Goal: Task Accomplishment & Management: Manage account settings

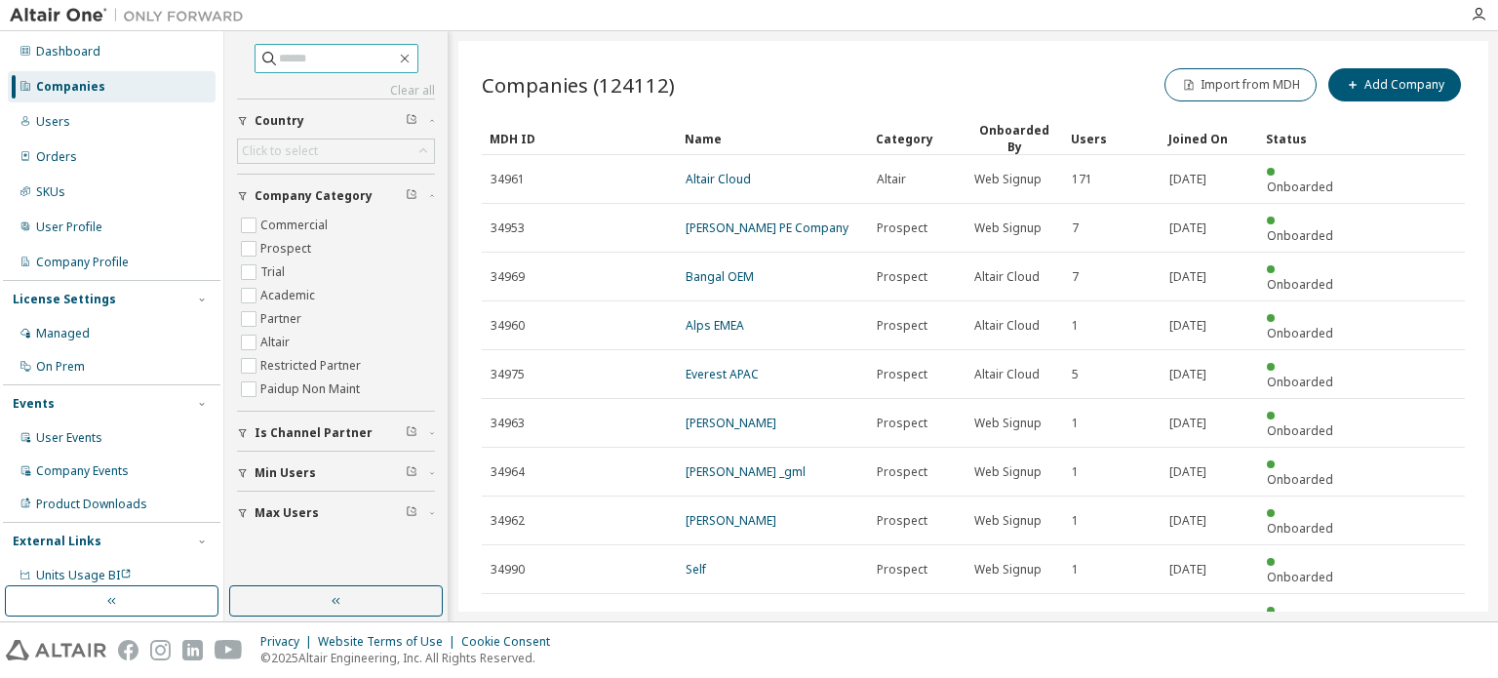
click at [331, 68] on span at bounding box center [336, 58] width 164 height 29
type input "********"
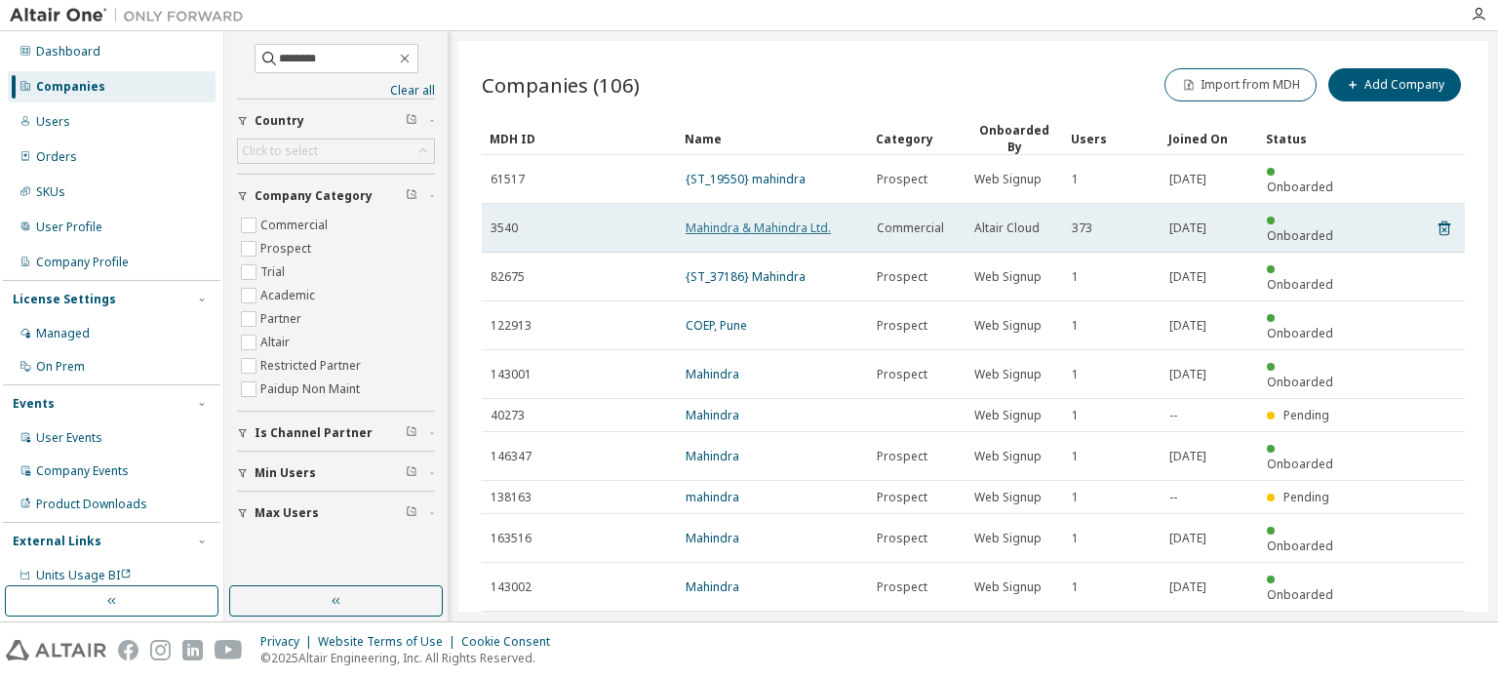
click at [723, 219] on link "Mahindra & Mahindra Ltd." at bounding box center [757, 227] width 145 height 17
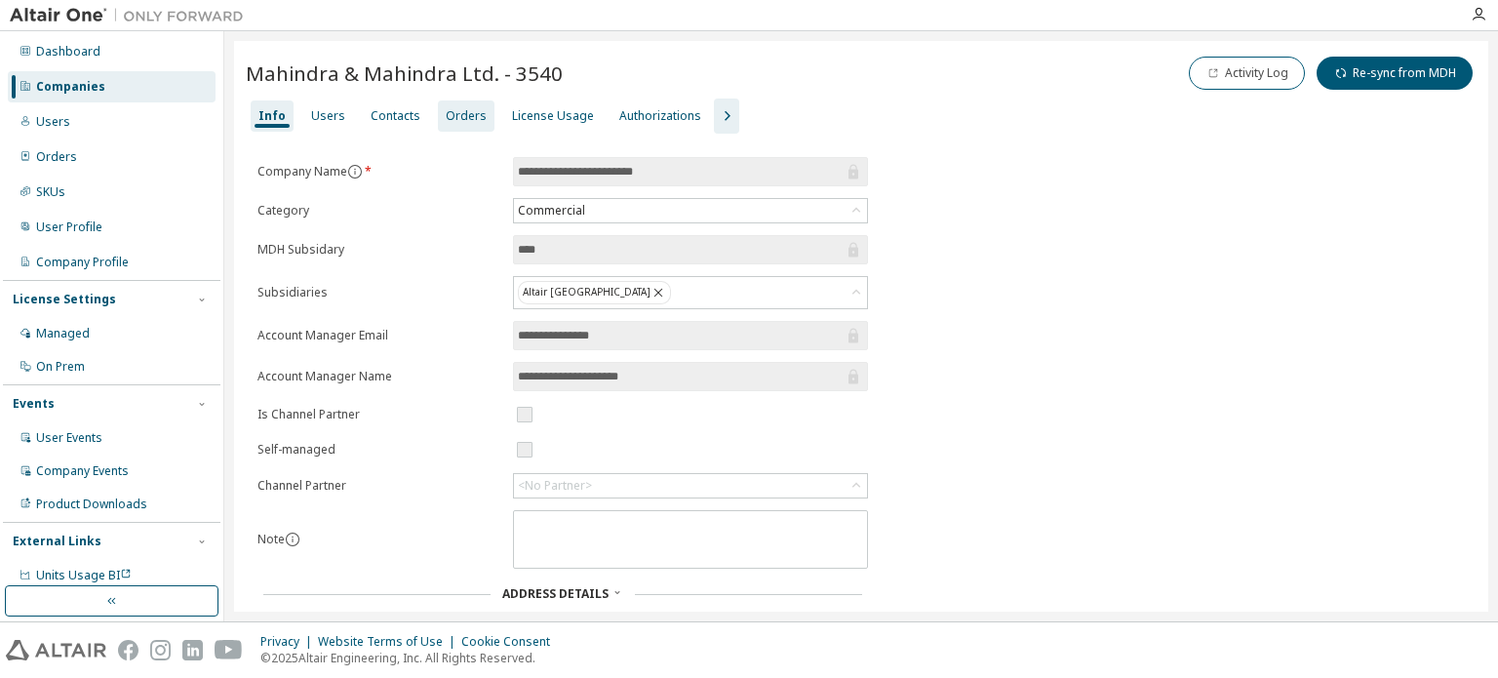
click at [446, 108] on div "Orders" at bounding box center [466, 116] width 41 height 16
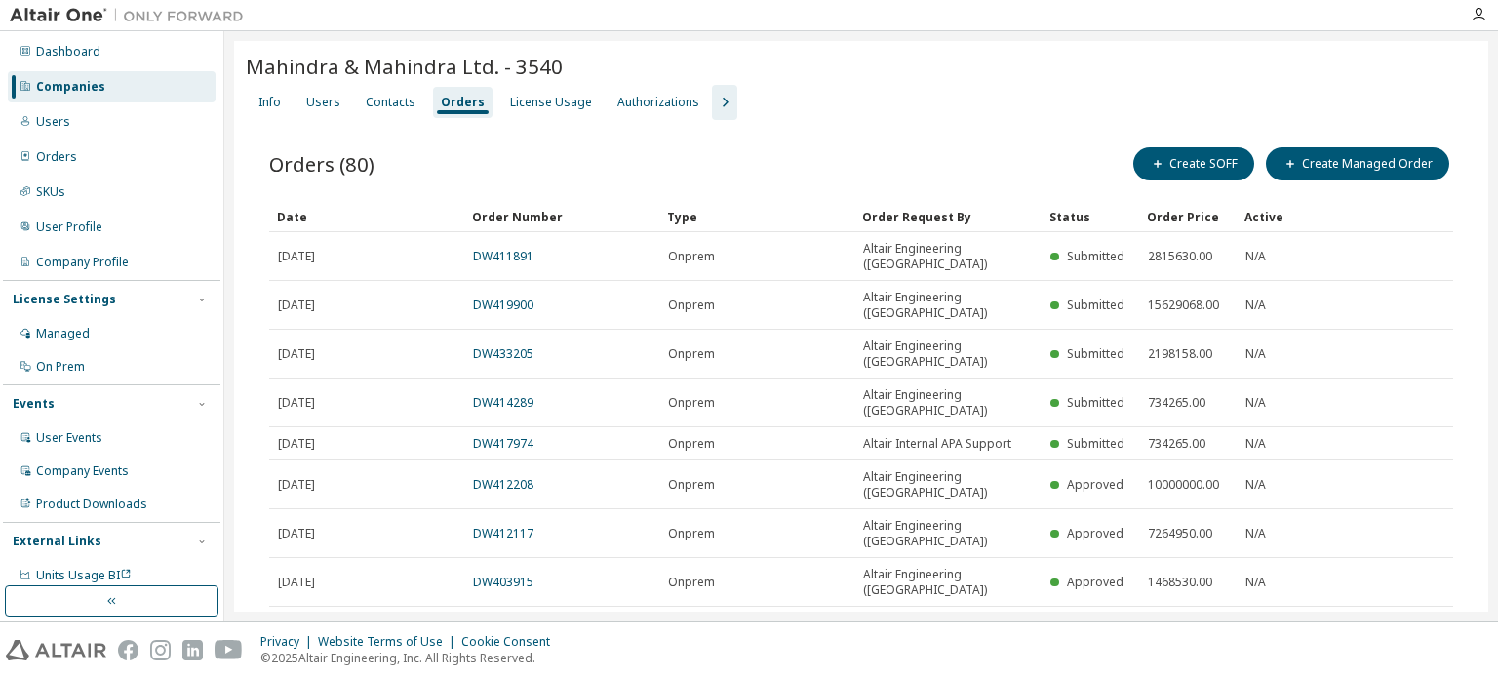
click at [1026, 113] on div "Info Users Contacts Orders License Usage Authorizations" at bounding box center [861, 102] width 1230 height 35
click at [1221, 159] on button "Create SOFF" at bounding box center [1193, 163] width 121 height 33
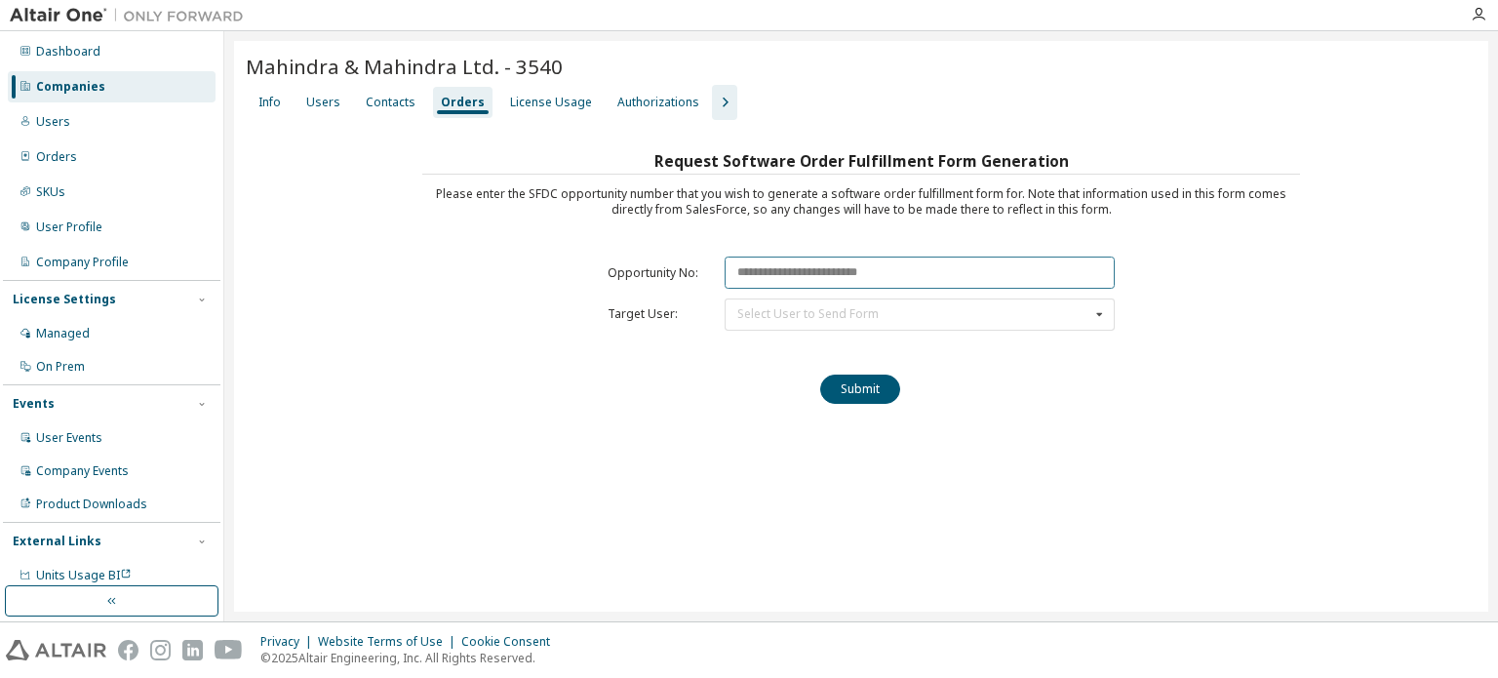
click at [863, 263] on input "text" at bounding box center [919, 272] width 390 height 32
paste input "********"
type input "********"
click at [802, 323] on div "Select User to Send Form Apuroop Rao (telidevara.apuroop@mahindra.com) Shivraj …" at bounding box center [919, 314] width 390 height 32
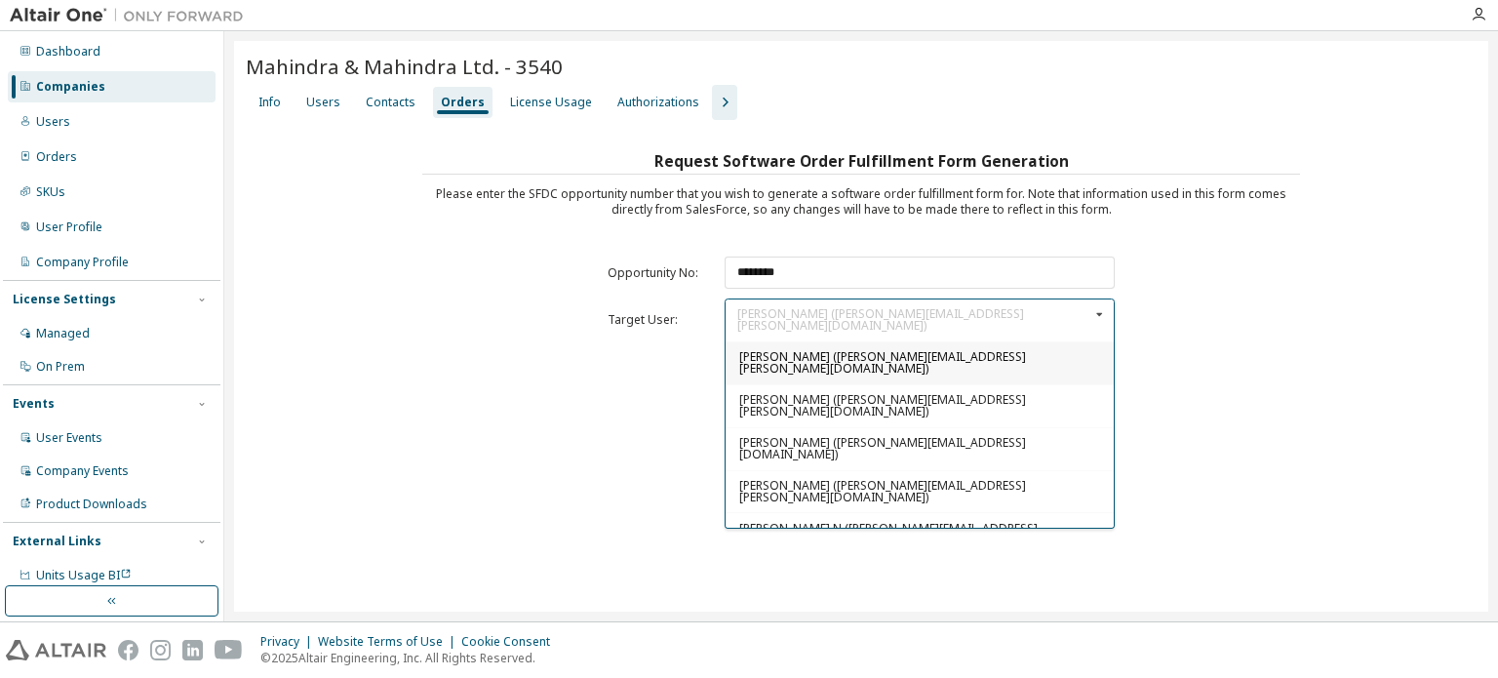
scroll to position [91, 0]
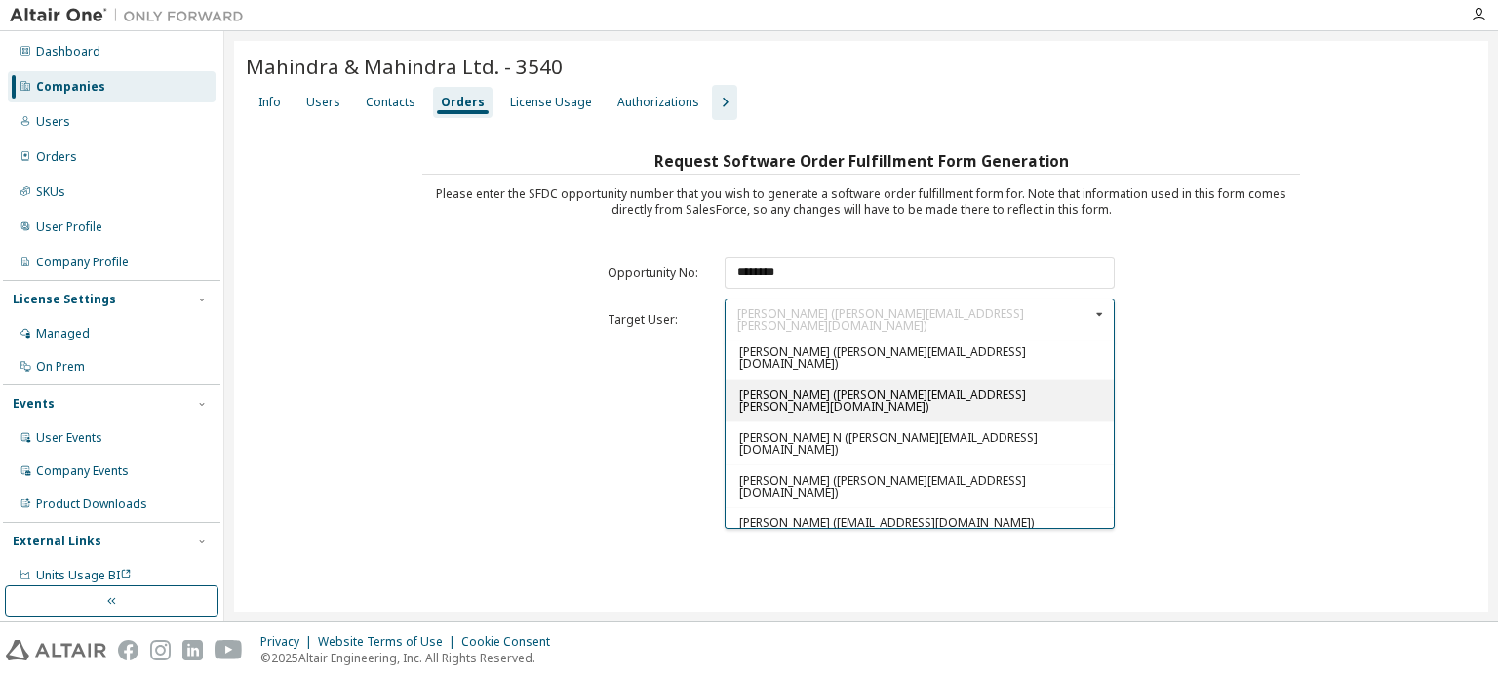
click at [784, 378] on div "Sreeni Lokesh (sreeni.lokesh@mahindra.com)" at bounding box center [919, 399] width 388 height 43
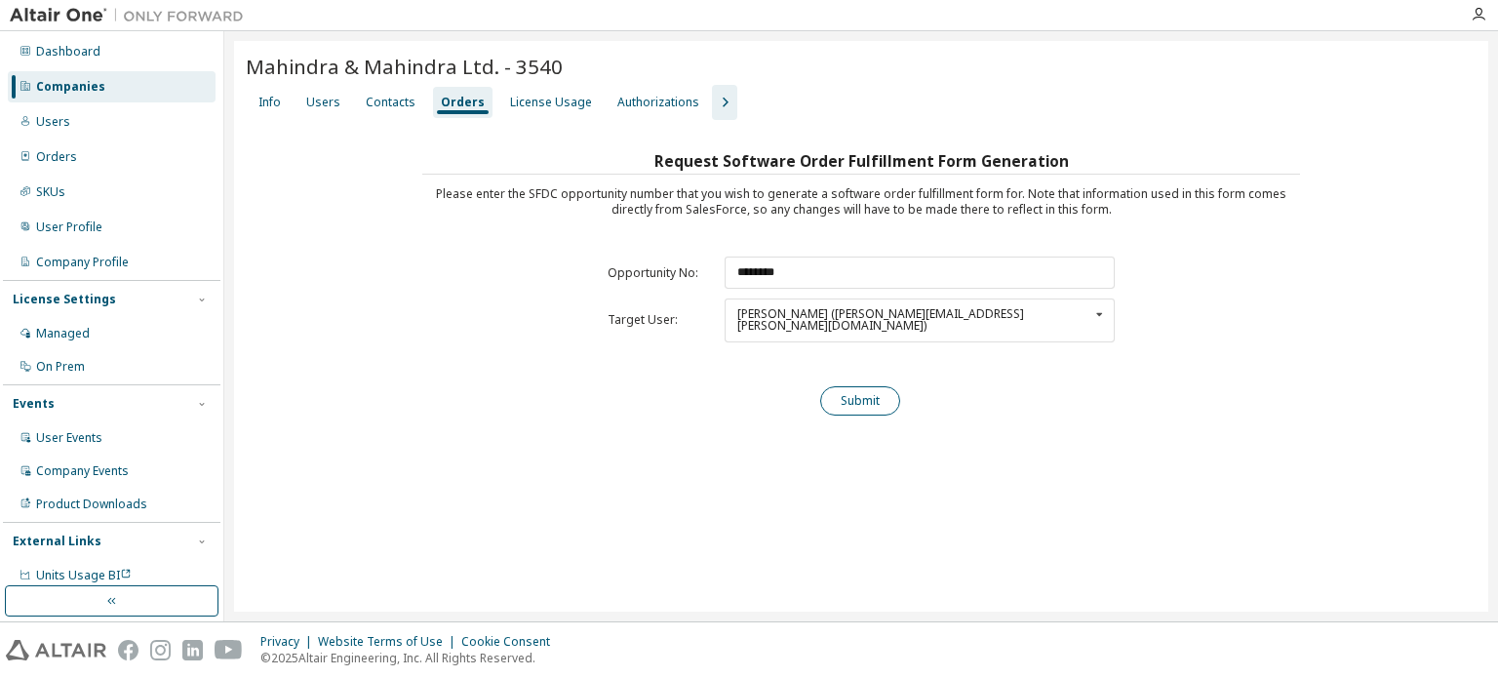
click at [864, 386] on button "Submit" at bounding box center [860, 400] width 80 height 29
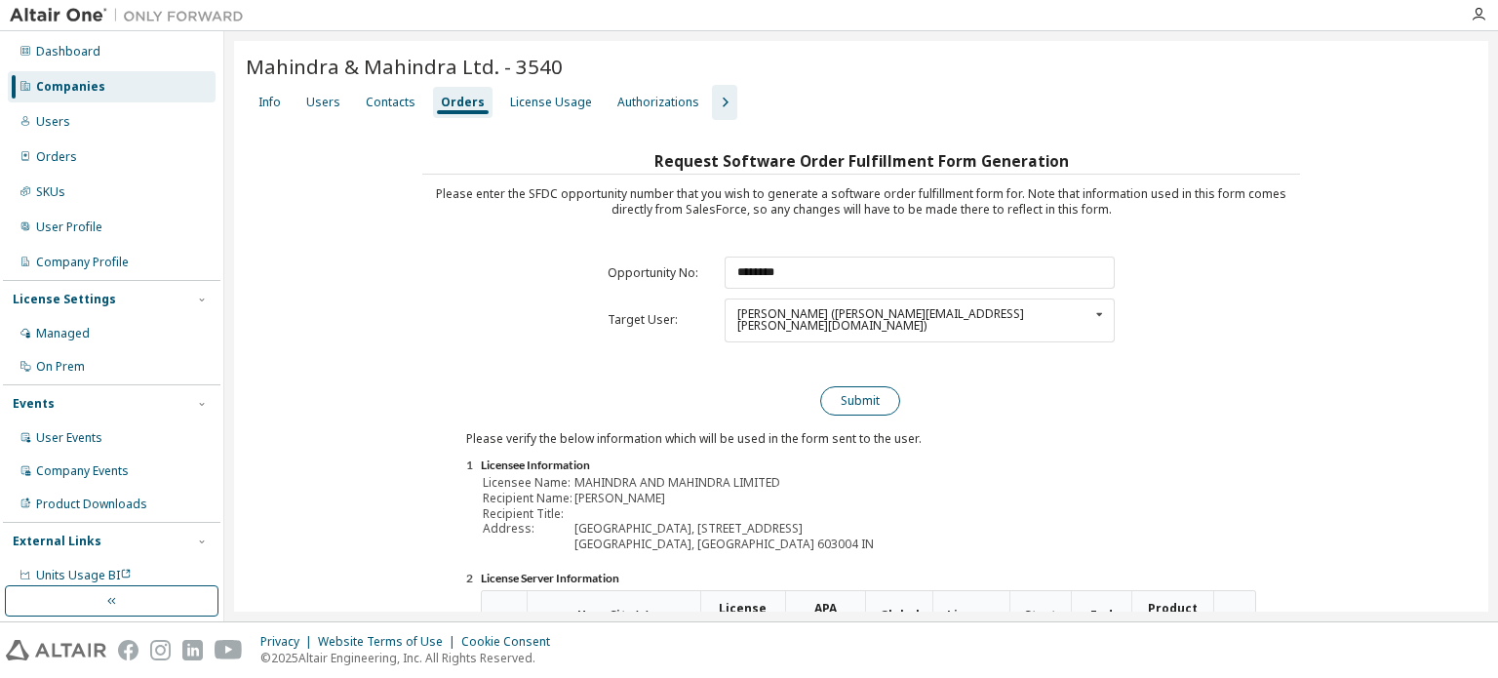
click at [836, 391] on button "Submit" at bounding box center [860, 400] width 80 height 29
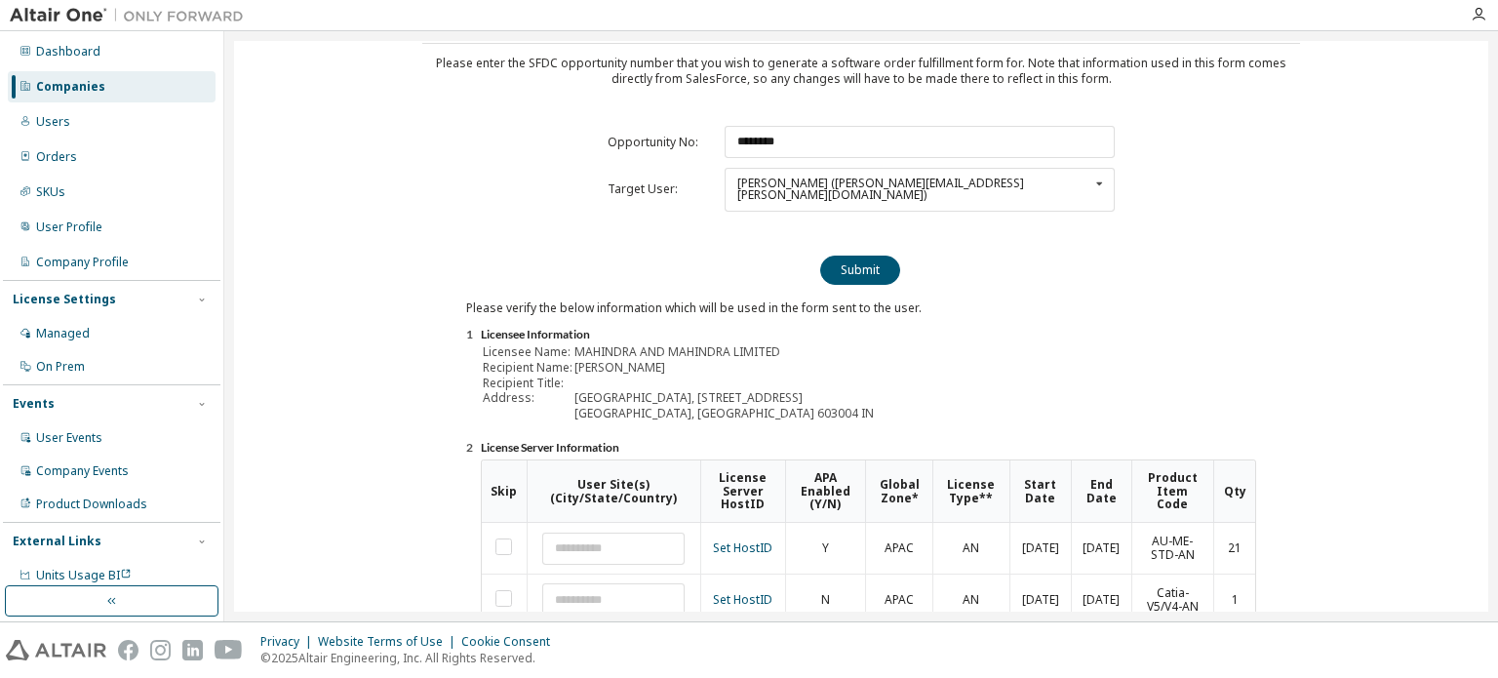
scroll to position [266, 0]
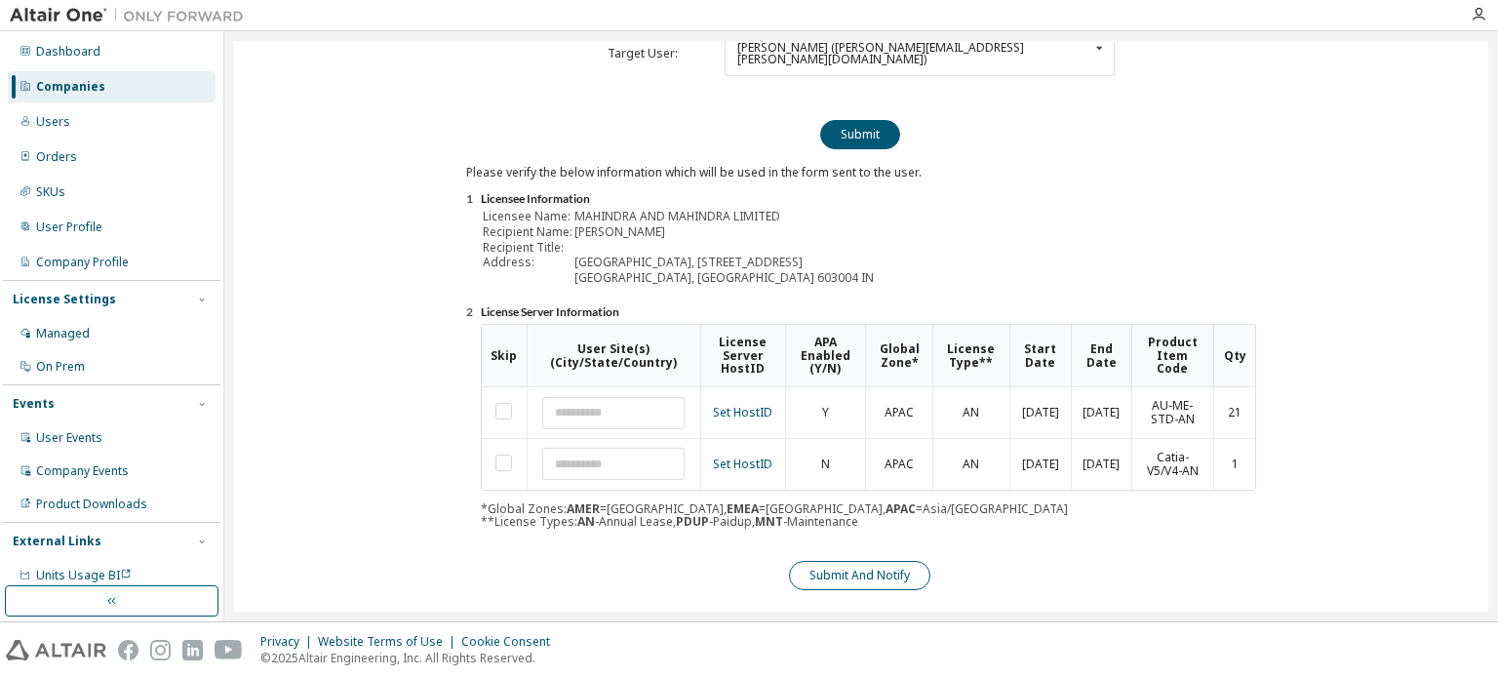
click at [893, 564] on button "Submit And Notify" at bounding box center [859, 575] width 141 height 29
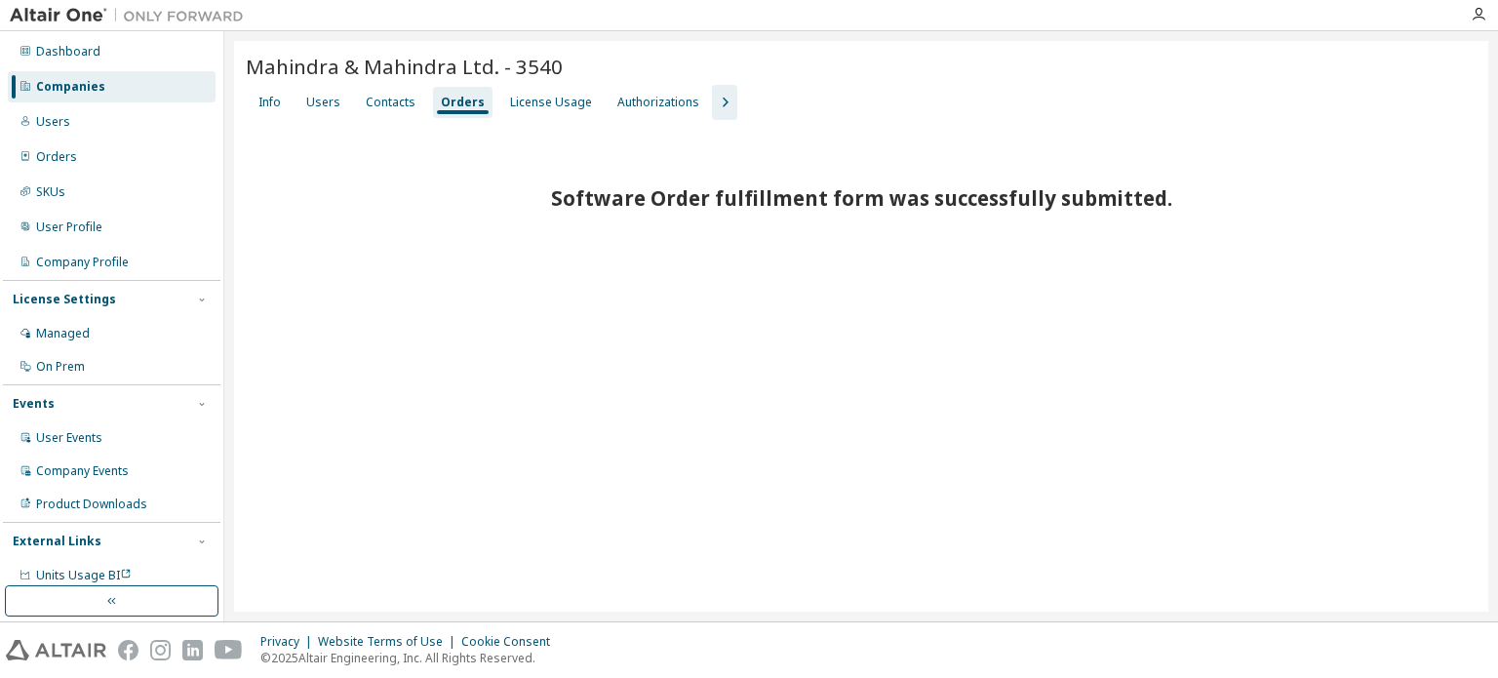
scroll to position [0, 0]
click at [326, 99] on div "Users" at bounding box center [323, 103] width 34 height 16
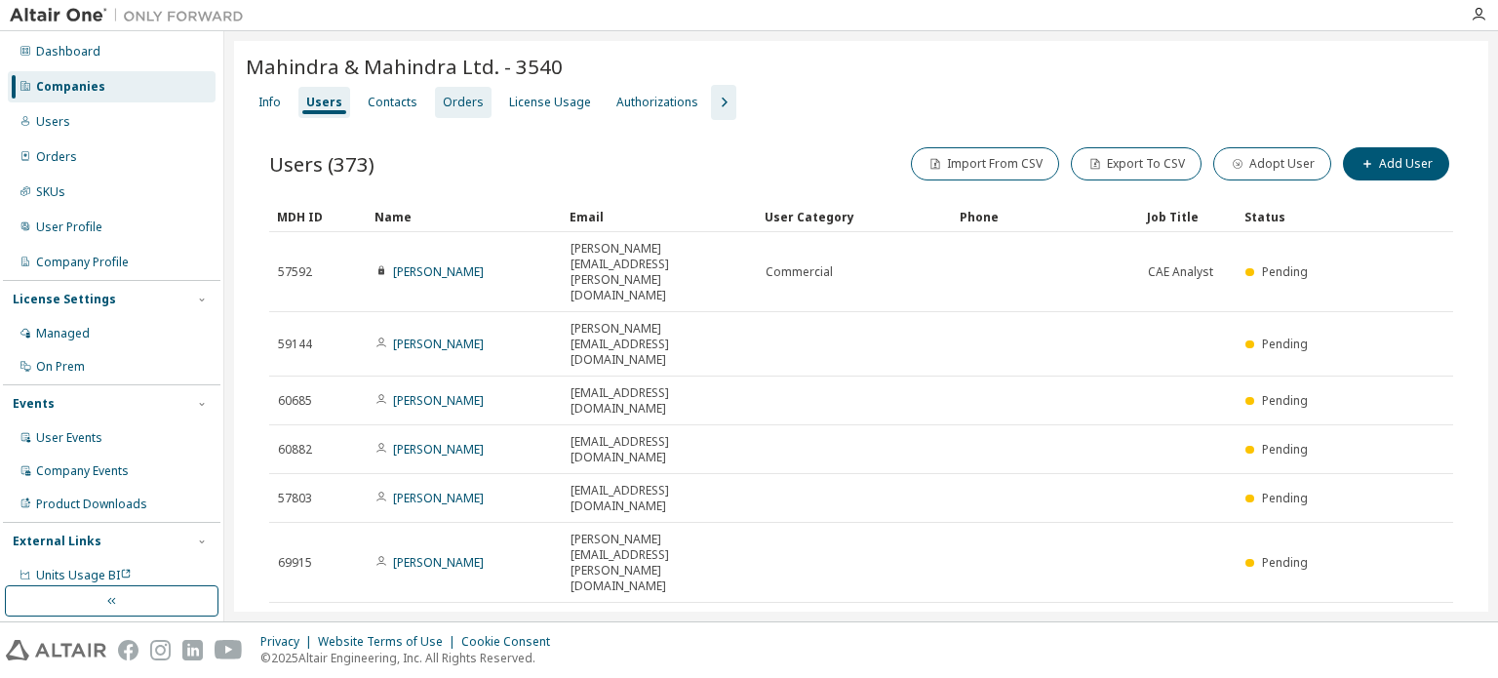
click at [456, 95] on div "Orders" at bounding box center [463, 103] width 41 height 16
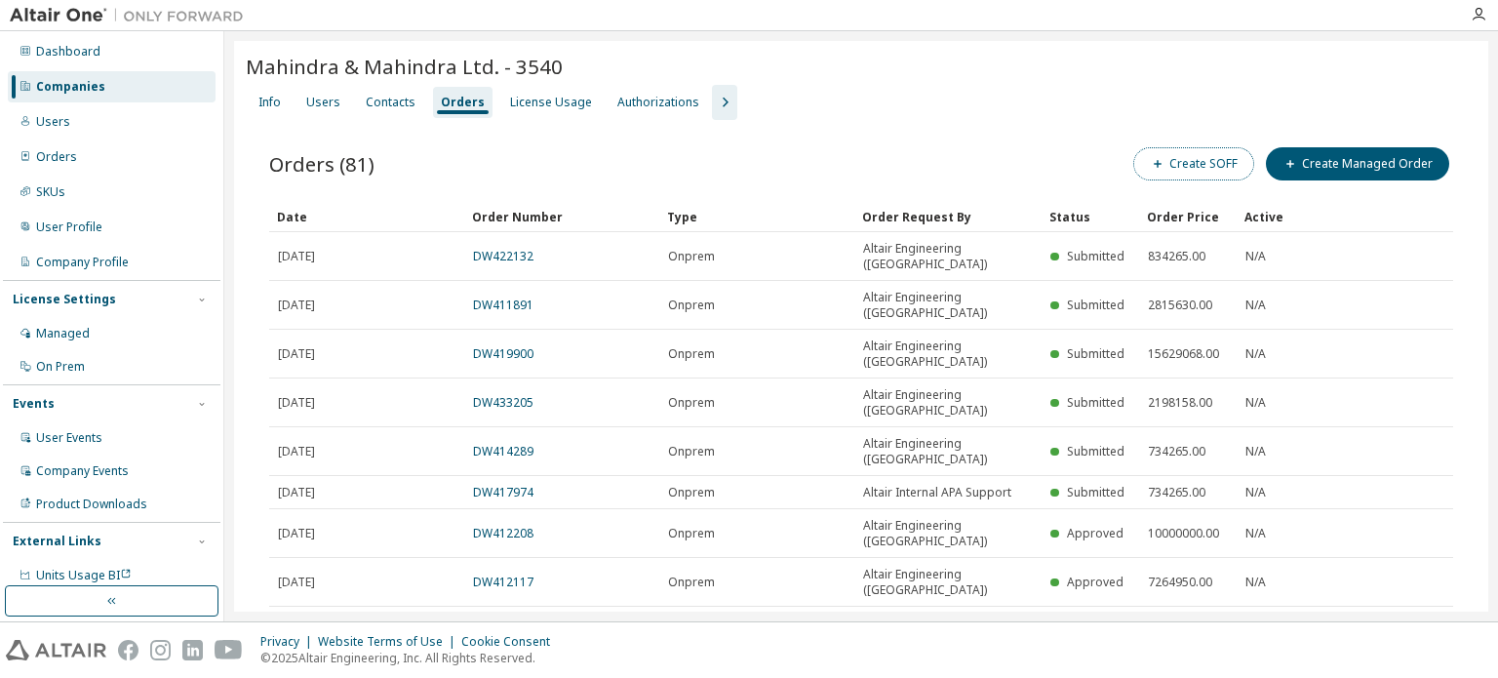
click at [1200, 164] on button "Create SOFF" at bounding box center [1193, 163] width 121 height 33
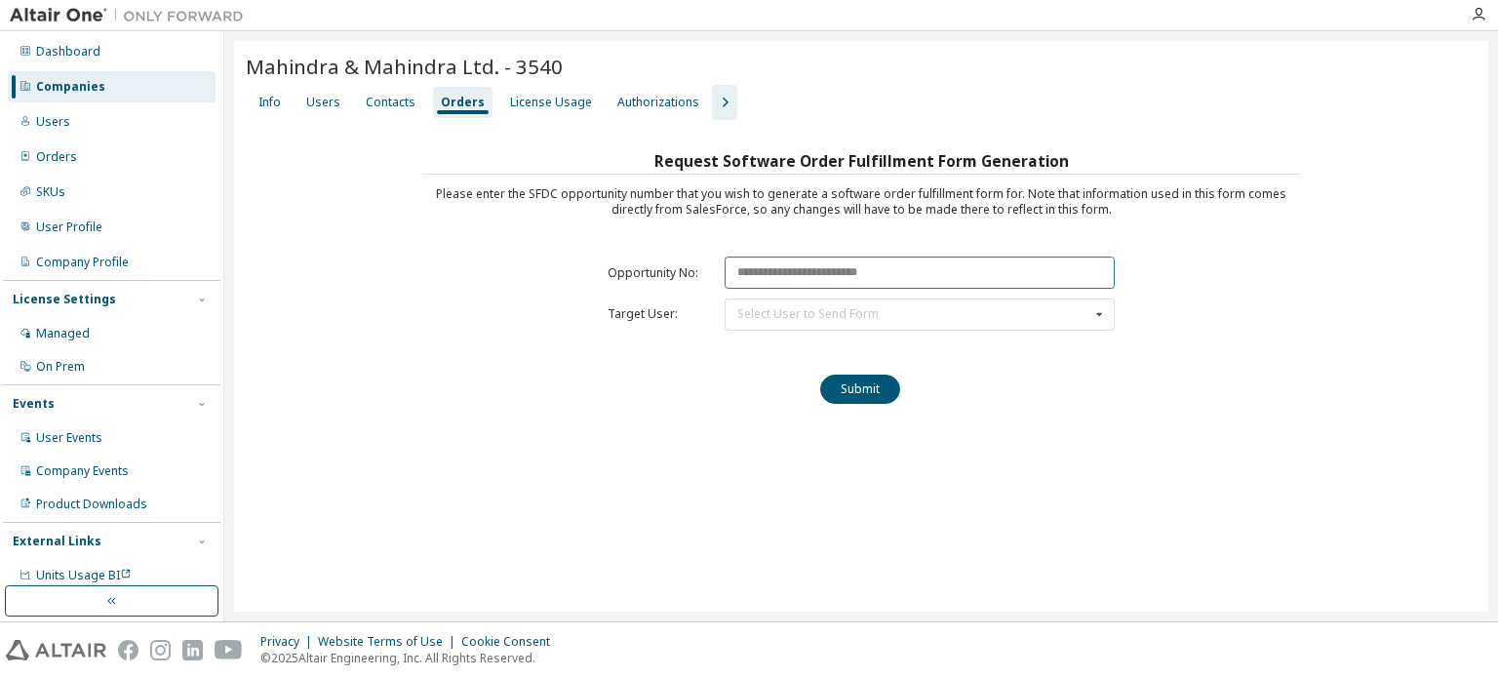
click at [819, 274] on input "text" at bounding box center [919, 272] width 390 height 32
paste input "********"
type input "********"
click at [844, 299] on div "Select User to Send Form Apuroop Rao (telidevara.apuroop@mahindra.com) Shivraj …" at bounding box center [919, 314] width 390 height 32
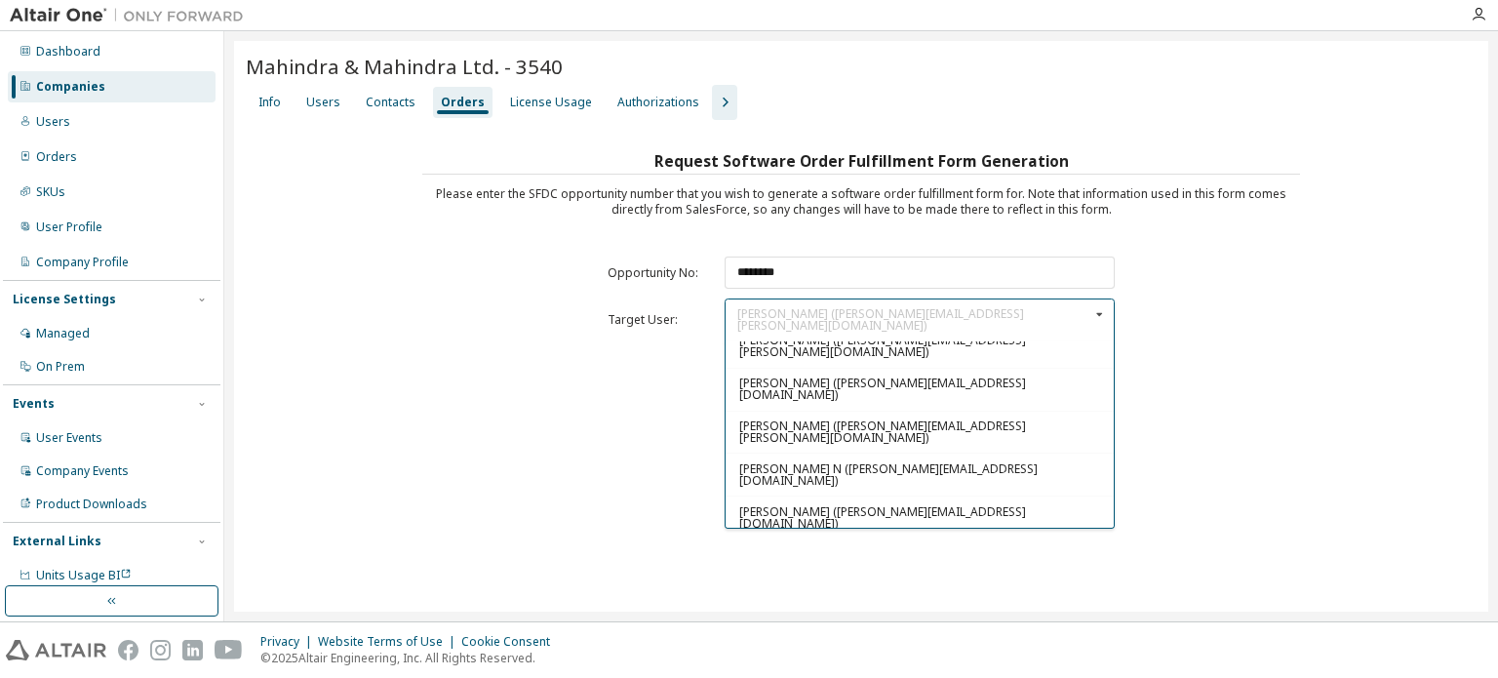
scroll to position [91, 0]
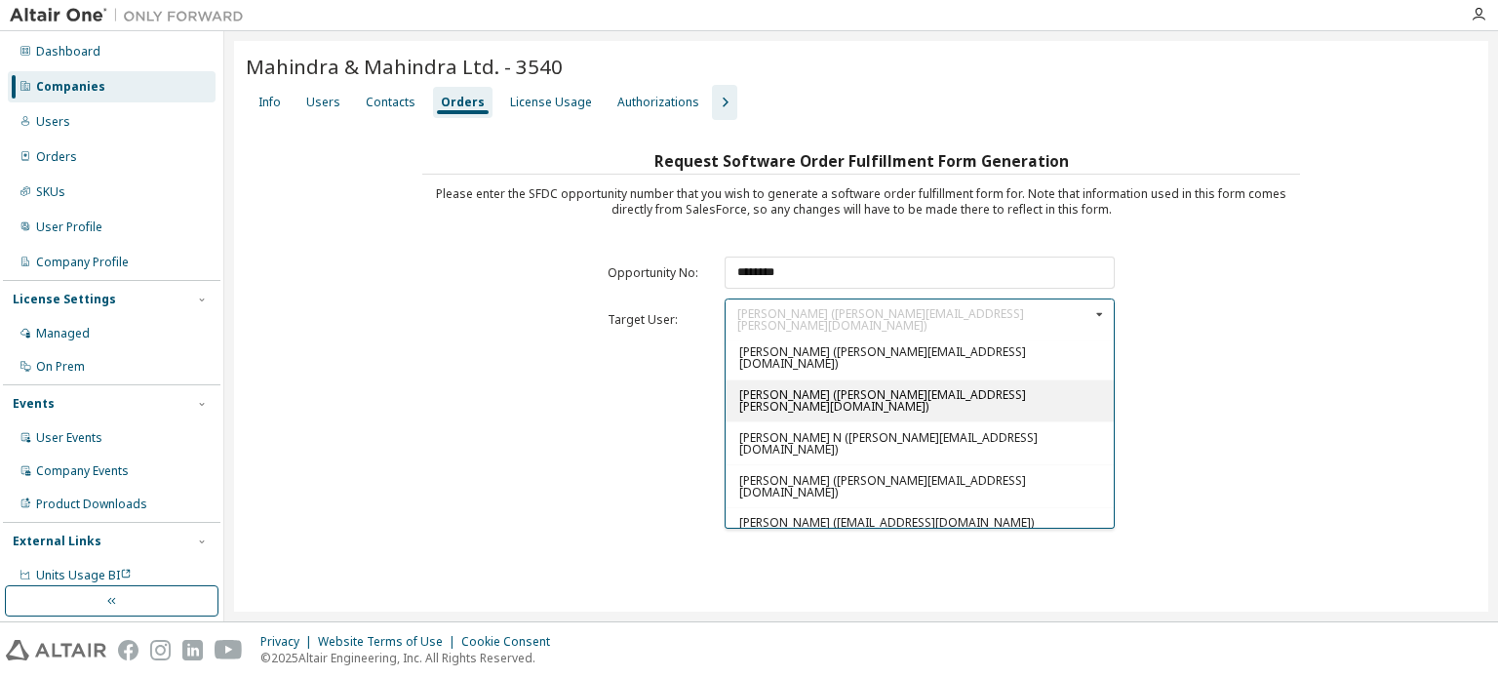
click at [814, 386] on span "Sreeni Lokesh (sreeni.lokesh@mahindra.com)" at bounding box center [882, 400] width 287 height 28
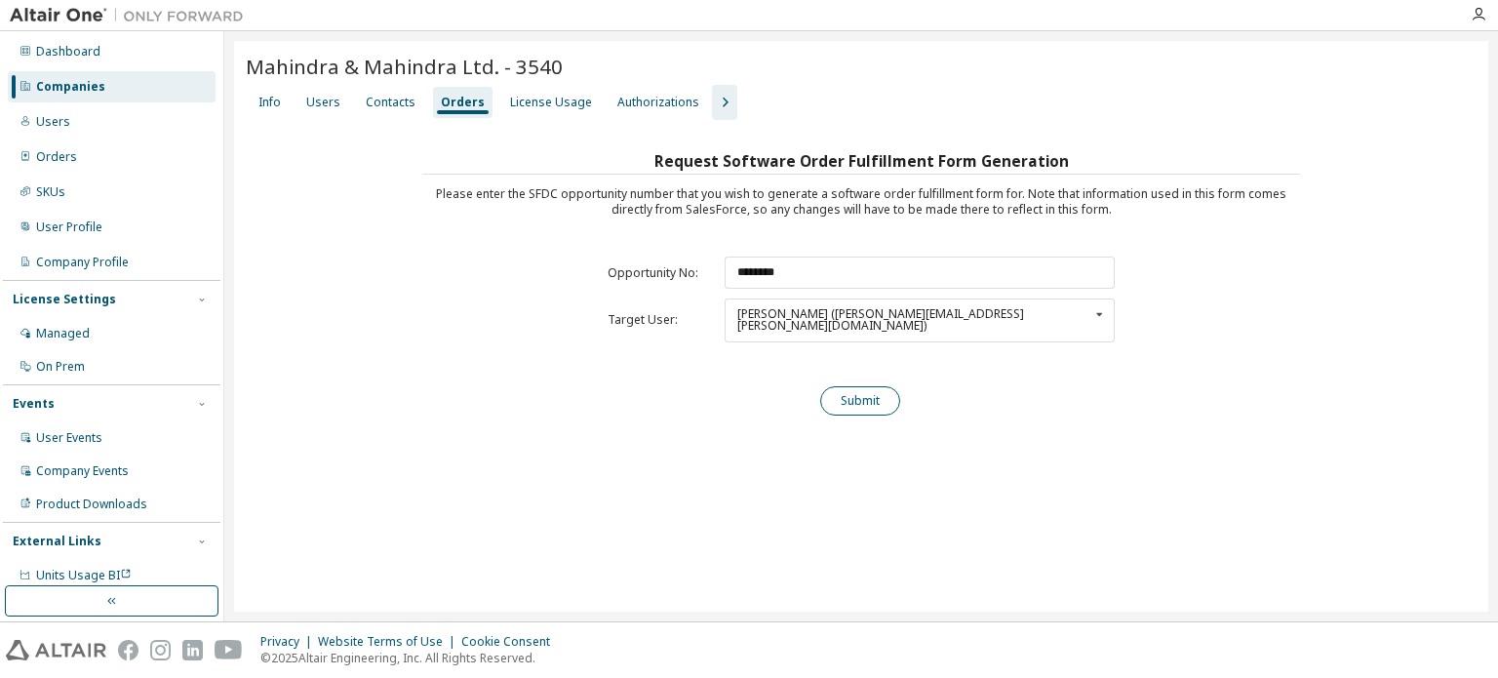
click at [885, 389] on button "Submit" at bounding box center [860, 400] width 80 height 29
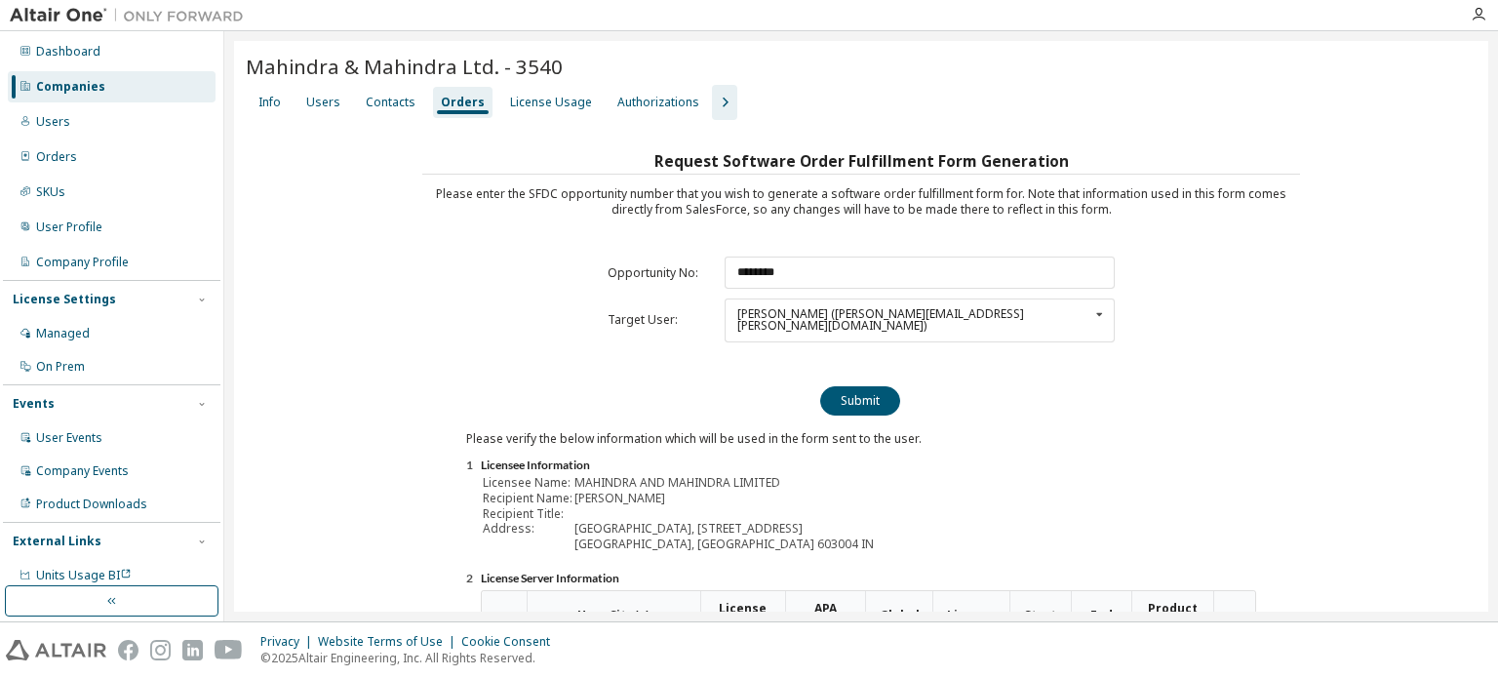
scroll to position [215, 0]
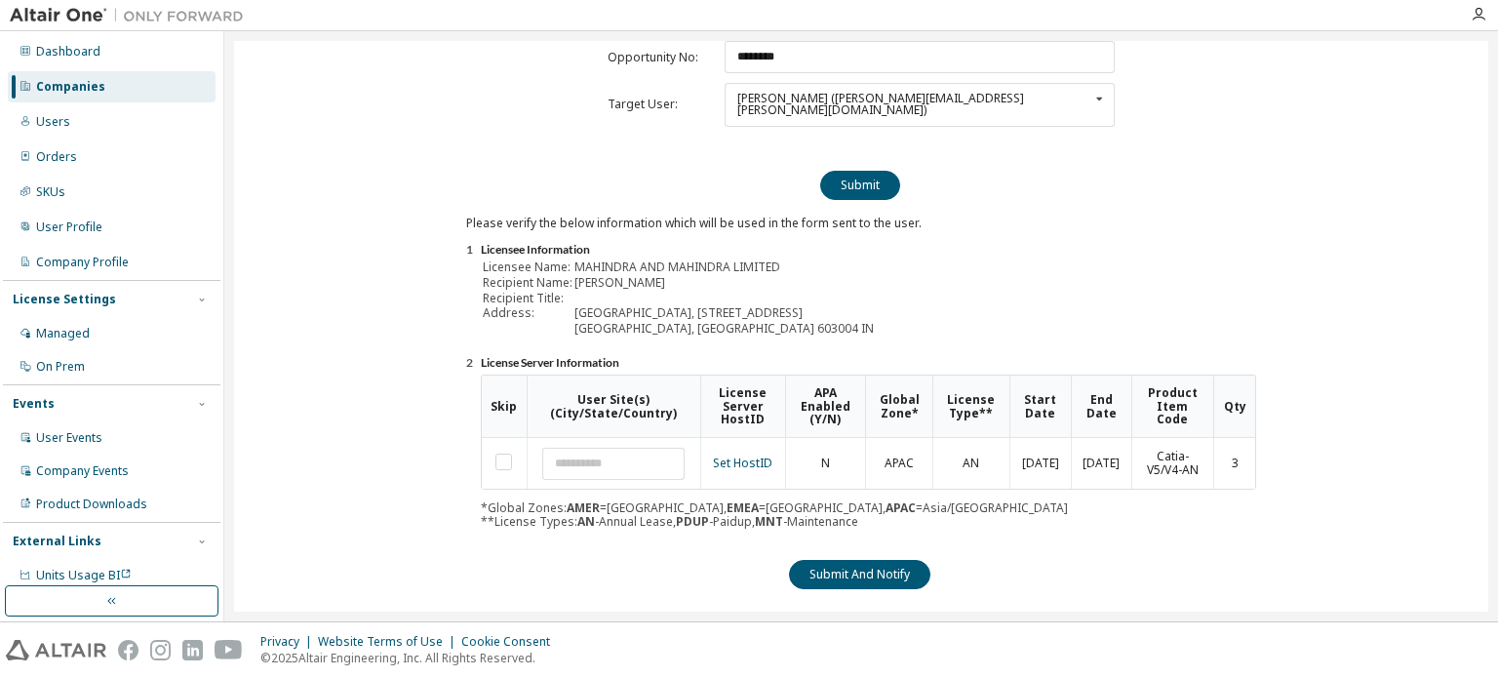
click at [913, 535] on div "Please verify the below information which will be used in the form sent to the …" at bounding box center [861, 402] width 790 height 374
click at [911, 560] on button "Submit And Notify" at bounding box center [859, 574] width 141 height 29
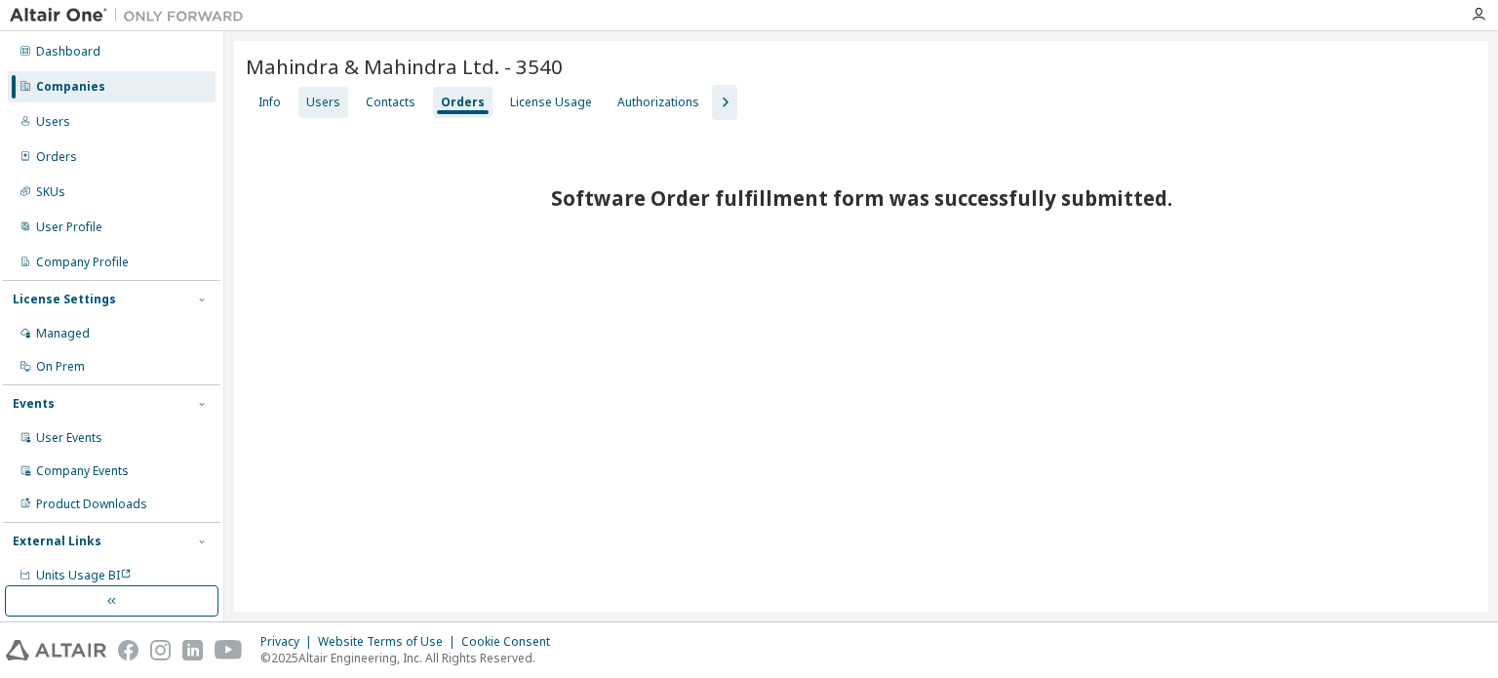
click at [310, 114] on div "Users" at bounding box center [323, 102] width 50 height 31
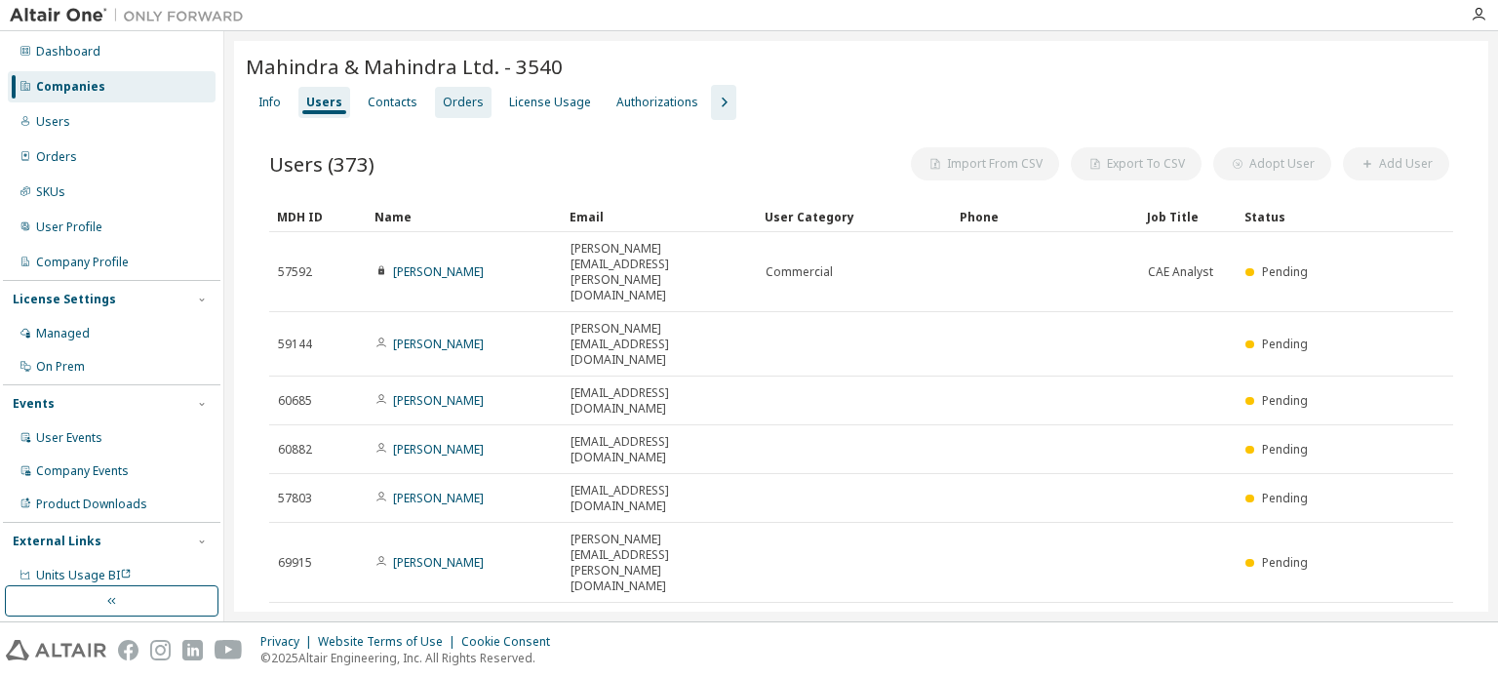
click at [461, 96] on div "Orders" at bounding box center [463, 103] width 41 height 16
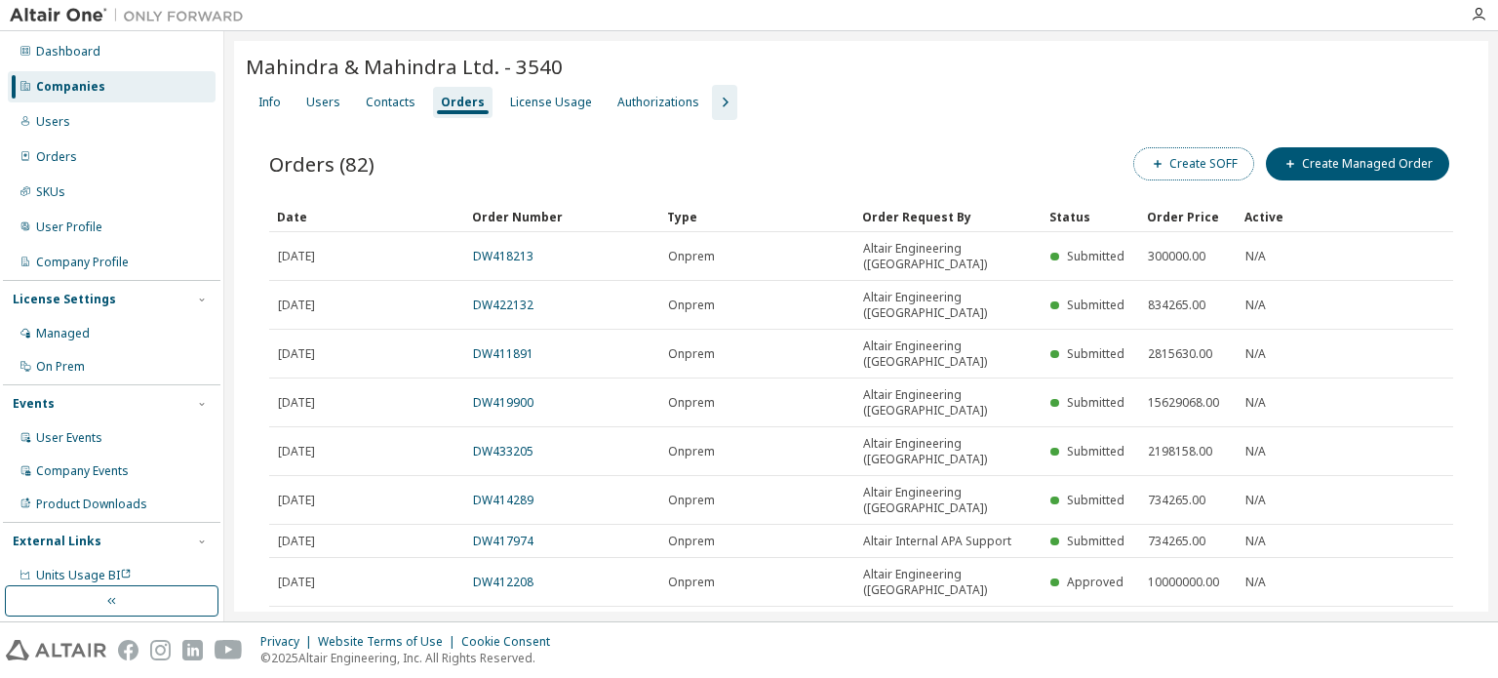
click at [1176, 163] on button "Create SOFF" at bounding box center [1193, 163] width 121 height 33
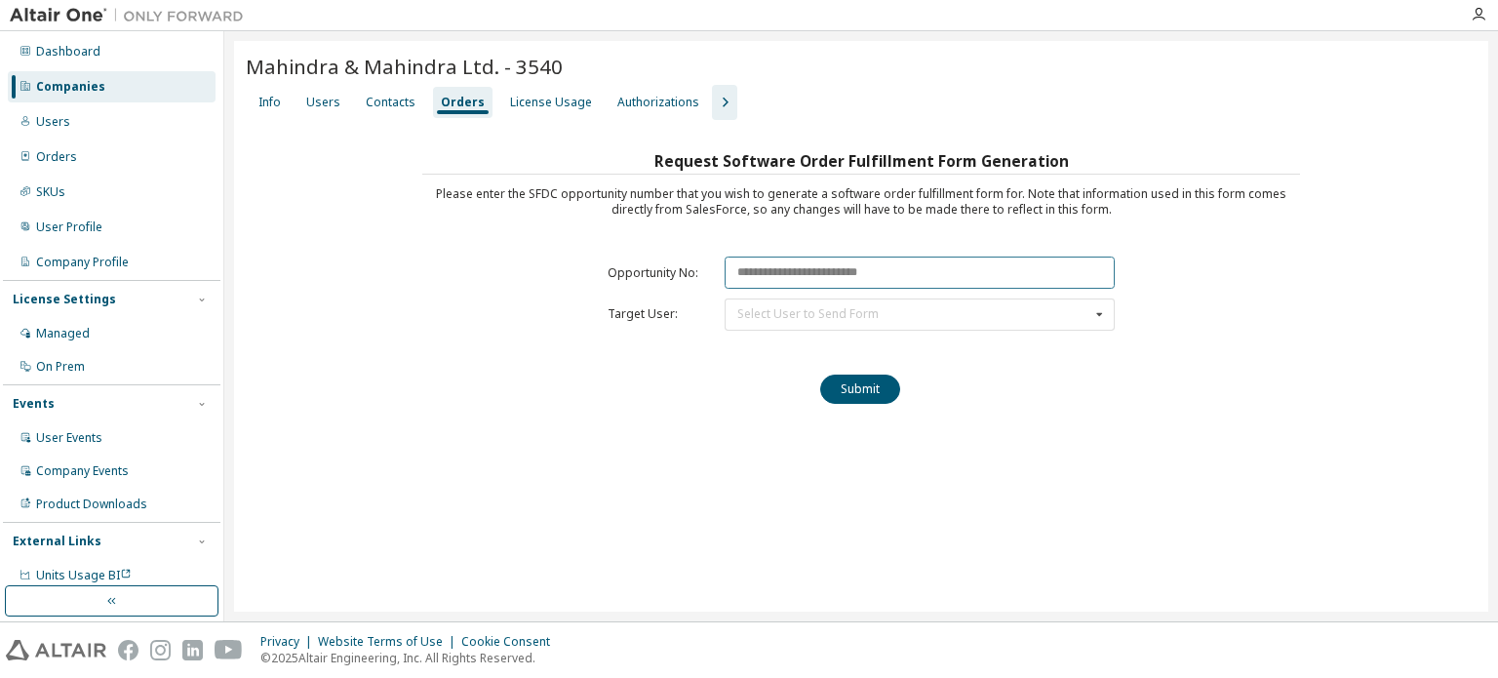
click at [866, 263] on input "text" at bounding box center [919, 272] width 390 height 32
paste input "********"
type input "********"
click at [856, 316] on div "Select User to Send Form" at bounding box center [807, 314] width 141 height 12
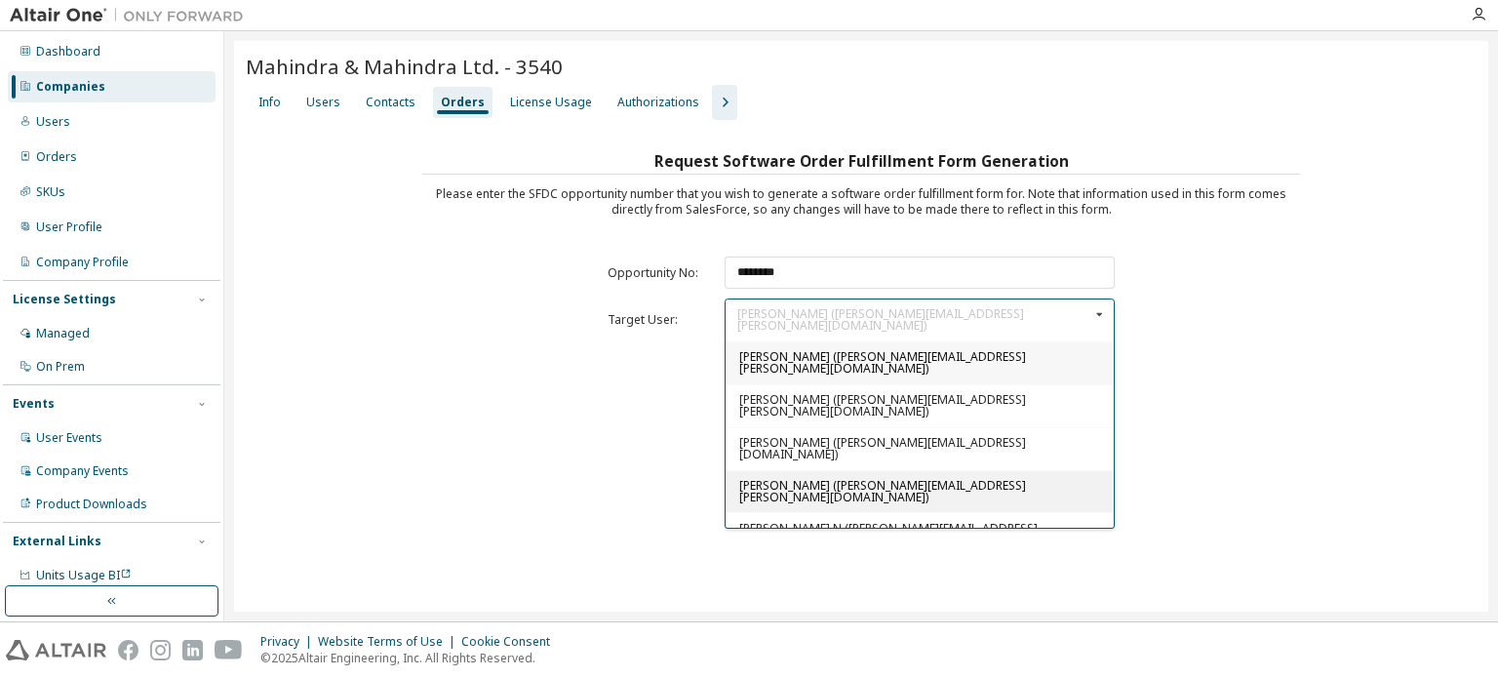
click at [788, 477] on span "Sreeni Lokesh (sreeni.lokesh@mahindra.com)" at bounding box center [882, 491] width 287 height 28
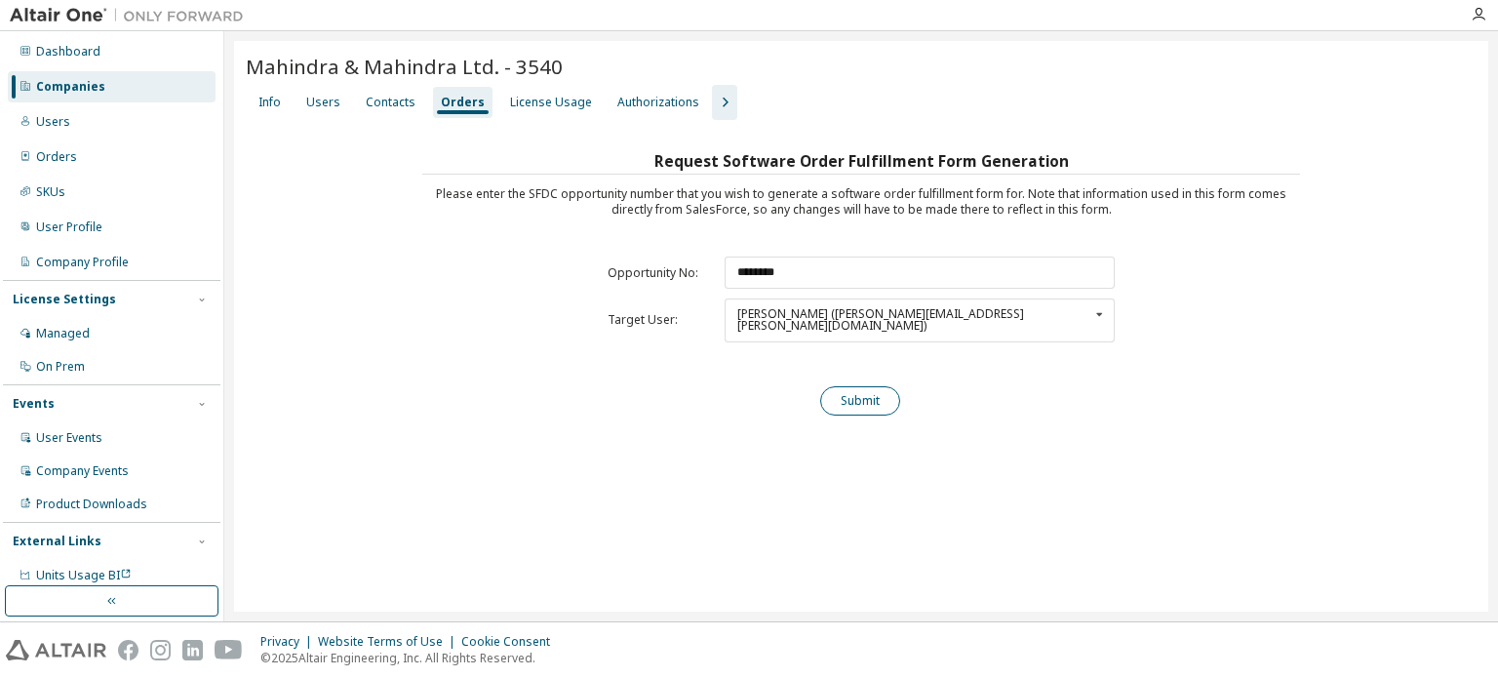
click at [873, 395] on button "Submit" at bounding box center [860, 400] width 80 height 29
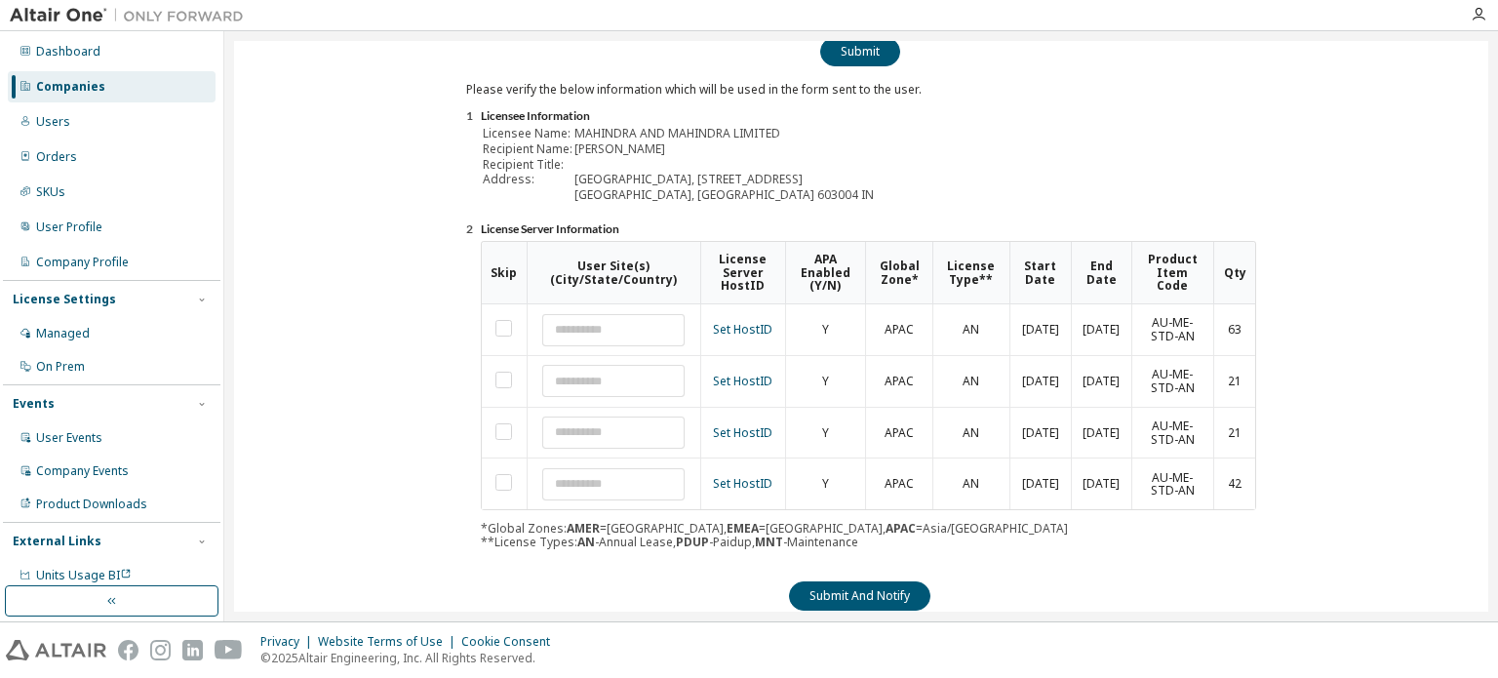
scroll to position [368, 0]
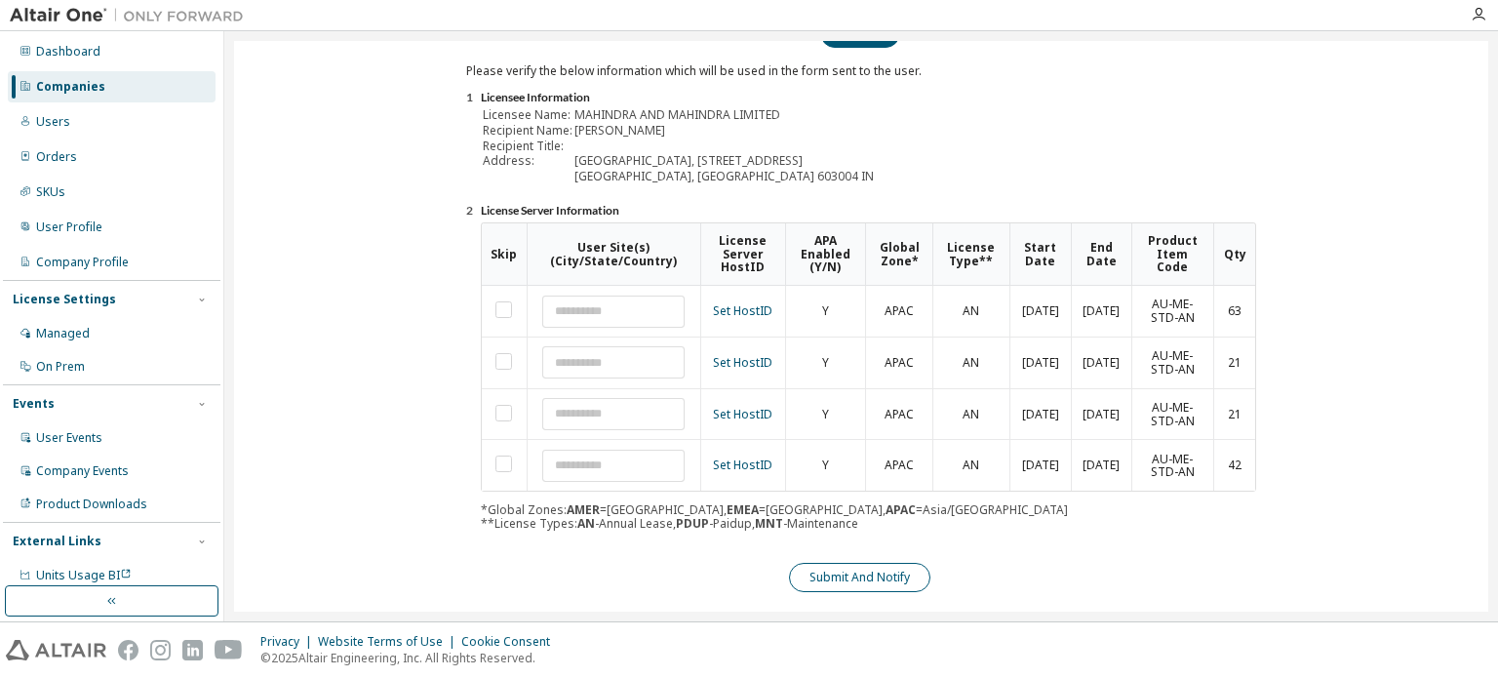
click at [899, 563] on button "Submit And Notify" at bounding box center [859, 577] width 141 height 29
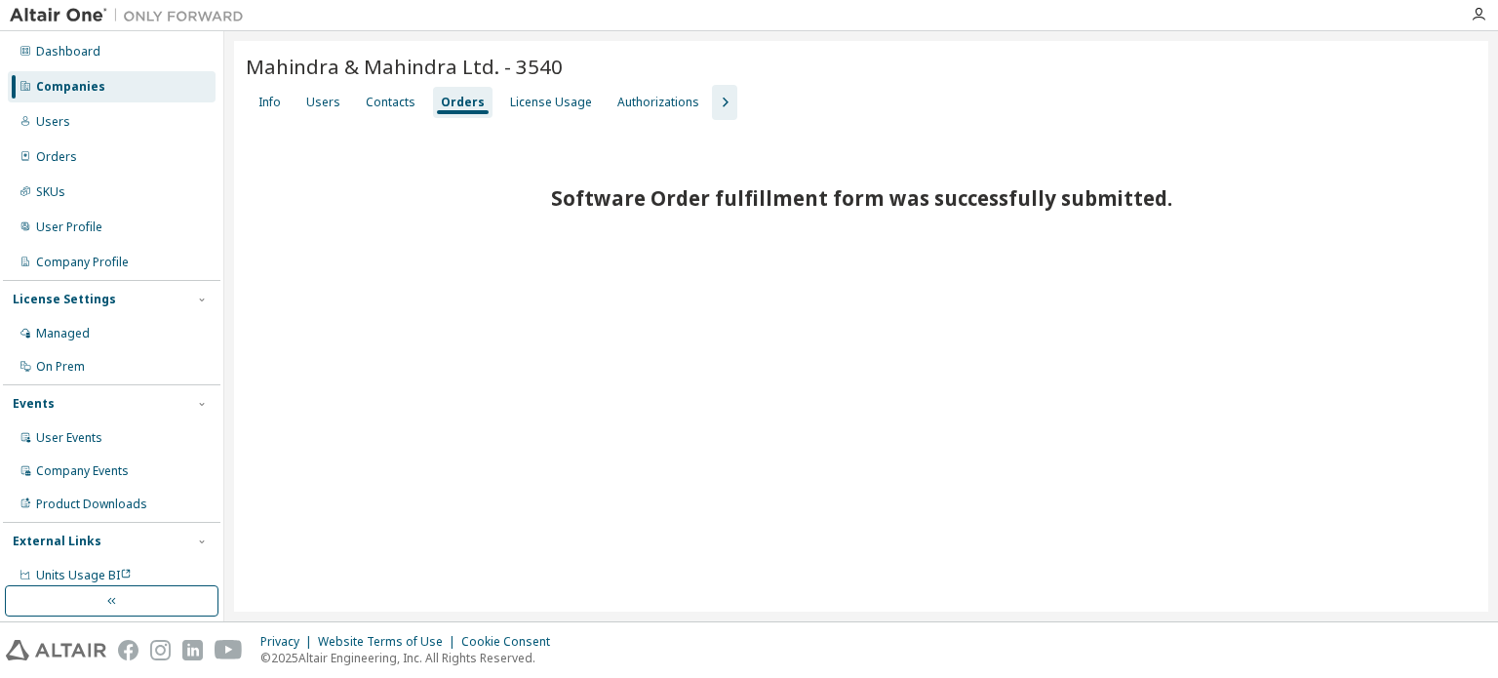
scroll to position [0, 0]
click at [321, 99] on div "Users" at bounding box center [323, 103] width 34 height 16
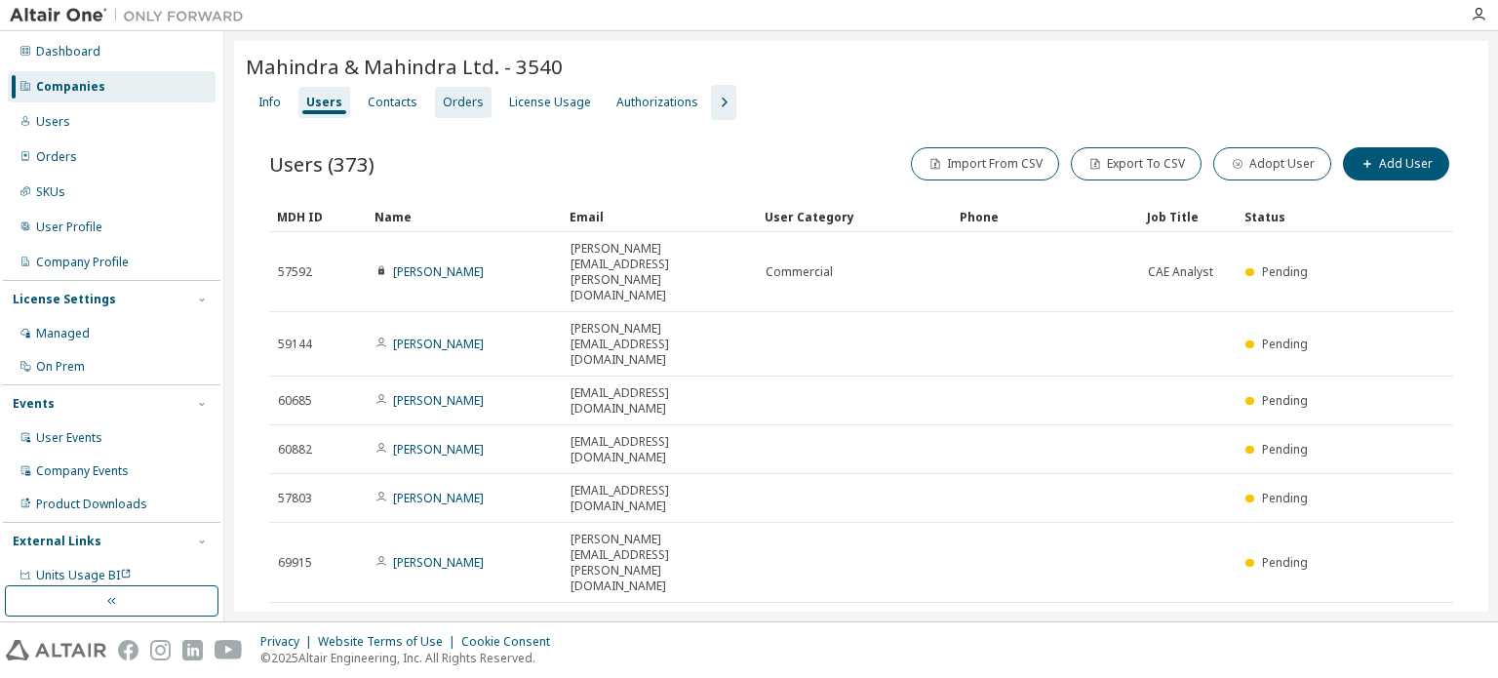
click at [456, 100] on div "Orders" at bounding box center [463, 103] width 41 height 16
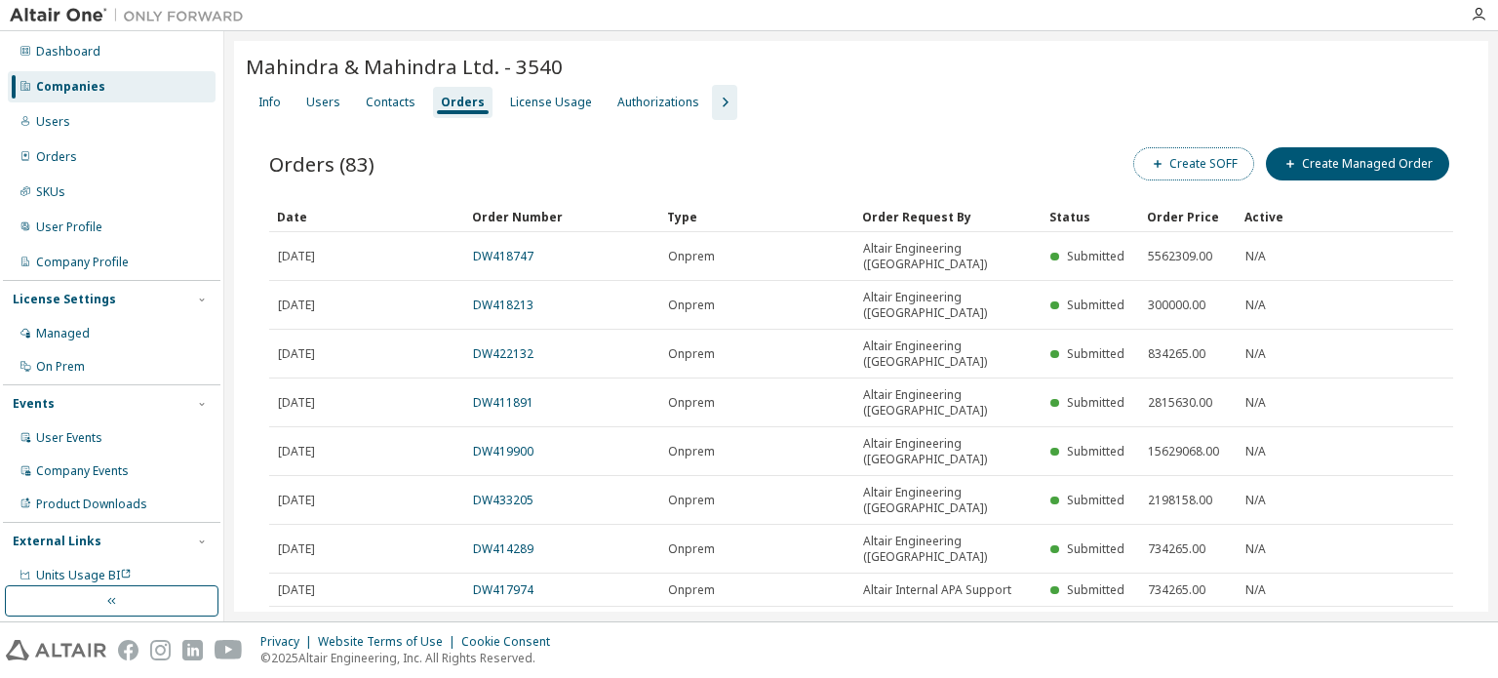
click at [1163, 161] on button "Create SOFF" at bounding box center [1193, 163] width 121 height 33
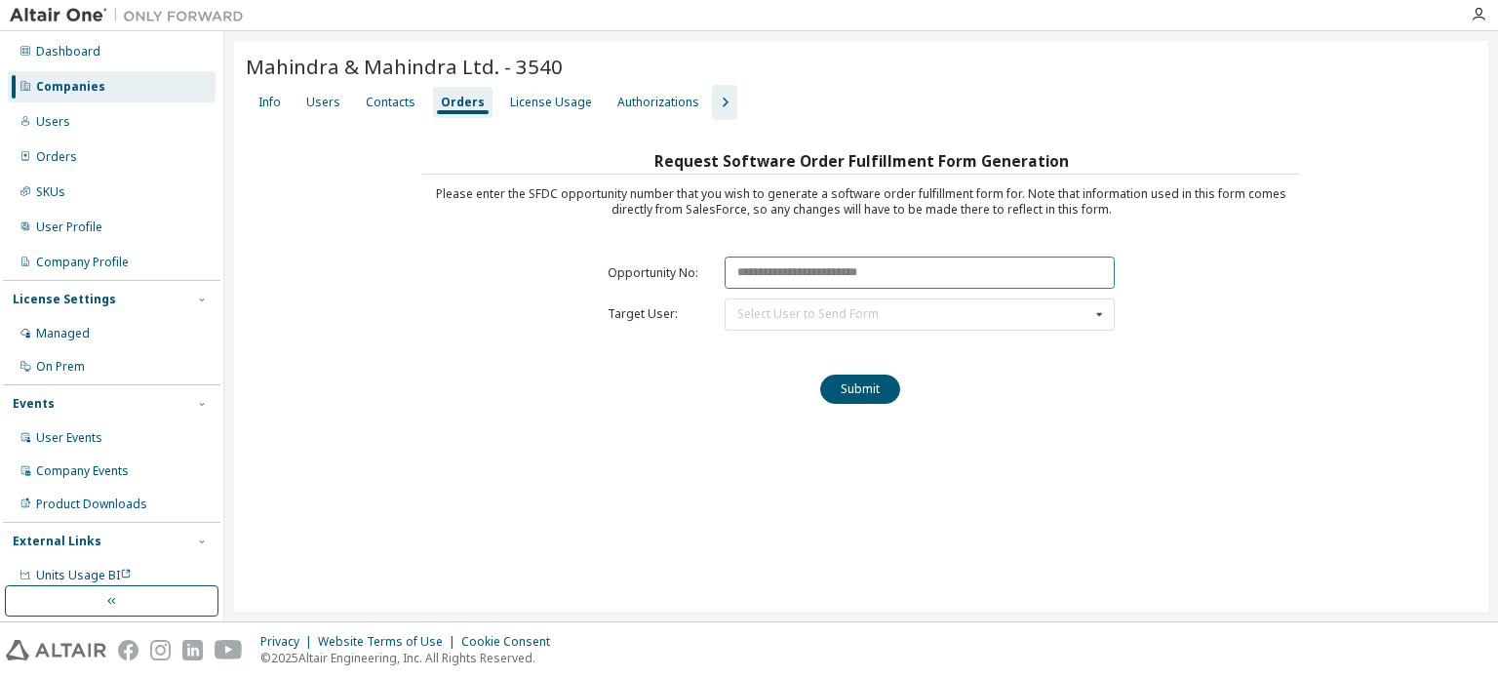
click at [762, 264] on input "text" at bounding box center [919, 272] width 390 height 32
paste input "********"
type input "********"
click at [780, 311] on div "Select User to Send Form" at bounding box center [807, 314] width 141 height 12
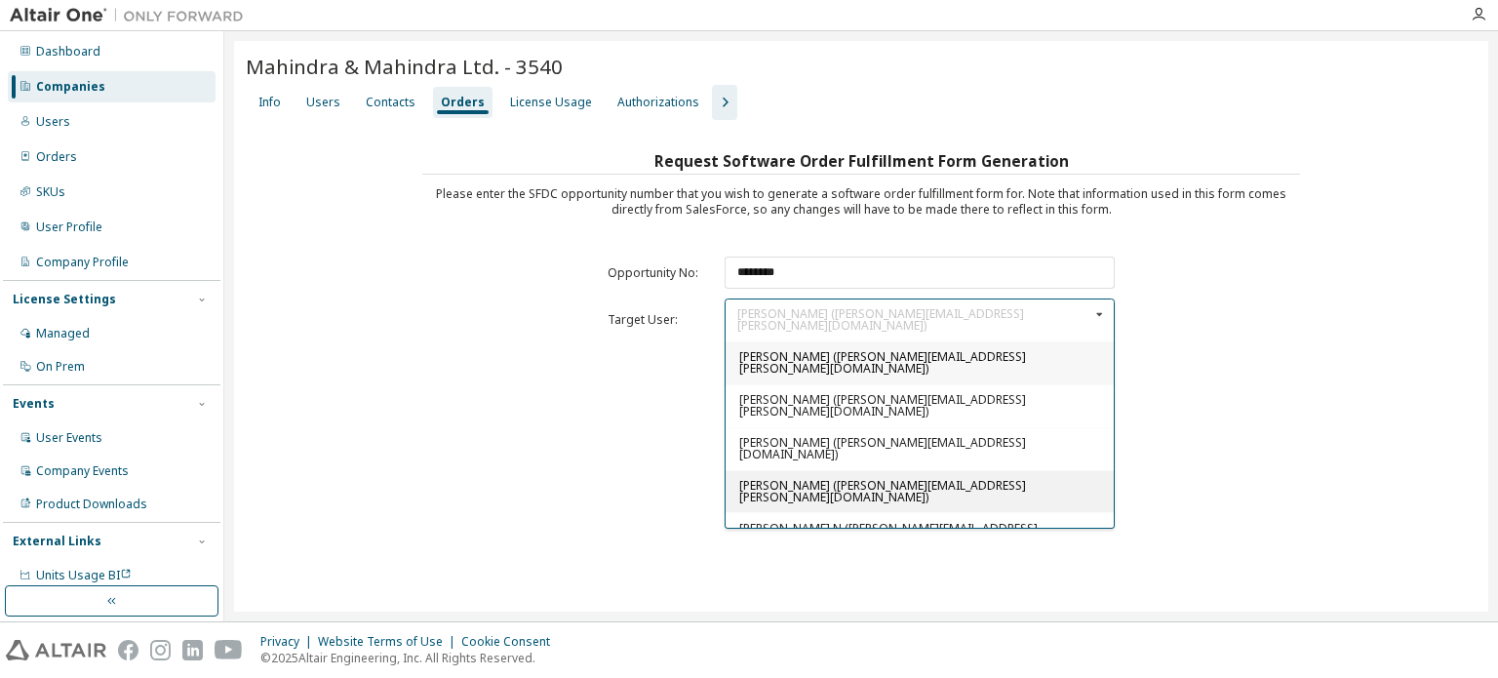
click at [770, 477] on span "Sreeni Lokesh (sreeni.lokesh@mahindra.com)" at bounding box center [882, 491] width 287 height 28
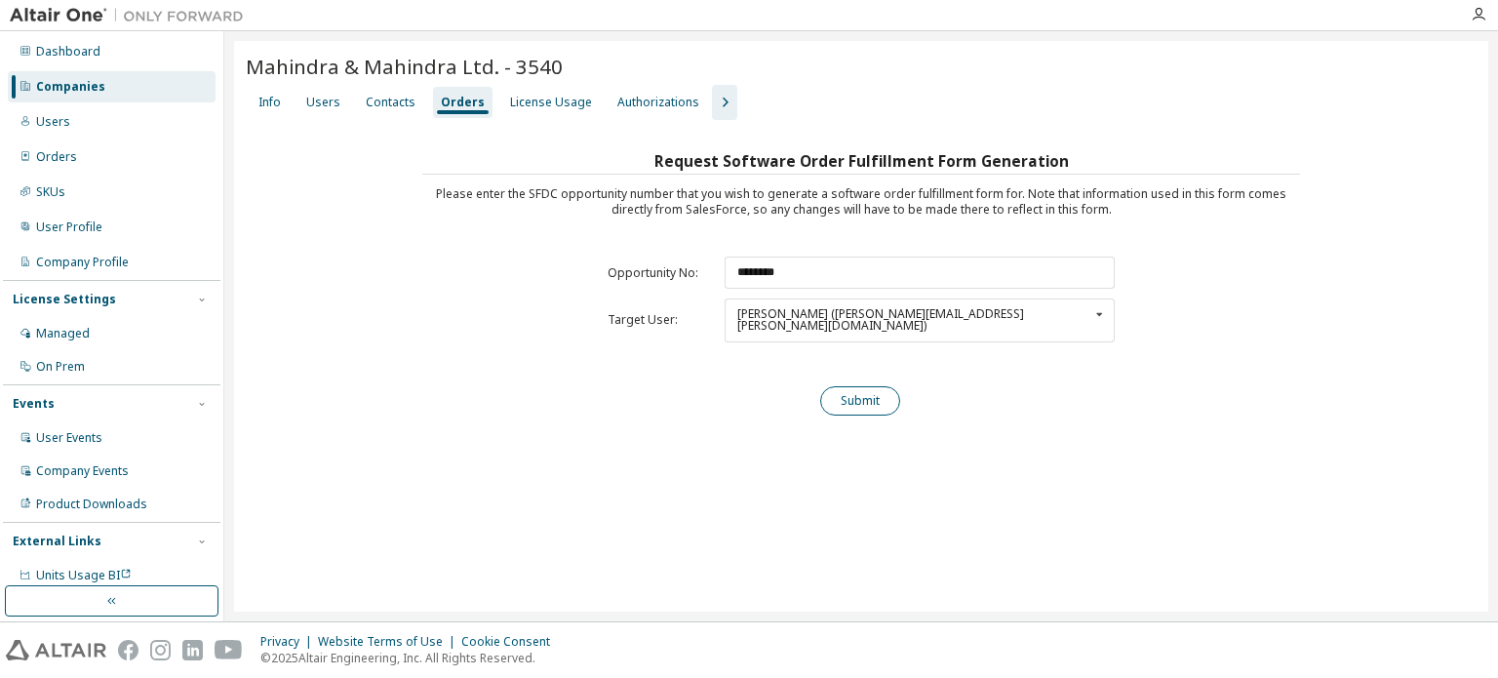
click at [881, 386] on button "Submit" at bounding box center [860, 400] width 80 height 29
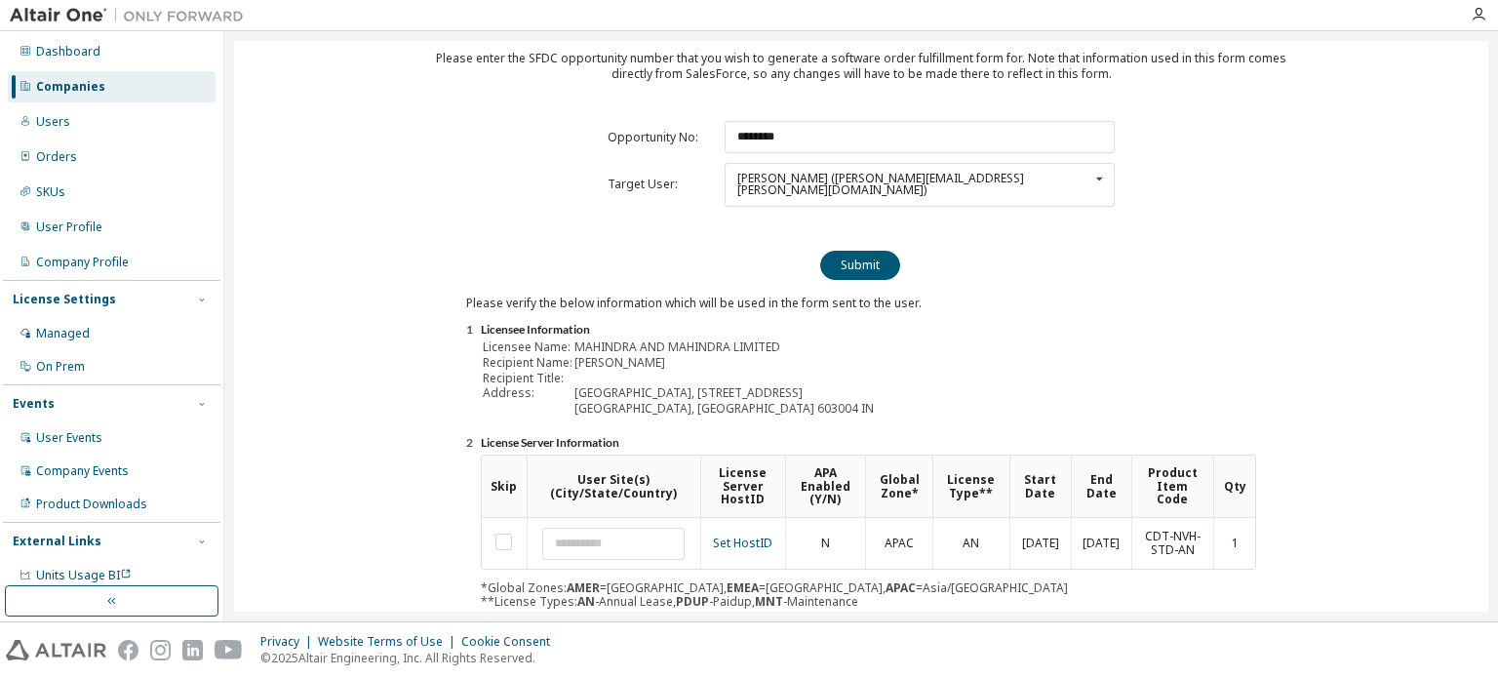
scroll to position [215, 0]
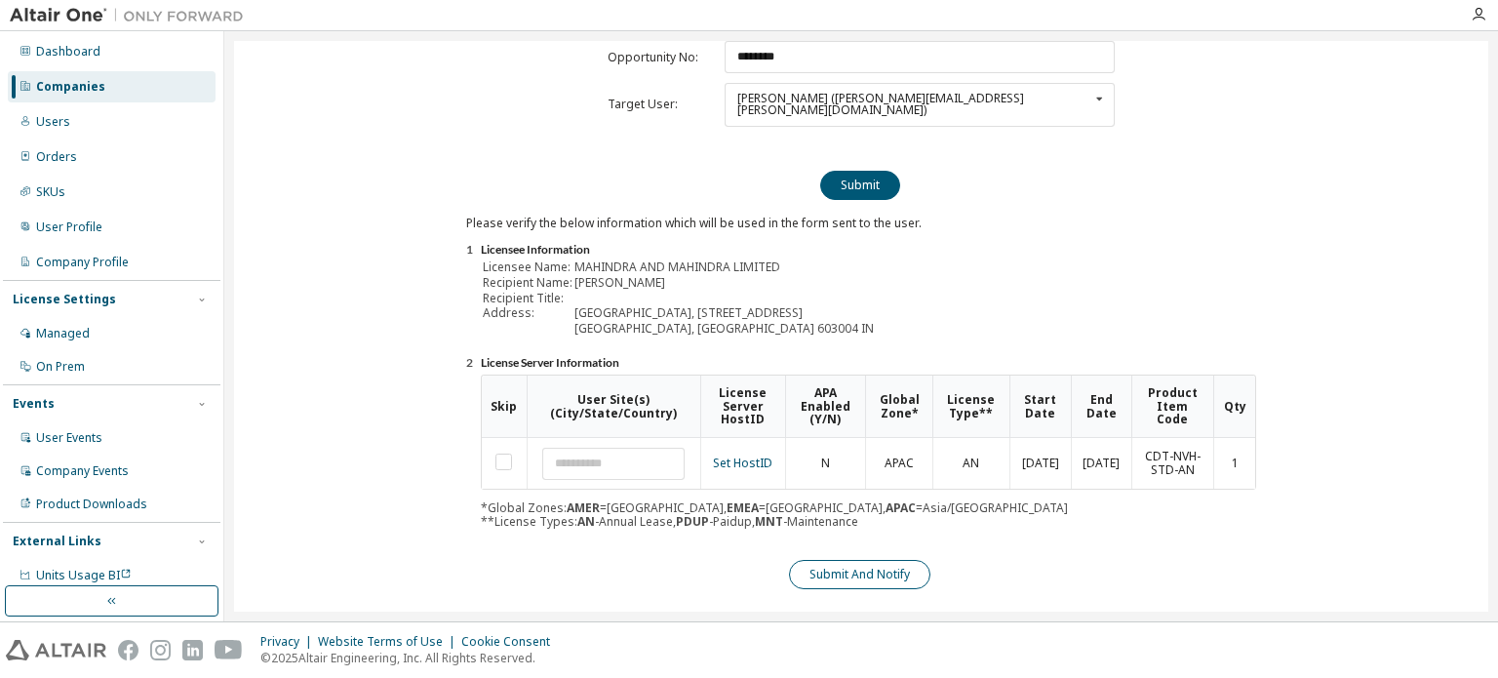
click at [871, 560] on button "Submit And Notify" at bounding box center [859, 574] width 141 height 29
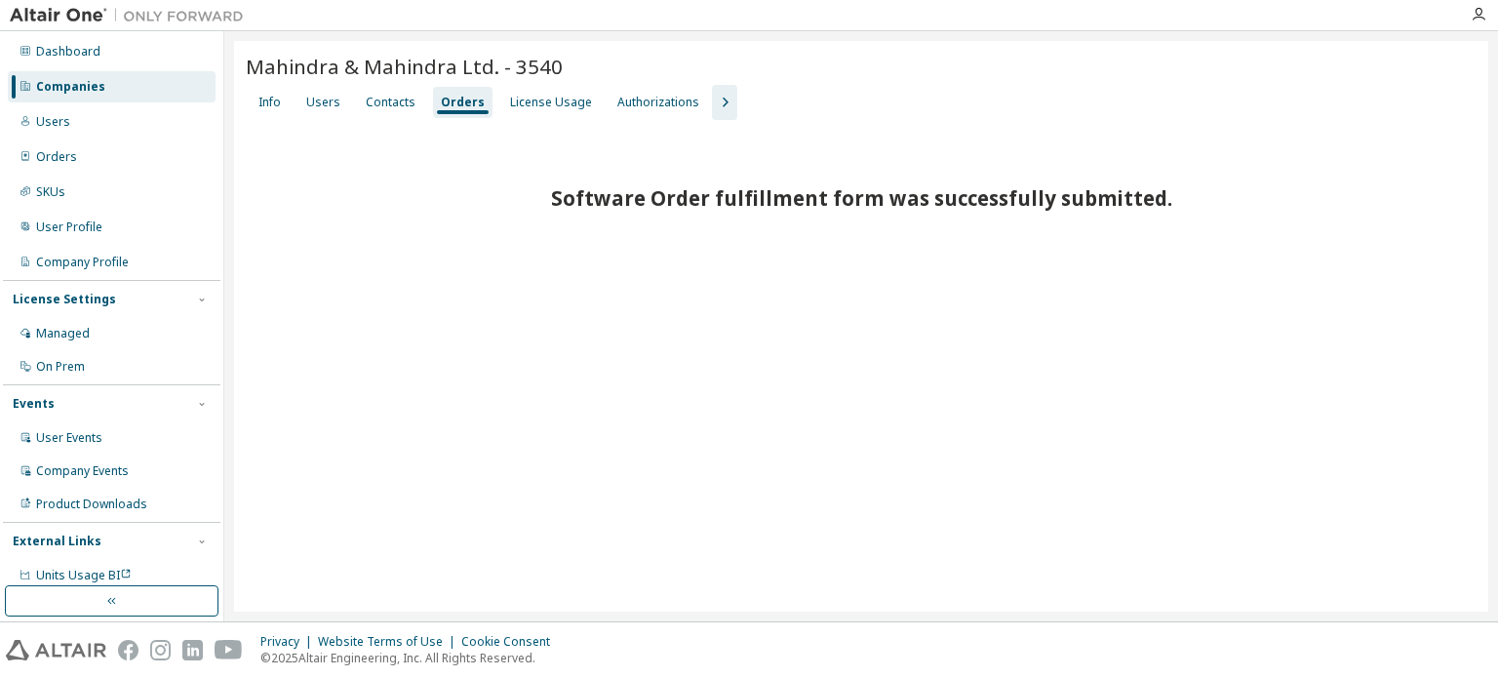
scroll to position [0, 0]
click at [319, 101] on div "Users" at bounding box center [323, 103] width 34 height 16
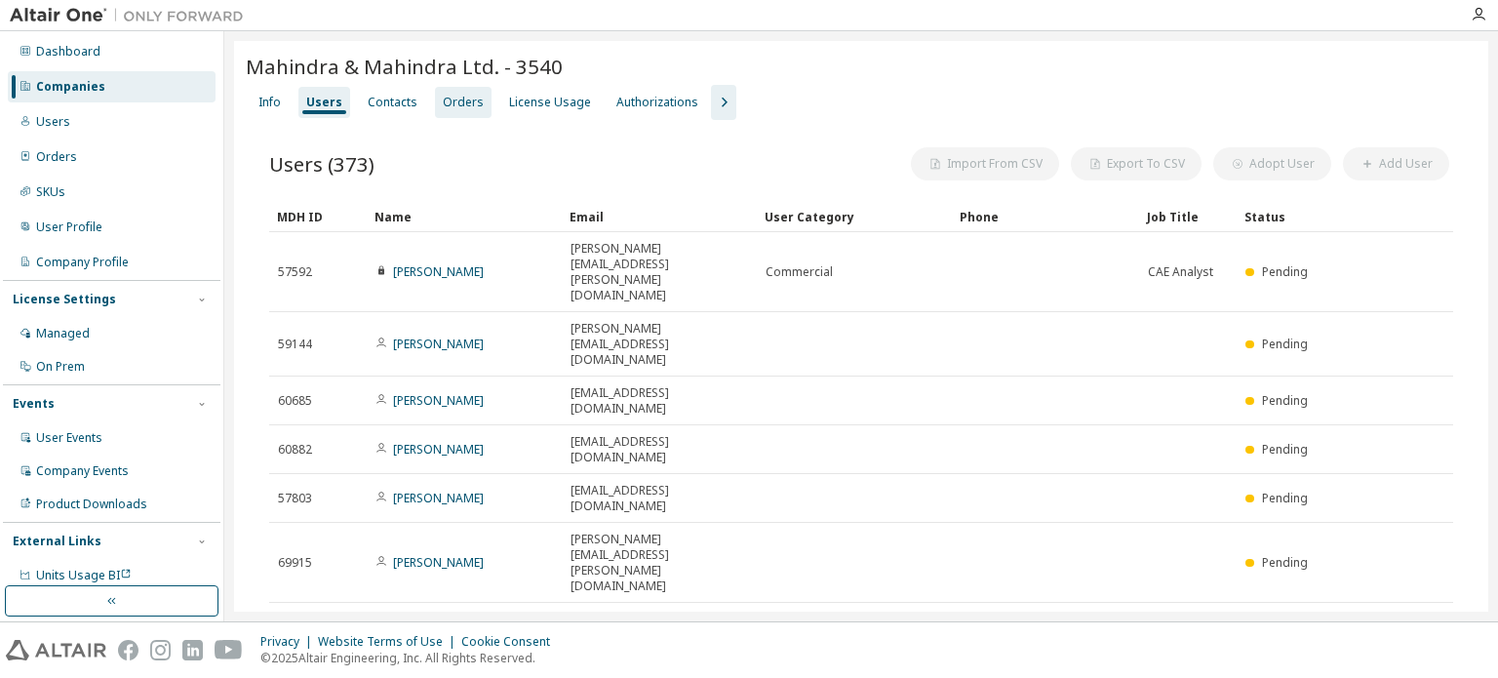
click at [464, 104] on div "Orders" at bounding box center [463, 103] width 41 height 16
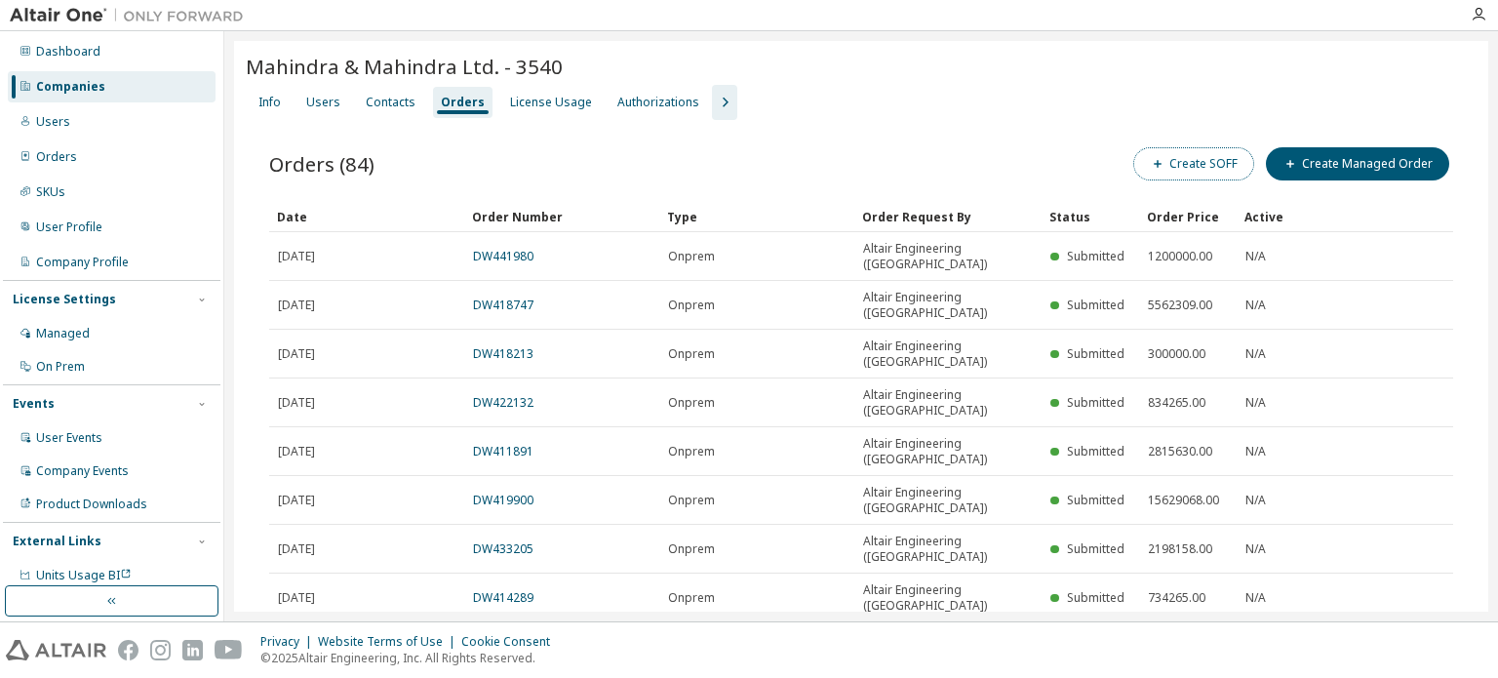
click at [1192, 164] on button "Create SOFF" at bounding box center [1193, 163] width 121 height 33
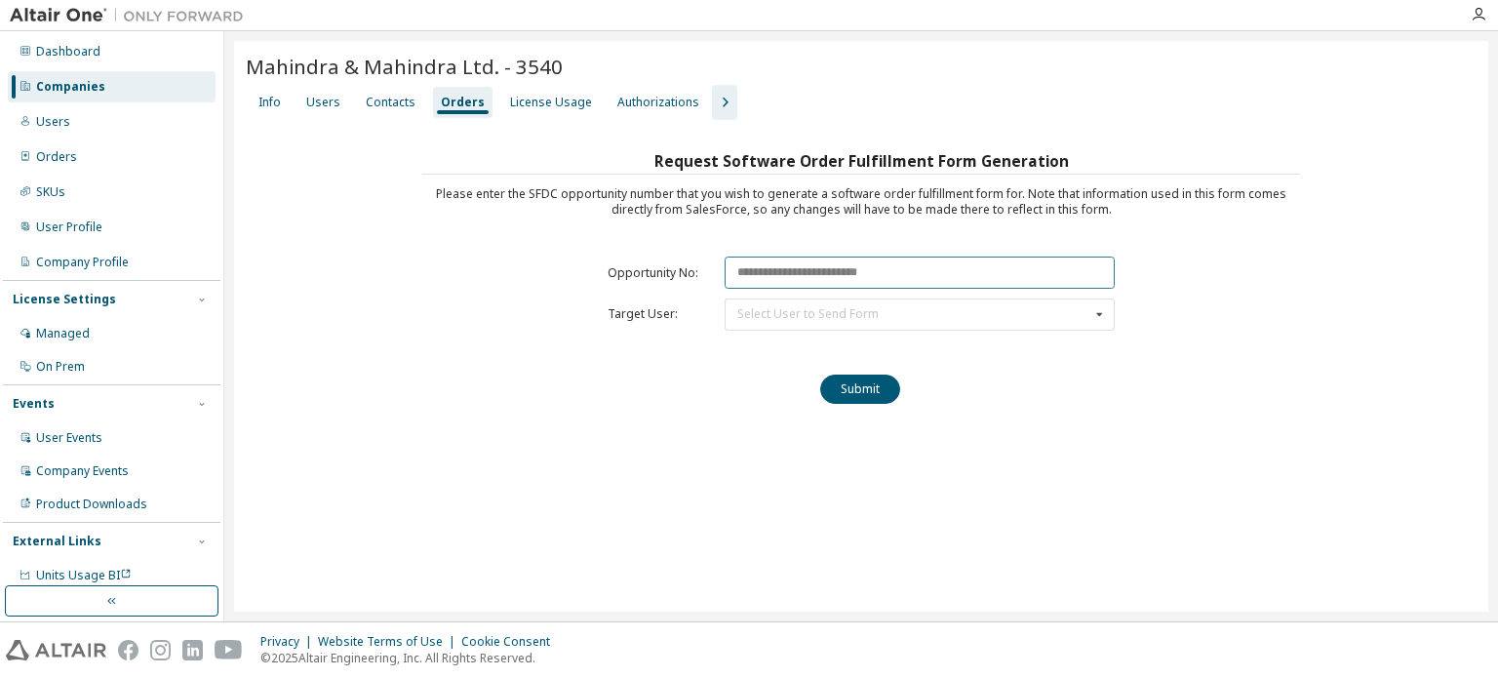
click at [821, 257] on input "text" at bounding box center [919, 272] width 390 height 32
paste input "********"
type input "********"
click at [871, 301] on div "Select User to Send Form Apuroop Rao (telidevara.apuroop@mahindra.com) Shivraj …" at bounding box center [919, 314] width 390 height 32
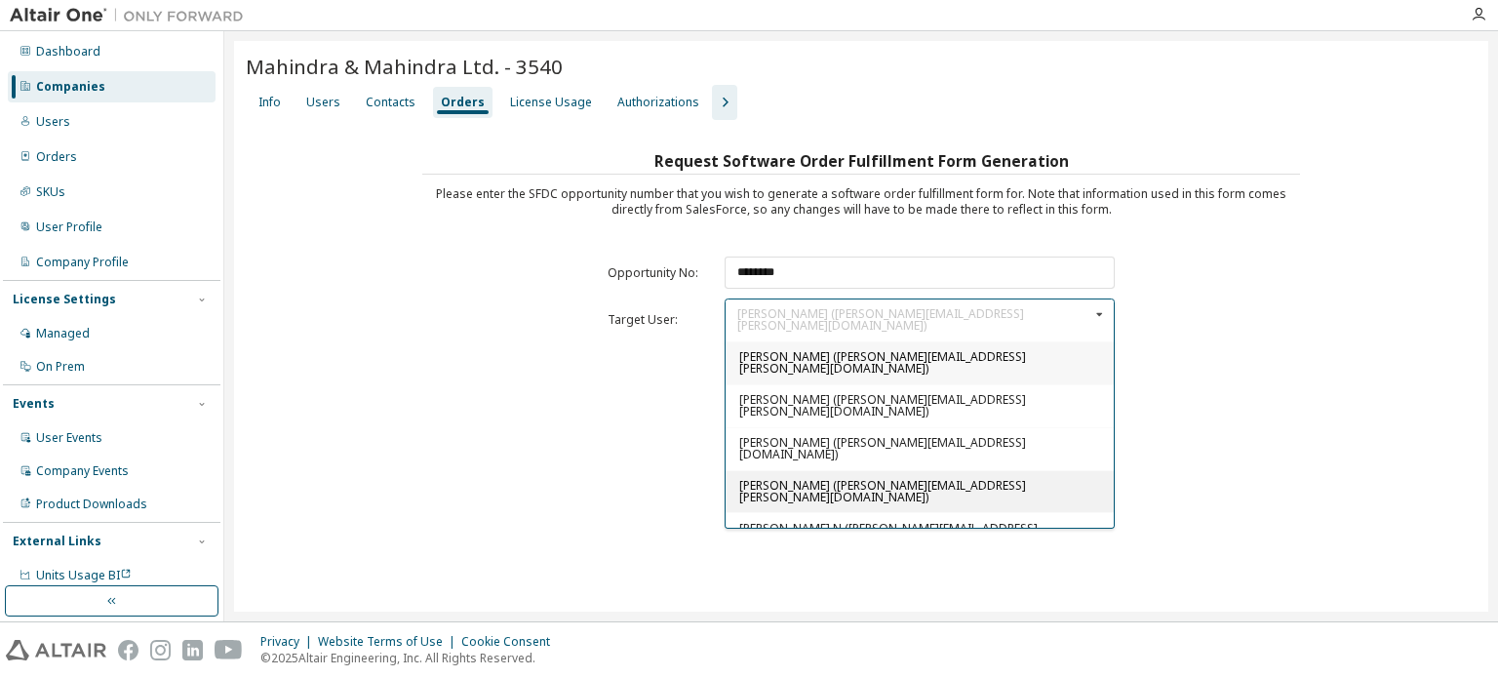
click at [959, 469] on div "Sreeni Lokesh (sreeni.lokesh@mahindra.com)" at bounding box center [919, 490] width 388 height 43
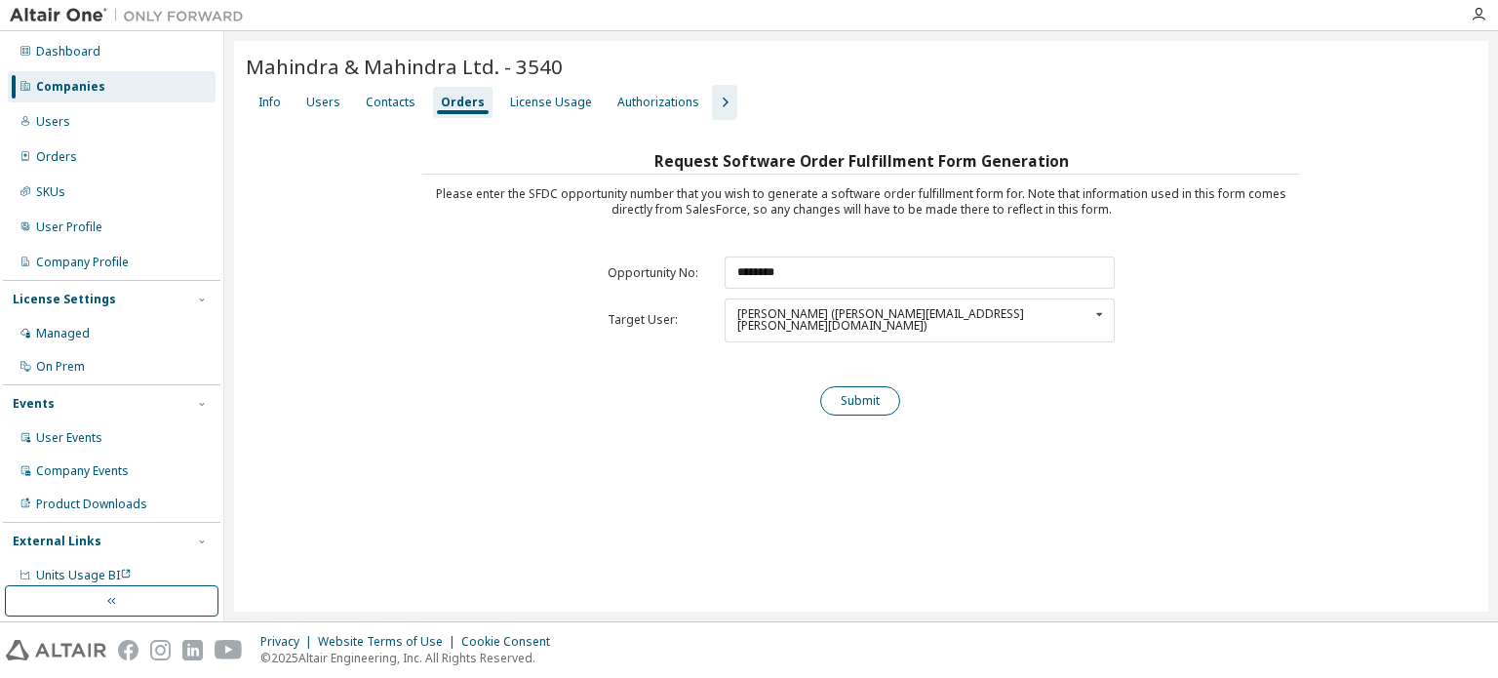
click at [876, 386] on button "Submit" at bounding box center [860, 400] width 80 height 29
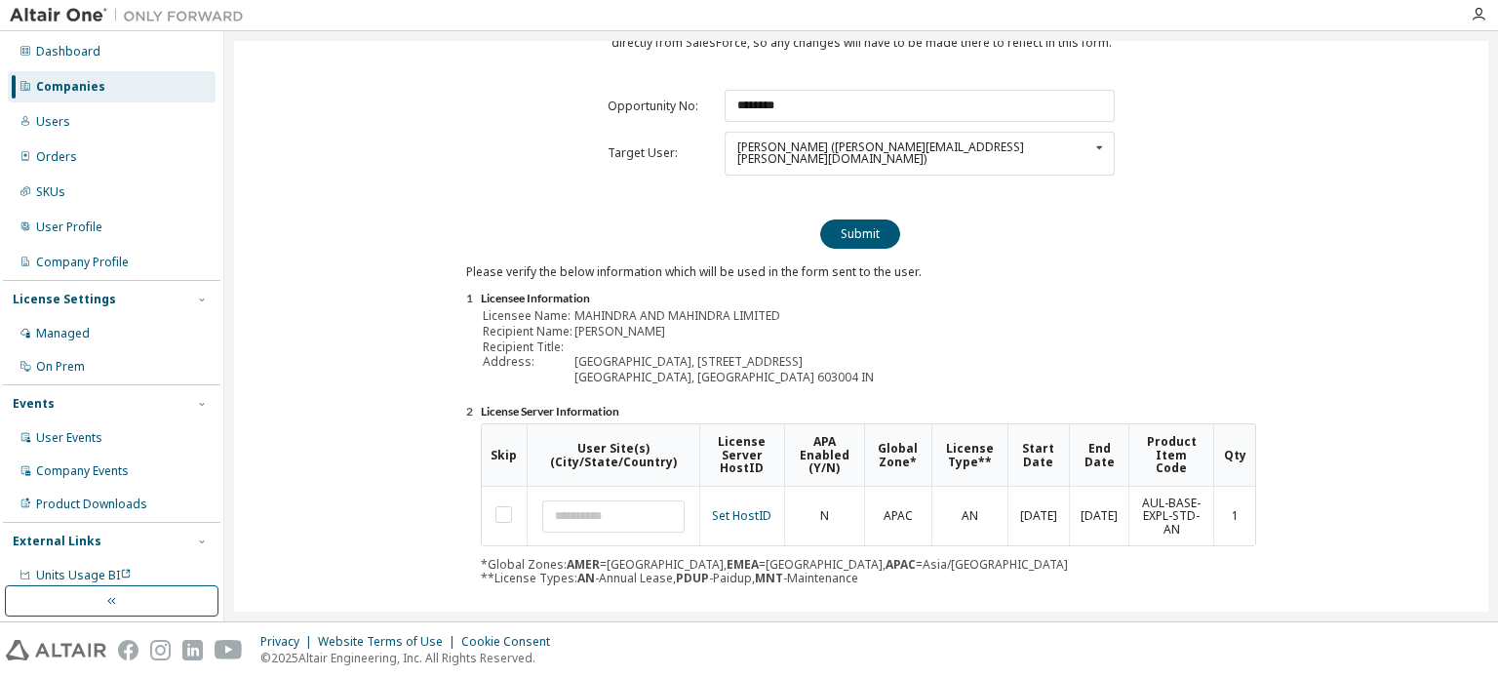
scroll to position [224, 0]
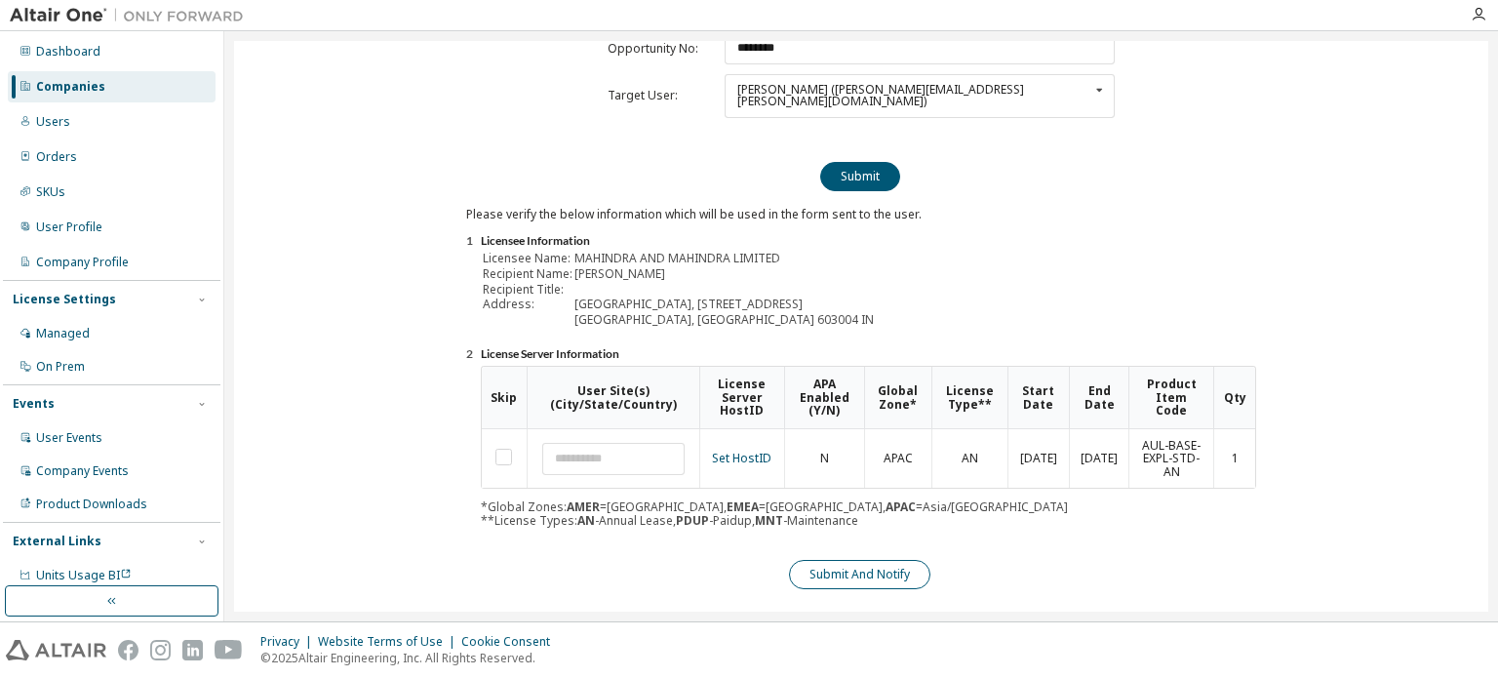
click at [893, 560] on button "Submit And Notify" at bounding box center [859, 574] width 141 height 29
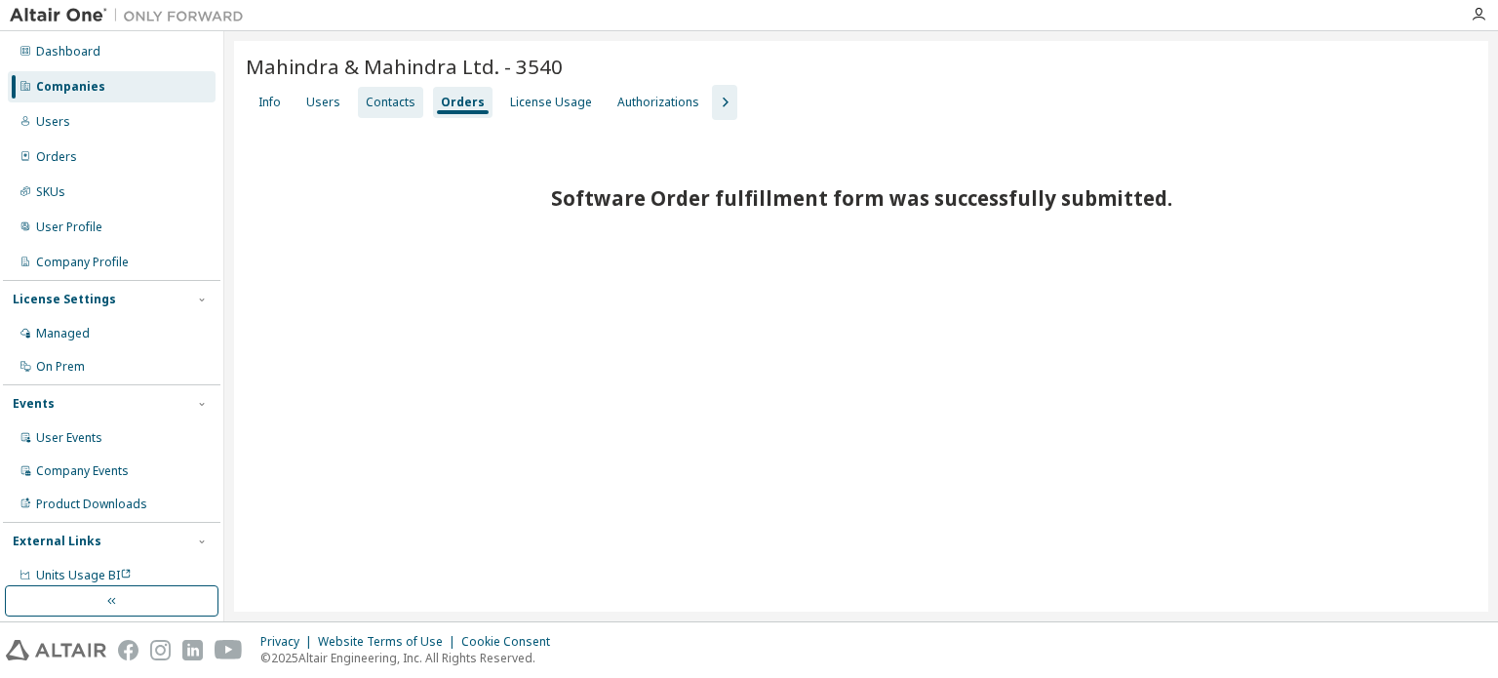
drag, startPoint x: 322, startPoint y: 108, endPoint x: 417, endPoint y: 103, distance: 95.7
click at [323, 108] on div "Users" at bounding box center [323, 103] width 34 height 16
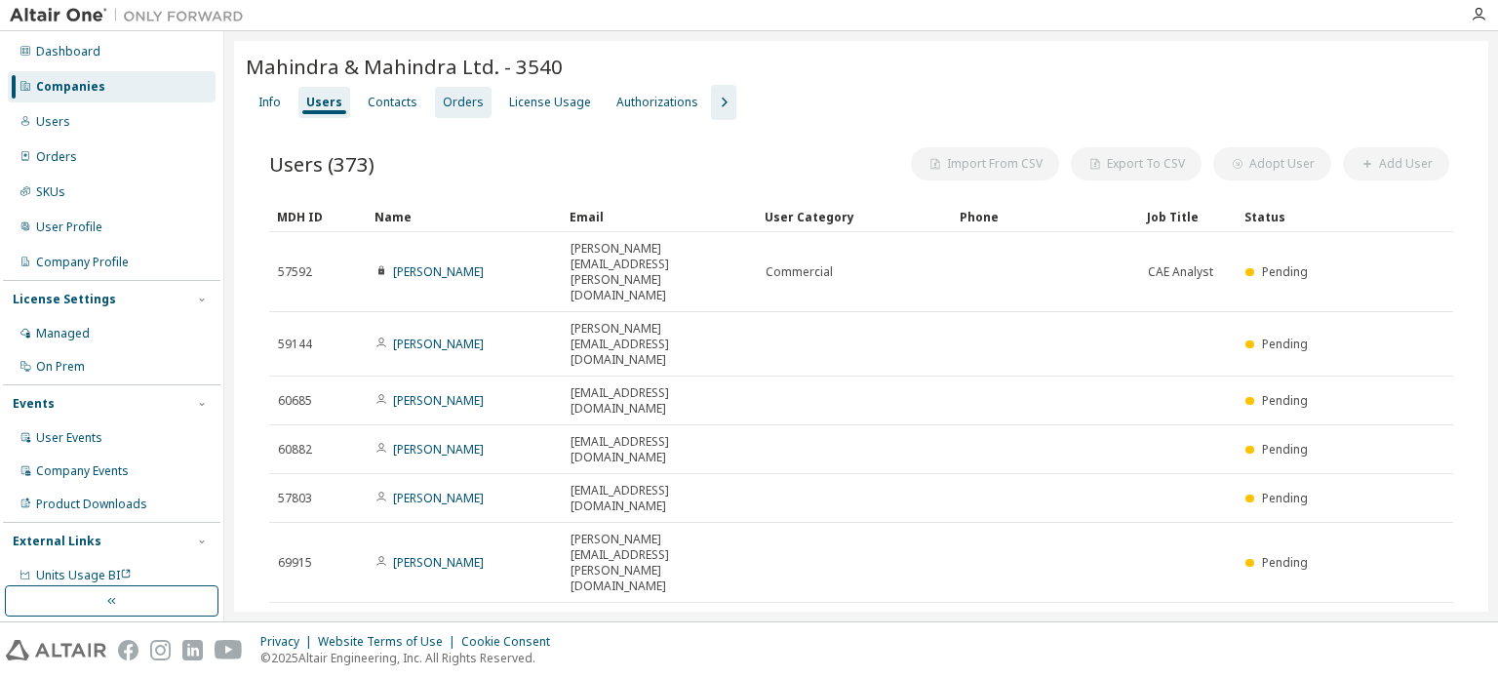
click at [449, 102] on div "Orders" at bounding box center [463, 103] width 41 height 16
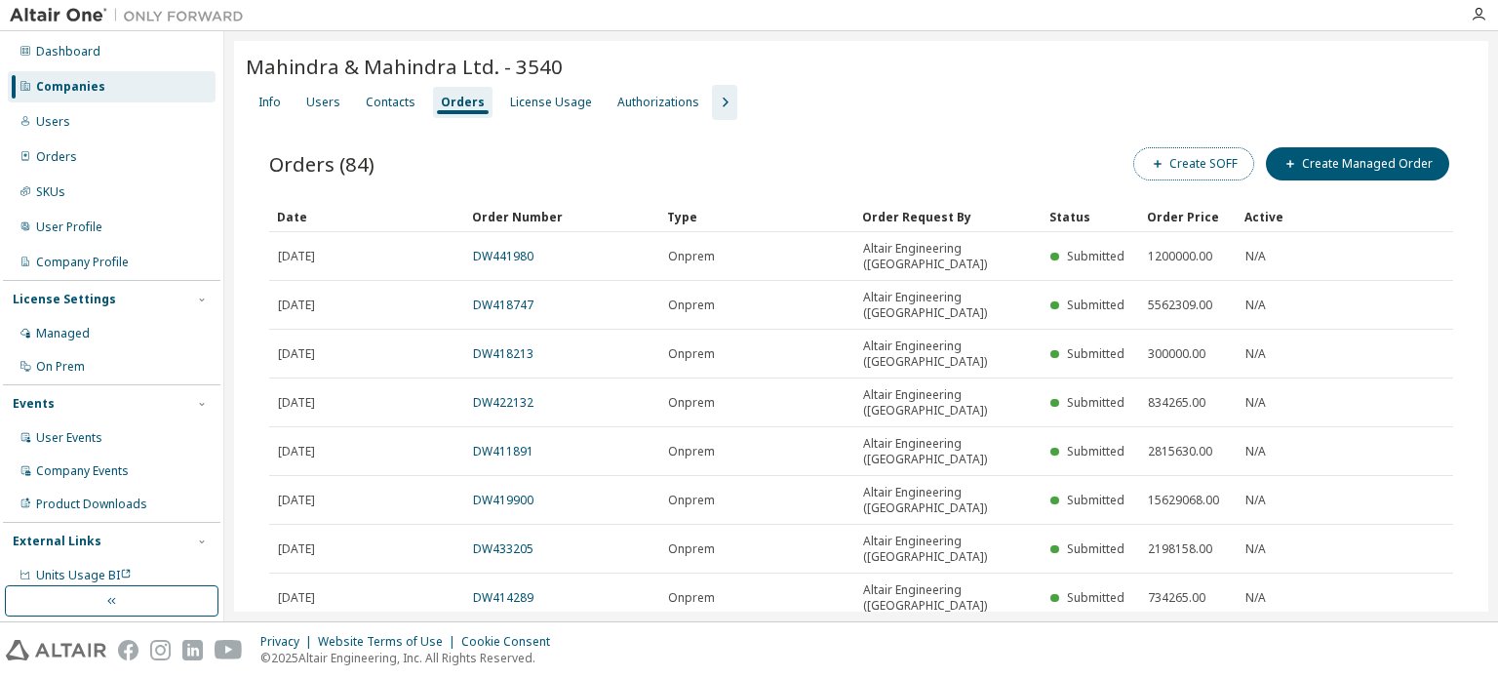
click at [1199, 163] on button "Create SOFF" at bounding box center [1193, 163] width 121 height 33
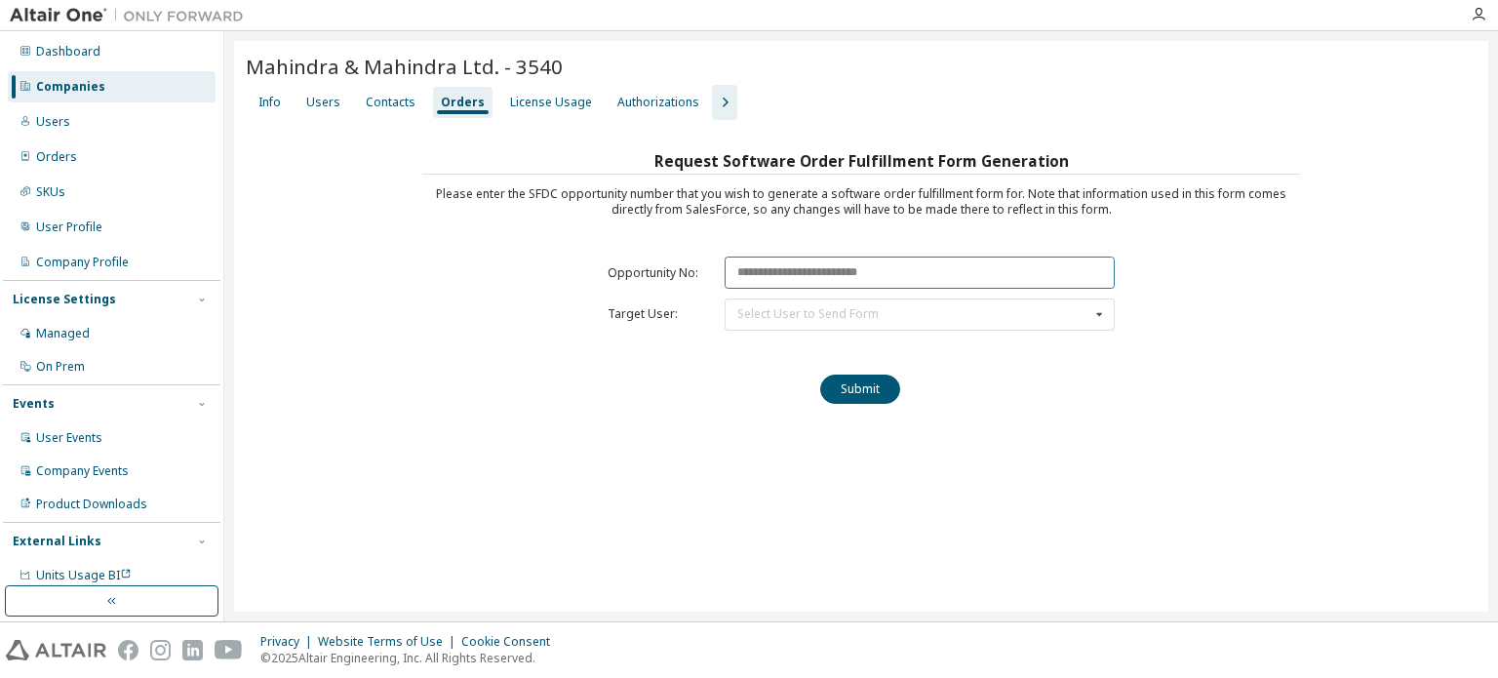
click at [767, 276] on input "text" at bounding box center [919, 272] width 390 height 32
paste input "********"
type input "********"
click at [780, 308] on div "Select User to Send Form" at bounding box center [807, 314] width 141 height 12
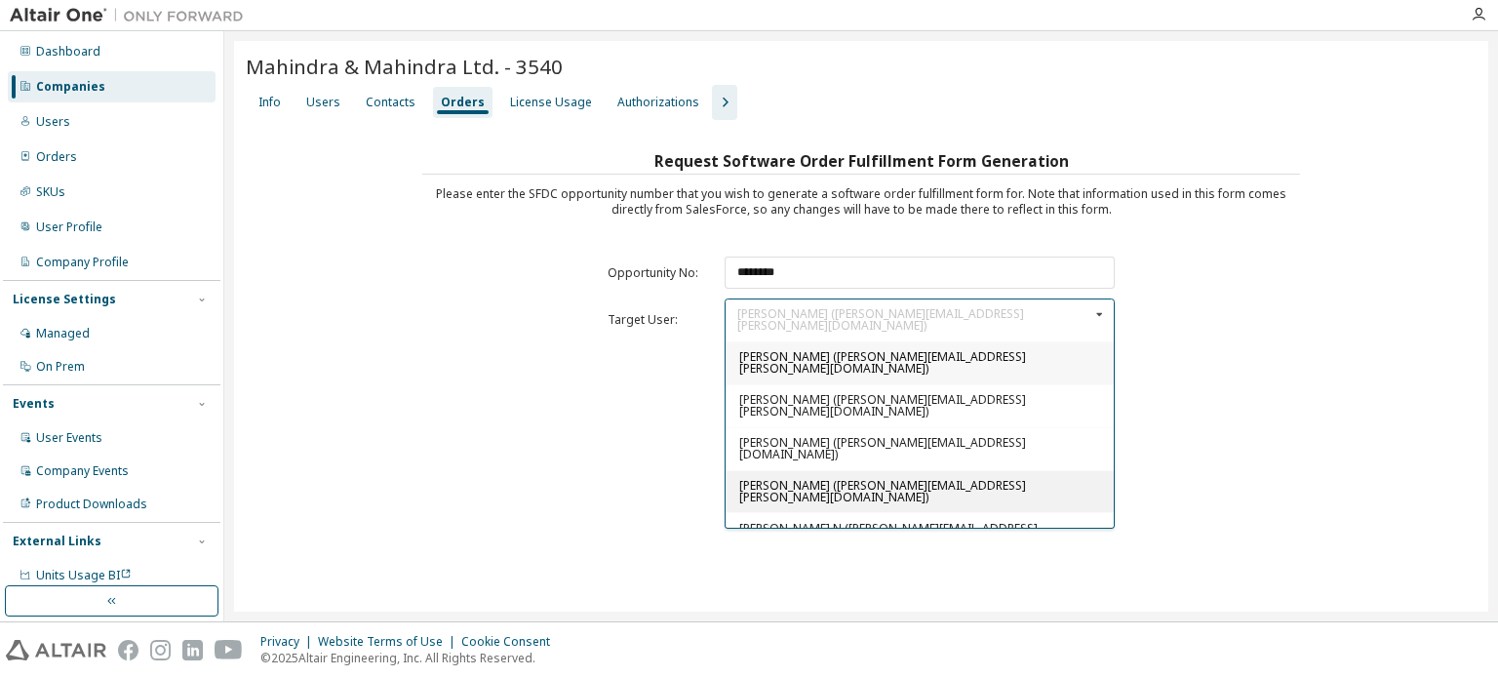
click at [772, 477] on span "Sreeni Lokesh (sreeni.lokesh@mahindra.com)" at bounding box center [882, 491] width 287 height 28
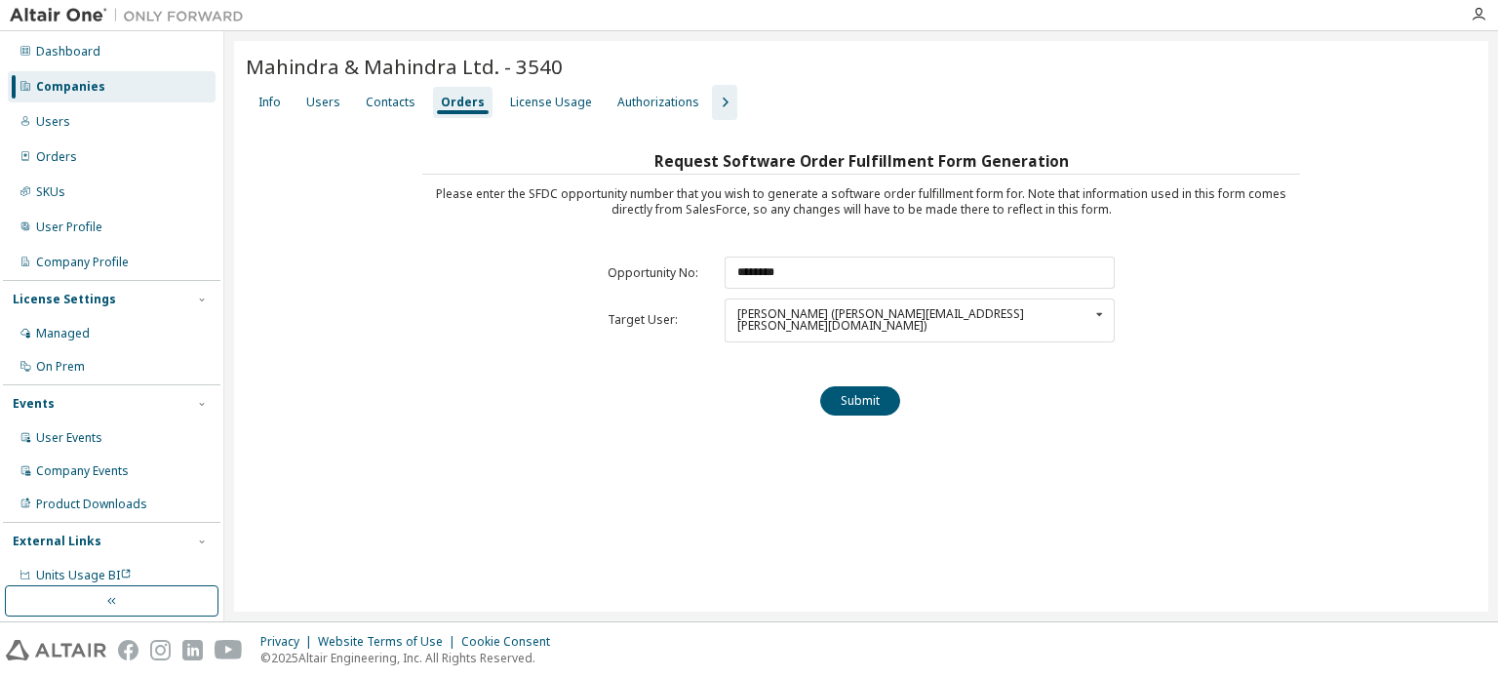
click at [885, 406] on div "Request Software Order Fulfillment Form Generation Please enter the SFDC opport…" at bounding box center [860, 289] width 877 height 284
click at [881, 393] on button "Submit" at bounding box center [860, 400] width 80 height 29
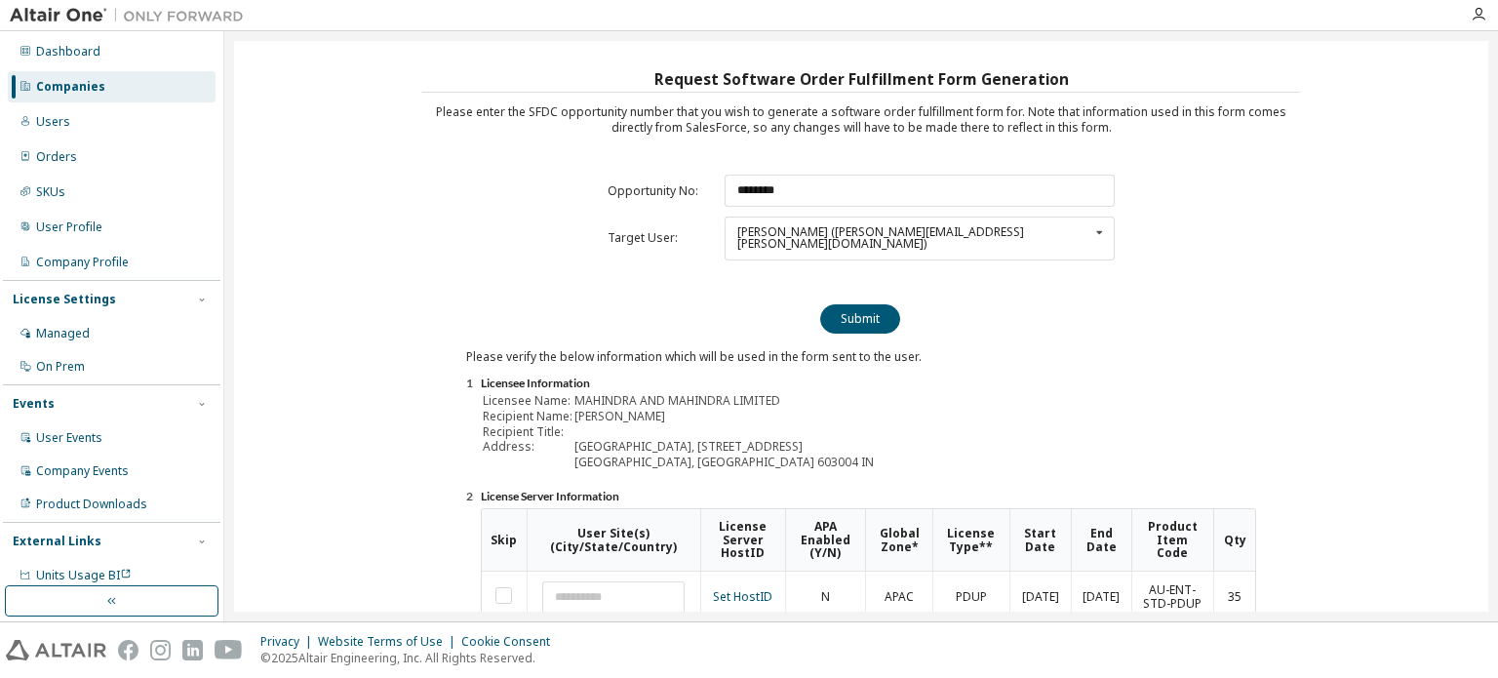
scroll to position [215, 0]
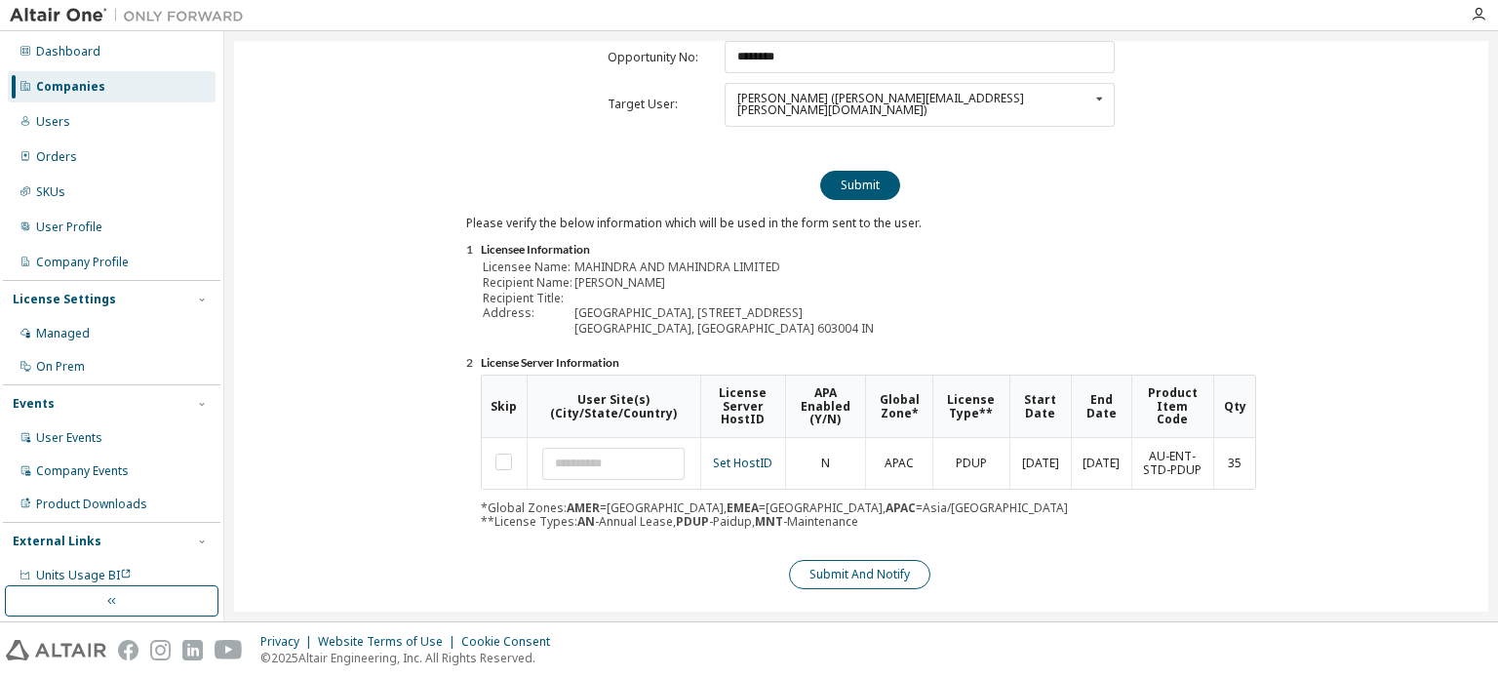
click at [905, 560] on button "Submit And Notify" at bounding box center [859, 574] width 141 height 29
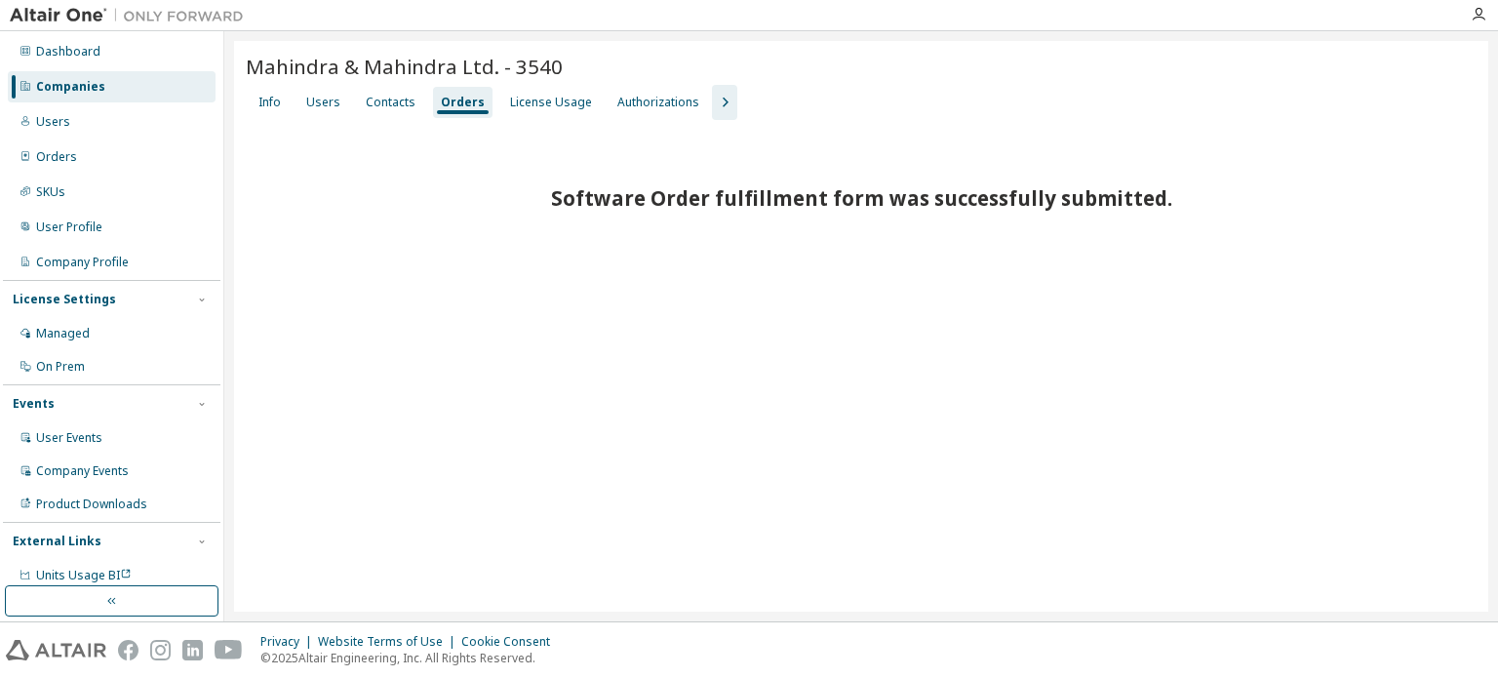
click at [78, 86] on div "Companies" at bounding box center [70, 87] width 69 height 16
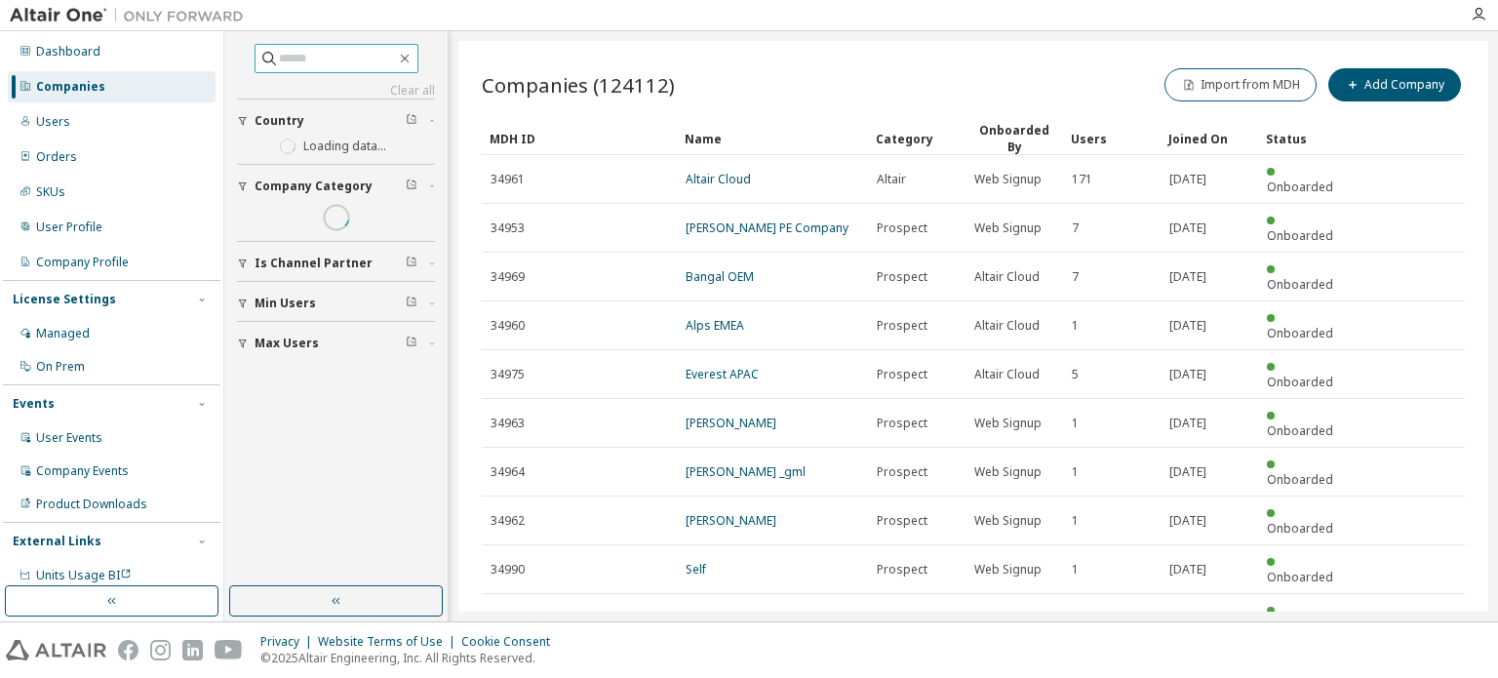
click at [320, 58] on input "text" at bounding box center [337, 58] width 117 height 19
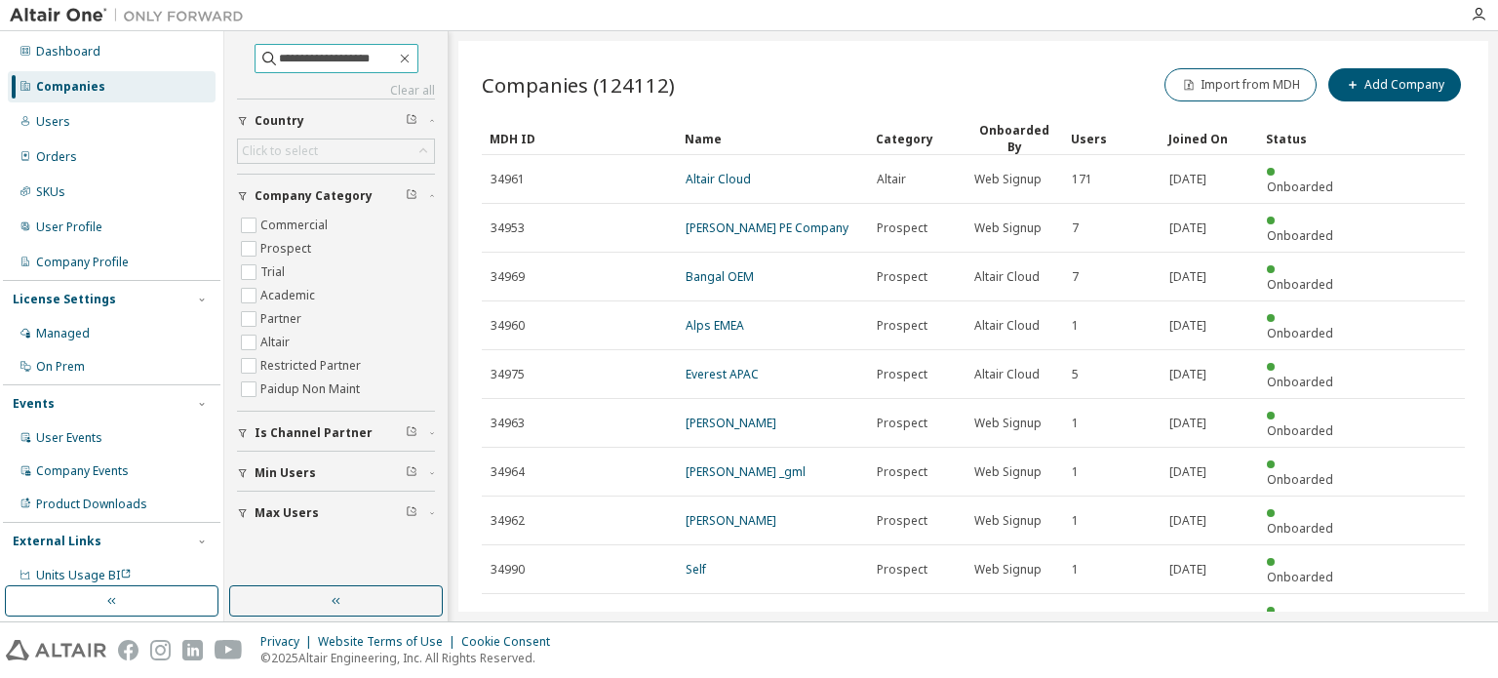
type input "**********"
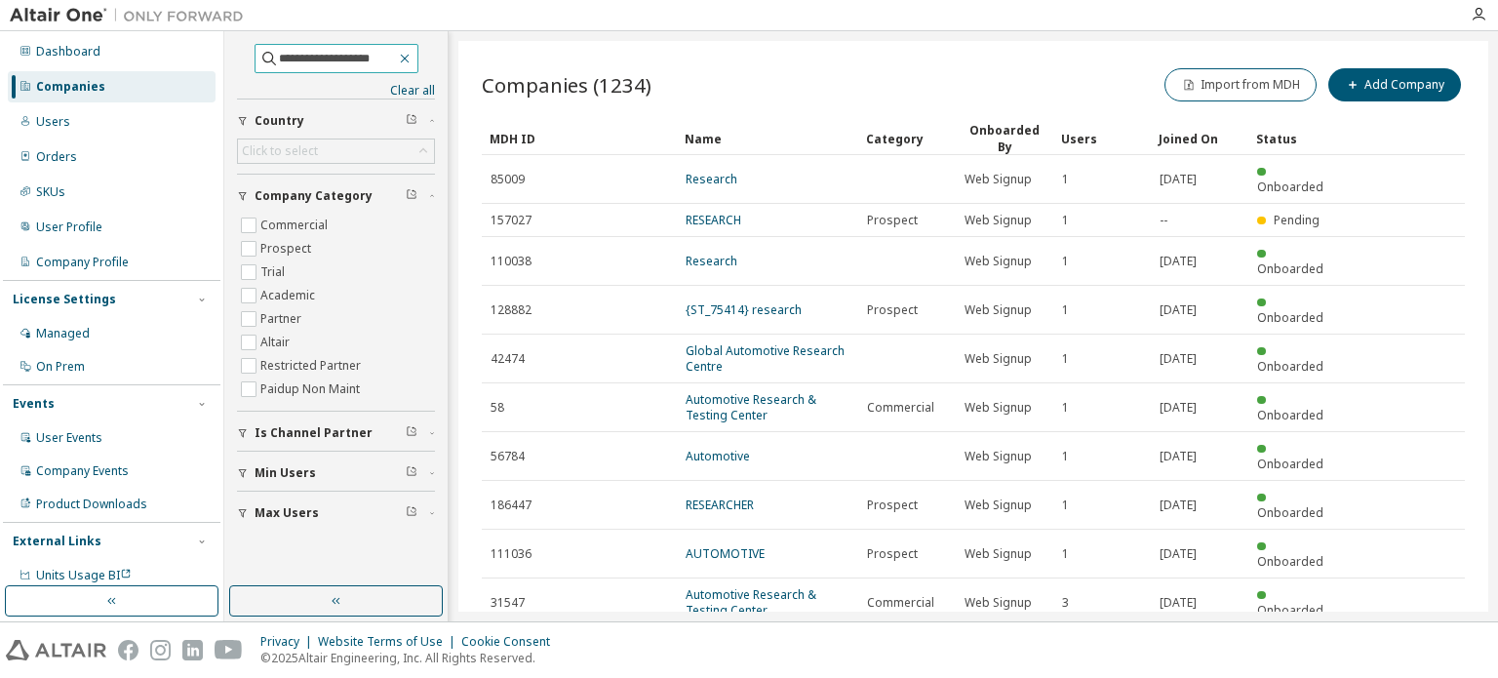
click at [412, 56] on icon "button" at bounding box center [405, 59] width 16 height 16
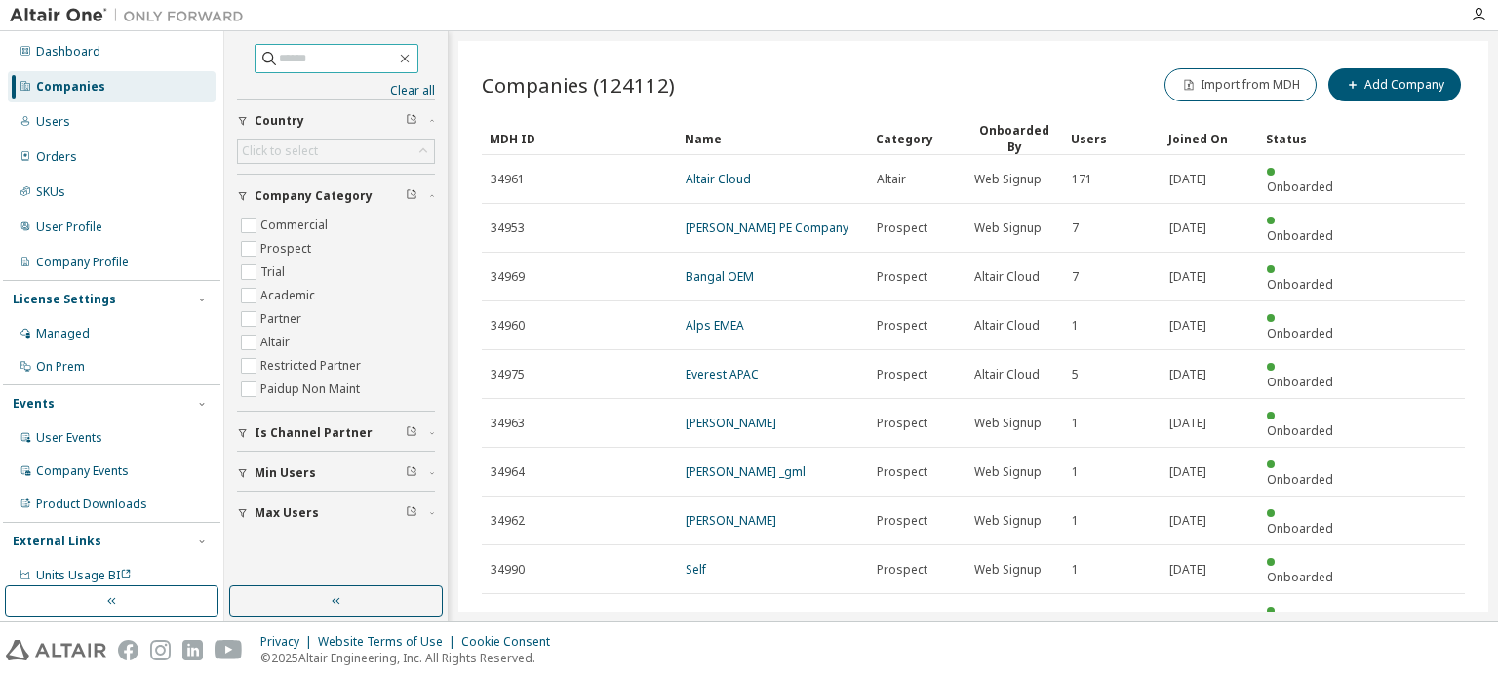
click at [363, 61] on input "text" at bounding box center [337, 58] width 117 height 19
type input "****"
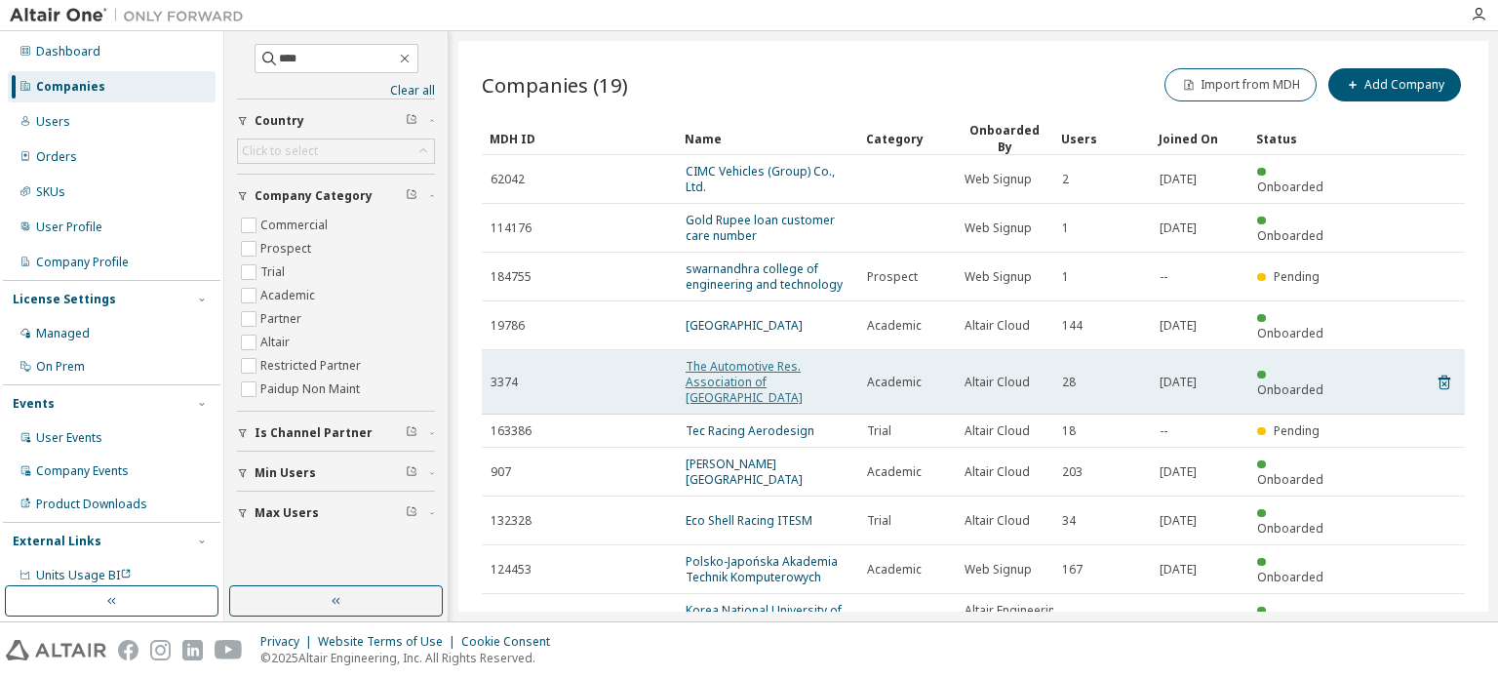
click at [753, 360] on link "The Automotive Res. Association of India" at bounding box center [743, 382] width 117 height 48
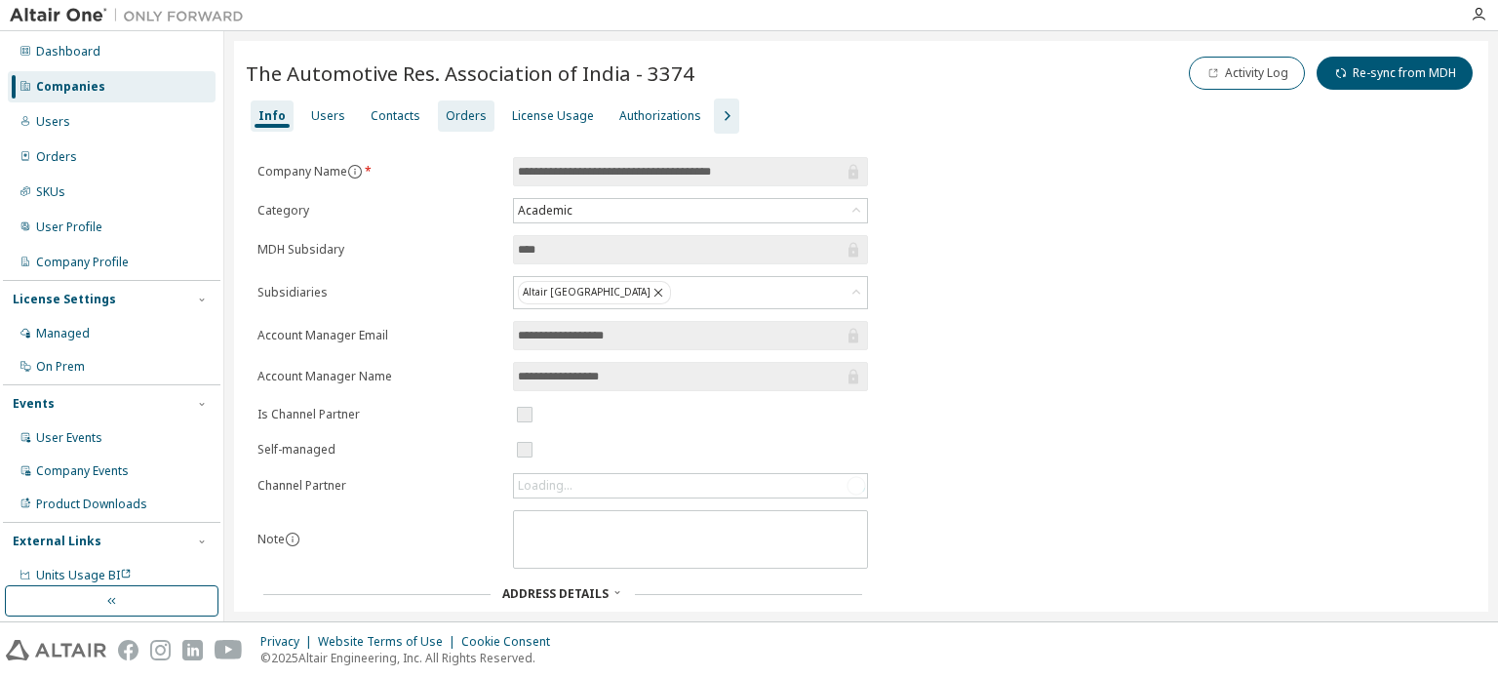
click at [451, 114] on div "Orders" at bounding box center [466, 116] width 41 height 16
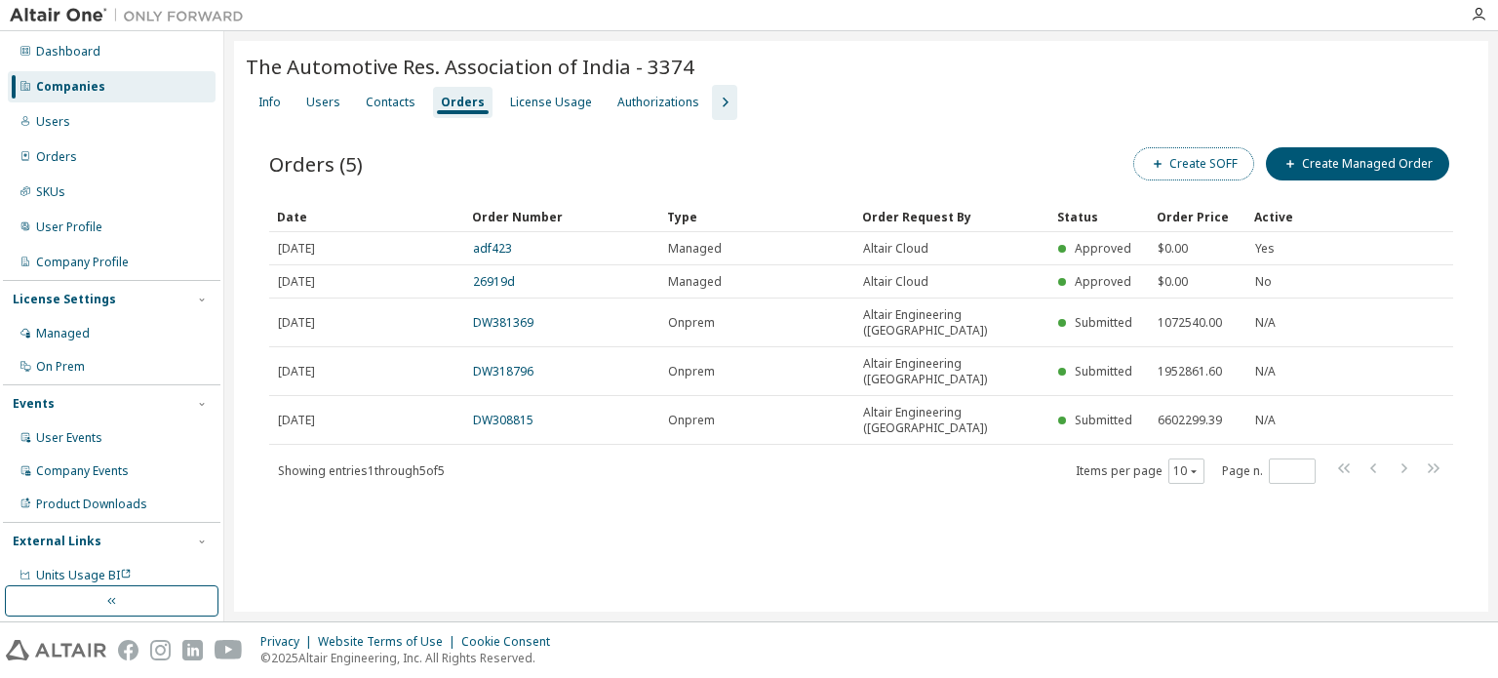
click at [1194, 173] on button "Create SOFF" at bounding box center [1193, 163] width 121 height 33
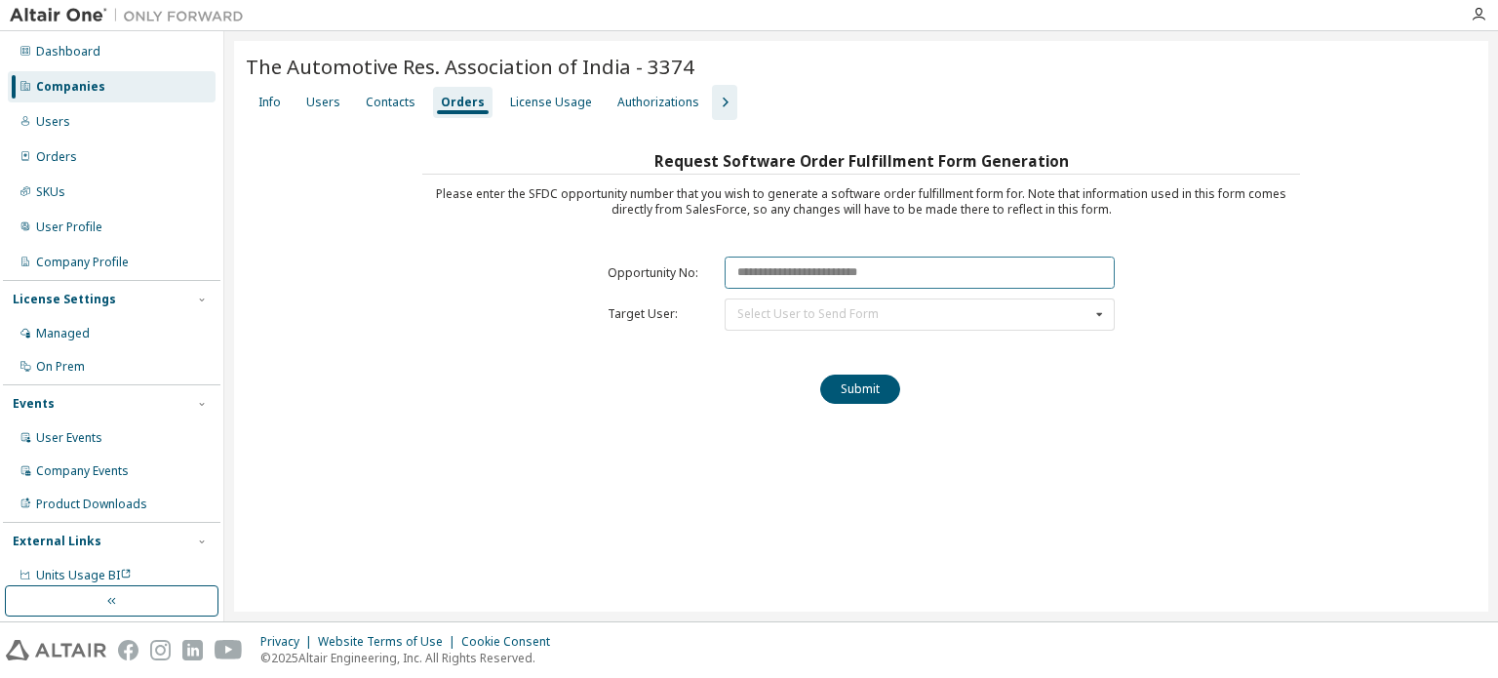
click at [880, 276] on input "text" at bounding box center [919, 272] width 390 height 32
paste input "********"
type input "********"
click at [872, 311] on div "Select User to Send Form" at bounding box center [807, 314] width 141 height 12
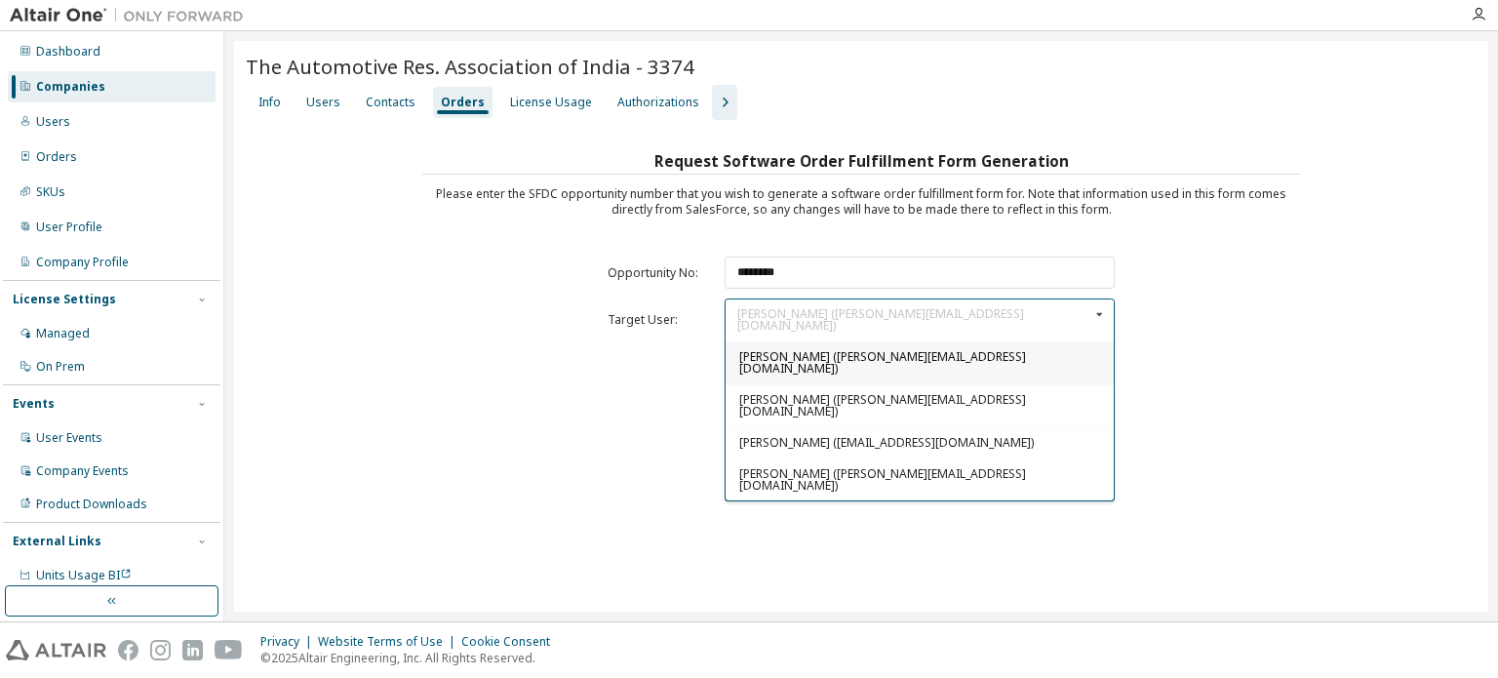
click at [949, 530] on div "The Automotive Res. Association of India - 3374 Clear Load Save Save As Field O…" at bounding box center [861, 326] width 1254 height 570
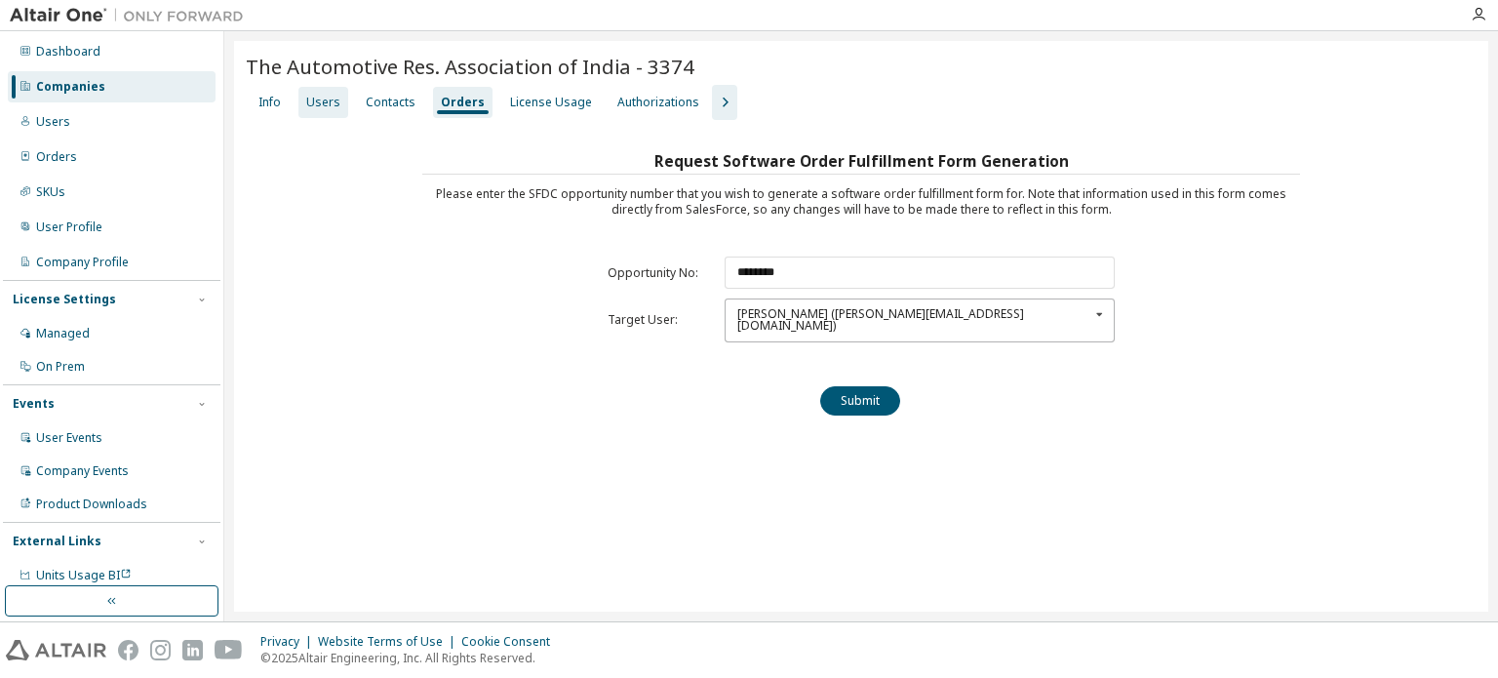
click at [322, 104] on div "Users" at bounding box center [323, 103] width 34 height 16
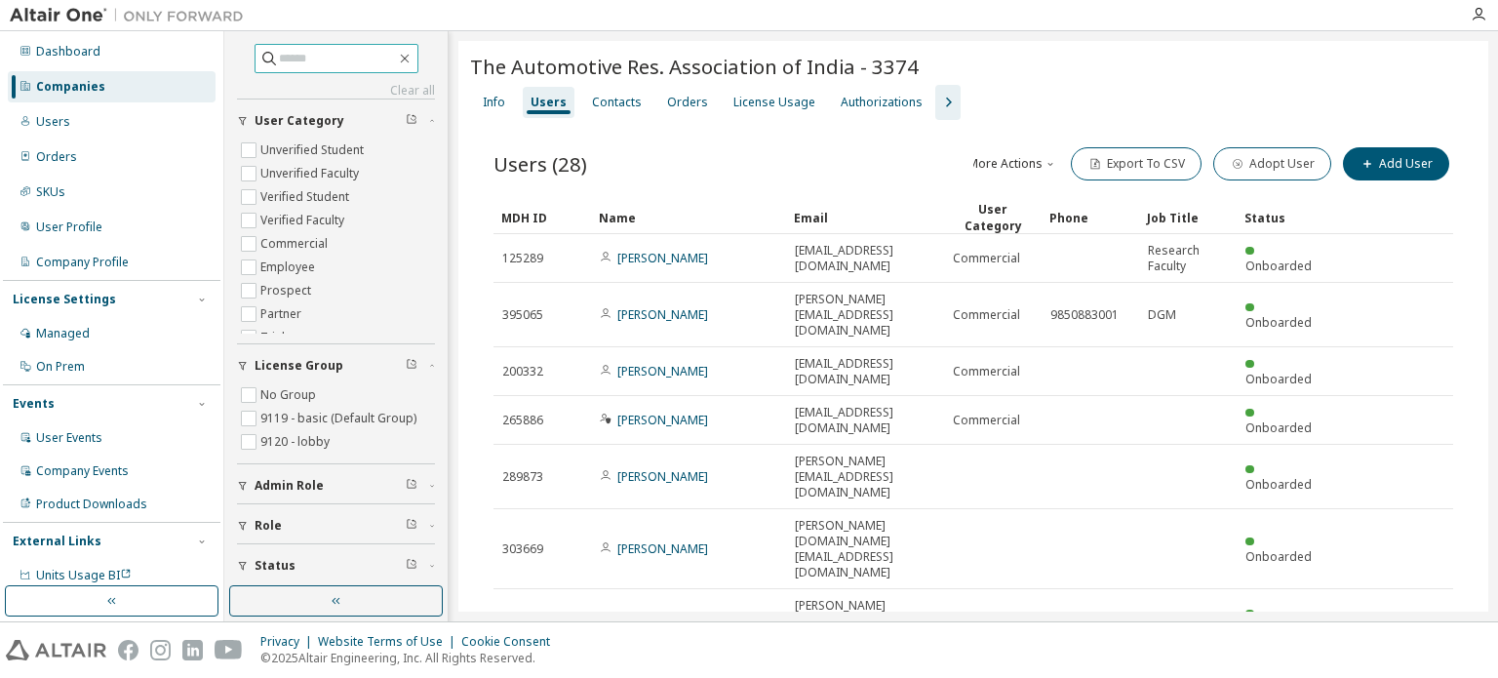
click at [279, 55] on input "text" at bounding box center [337, 58] width 117 height 19
type input "*********"
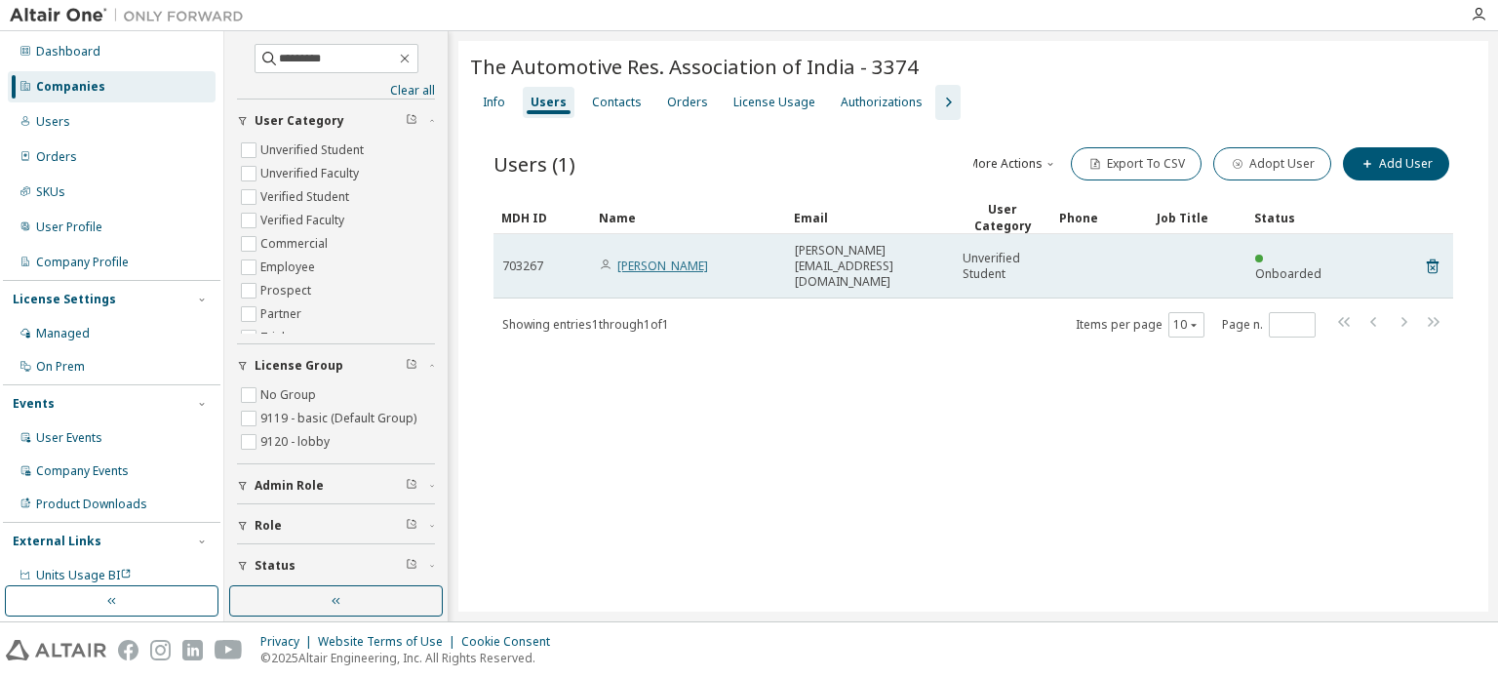
click at [708, 260] on link "Jagannath M. Paranjpe" at bounding box center [662, 265] width 91 height 17
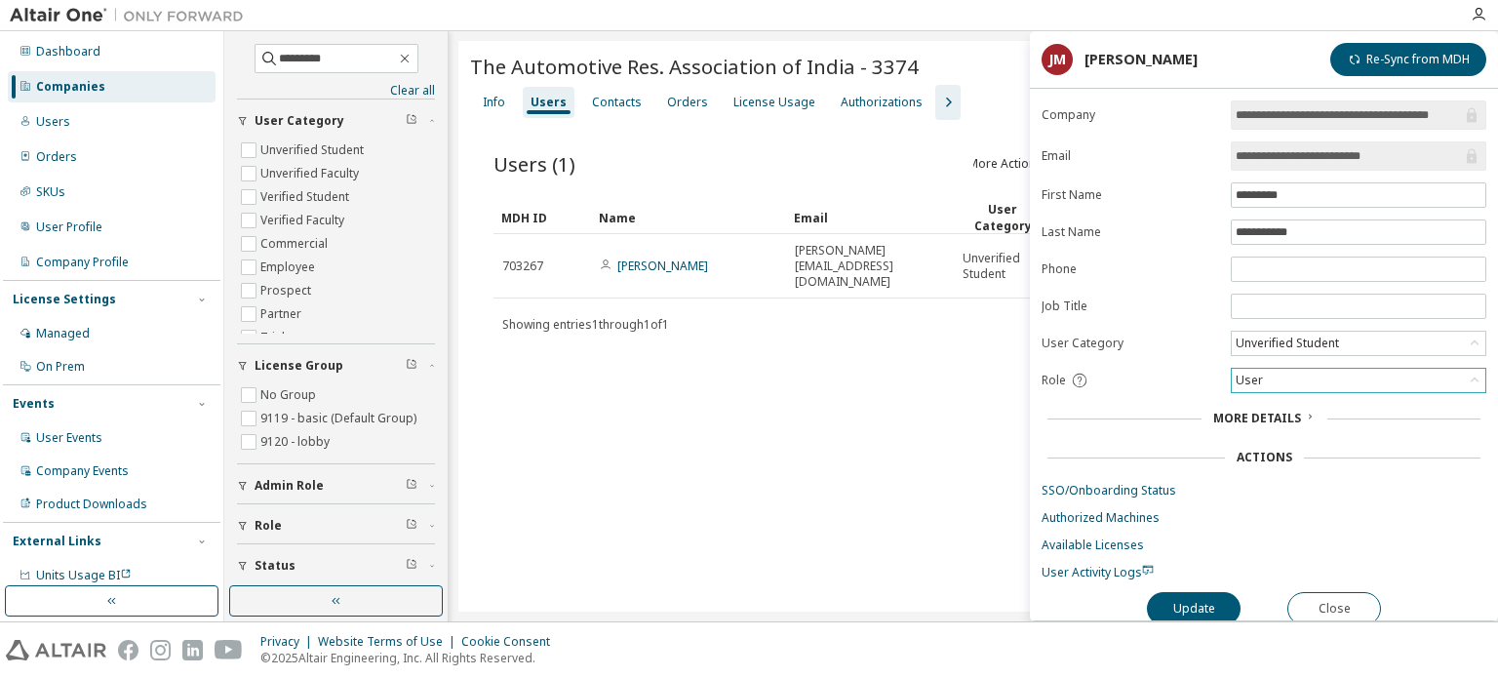
click at [1261, 377] on div "User" at bounding box center [1248, 380] width 33 height 21
click at [1270, 410] on li "Admin" at bounding box center [1357, 402] width 250 height 25
click at [1198, 609] on button "Update" at bounding box center [1194, 608] width 94 height 33
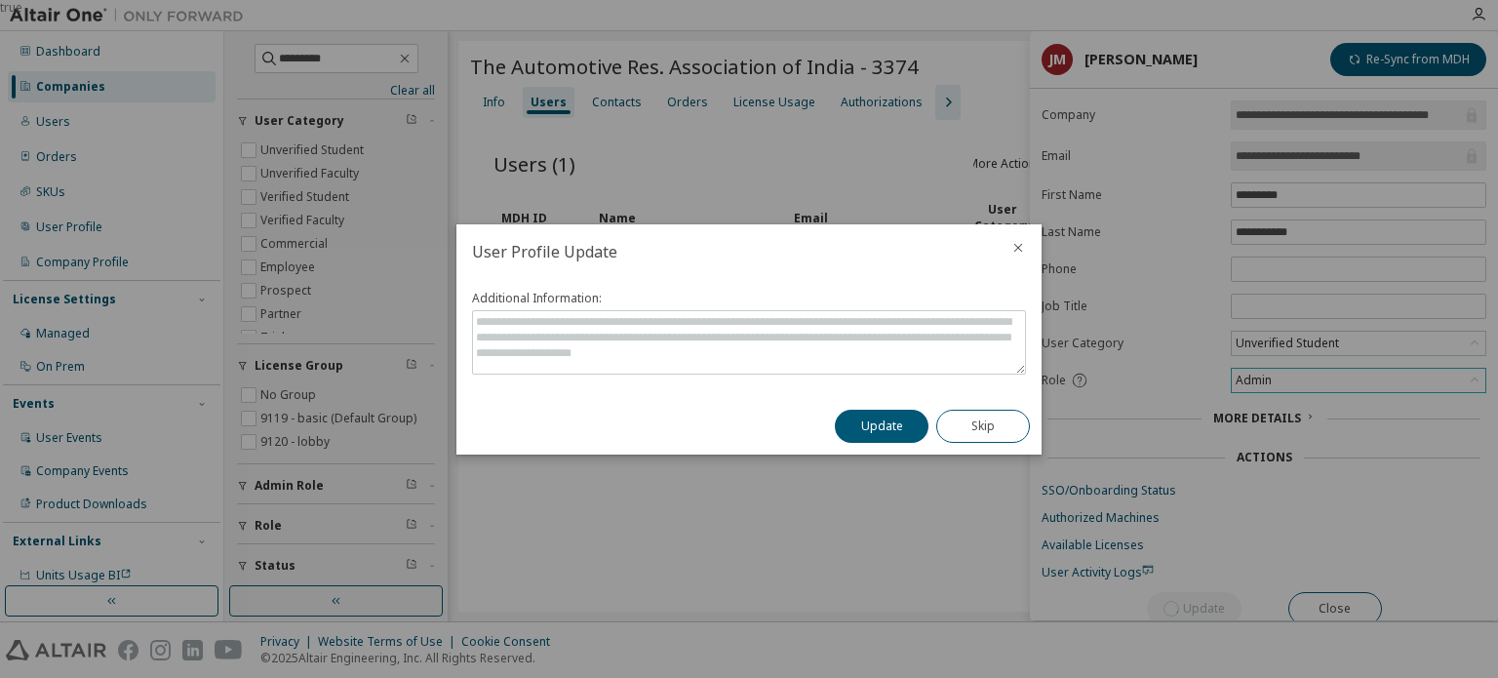
click at [876, 400] on div "Update Skip" at bounding box center [932, 426] width 218 height 57
click at [877, 416] on button "Update" at bounding box center [882, 425] width 94 height 33
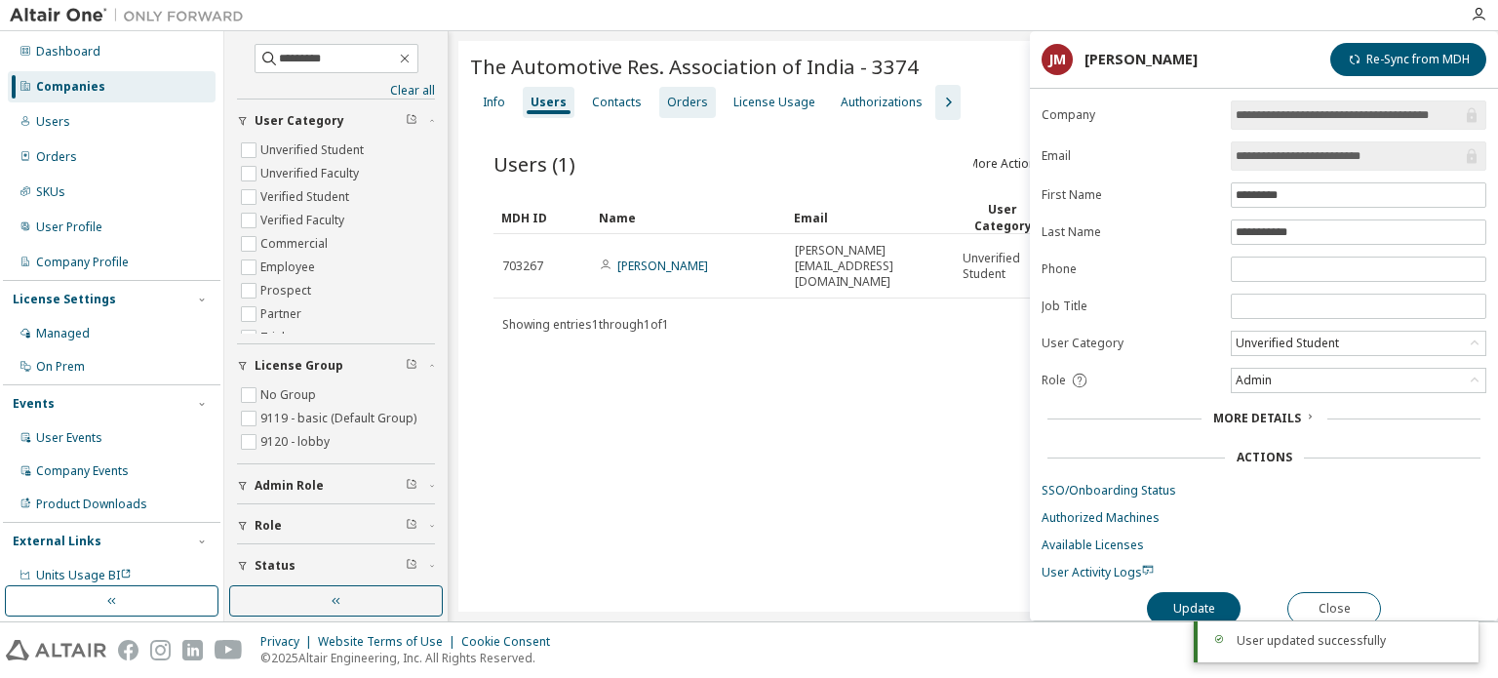
click at [686, 100] on div "Orders" at bounding box center [687, 103] width 41 height 16
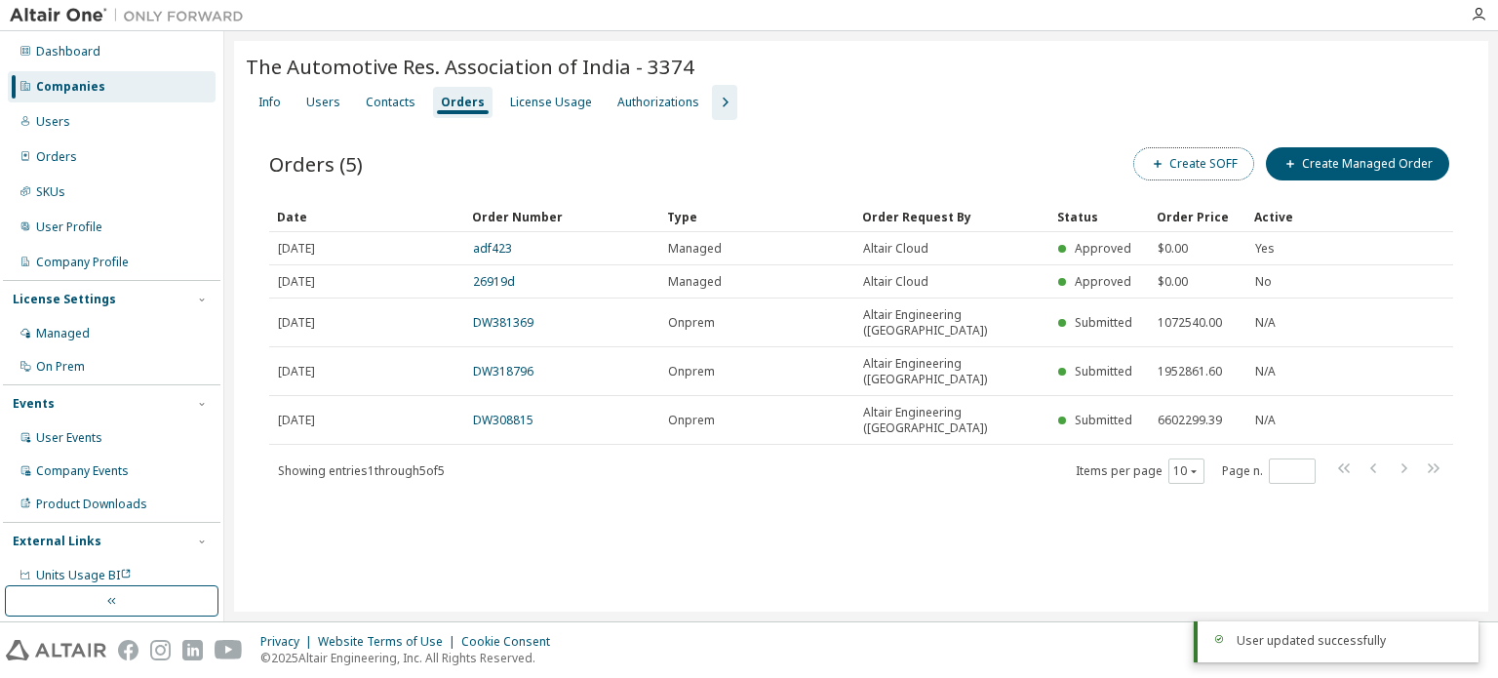
click at [1178, 161] on button "Create SOFF" at bounding box center [1193, 163] width 121 height 33
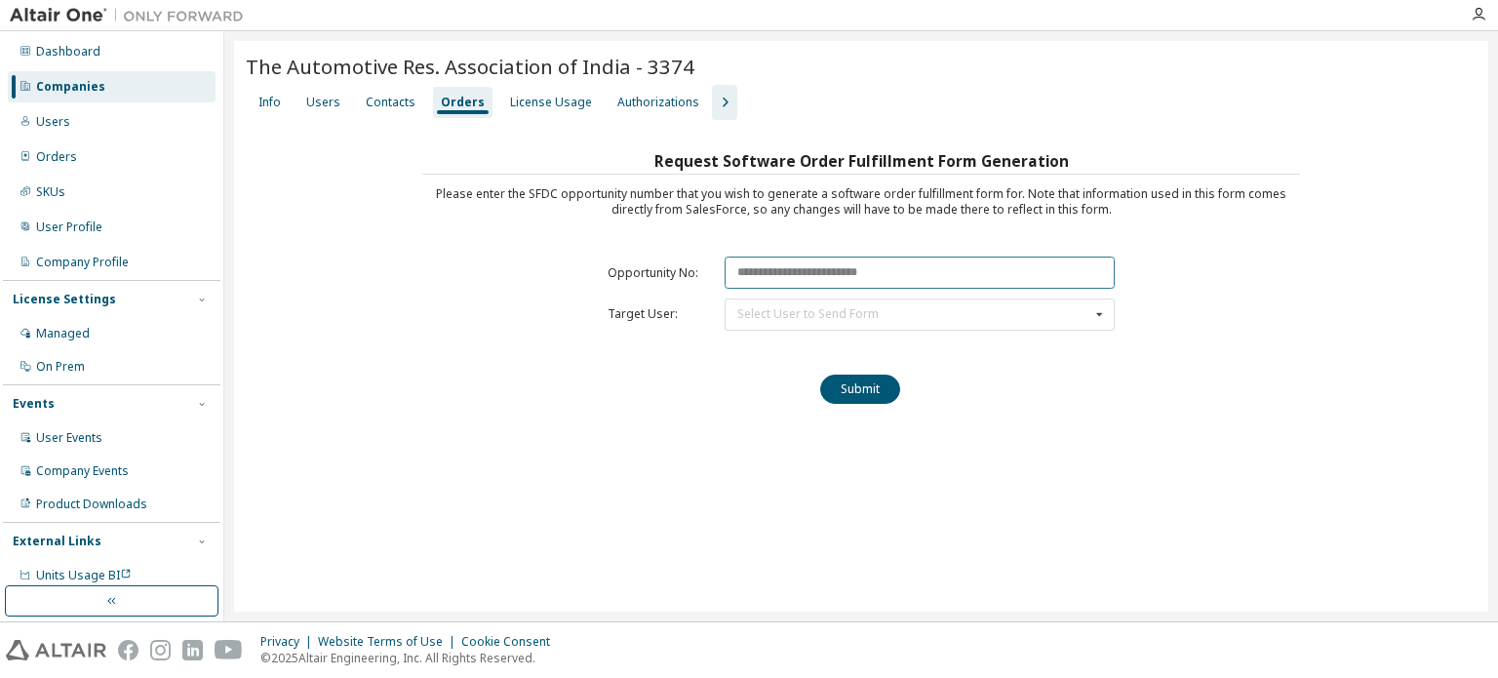
click at [822, 279] on input "text" at bounding box center [919, 272] width 390 height 32
paste input "********"
type input "********"
click at [805, 321] on div "Select User to Send Form Rahul Mahajan (mahajan.eds@araiindia.com) Rajendra Tal…" at bounding box center [919, 314] width 390 height 32
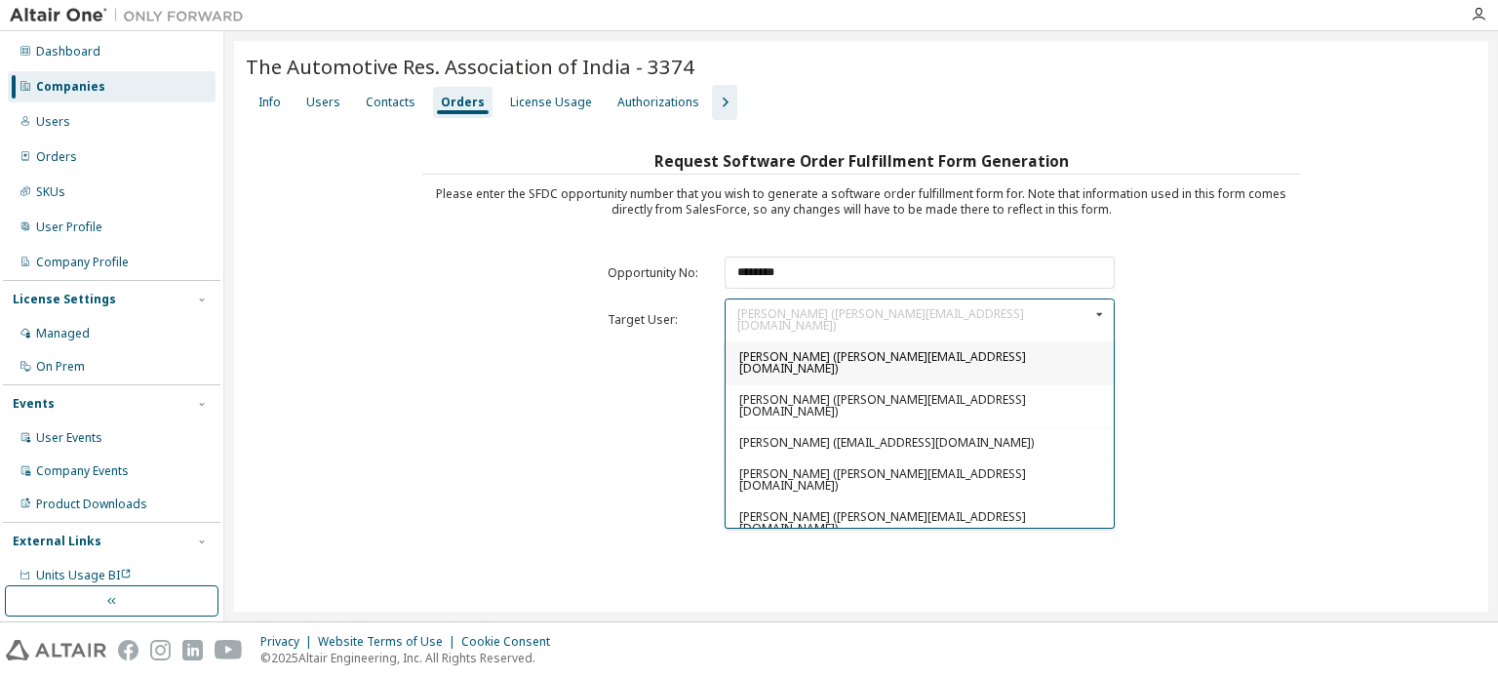
click at [735, 500] on div "Jagannath M. Paranjpe (paranjpe.eds@araiindia.com)" at bounding box center [919, 521] width 388 height 43
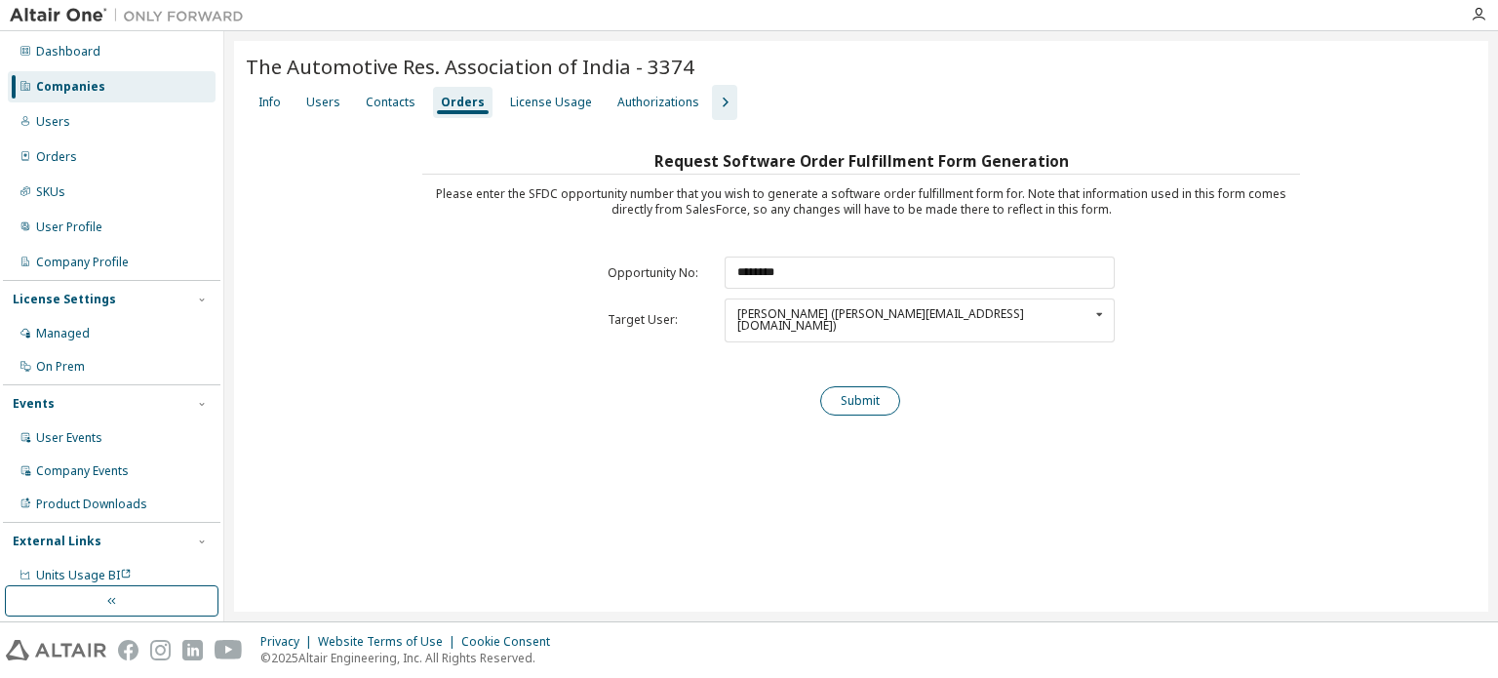
click at [877, 390] on button "Submit" at bounding box center [860, 400] width 80 height 29
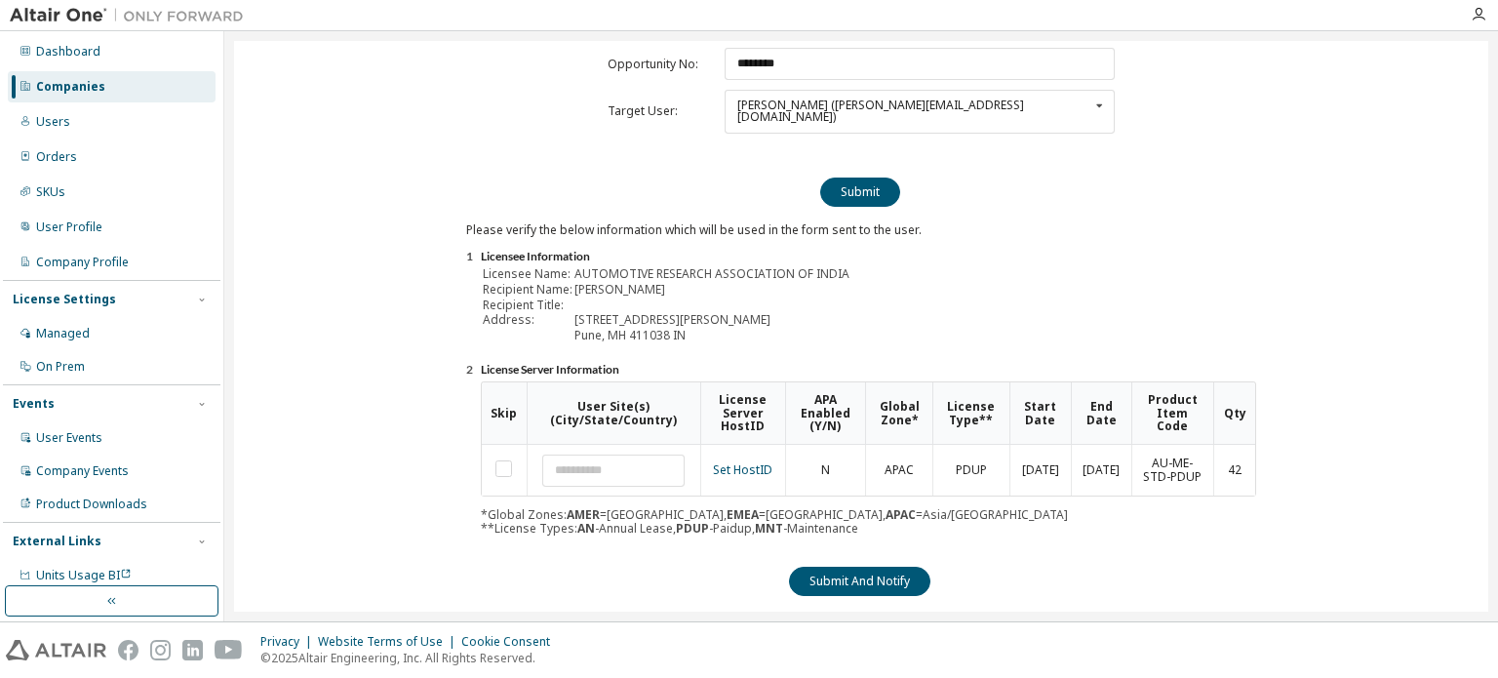
scroll to position [215, 0]
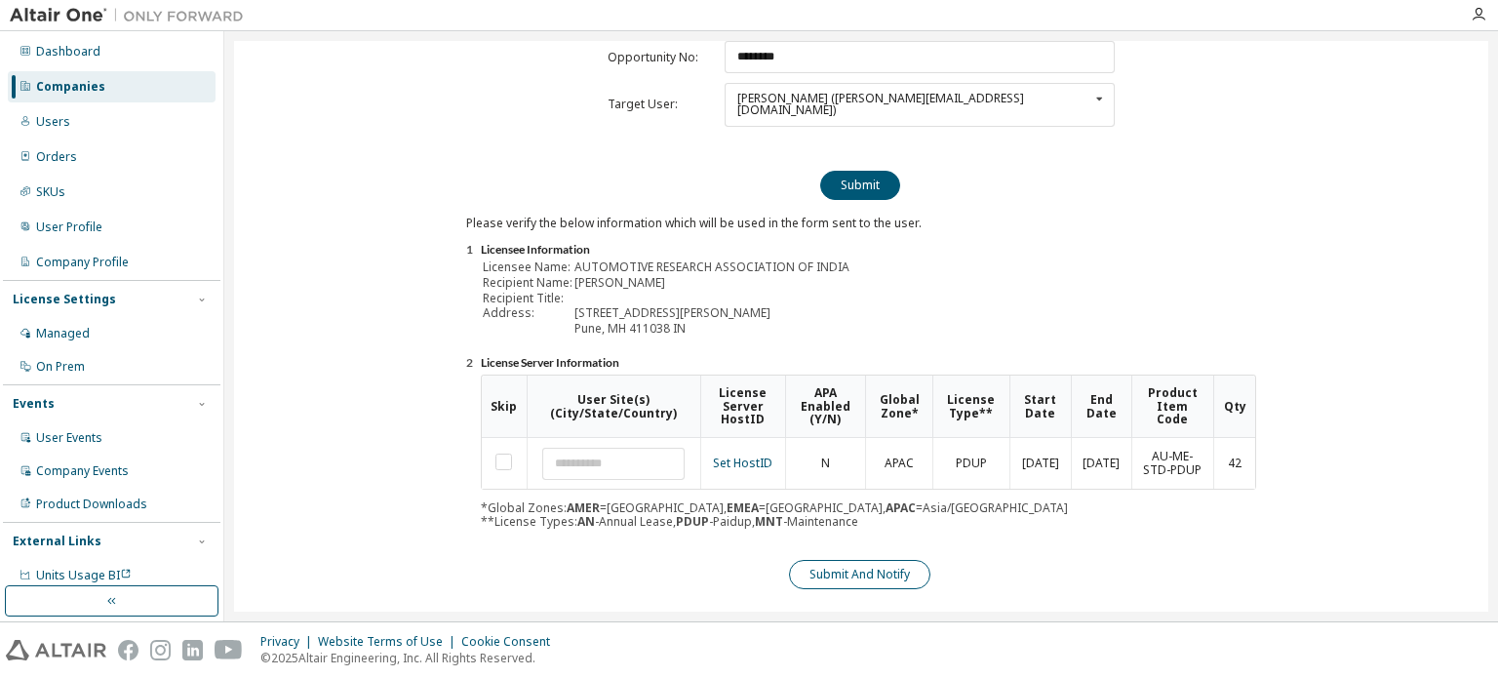
click at [881, 560] on button "Submit And Notify" at bounding box center [859, 574] width 141 height 29
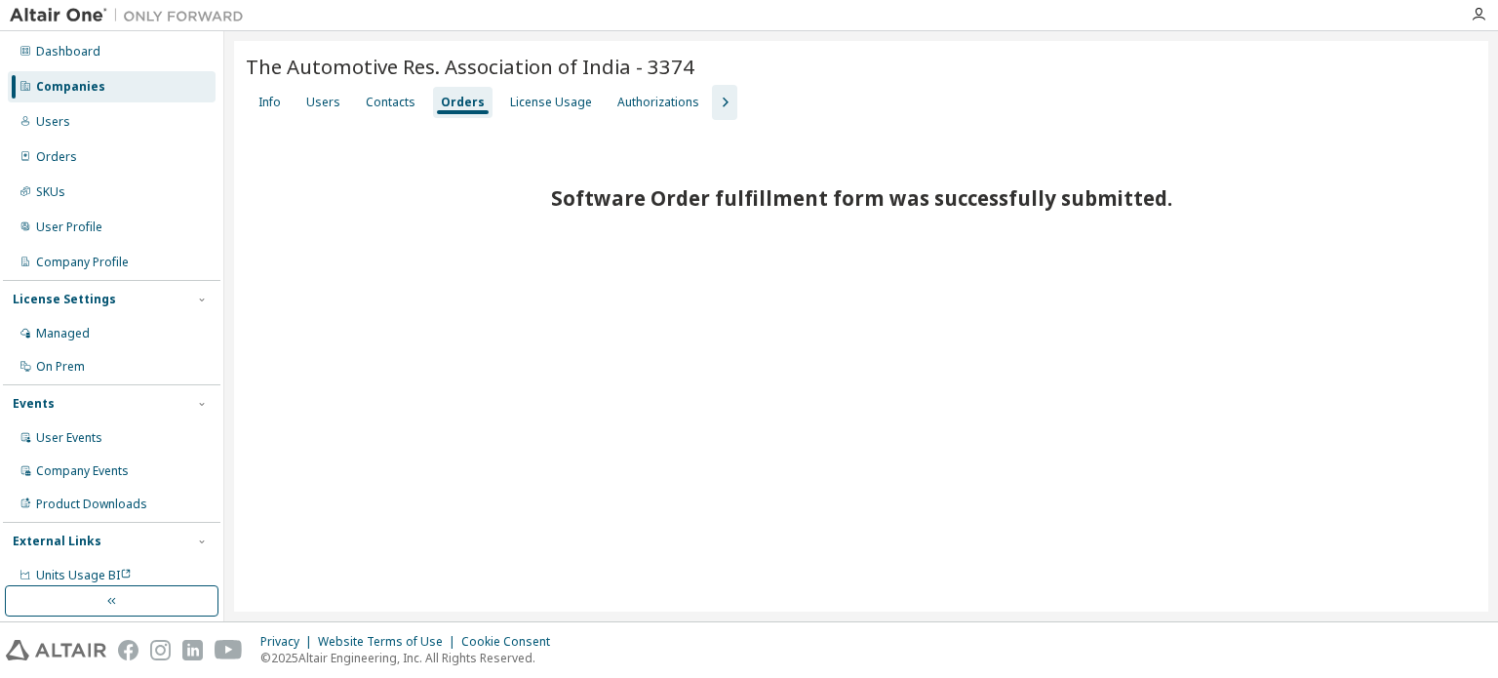
scroll to position [0, 0]
click at [97, 85] on div "Companies" at bounding box center [70, 87] width 69 height 16
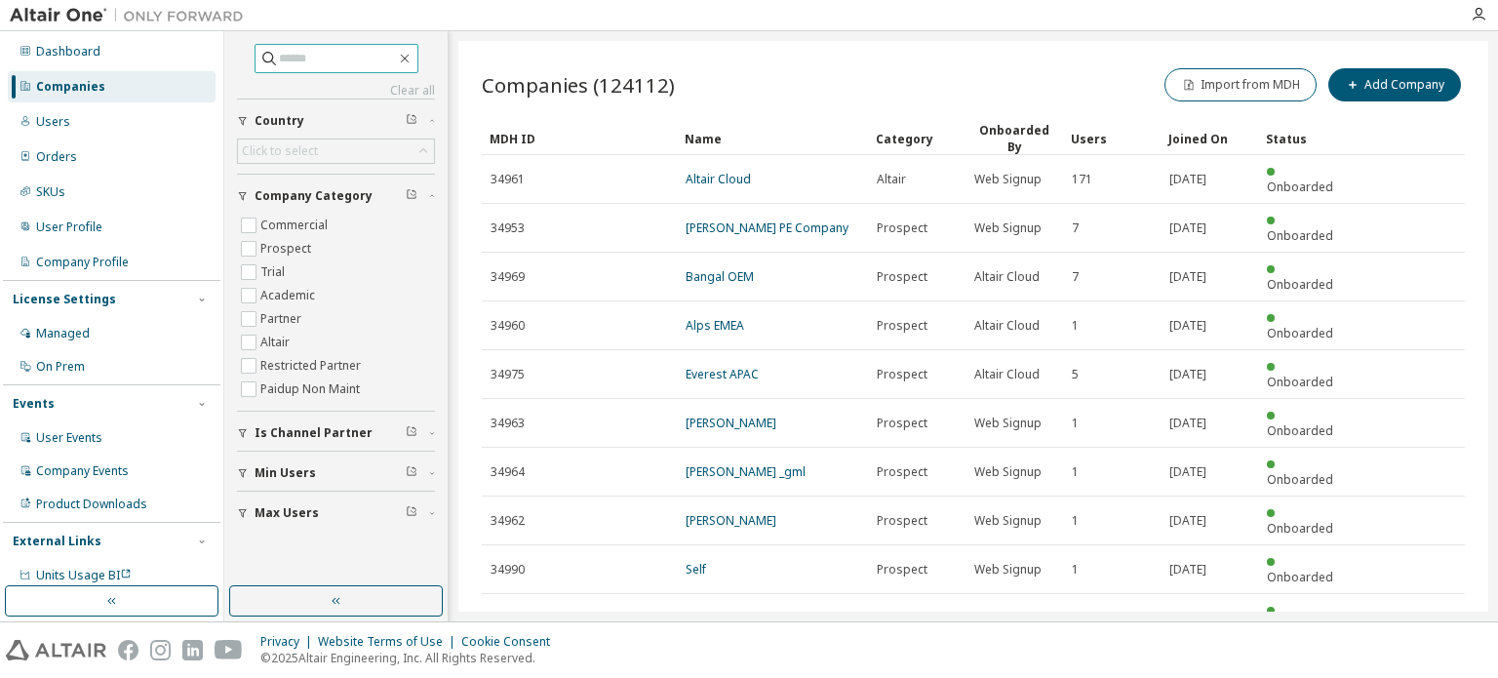
click at [371, 61] on input "text" at bounding box center [337, 58] width 117 height 19
type input "*****"
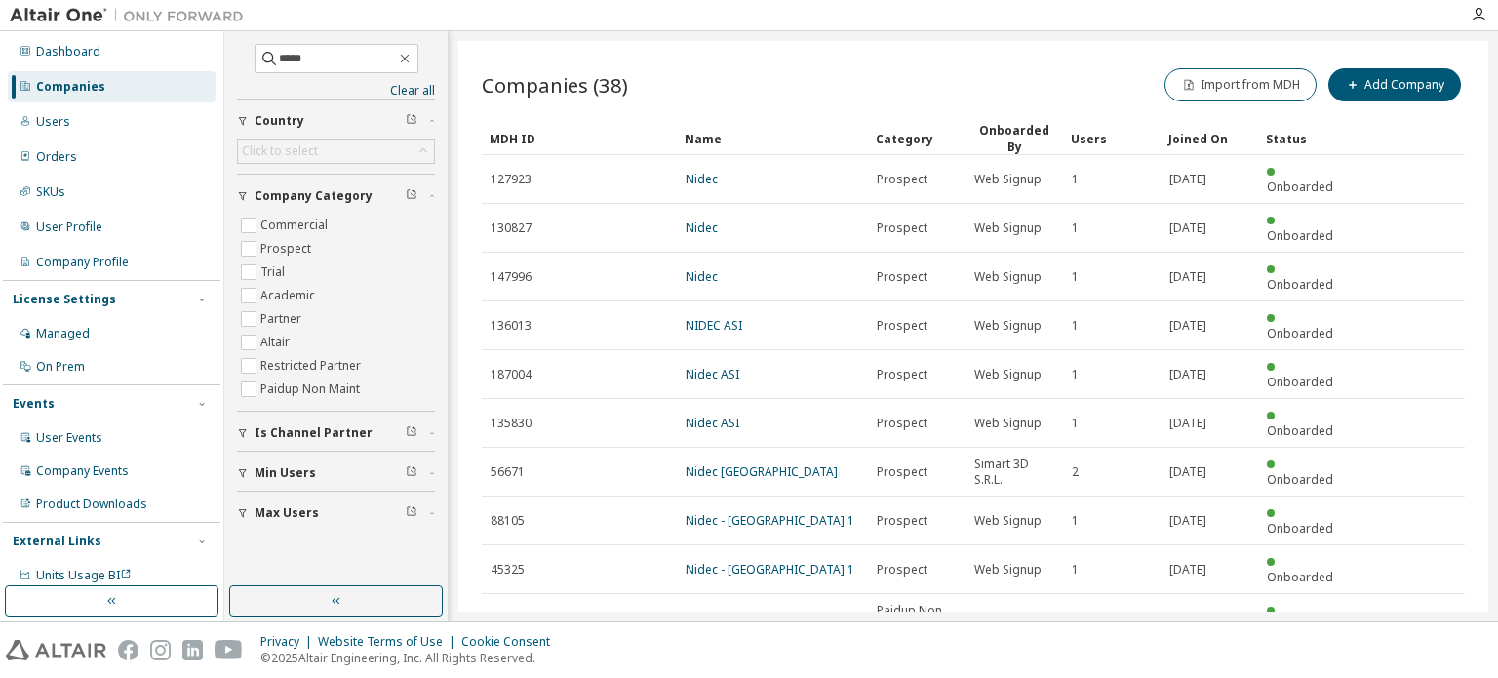
click at [1413, 654] on icon "button" at bounding box center [1414, 665] width 23 height 23
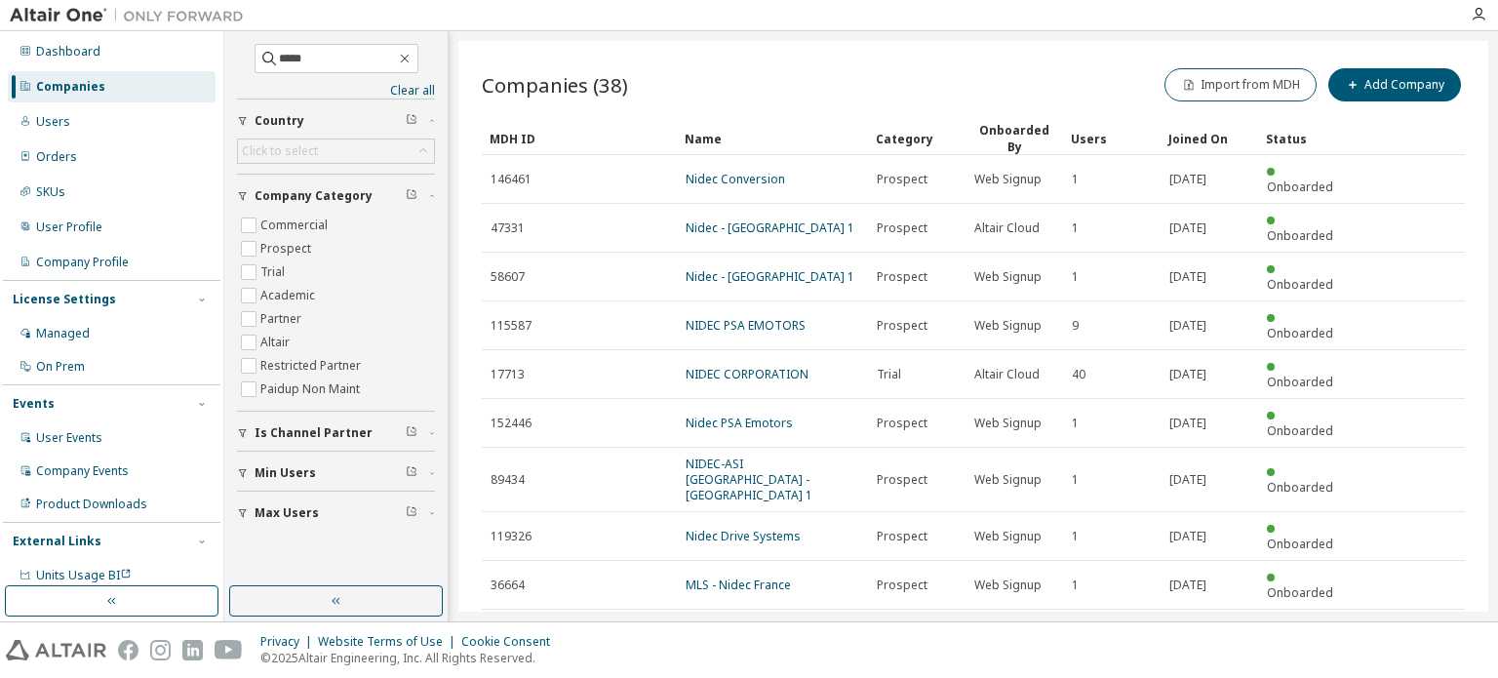
click at [1413, 670] on icon "button" at bounding box center [1414, 681] width 23 height 23
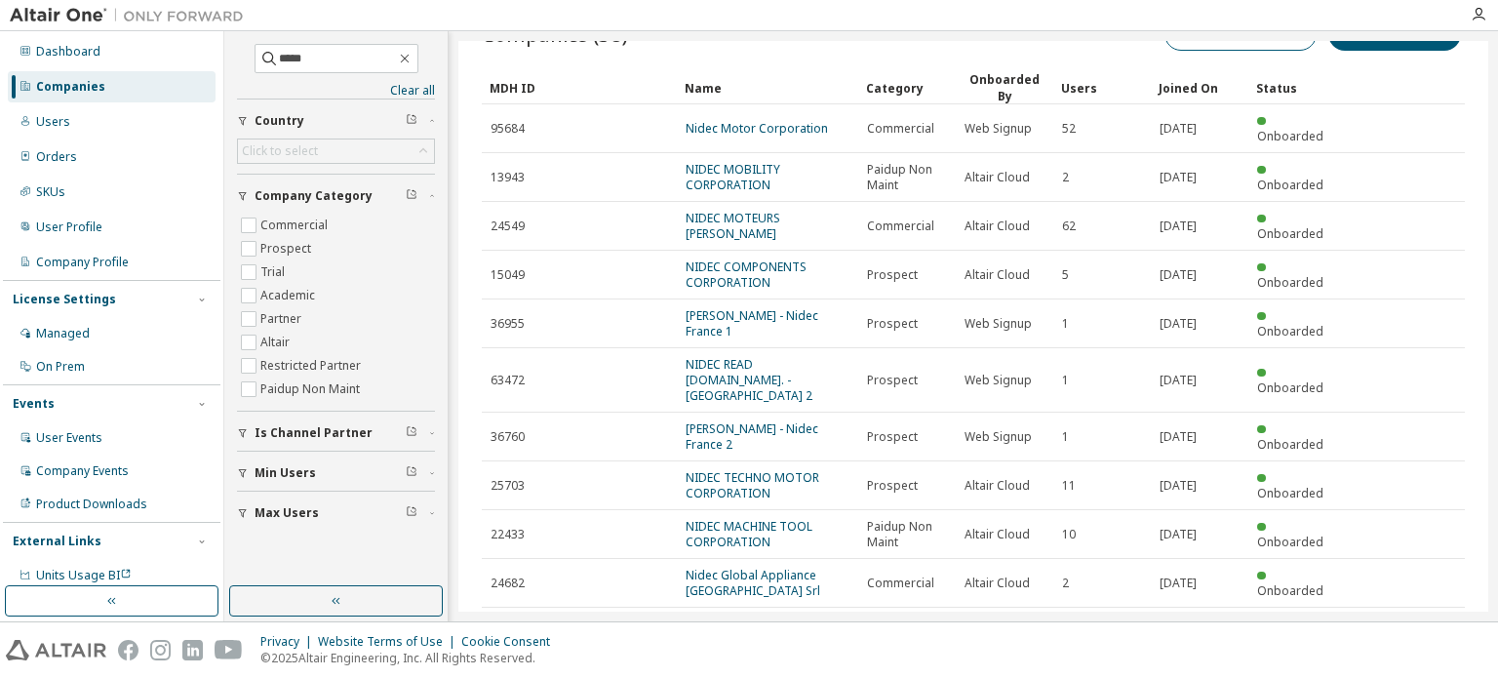
scroll to position [71, 0]
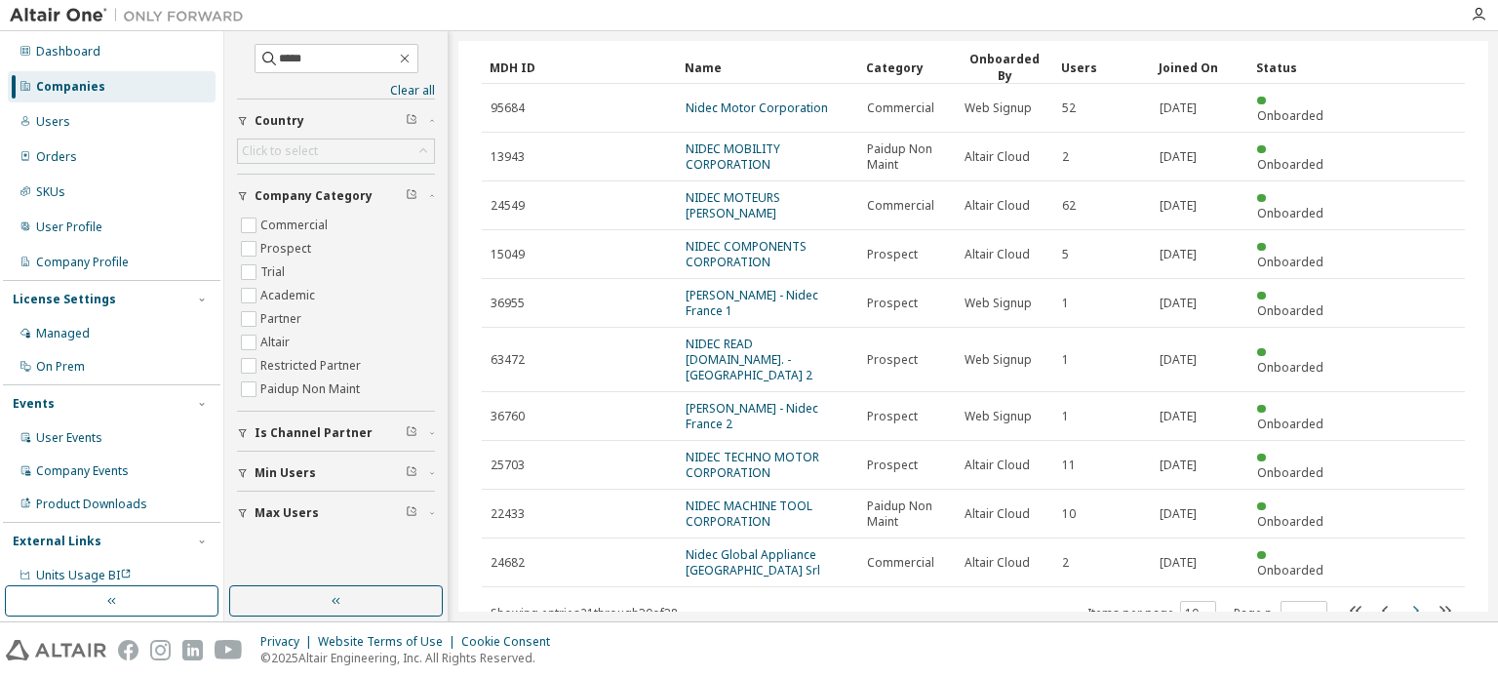
click at [1413, 605] on icon "button" at bounding box center [1416, 610] width 6 height 10
type input "*"
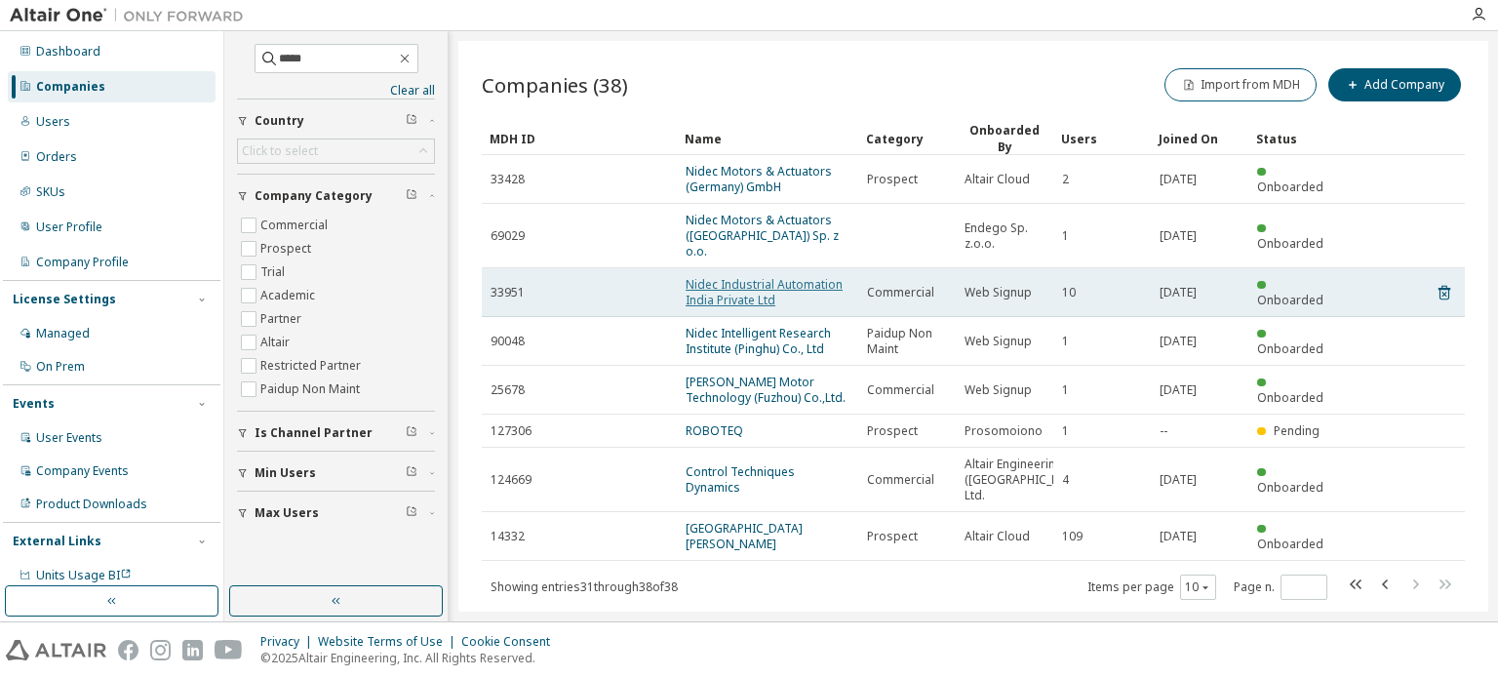
click at [791, 276] on link "Nidec Industrial Automation India Private Ltd" at bounding box center [763, 292] width 157 height 32
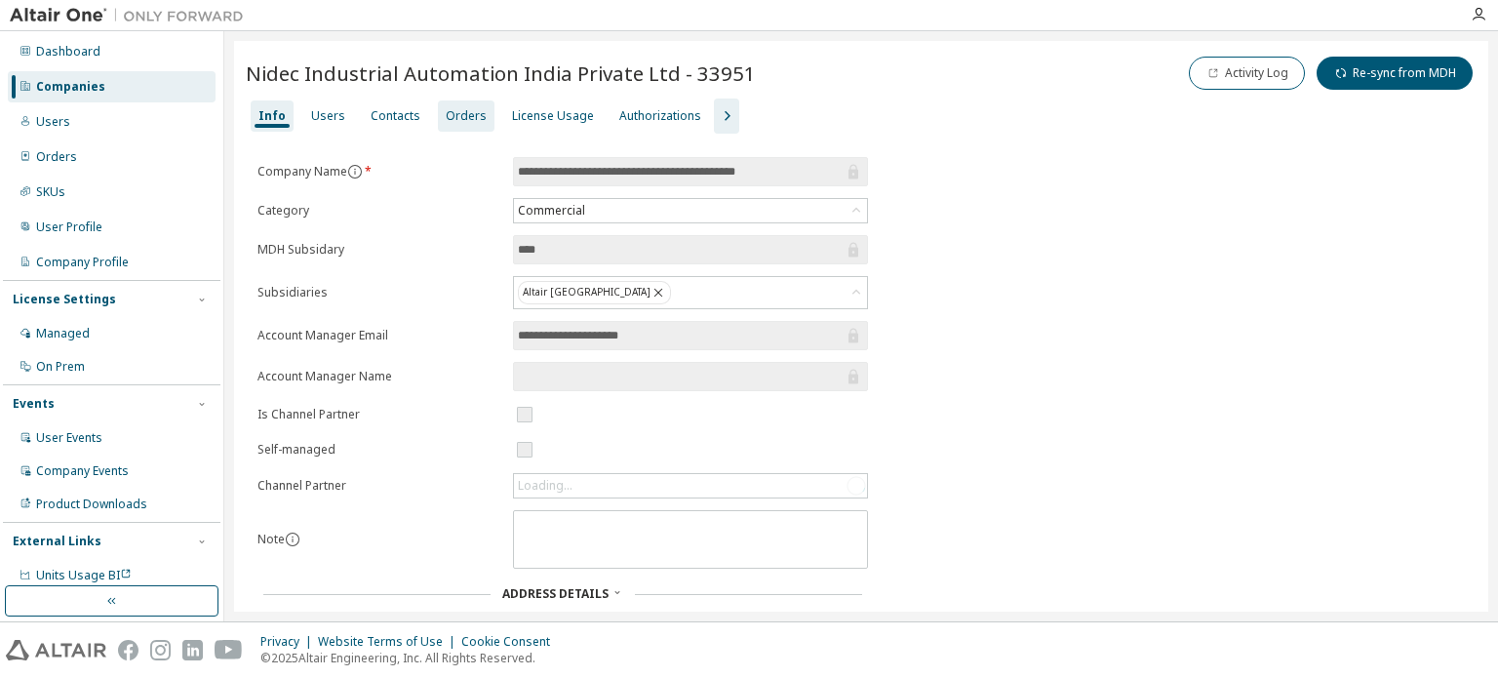
click at [438, 111] on div "Orders" at bounding box center [466, 115] width 57 height 31
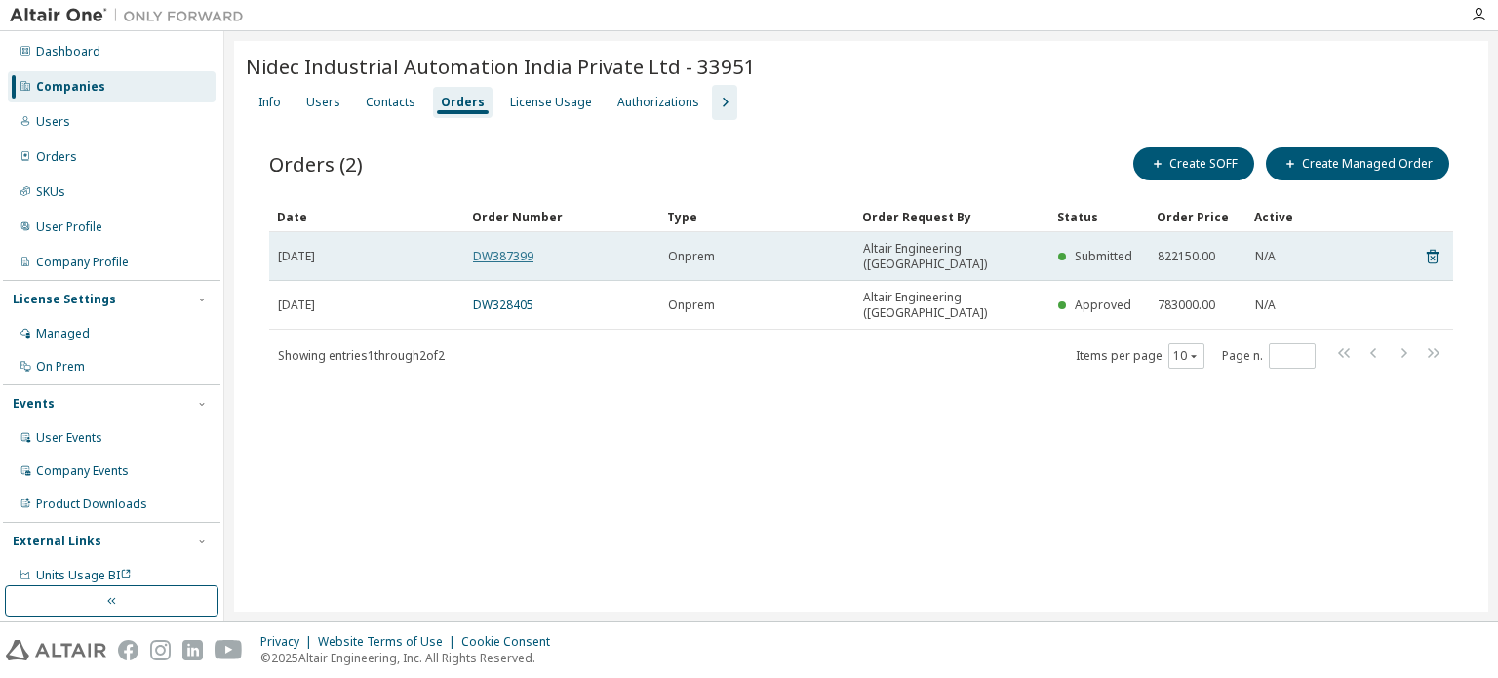
click at [523, 252] on link "DW387399" at bounding box center [503, 256] width 60 height 17
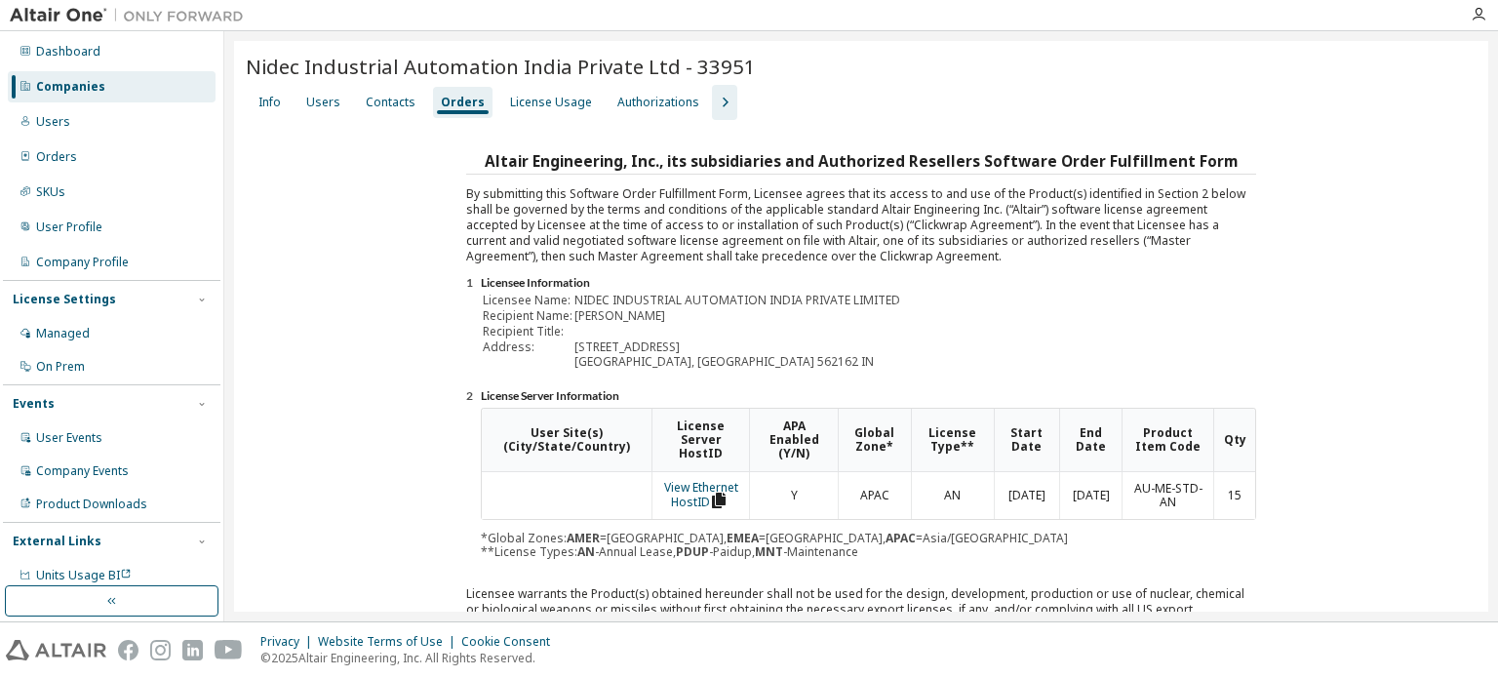
click at [464, 104] on div "Orders" at bounding box center [463, 103] width 44 height 16
click at [321, 97] on div "Users" at bounding box center [323, 103] width 34 height 16
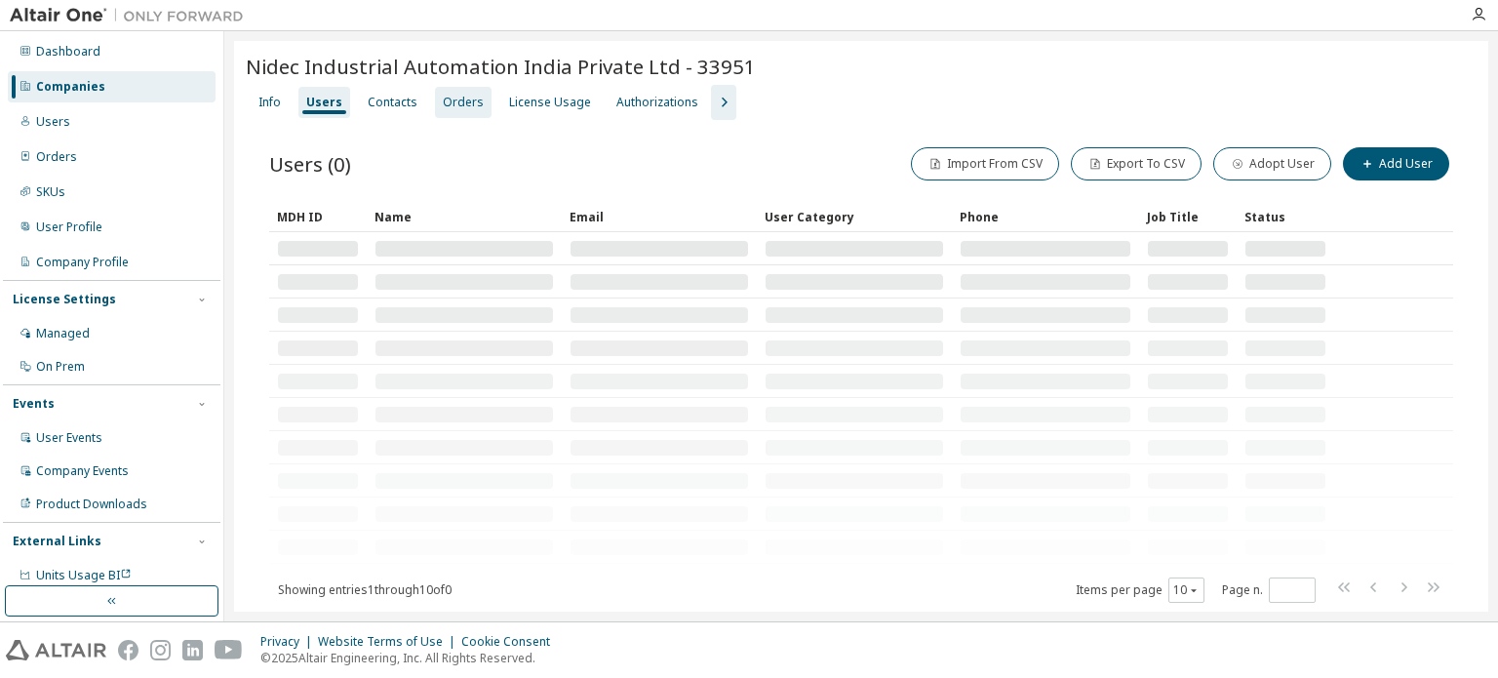
click at [457, 91] on div "Orders" at bounding box center [463, 102] width 57 height 31
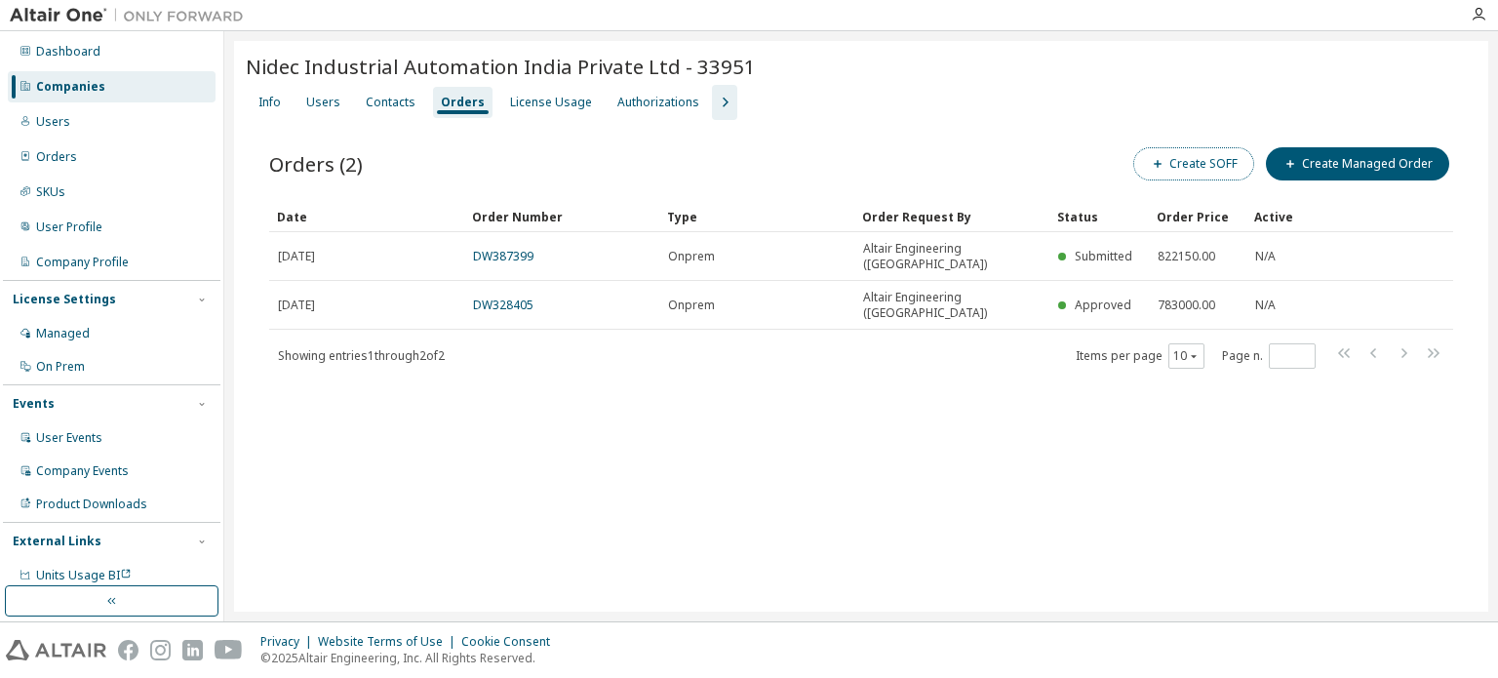
click at [1220, 154] on button "Create SOFF" at bounding box center [1193, 163] width 121 height 33
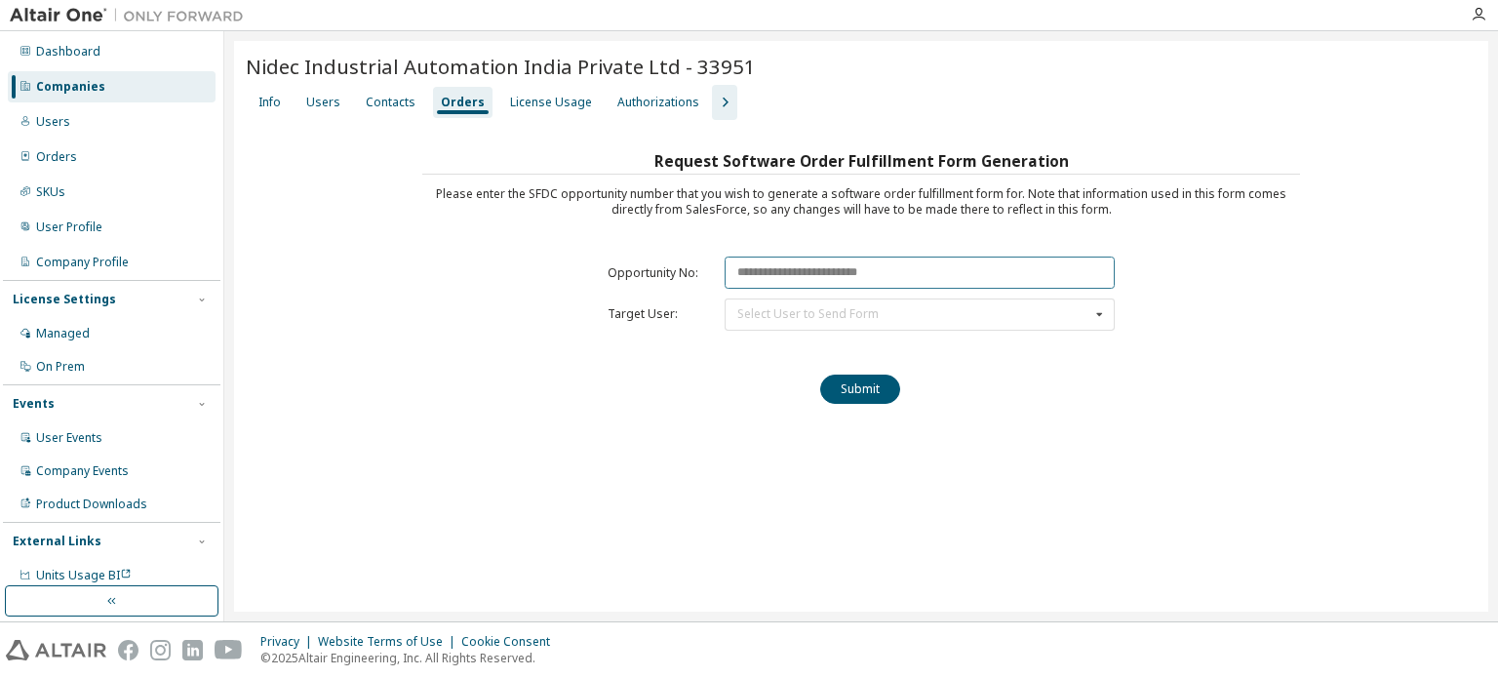
click at [891, 268] on input "text" at bounding box center [919, 272] width 390 height 32
paste input "********"
type input "********"
click at [1034, 318] on div "Select User to Send Form Pramod Ajith (Pramod.Ajith@mail.nidec.com) Sunil Gunda…" at bounding box center [919, 314] width 390 height 32
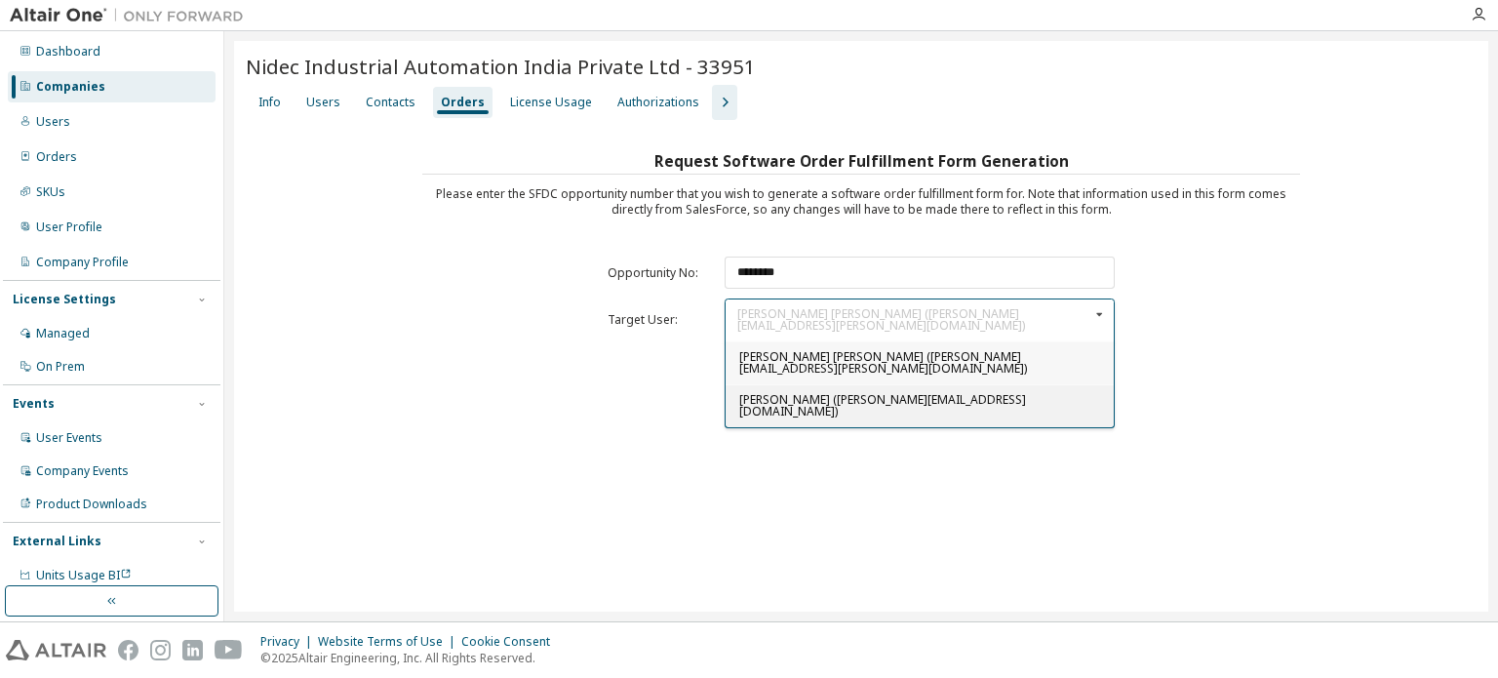
click at [1017, 384] on div "Sunil Gundanna (sunil.gundanna@mail.nidec.com)" at bounding box center [919, 405] width 388 height 43
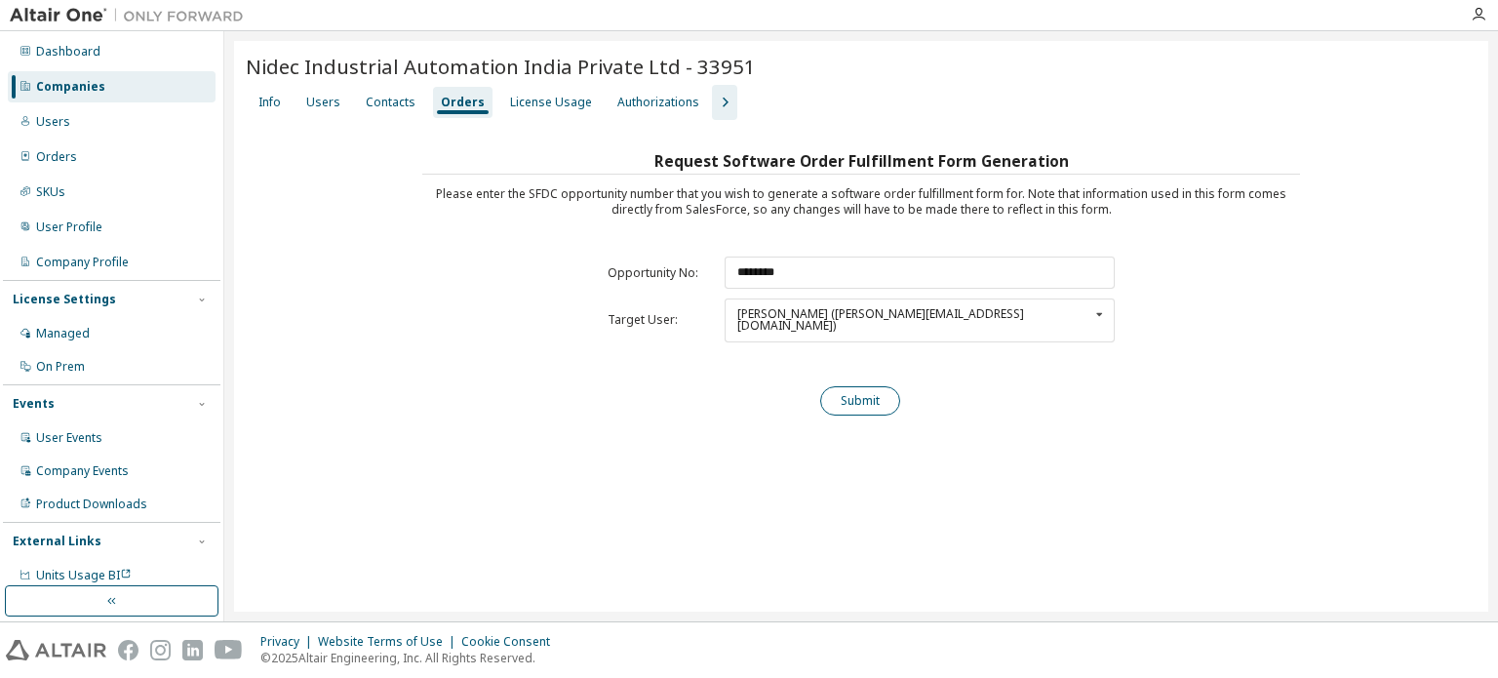
click at [887, 391] on button "Submit" at bounding box center [860, 400] width 80 height 29
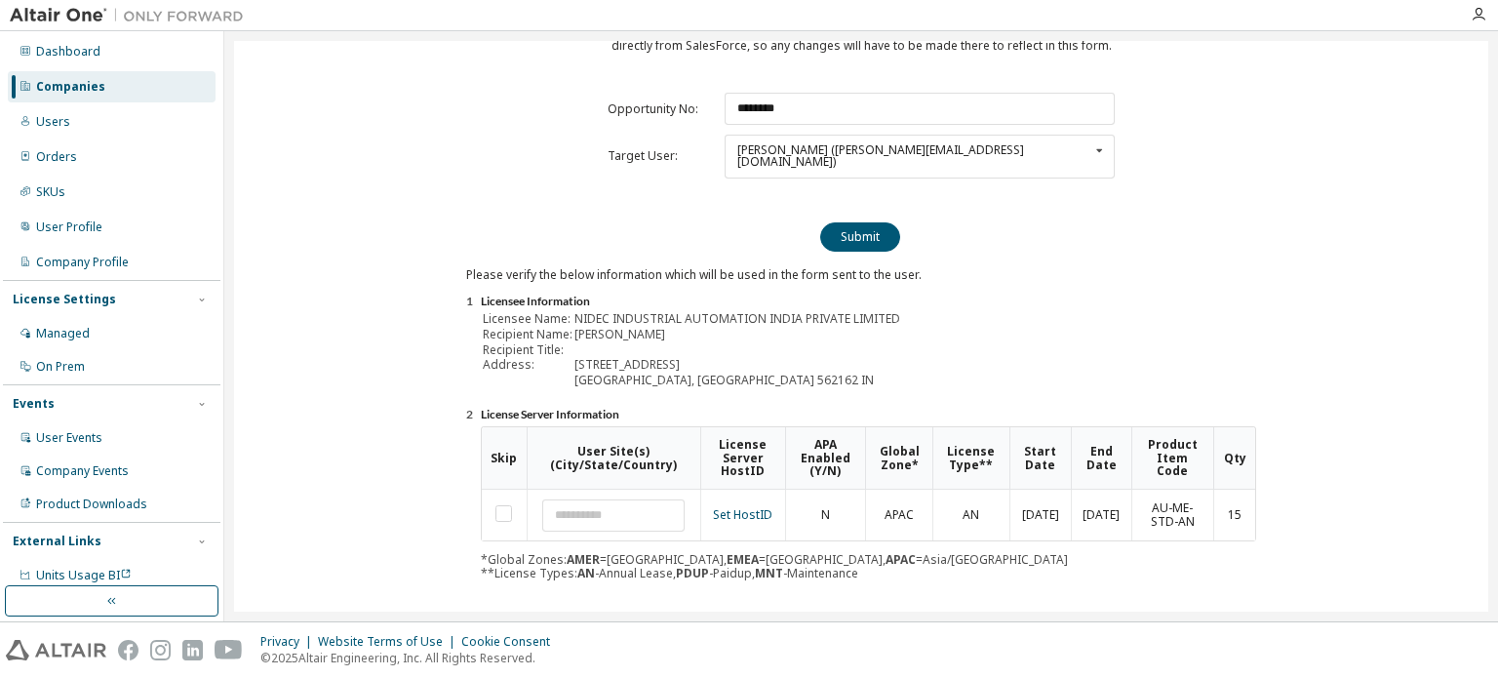
scroll to position [215, 0]
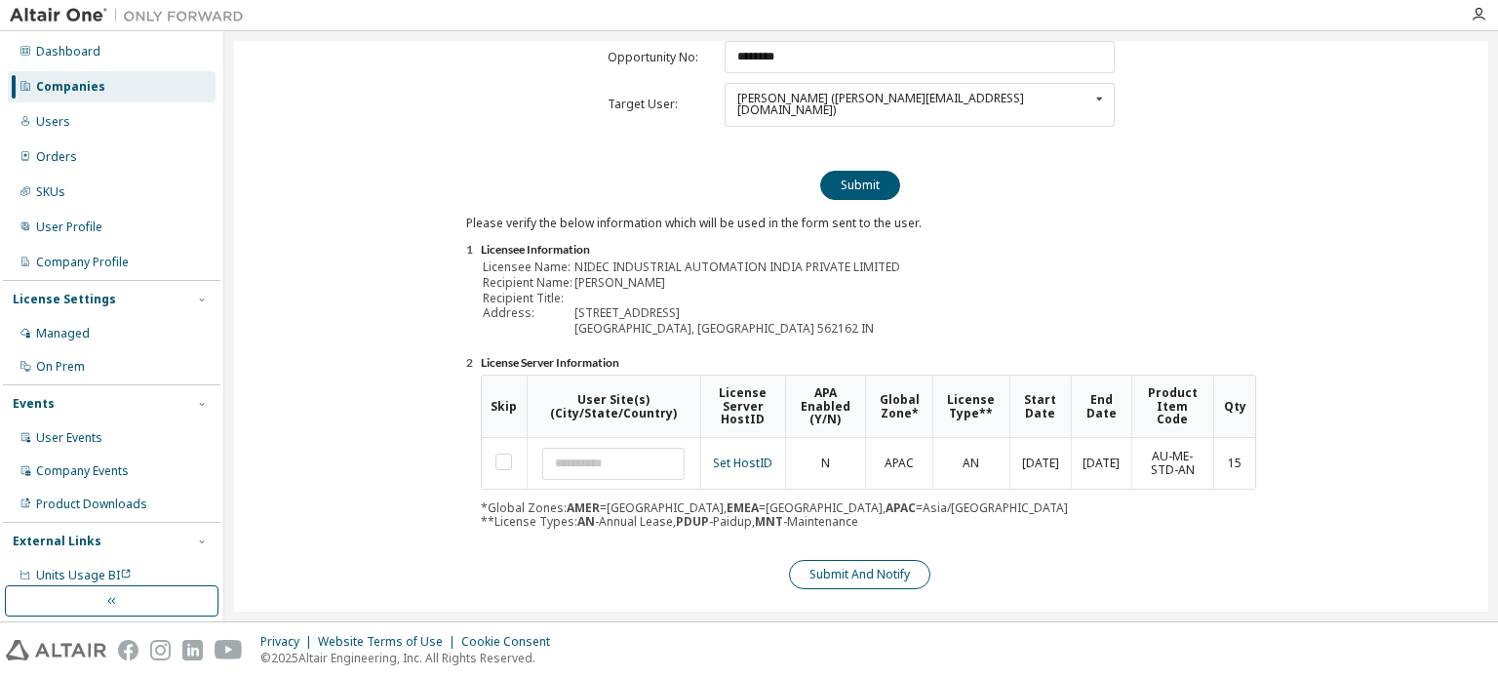
click at [865, 560] on button "Submit And Notify" at bounding box center [859, 574] width 141 height 29
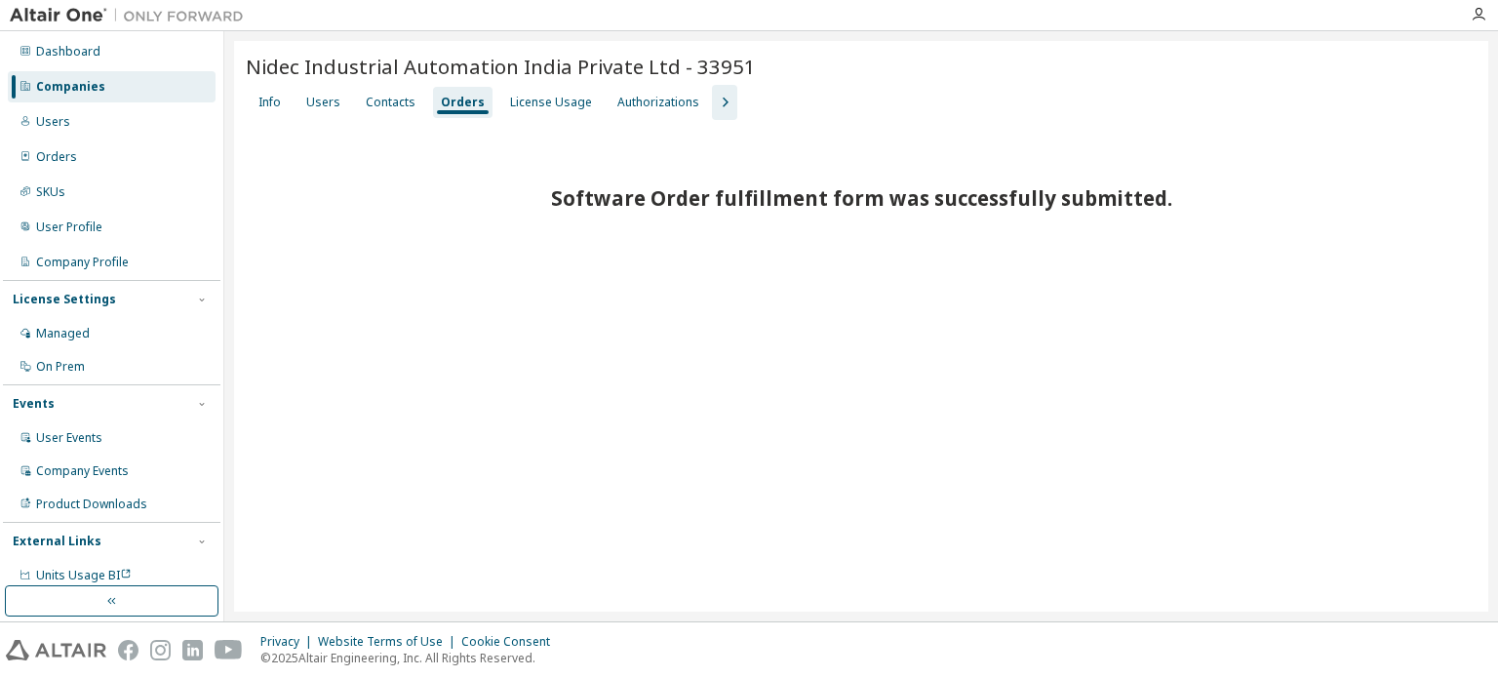
click at [703, 521] on div "Nidec Industrial Automation India Private Ltd - 33951 Clear Load Save Save As F…" at bounding box center [861, 326] width 1254 height 570
click at [304, 107] on div "Users" at bounding box center [323, 102] width 50 height 31
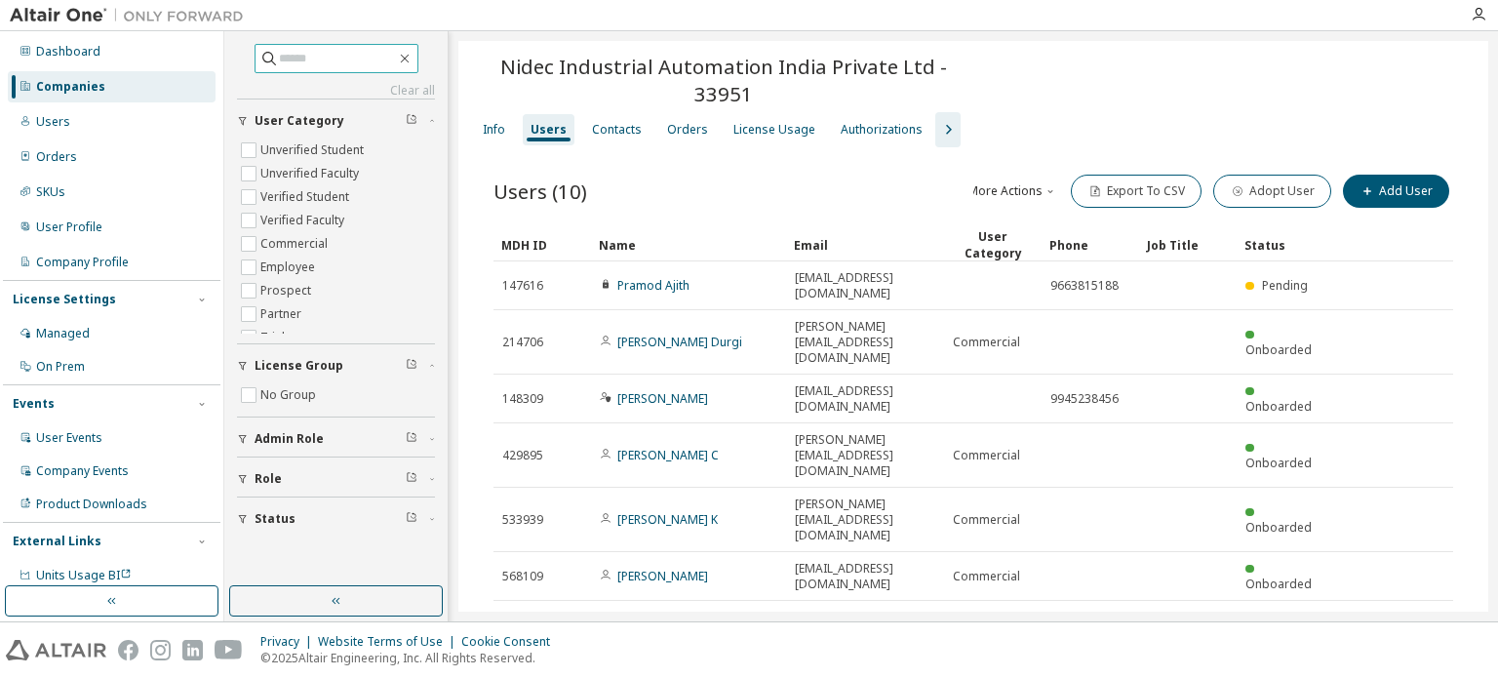
click at [286, 59] on input "text" at bounding box center [337, 58] width 117 height 19
type input "*****"
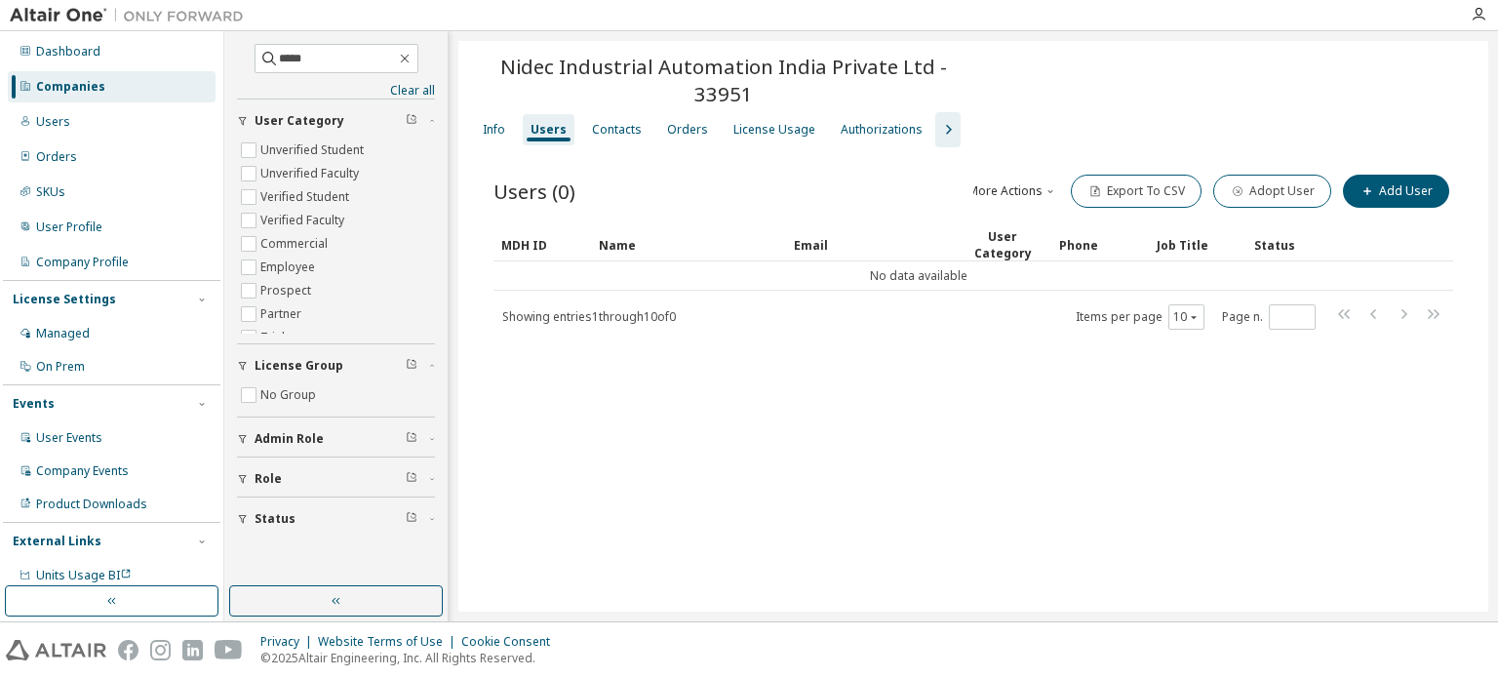
click at [62, 82] on div "Companies" at bounding box center [70, 87] width 69 height 16
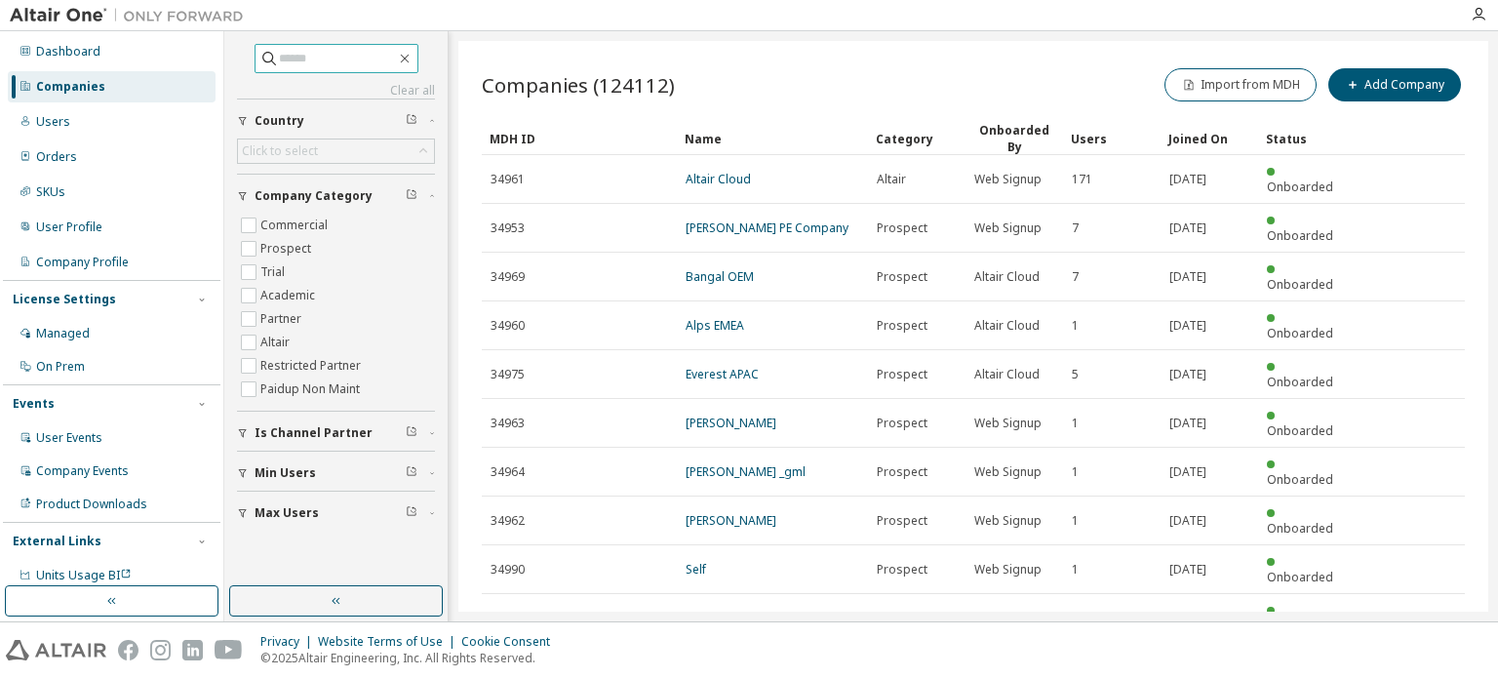
click at [310, 66] on input "text" at bounding box center [337, 58] width 117 height 19
type input "*****"
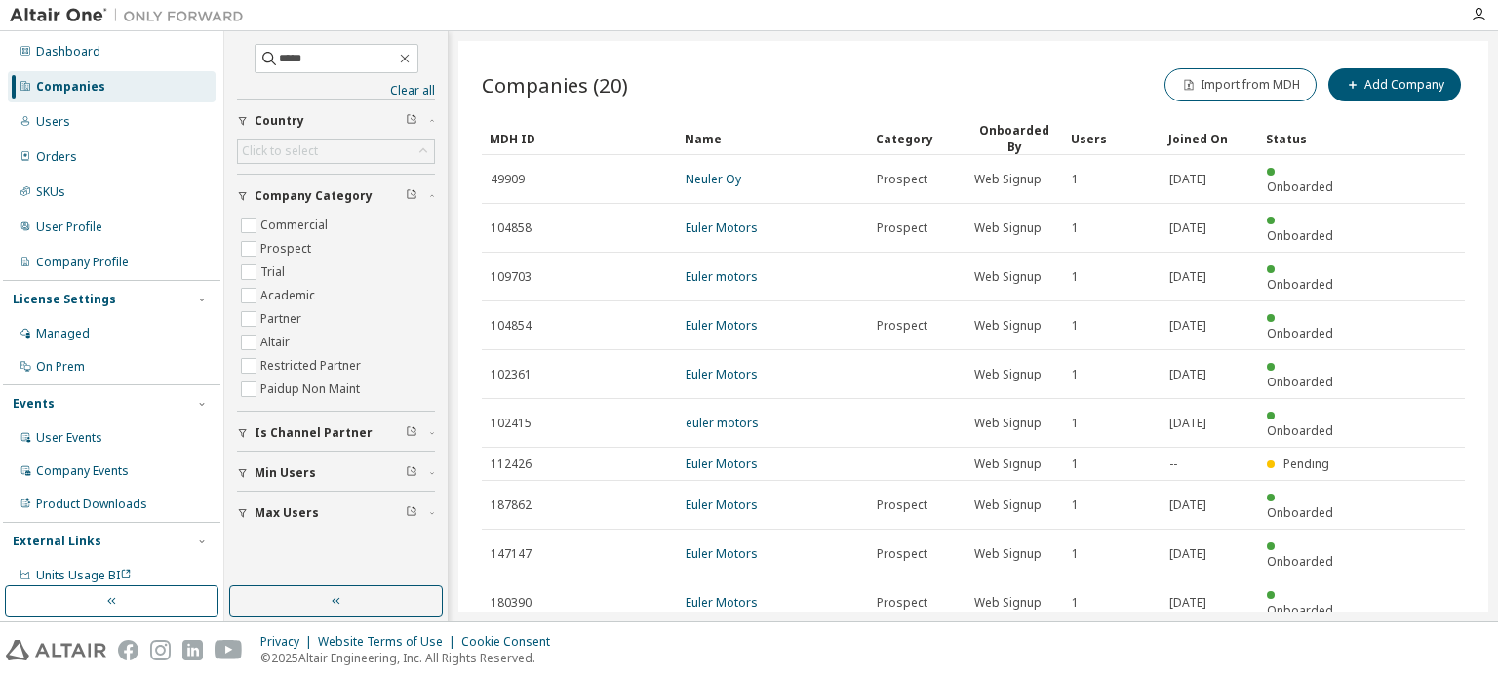
click at [1422, 639] on icon "button" at bounding box center [1414, 650] width 23 height 23
type input "*"
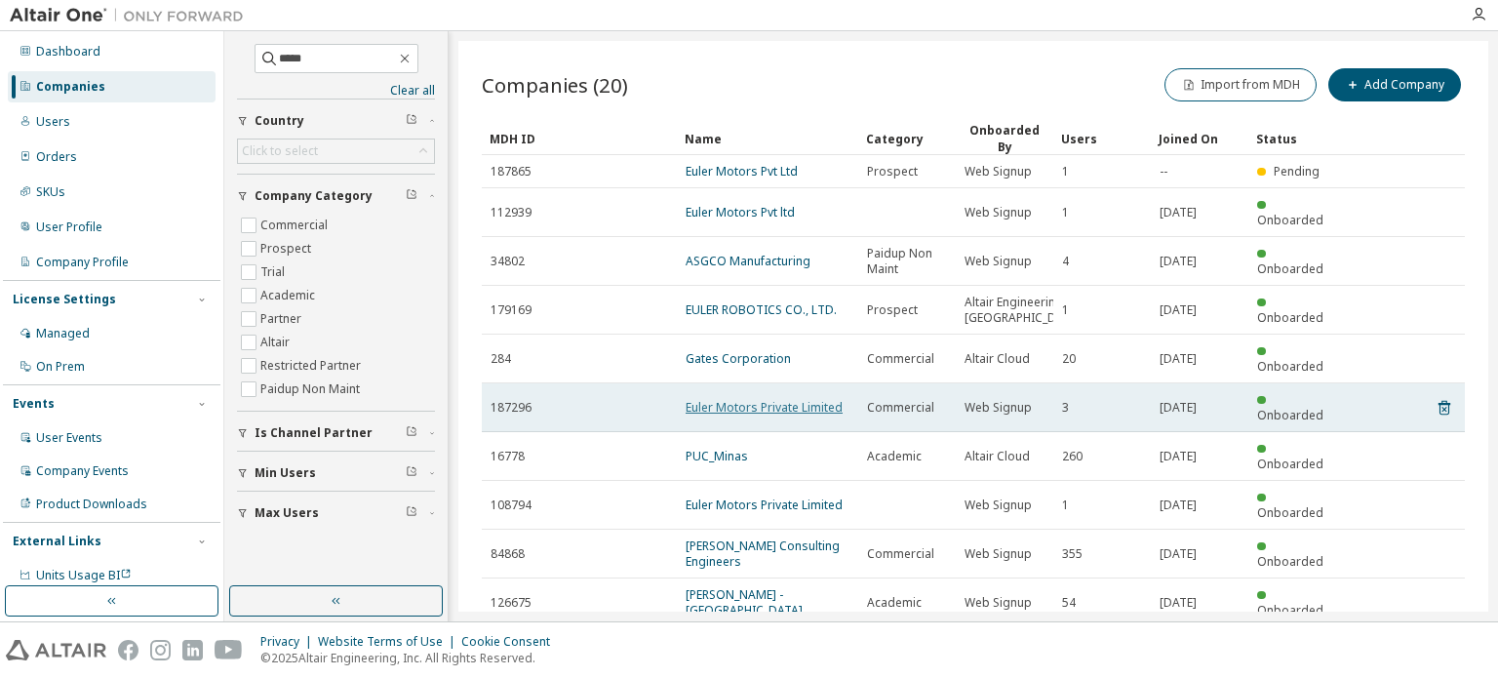
click at [813, 399] on link "Euler Motors Private Limited" at bounding box center [763, 407] width 157 height 17
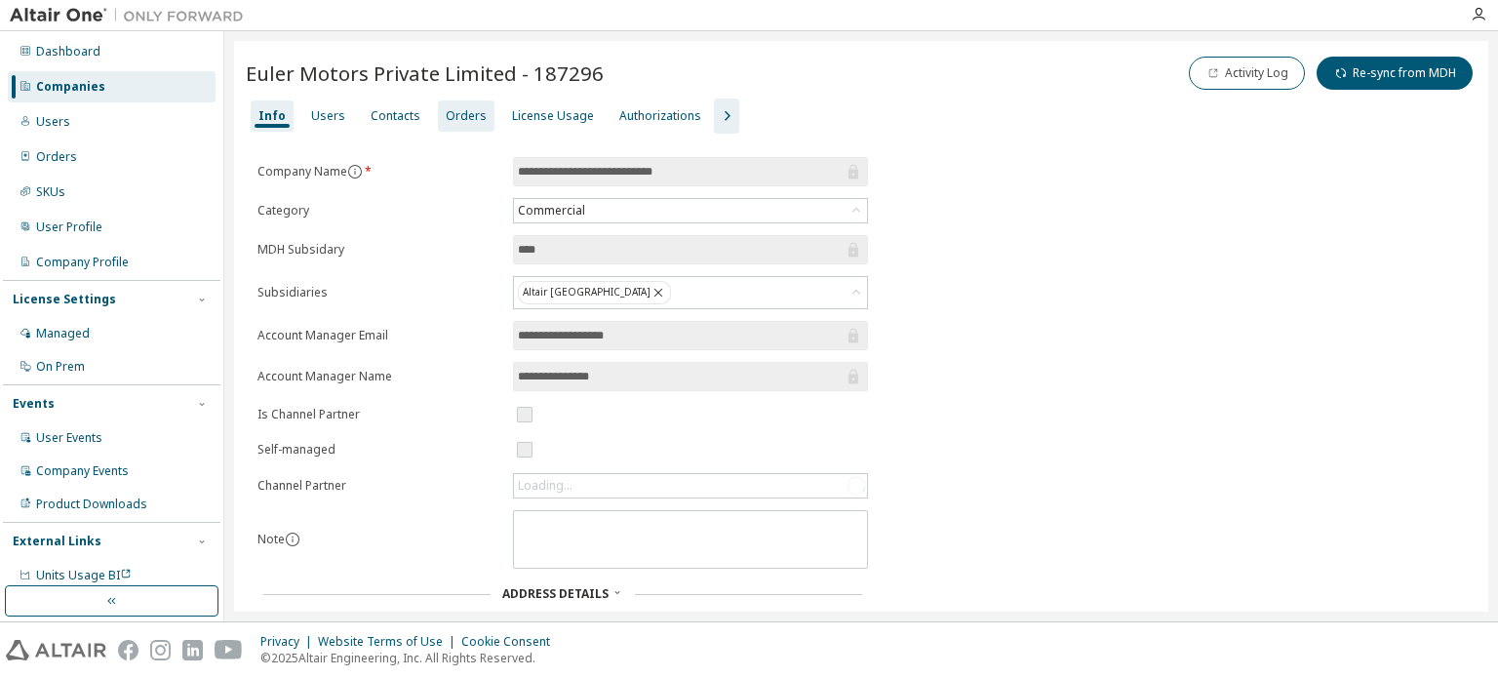
click at [447, 109] on div "Orders" at bounding box center [466, 116] width 41 height 16
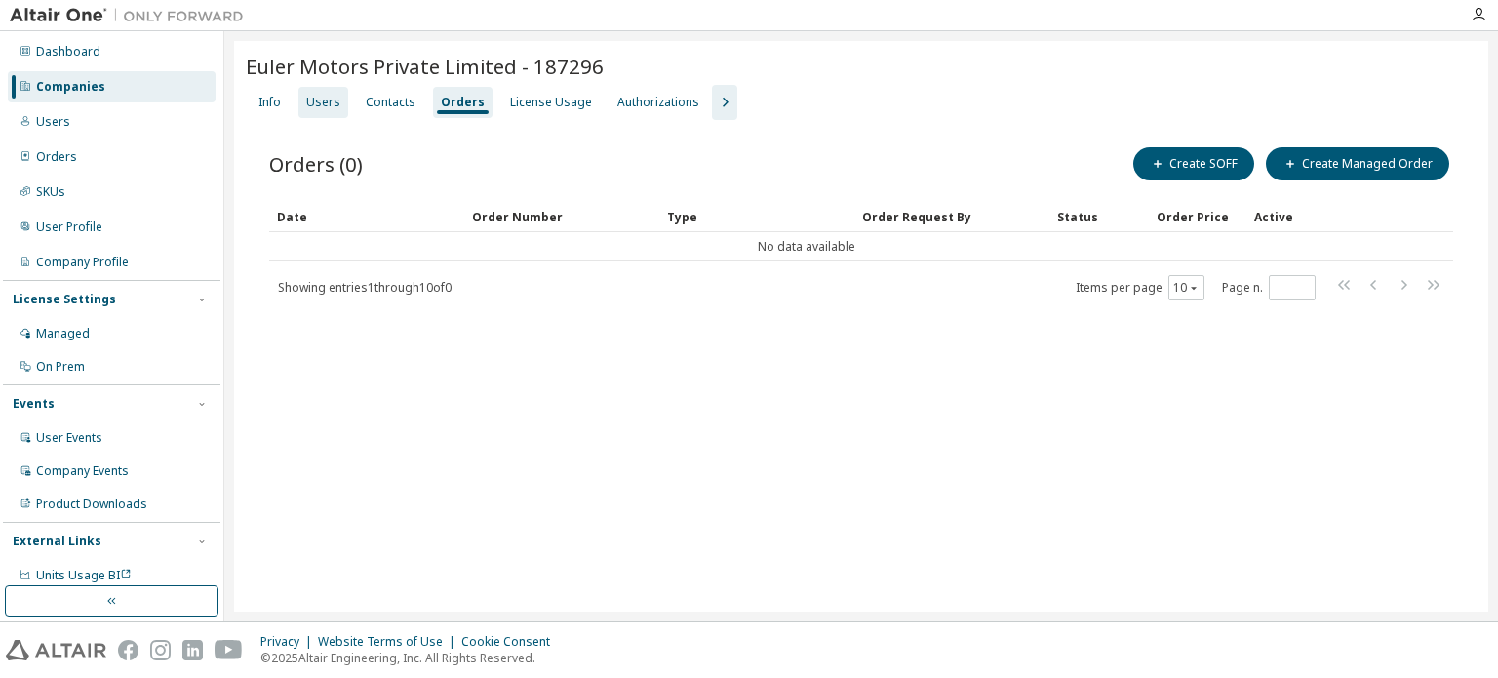
click at [335, 100] on div "Users" at bounding box center [323, 103] width 34 height 16
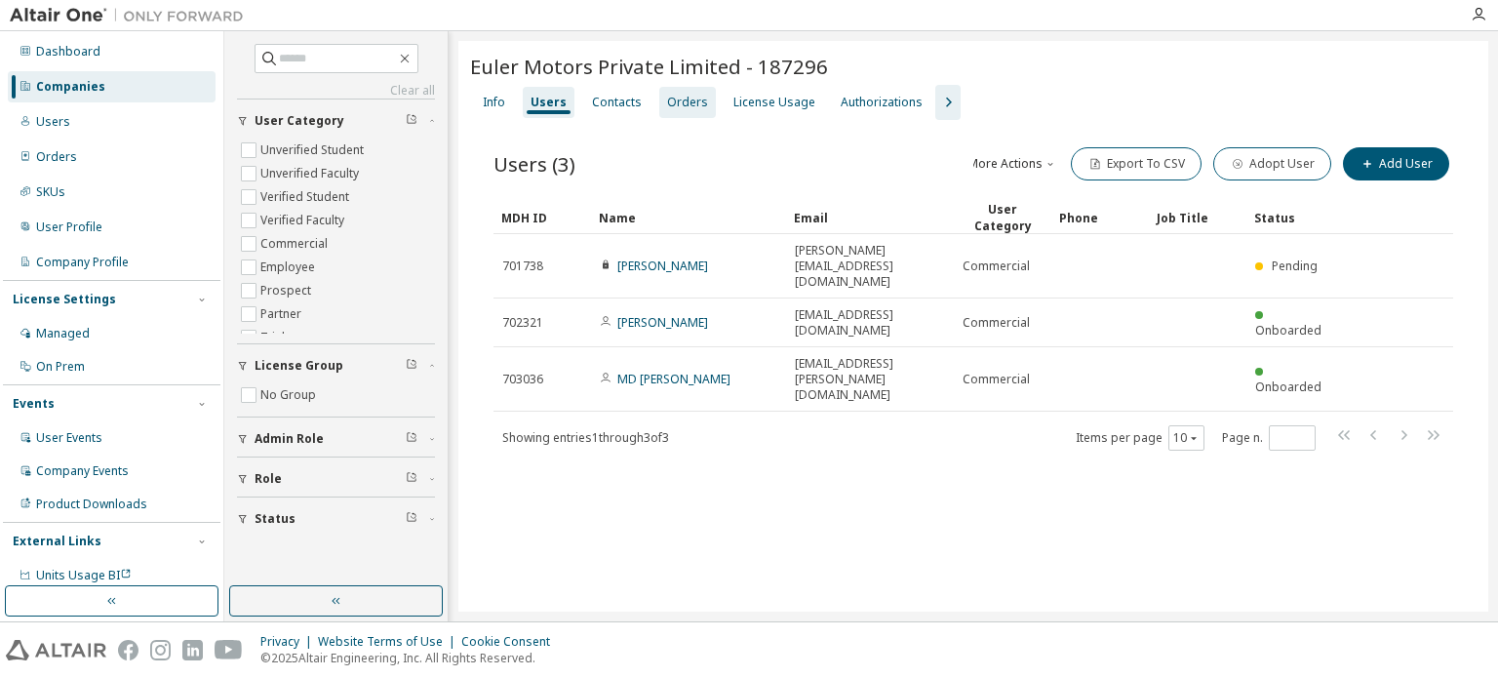
click at [667, 107] on div "Orders" at bounding box center [687, 103] width 41 height 16
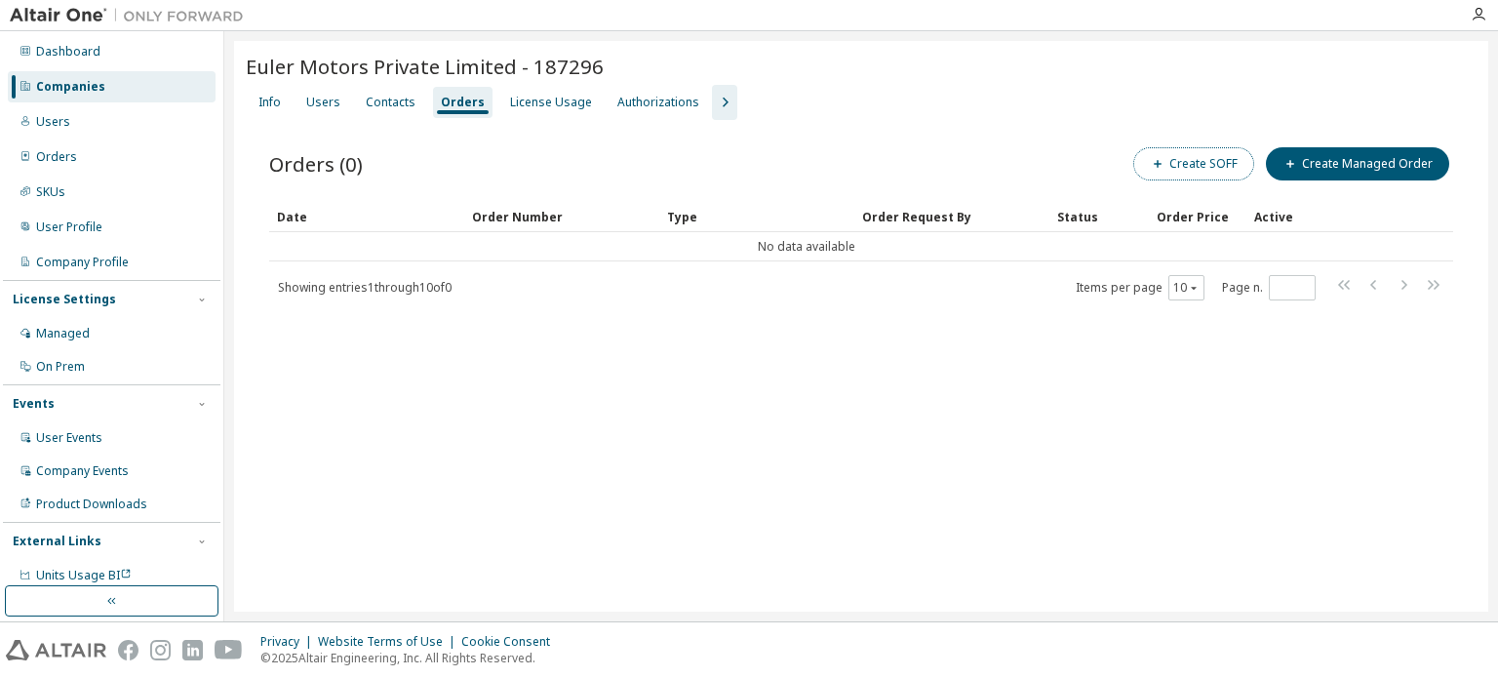
click at [1179, 174] on button "Create SOFF" at bounding box center [1193, 163] width 121 height 33
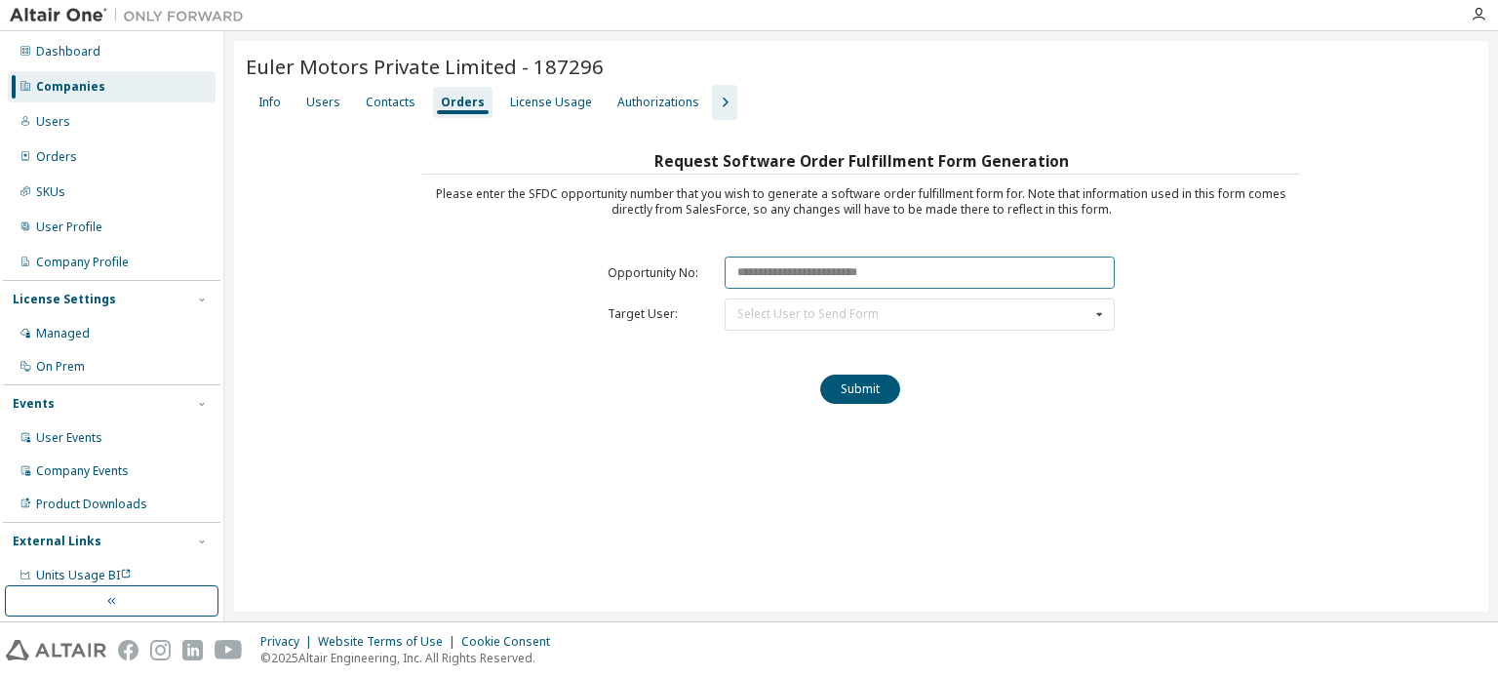
click at [829, 262] on input "text" at bounding box center [919, 272] width 390 height 32
paste input "********"
type input "********"
click at [803, 309] on div "Select User to Send Form" at bounding box center [807, 314] width 141 height 12
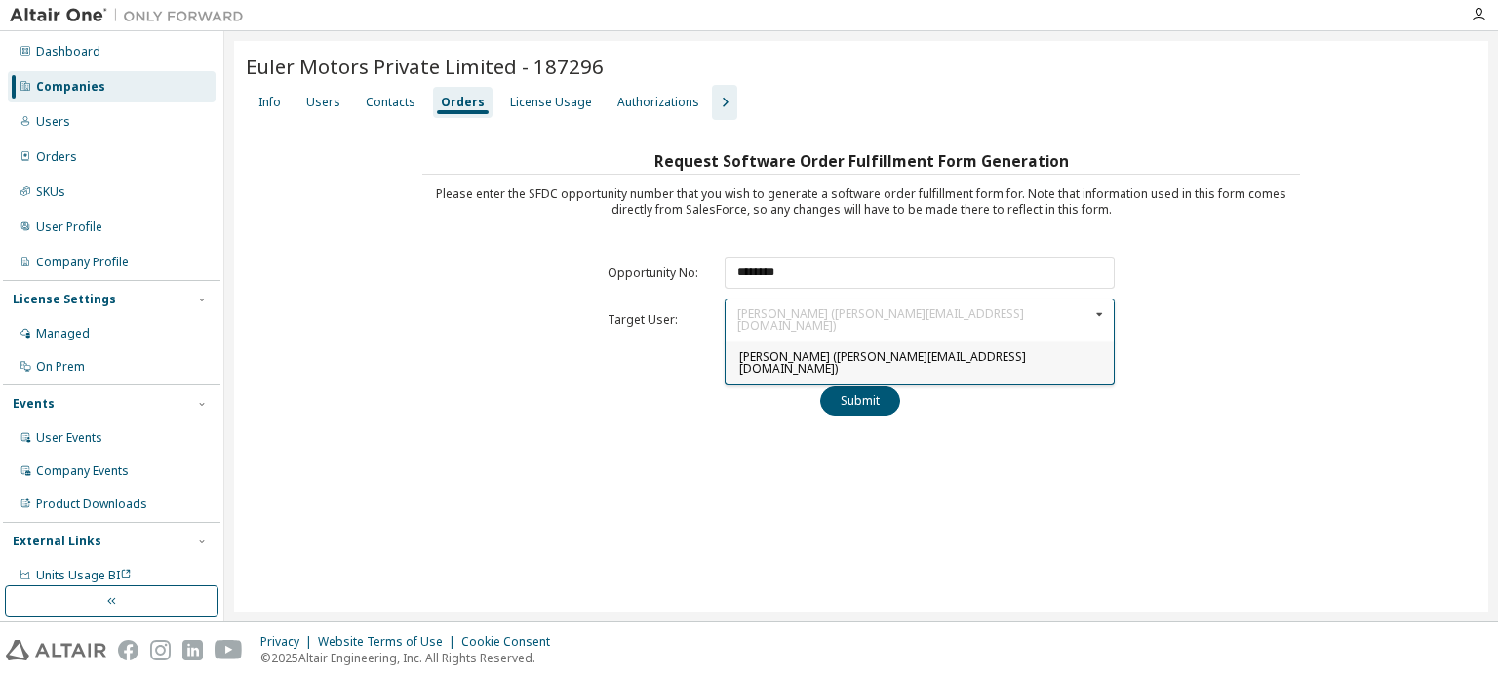
click at [775, 348] on span "Mohd Hasnain (mohd.hasnain@eulermotors.com)" at bounding box center [882, 362] width 287 height 28
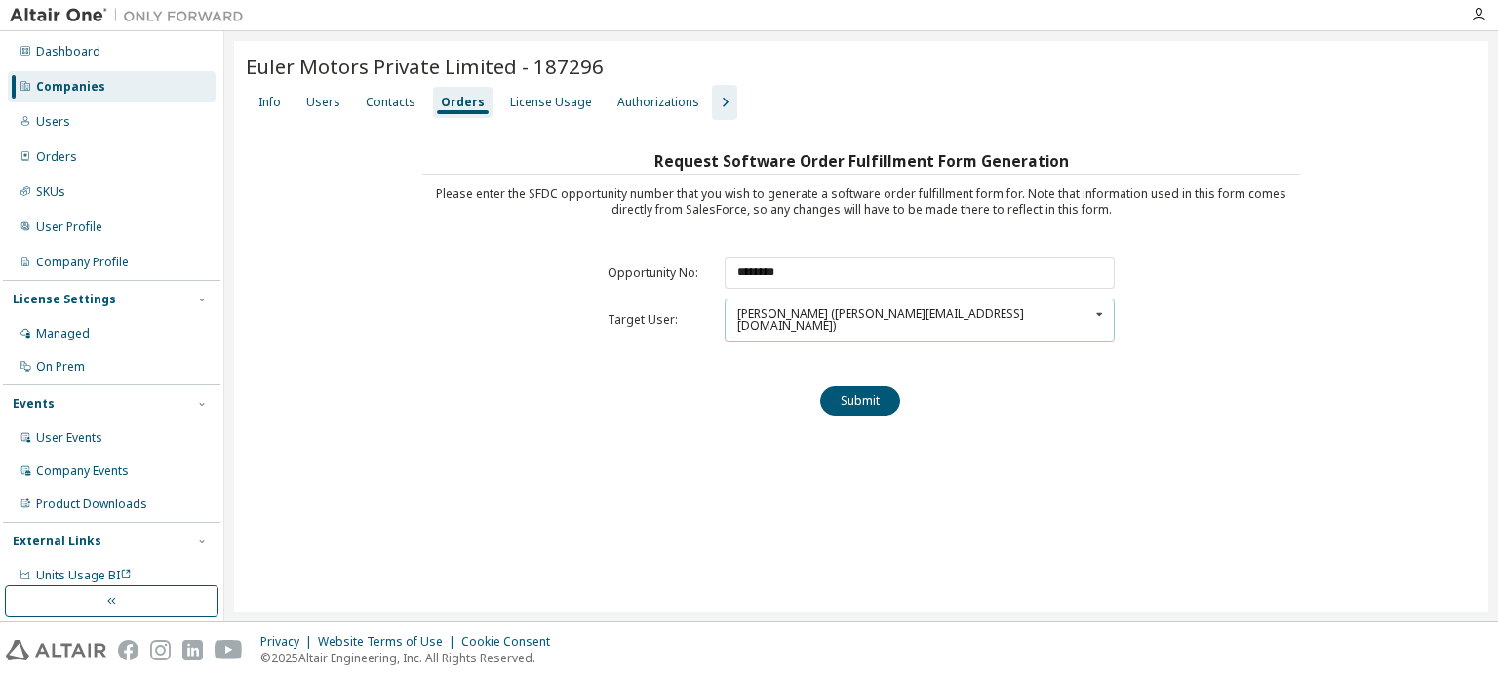
click at [823, 316] on div "Mohd Hasnain (mohd.hasnain@eulermotors.com)" at bounding box center [913, 319] width 352 height 23
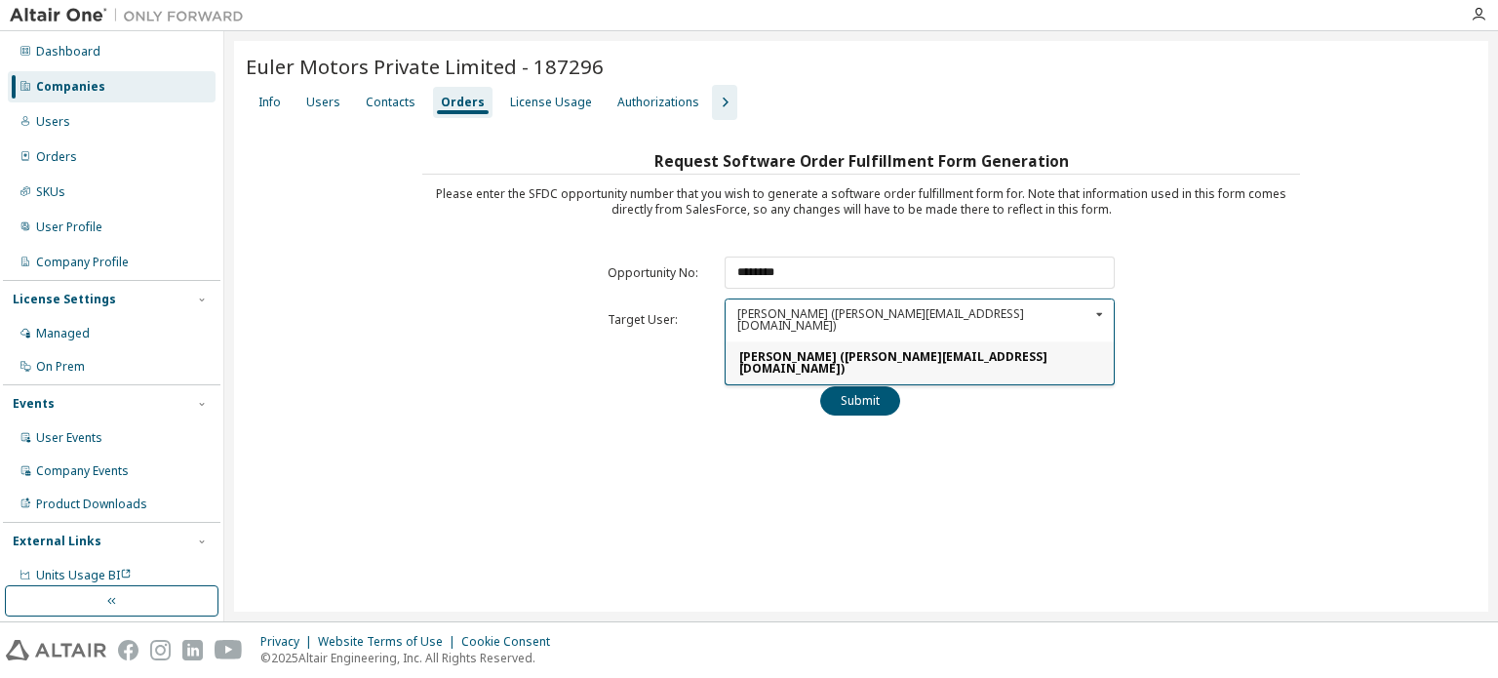
click at [659, 452] on div "Euler Motors Private Limited - 187296 Clear Load Save Save As Field Operator Va…" at bounding box center [861, 326] width 1254 height 570
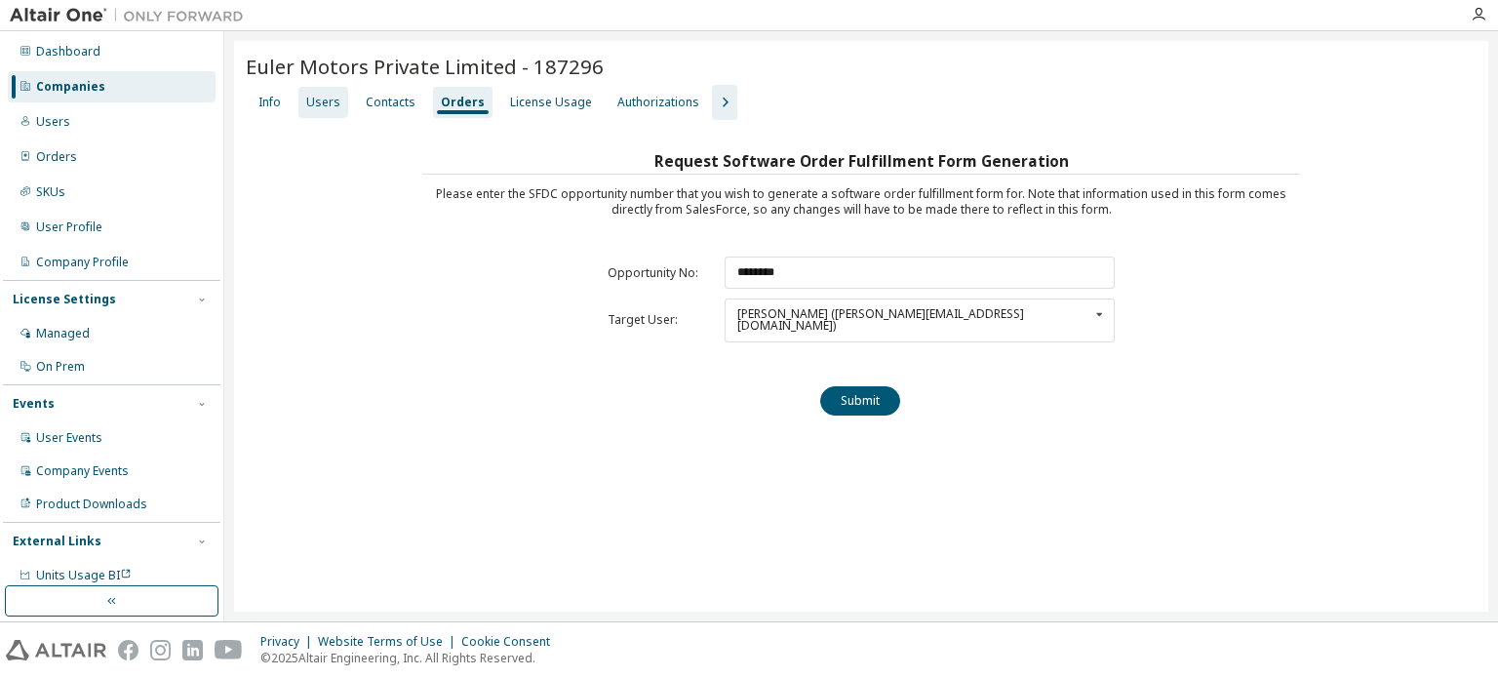
click at [327, 105] on div "Users" at bounding box center [323, 103] width 34 height 16
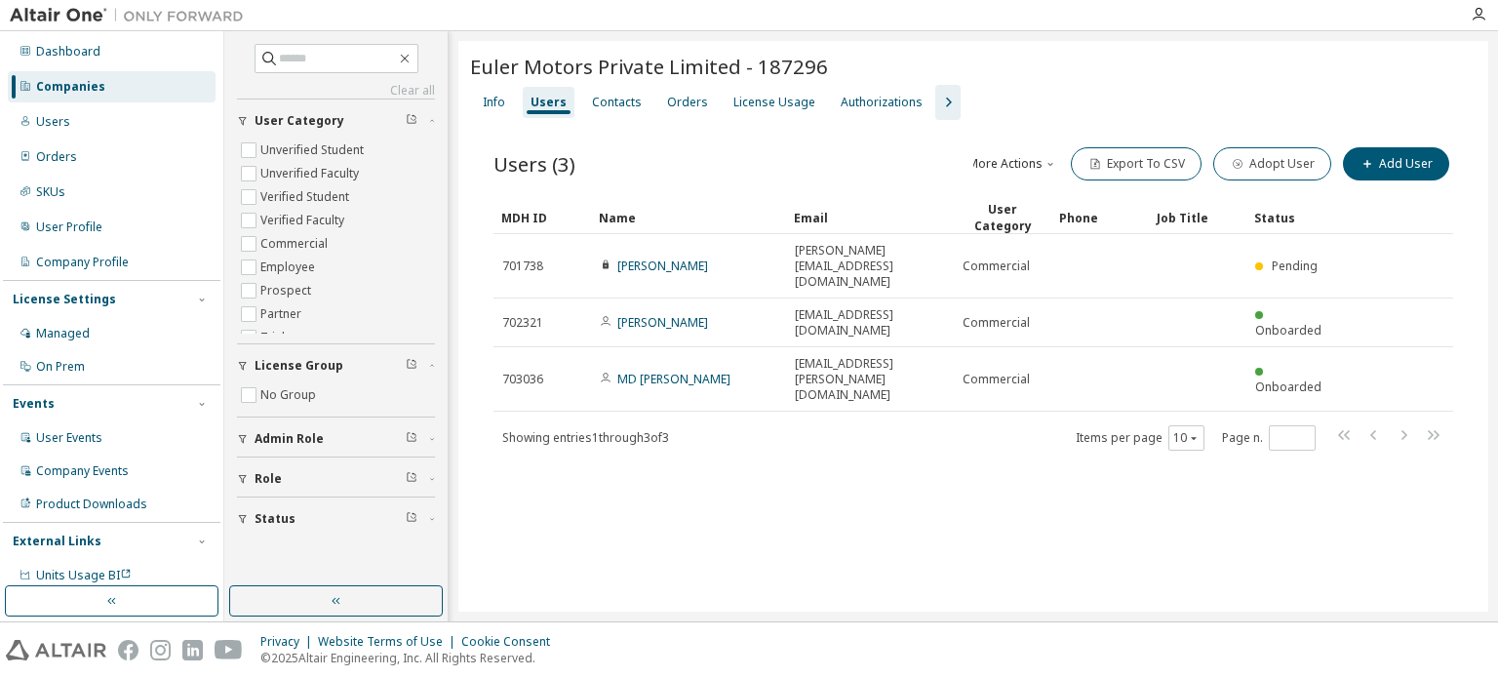
click at [444, 278] on div "Clear all Status Role Admin Role License Group No Group User Category Unverifie…" at bounding box center [335, 308] width 217 height 549
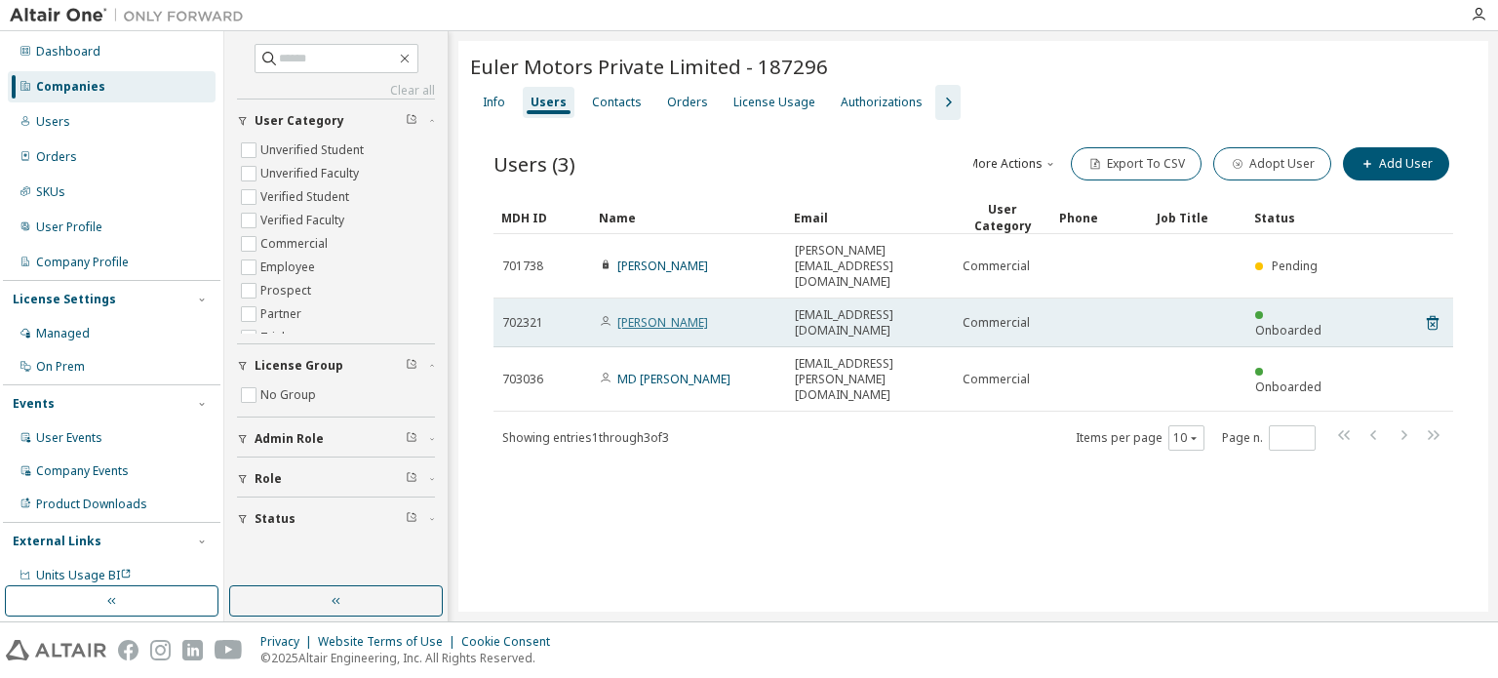
click at [669, 314] on link "santosh kumar" at bounding box center [662, 322] width 91 height 17
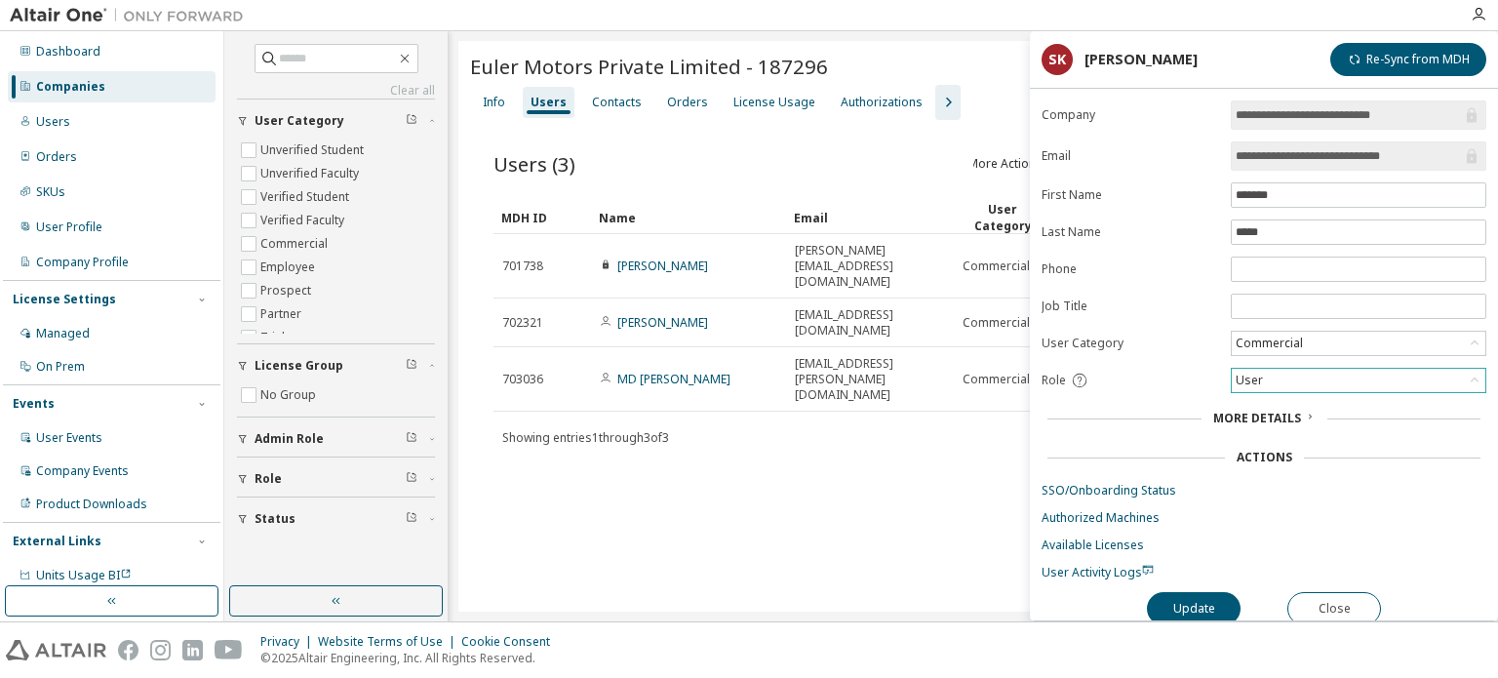
click at [1326, 378] on div "User" at bounding box center [1357, 380] width 253 height 23
click at [1308, 395] on li "Admin" at bounding box center [1357, 402] width 250 height 25
click at [1204, 596] on button "Update" at bounding box center [1194, 608] width 94 height 33
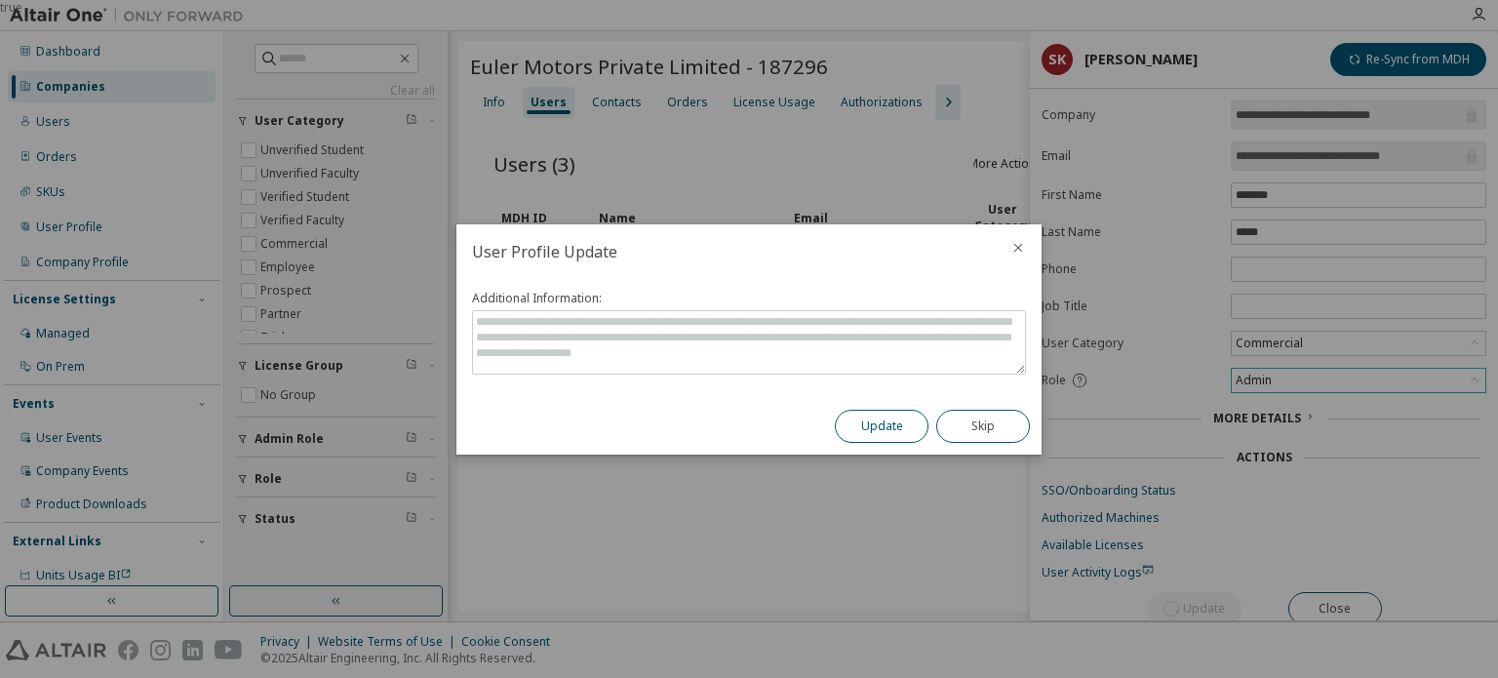
click at [909, 426] on button "Update" at bounding box center [882, 425] width 94 height 33
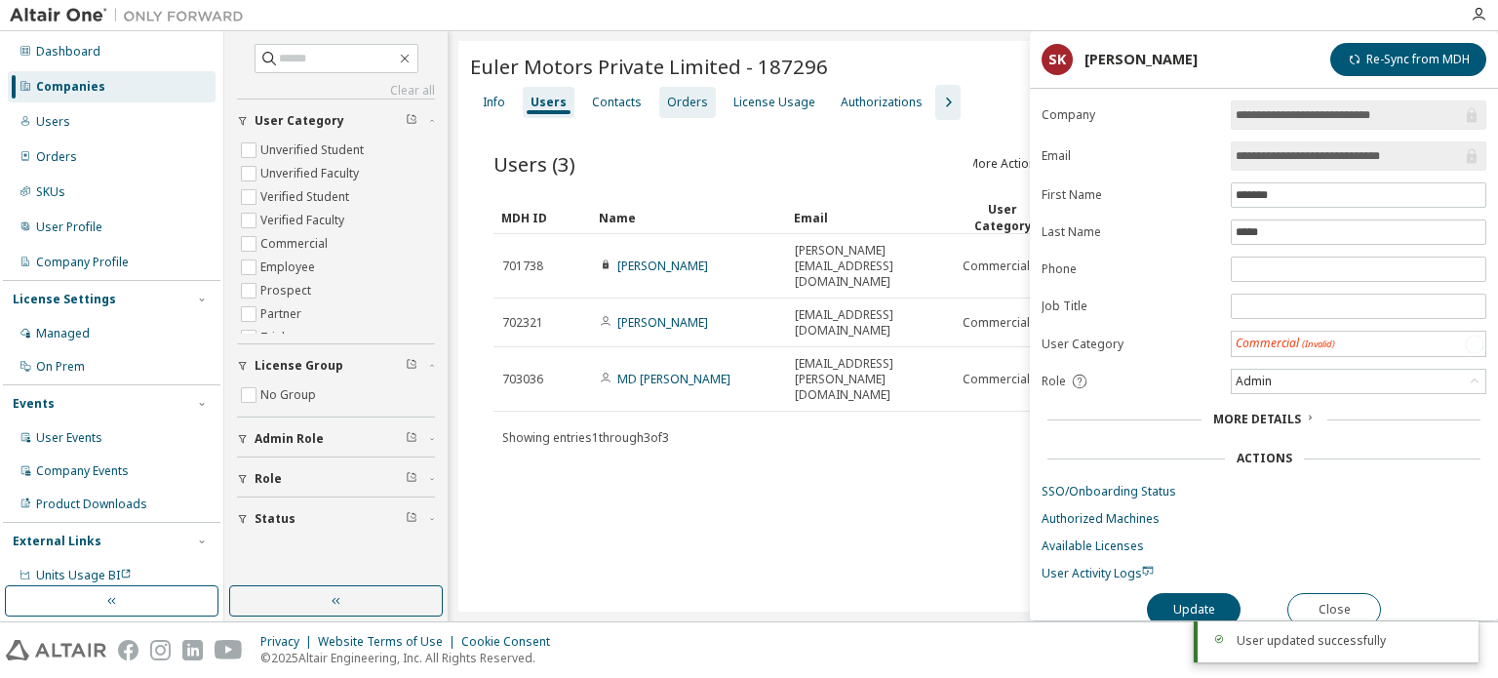
click at [676, 103] on div "Orders" at bounding box center [687, 103] width 41 height 16
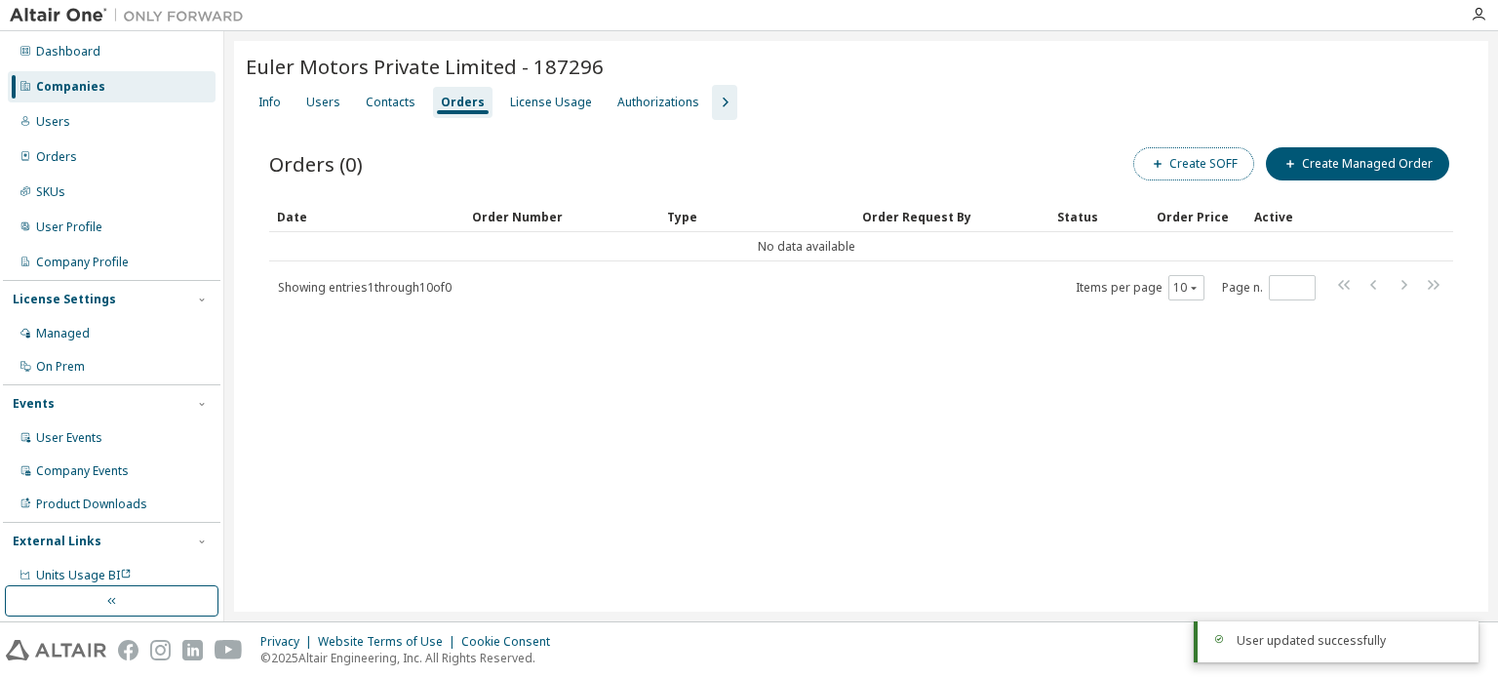
click at [1210, 167] on button "Create SOFF" at bounding box center [1193, 163] width 121 height 33
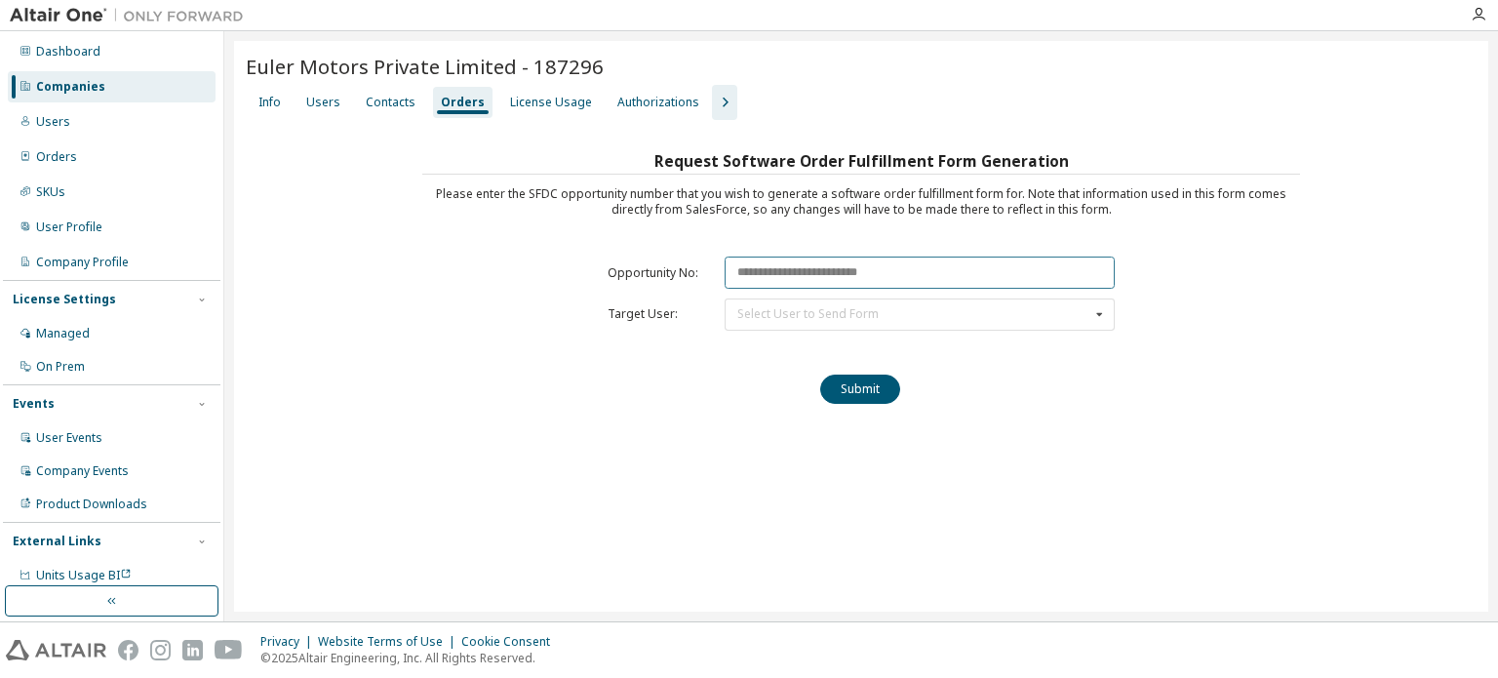
click at [790, 276] on input "text" at bounding box center [919, 272] width 390 height 32
paste input "********"
type input "********"
click at [784, 323] on div "Select User to Send Form Mohd Hasnain (mohd.hasnain@eulermotors.com) santosh ku…" at bounding box center [919, 314] width 390 height 32
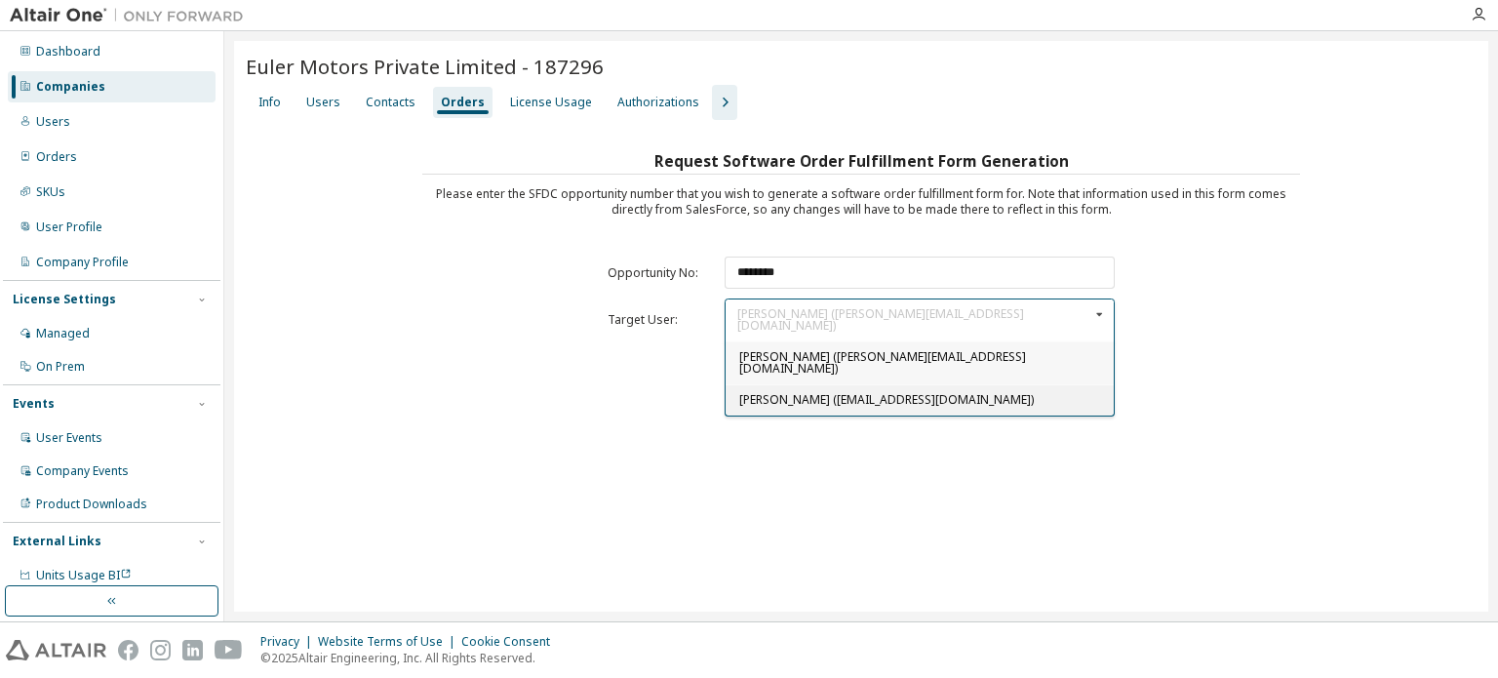
click at [768, 391] on span "santosh kumar (1santosh.kumar@eulermotors.com)" at bounding box center [886, 399] width 294 height 17
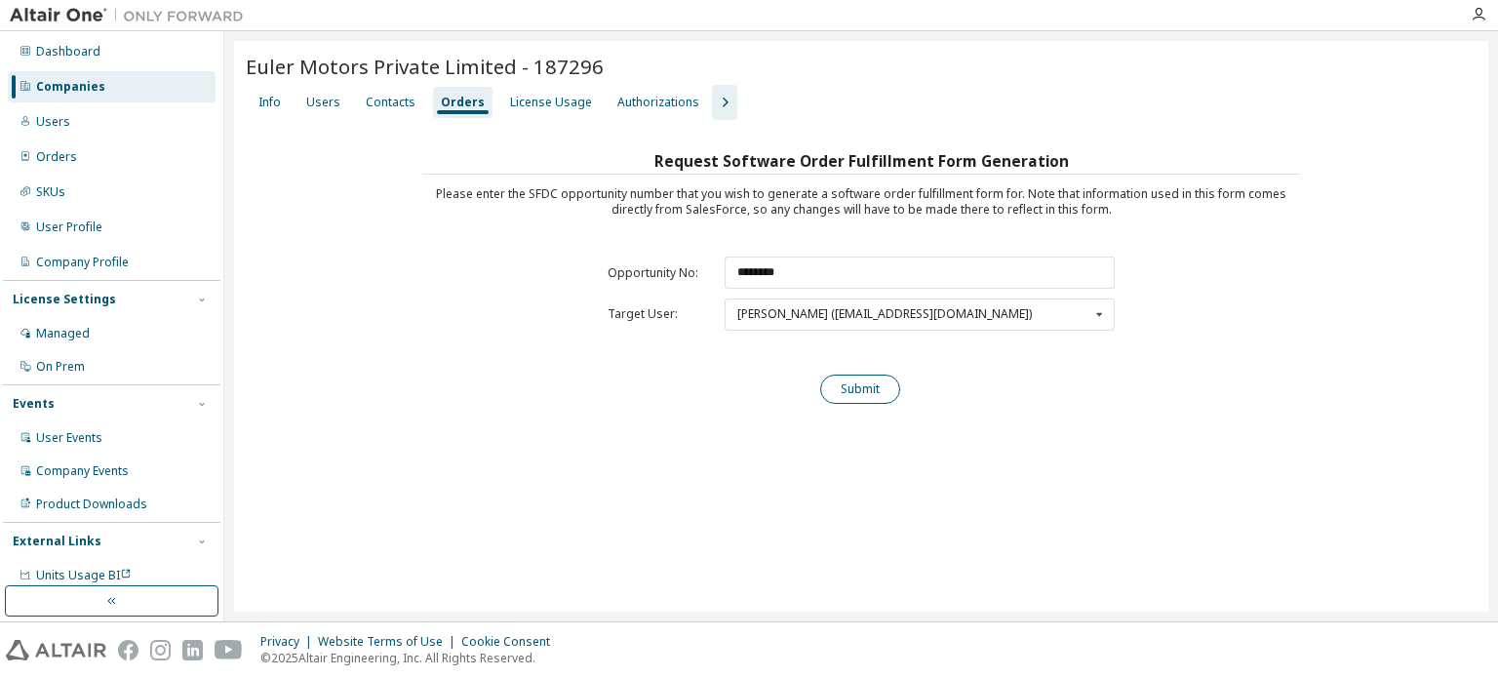
click at [881, 399] on button "Submit" at bounding box center [860, 388] width 80 height 29
click at [879, 385] on button "Submit" at bounding box center [860, 388] width 80 height 29
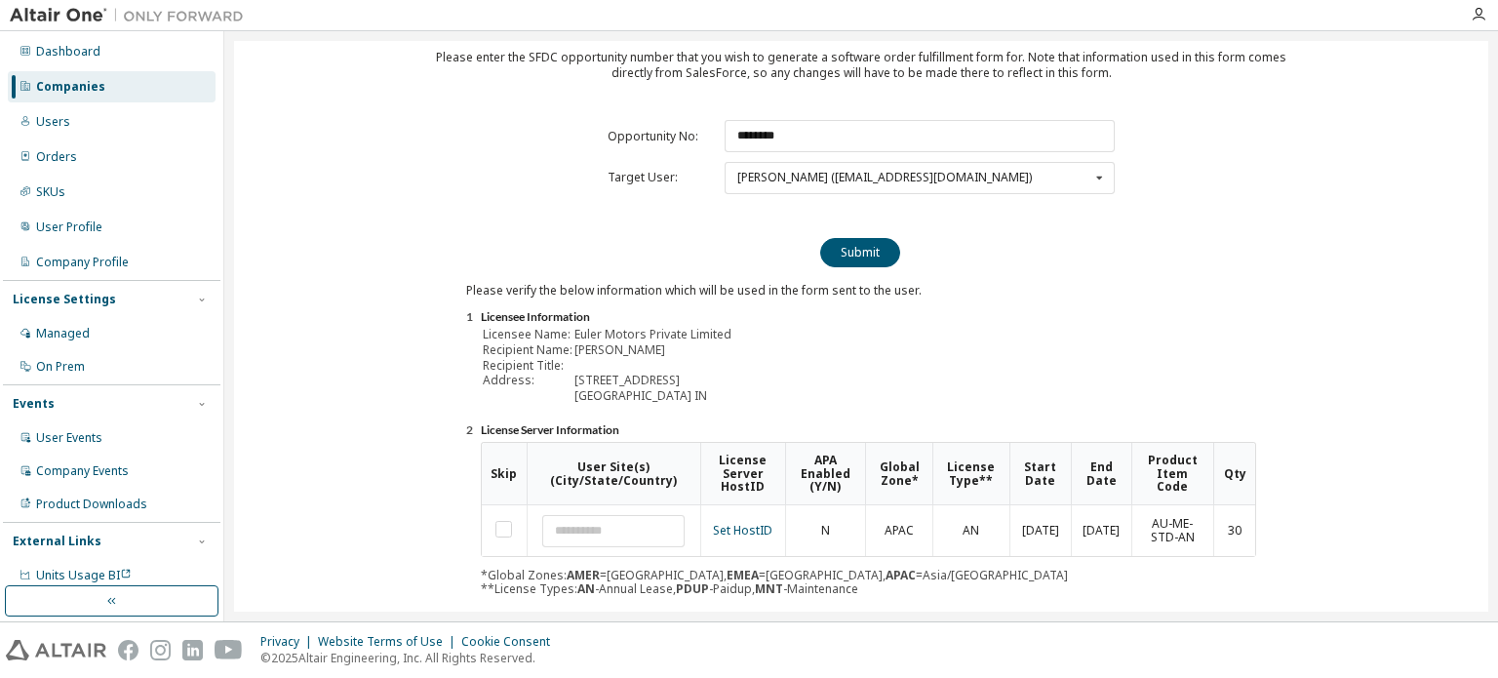
scroll to position [215, 0]
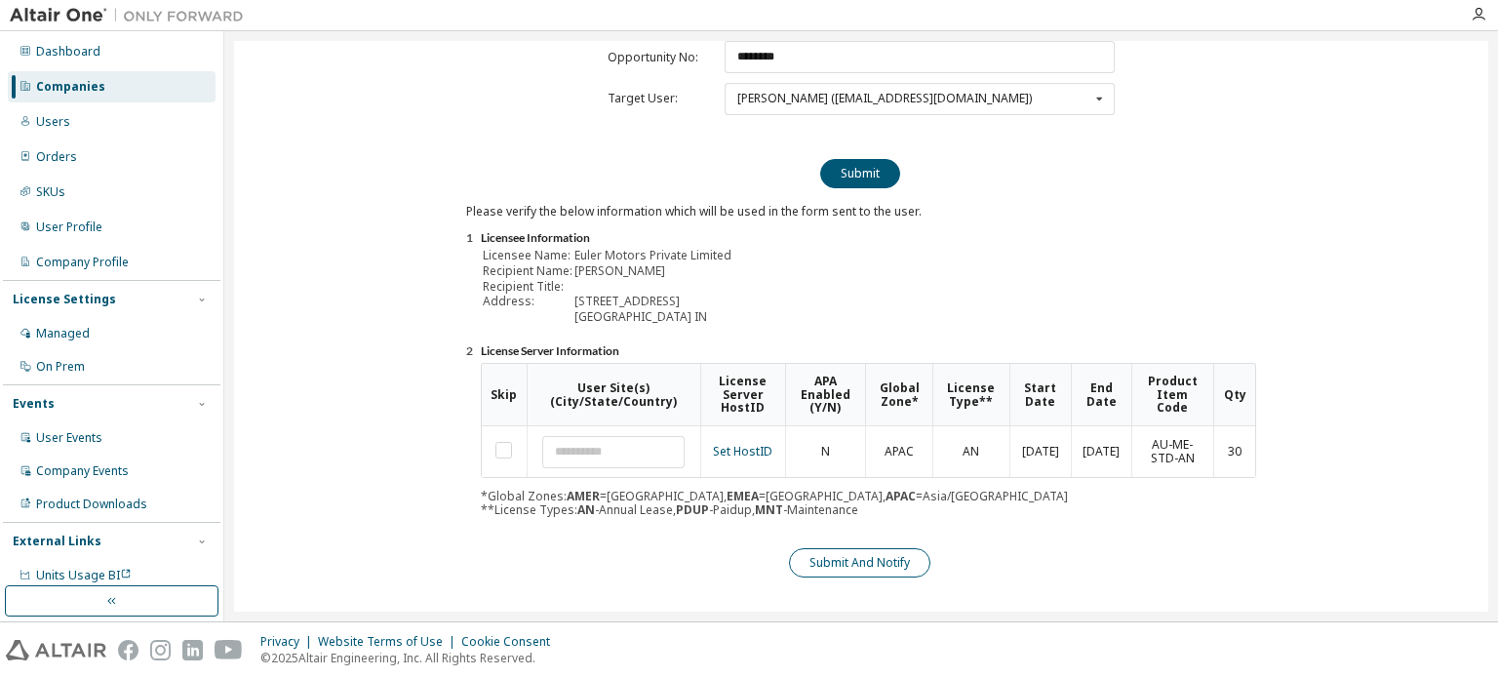
click at [900, 548] on button "Submit And Notify" at bounding box center [859, 562] width 141 height 29
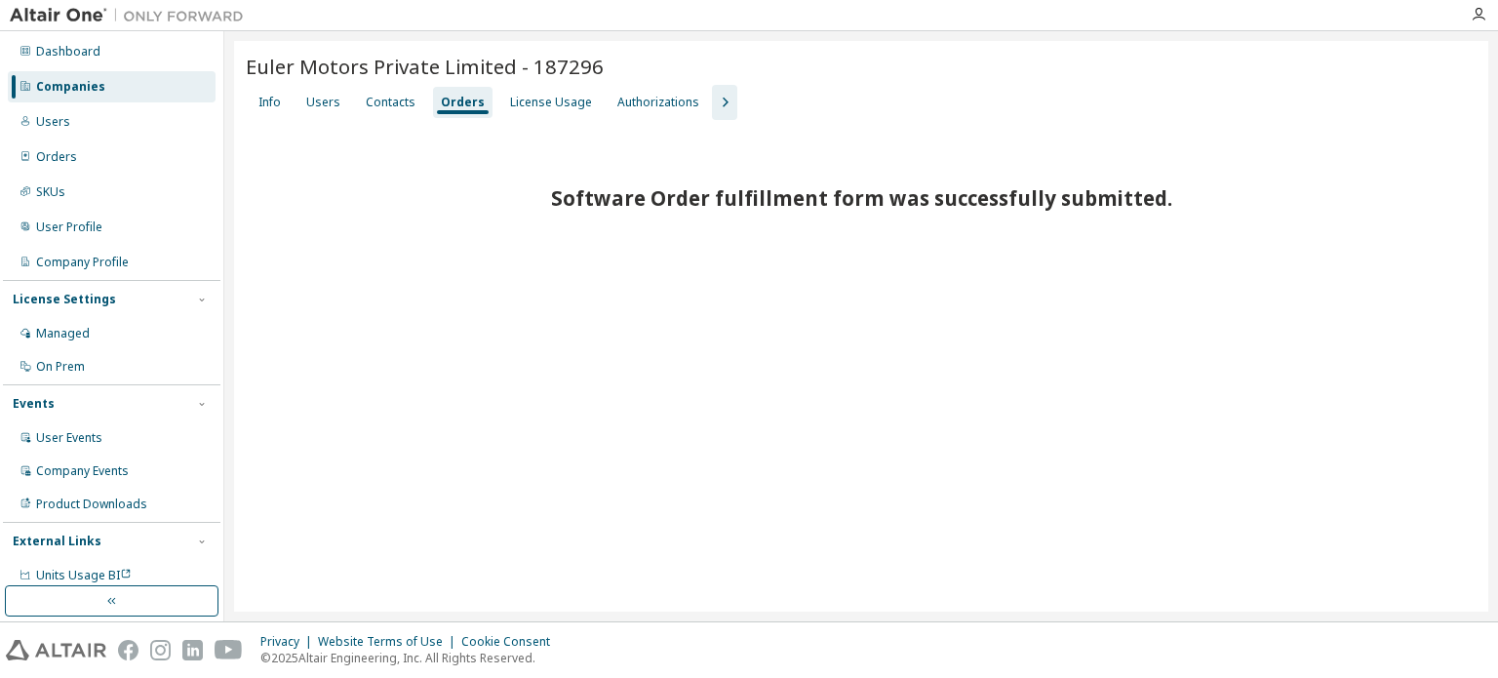
scroll to position [0, 0]
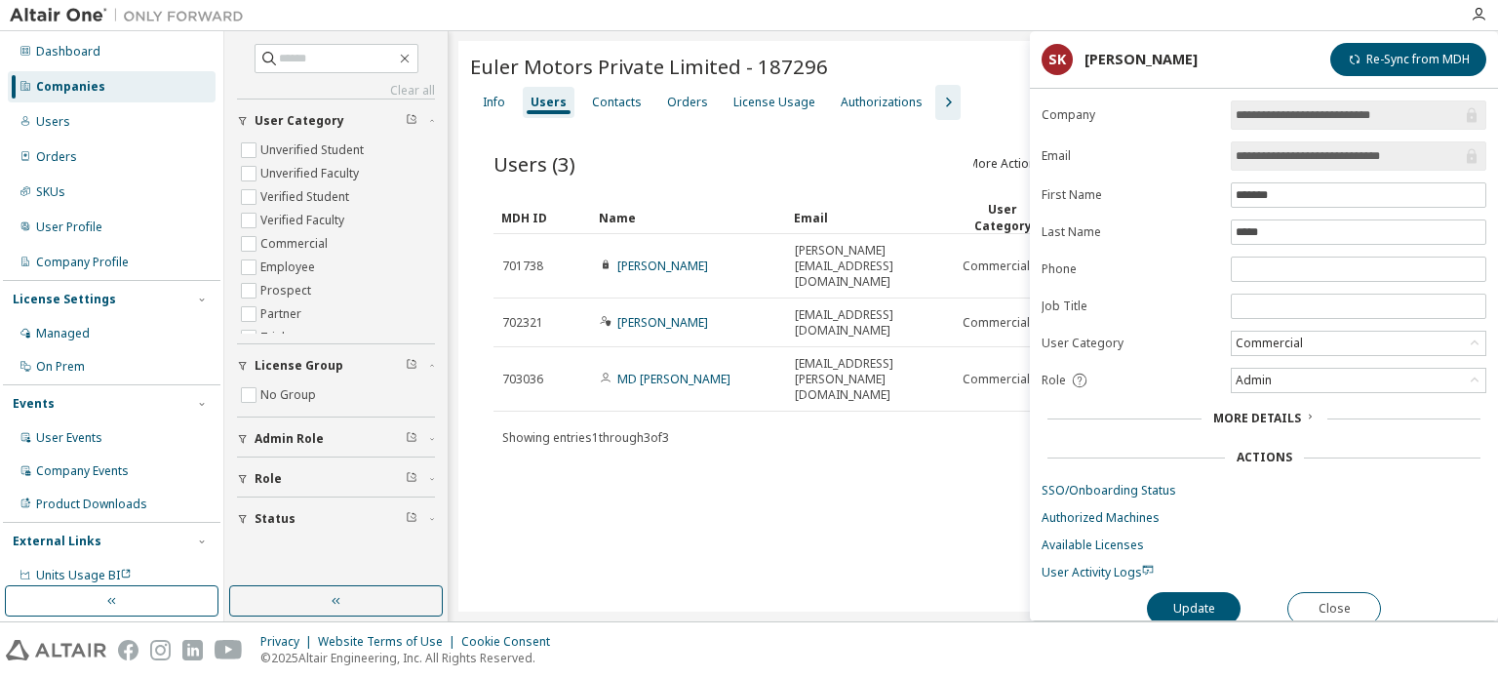
click at [84, 87] on div "Companies" at bounding box center [70, 87] width 69 height 16
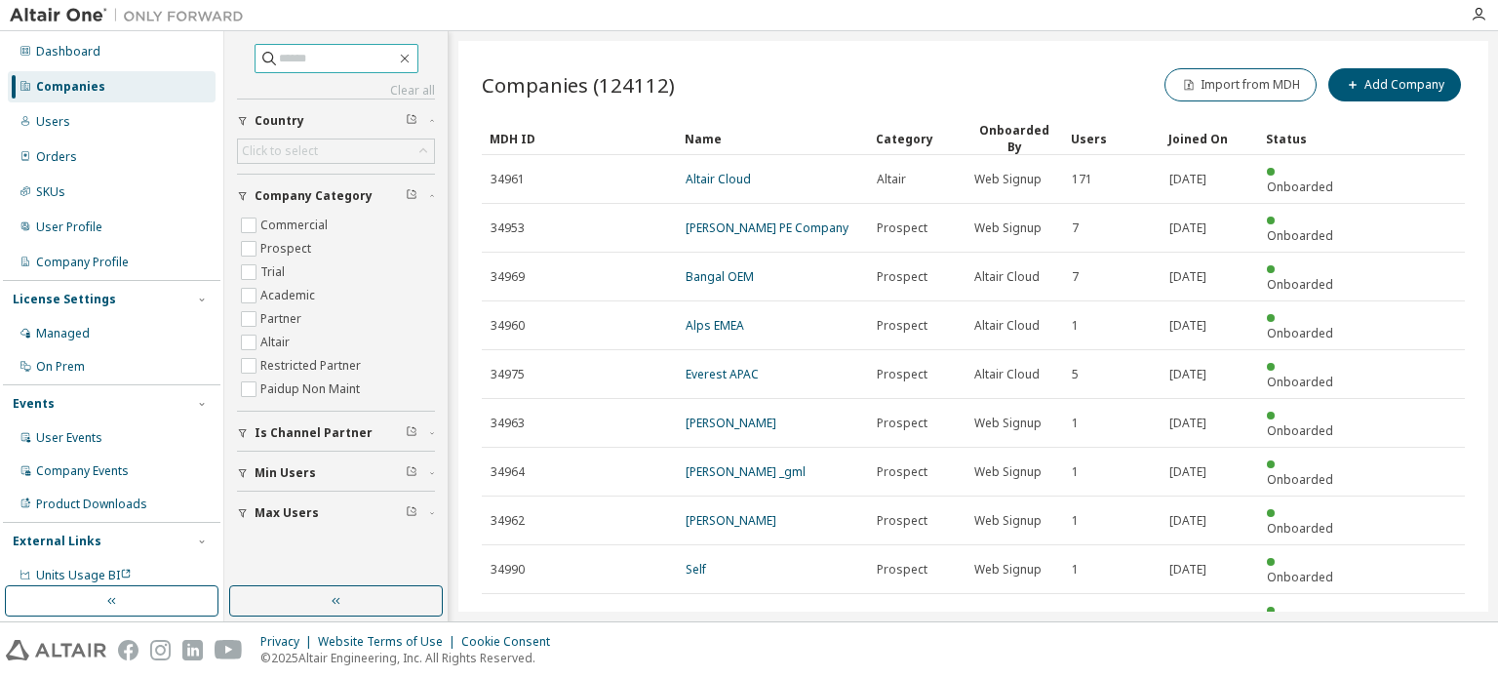
click at [287, 61] on input "text" at bounding box center [337, 58] width 117 height 19
type input "**********"
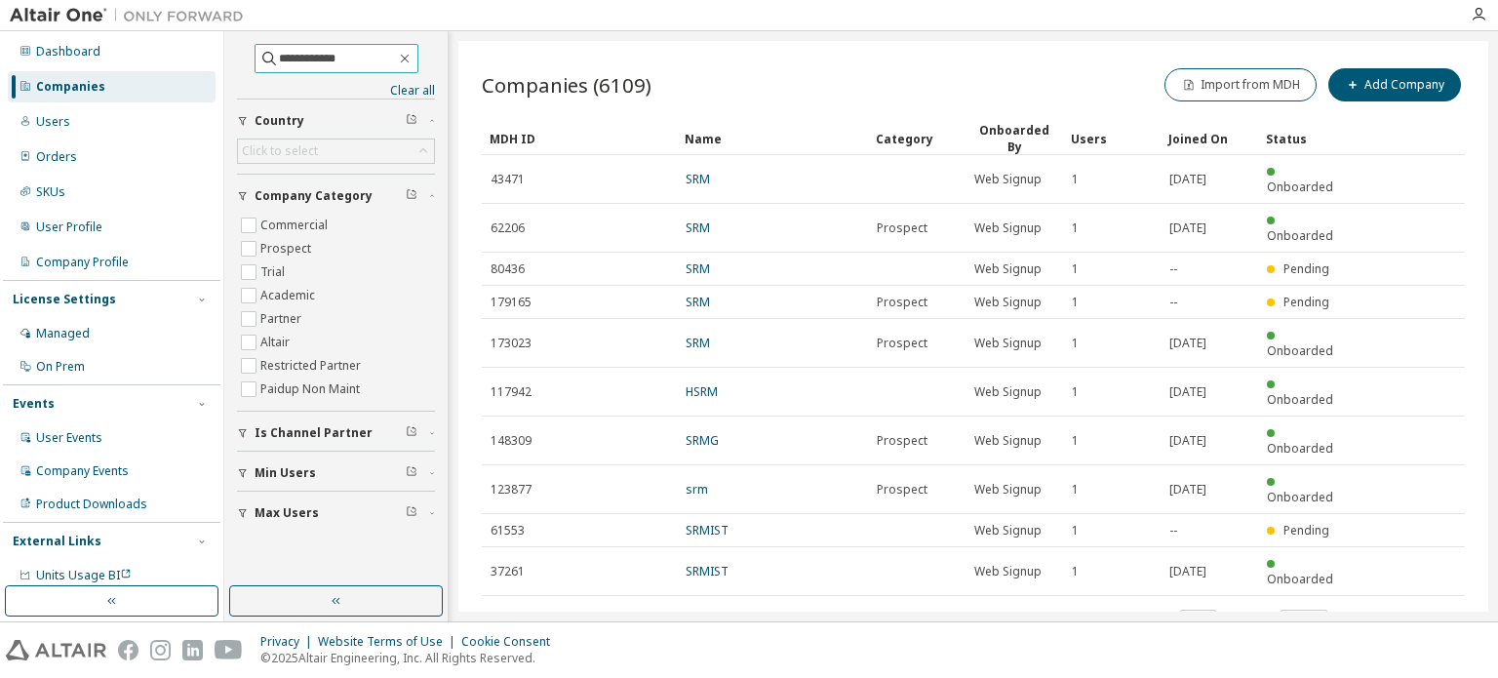
click at [336, 64] on input "**********" at bounding box center [337, 58] width 117 height 19
click at [412, 58] on icon "button" at bounding box center [405, 59] width 16 height 16
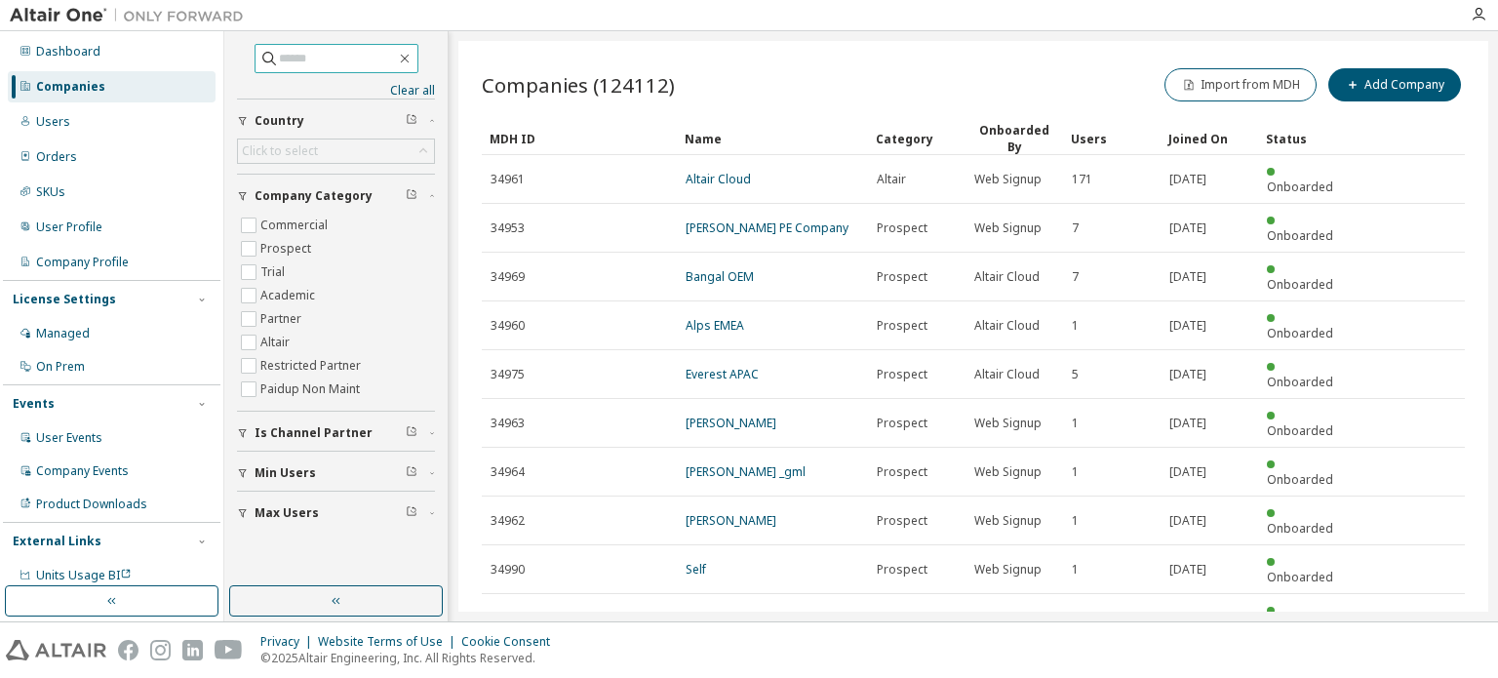
click at [354, 59] on input "text" at bounding box center [337, 58] width 117 height 19
type input "****"
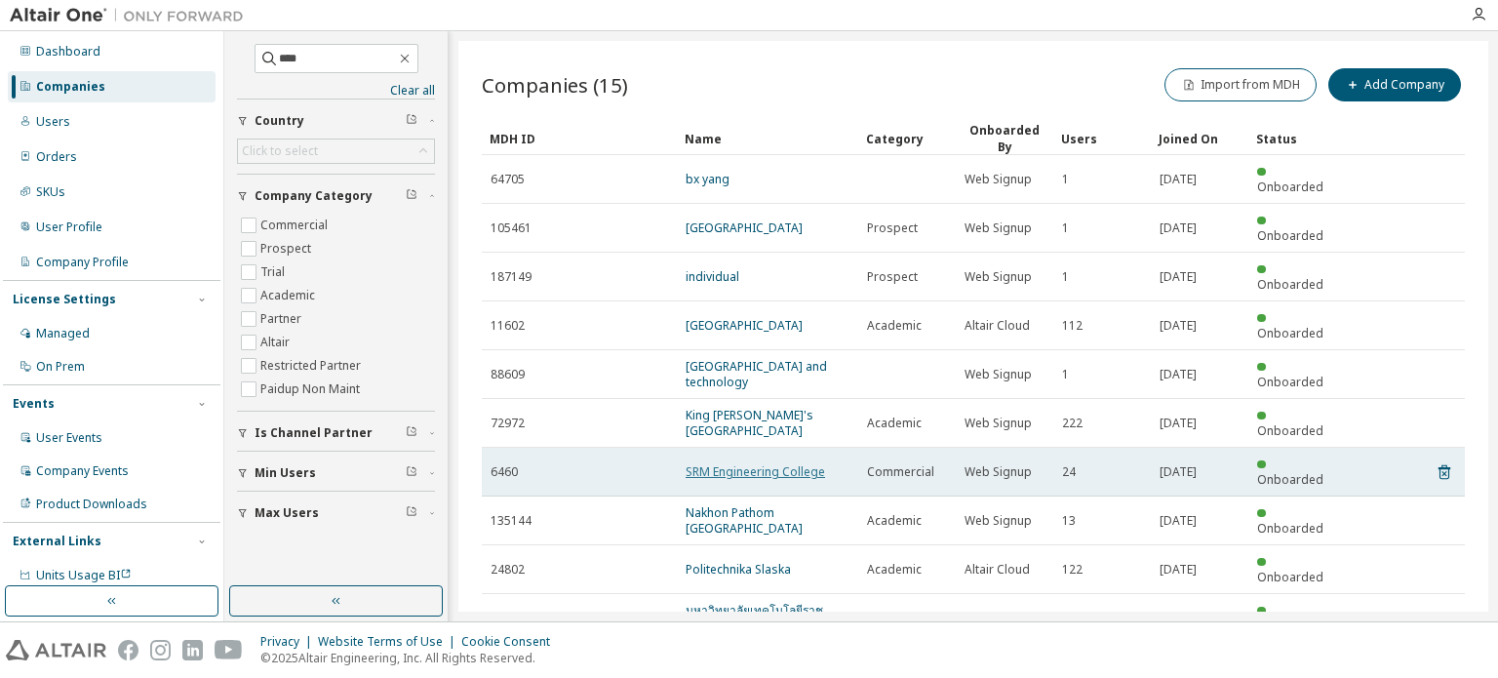
click at [802, 463] on link "SRM Engineering College" at bounding box center [754, 471] width 139 height 17
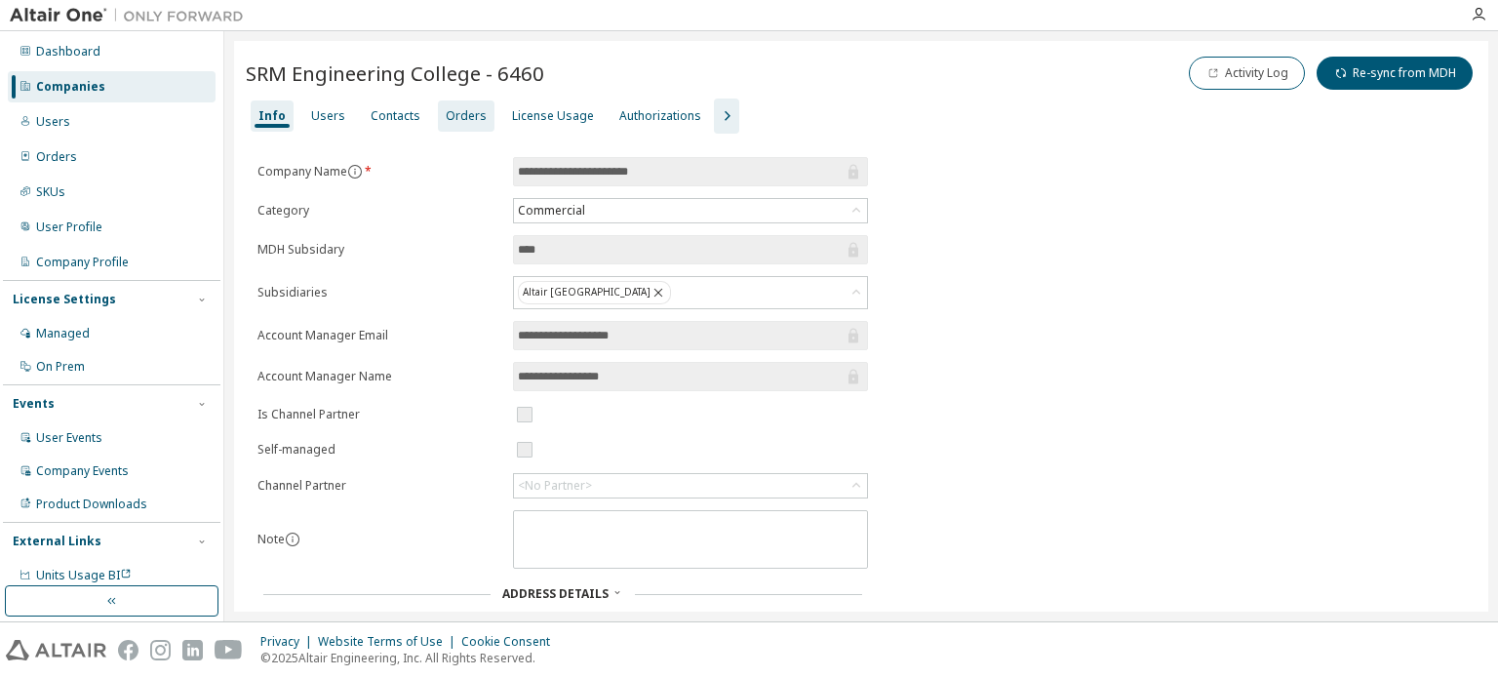
click at [468, 114] on div "Orders" at bounding box center [466, 116] width 41 height 16
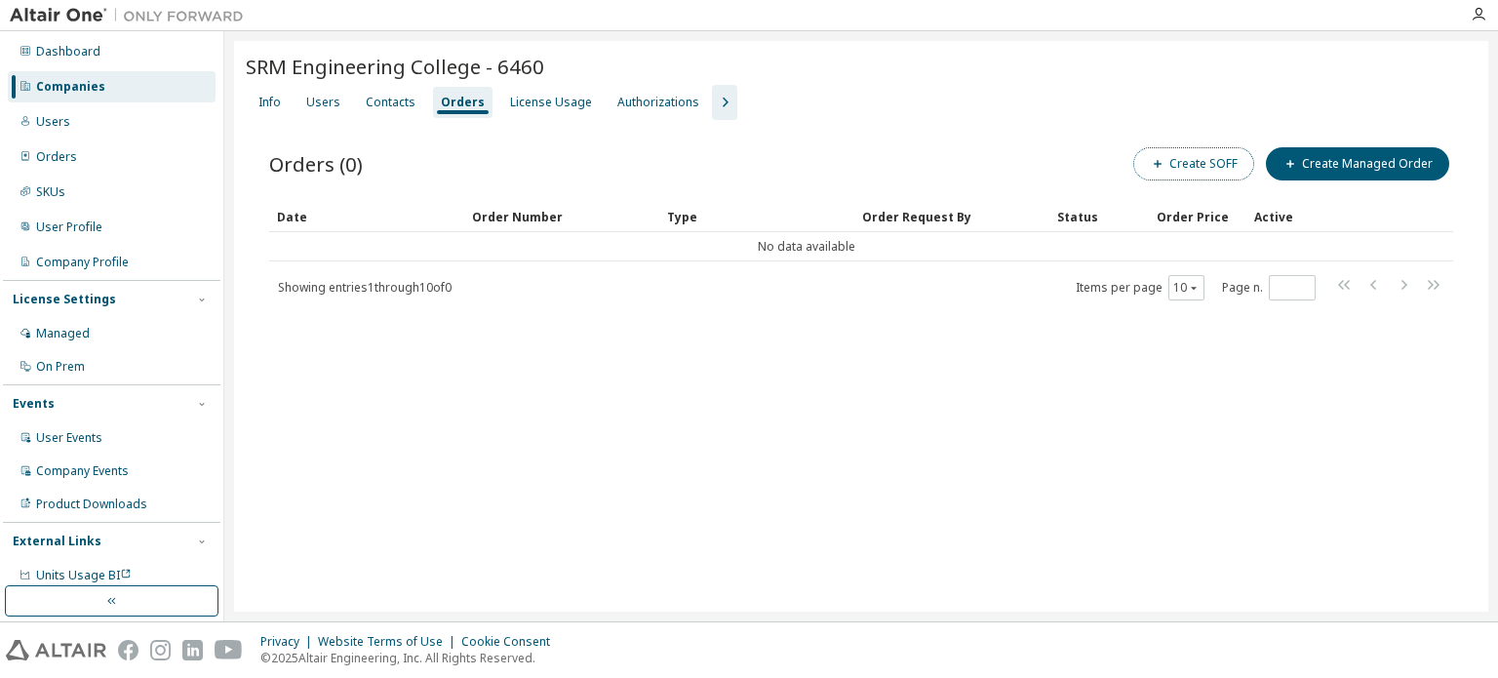
click at [1179, 154] on button "Create SOFF" at bounding box center [1193, 163] width 121 height 33
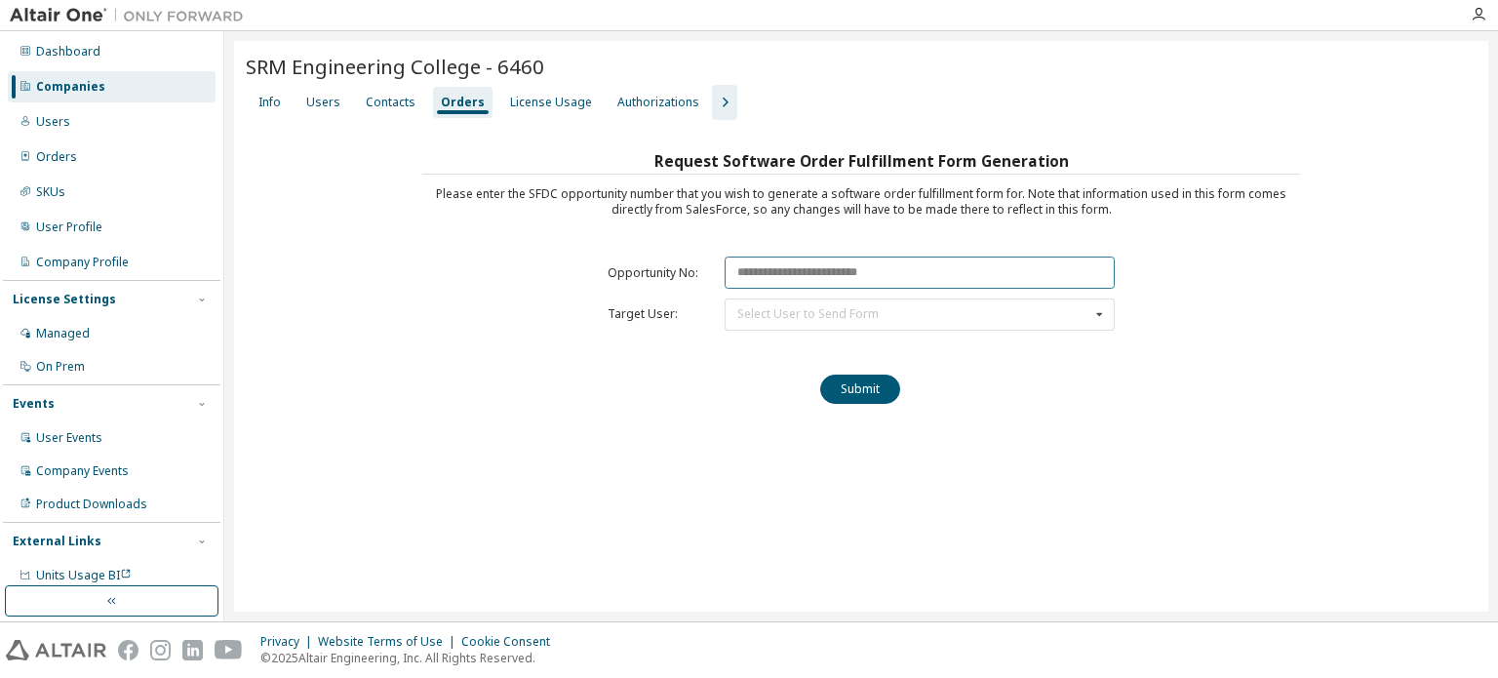
click at [788, 273] on input "text" at bounding box center [919, 272] width 390 height 32
paste input "********"
type input "********"
click at [776, 315] on div "Select User to Send Form" at bounding box center [807, 314] width 141 height 12
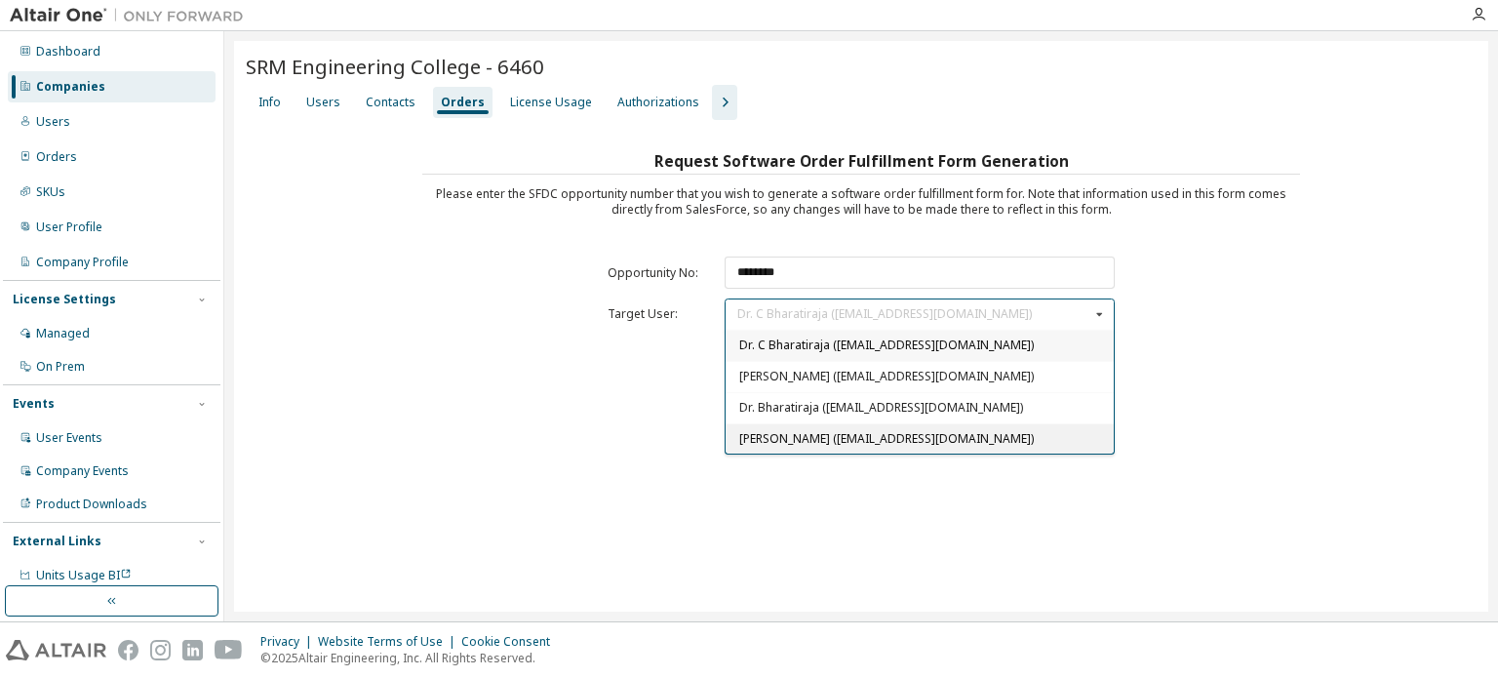
click at [806, 443] on span "Kiruba K D (admin.sidc@srmist.edu.in)" at bounding box center [886, 438] width 294 height 17
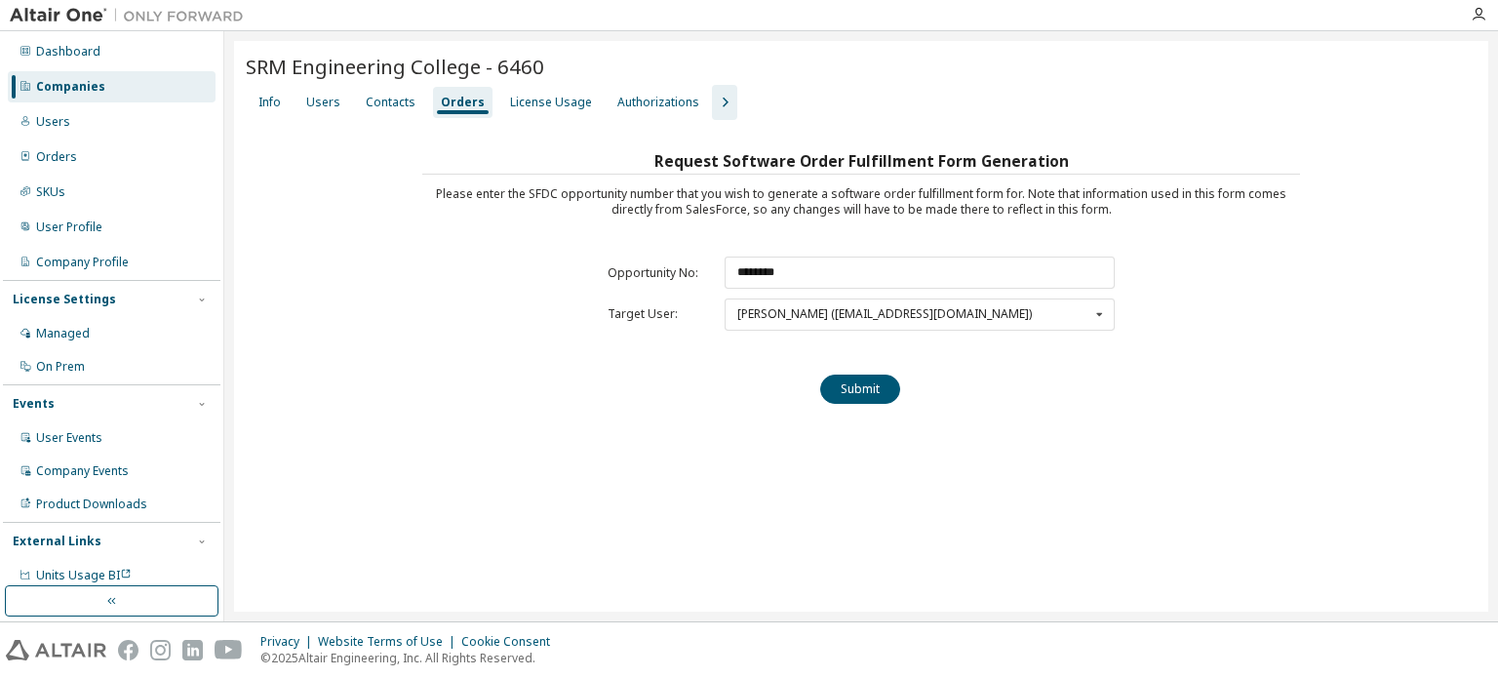
click at [902, 403] on div "Request Software Order Fulfillment Form Generation Please enter the SFDC opport…" at bounding box center [860, 283] width 877 height 272
click at [884, 387] on button "Submit" at bounding box center [860, 388] width 80 height 29
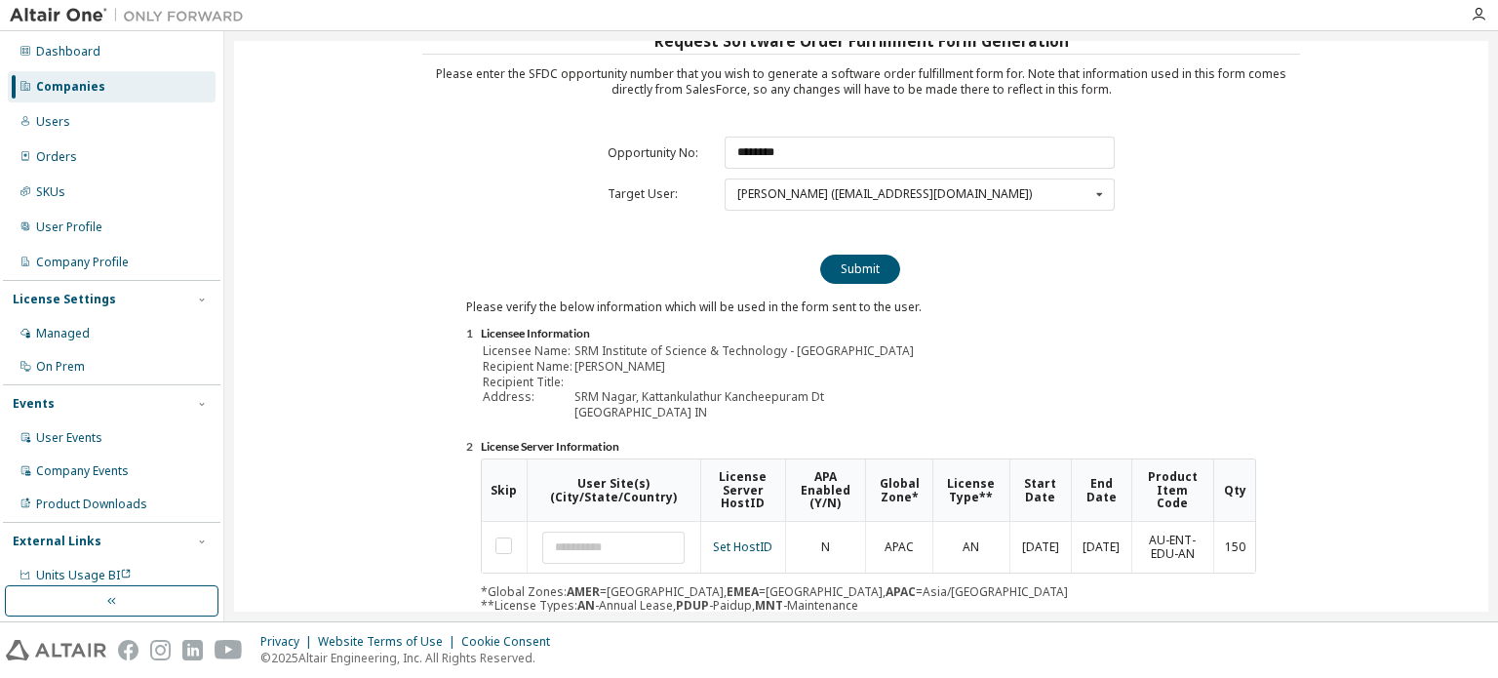
scroll to position [215, 0]
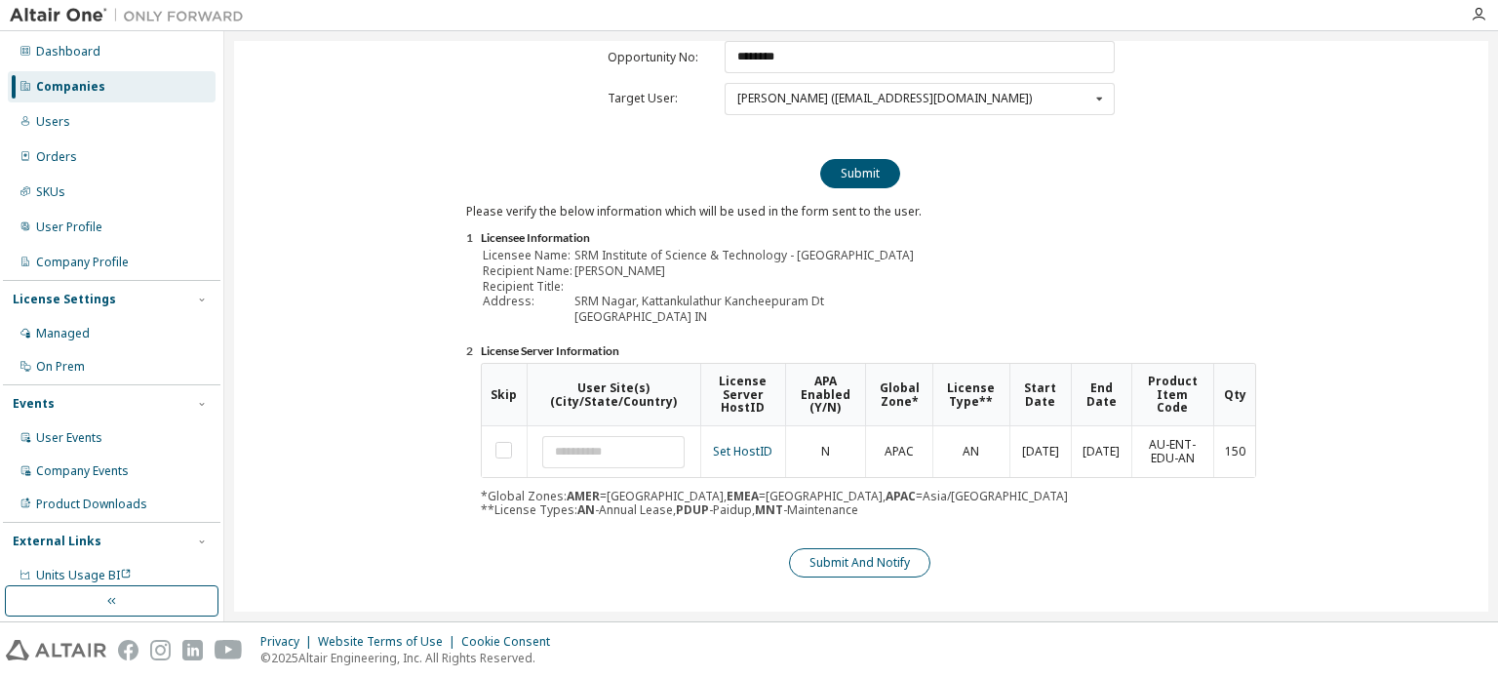
click at [892, 560] on button "Submit And Notify" at bounding box center [859, 562] width 141 height 29
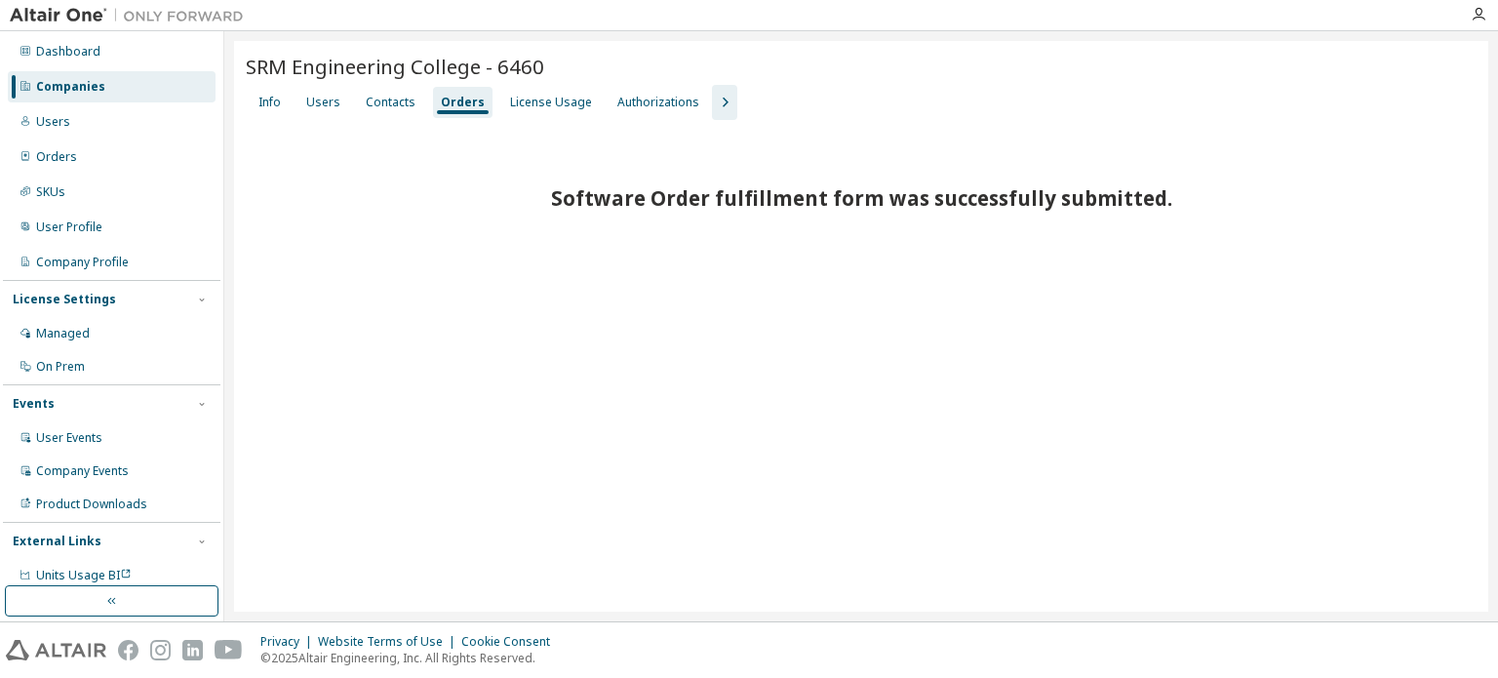
click at [150, 85] on div "Companies" at bounding box center [112, 86] width 208 height 31
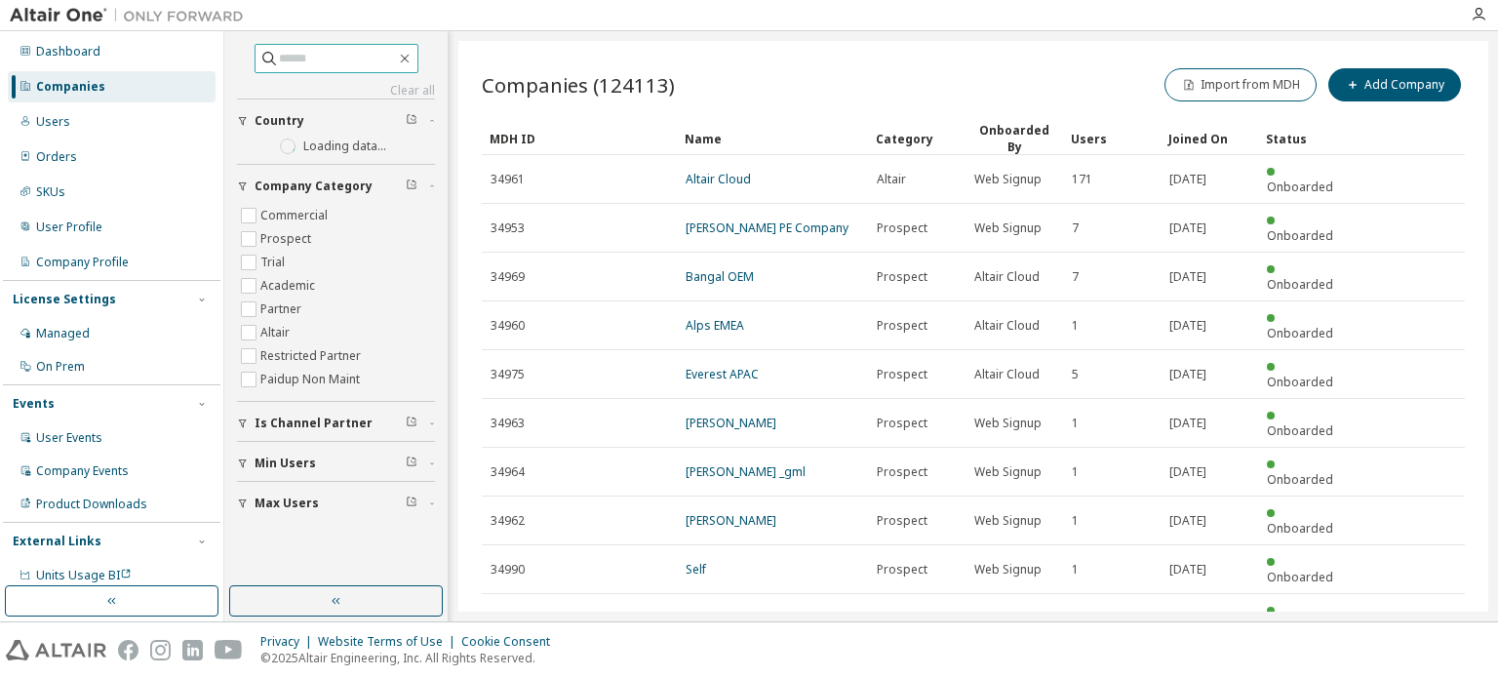
click at [322, 68] on span at bounding box center [336, 58] width 164 height 29
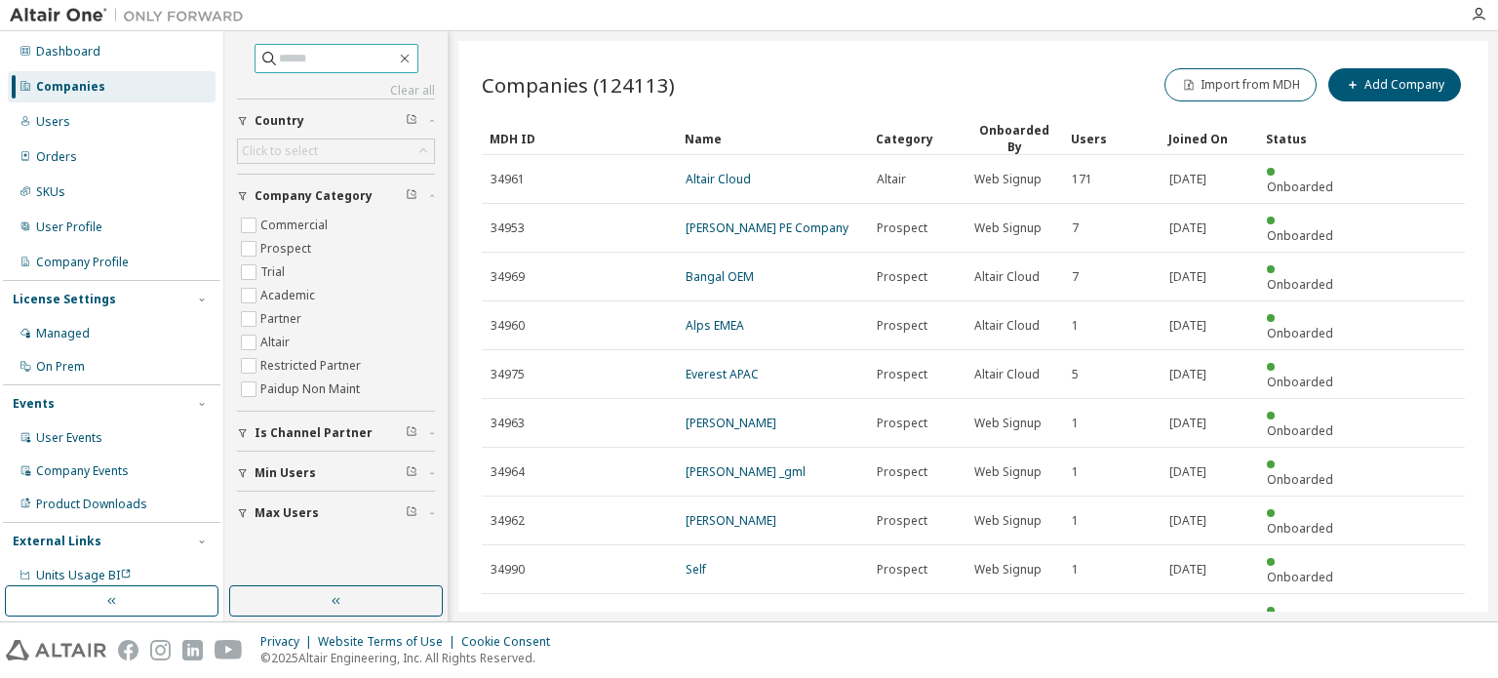
click at [321, 58] on input "text" at bounding box center [337, 58] width 117 height 19
type input "**********"
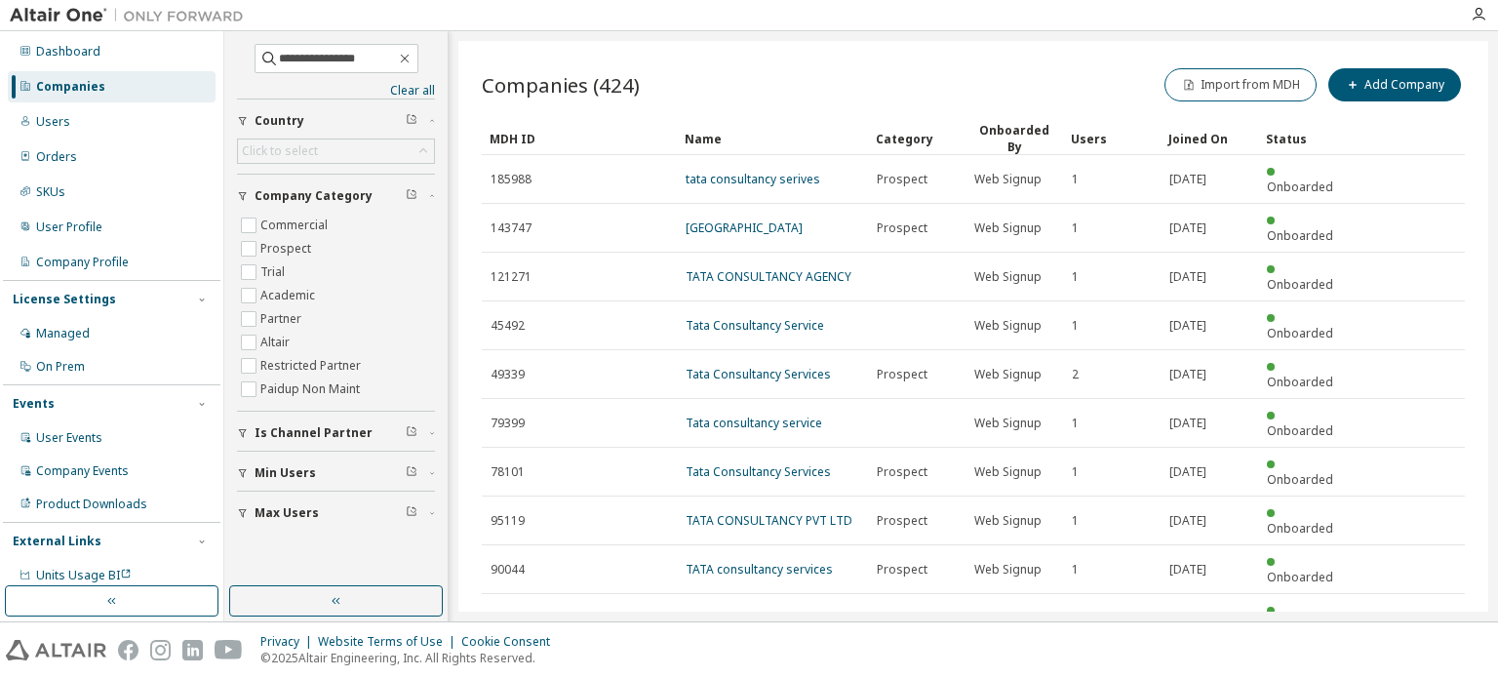
click at [1413, 654] on icon "button" at bounding box center [1414, 665] width 23 height 23
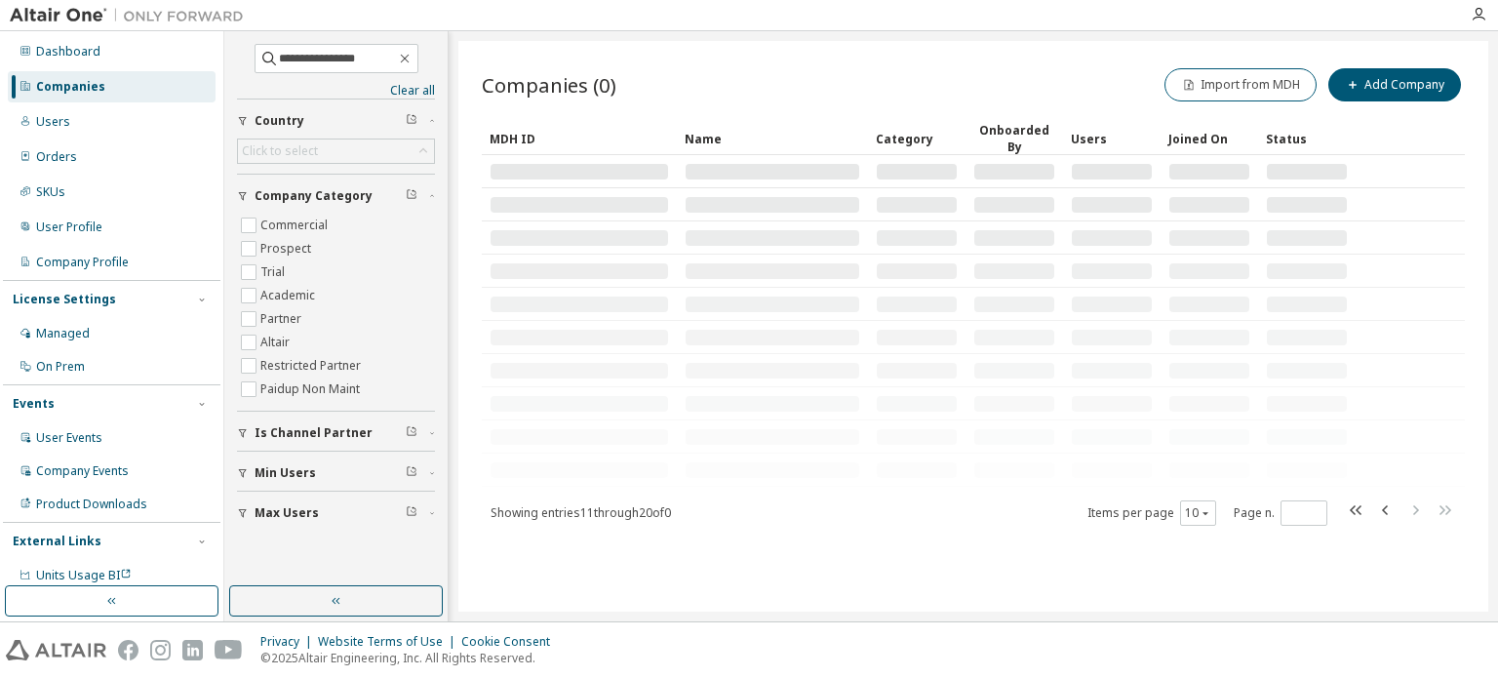
type input "*"
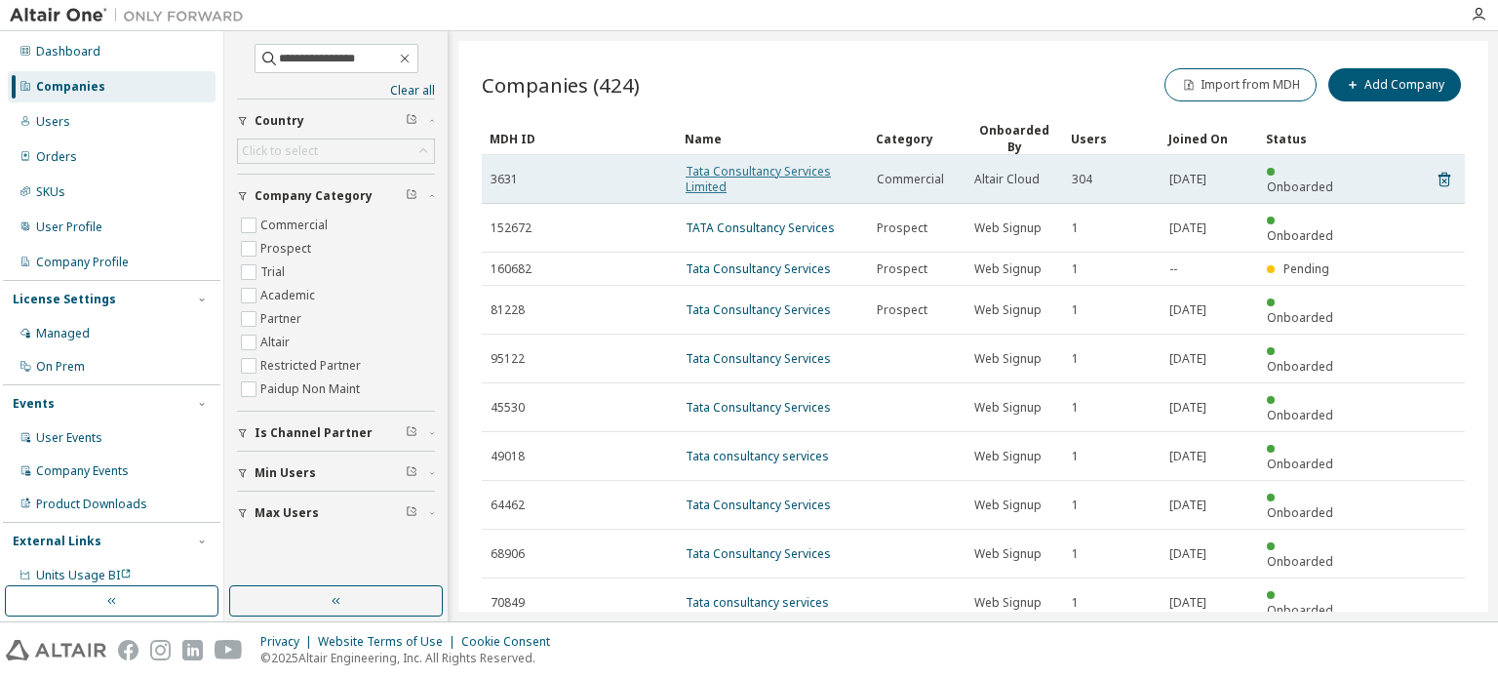
click at [691, 178] on link "Tata Consultancy Services Limited" at bounding box center [757, 179] width 145 height 32
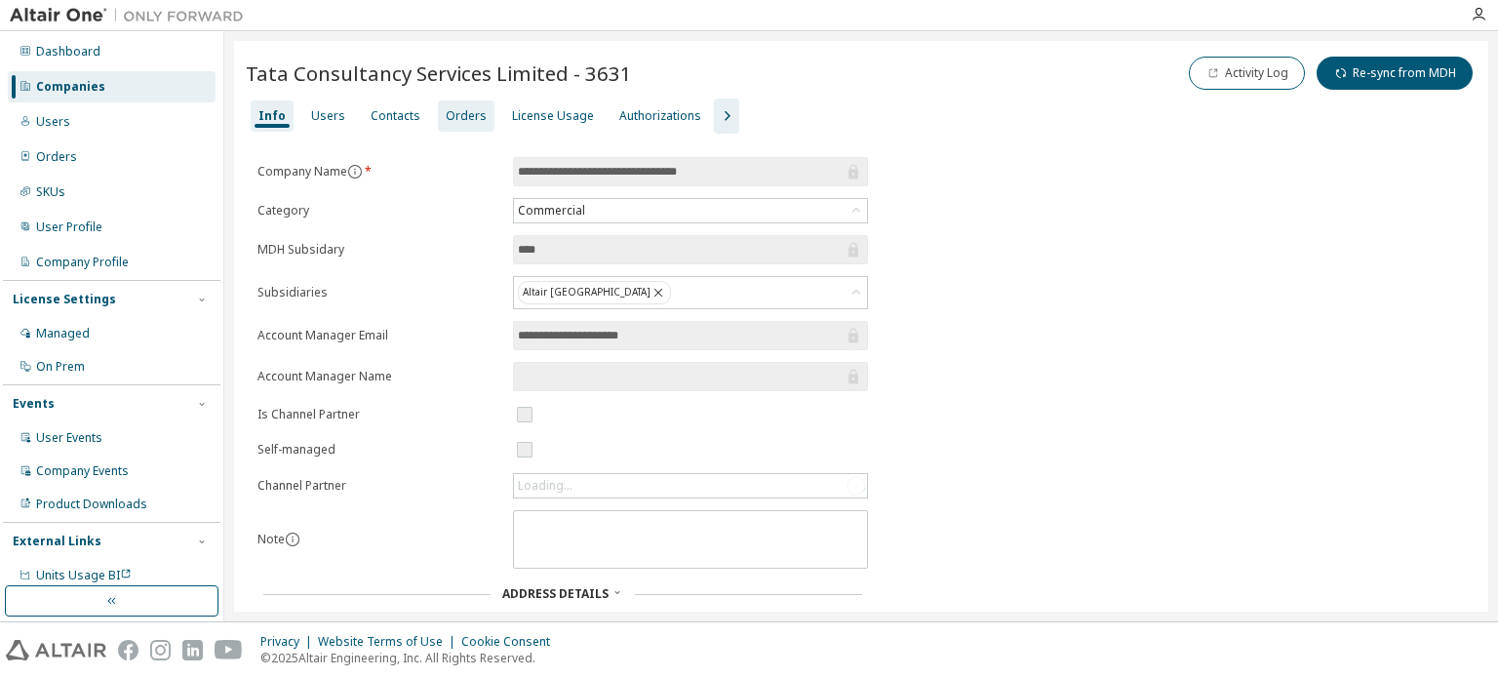
click at [471, 110] on div "Orders" at bounding box center [466, 116] width 41 height 16
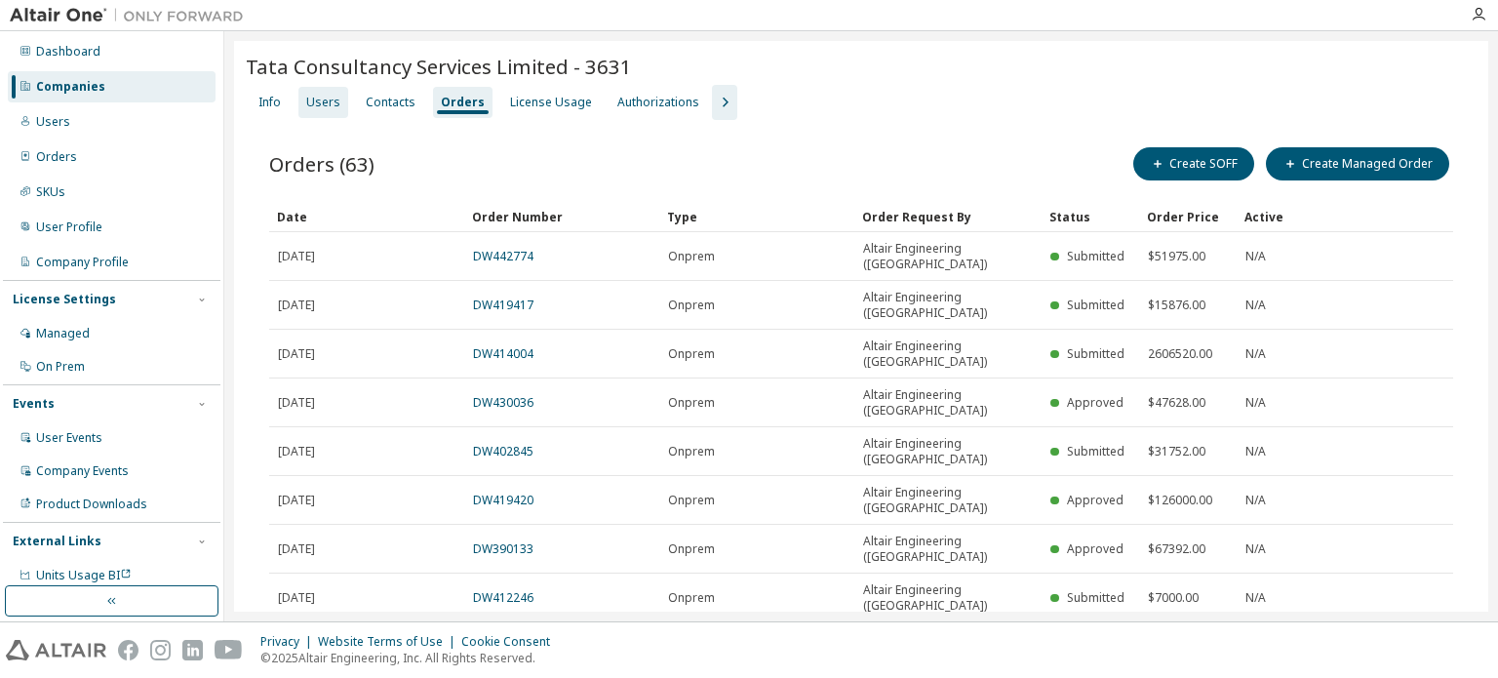
click at [322, 105] on div "Users" at bounding box center [323, 103] width 34 height 16
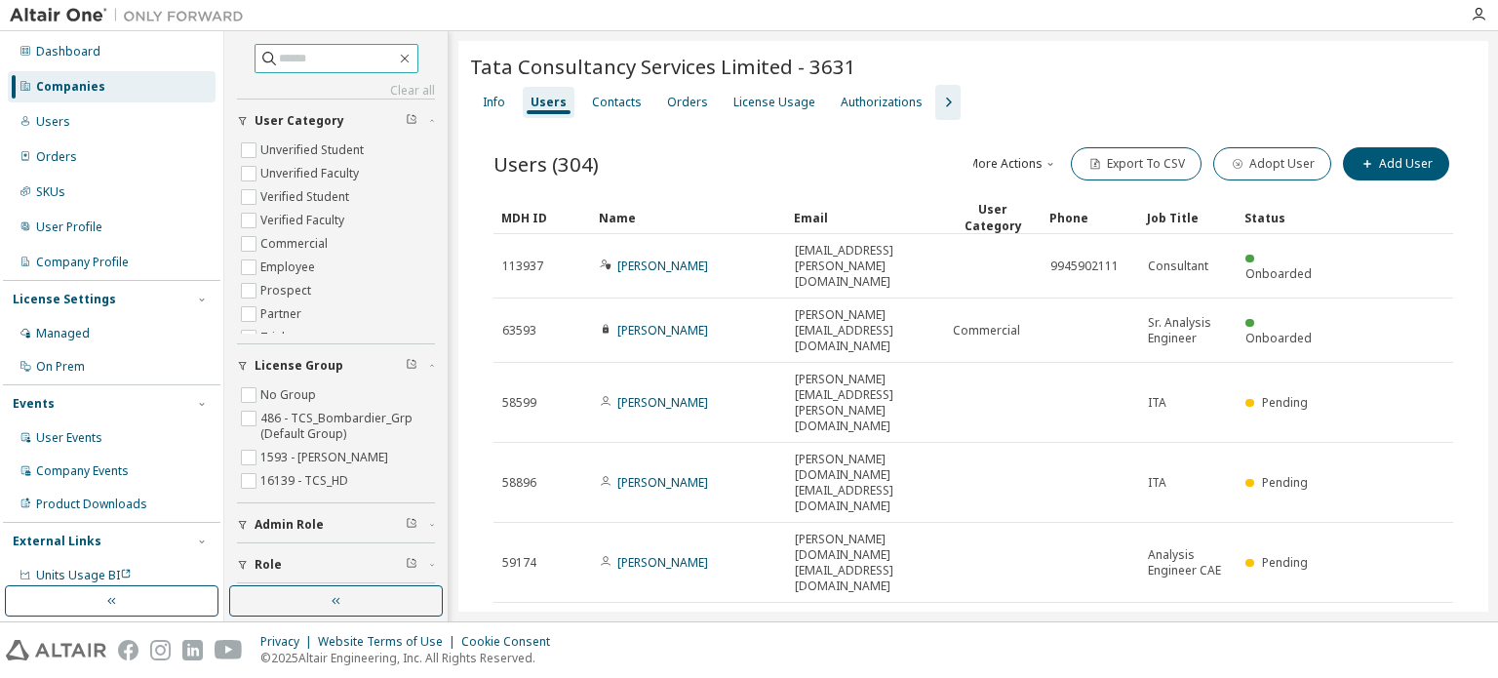
click at [299, 55] on input "text" at bounding box center [337, 58] width 117 height 19
type input "*******"
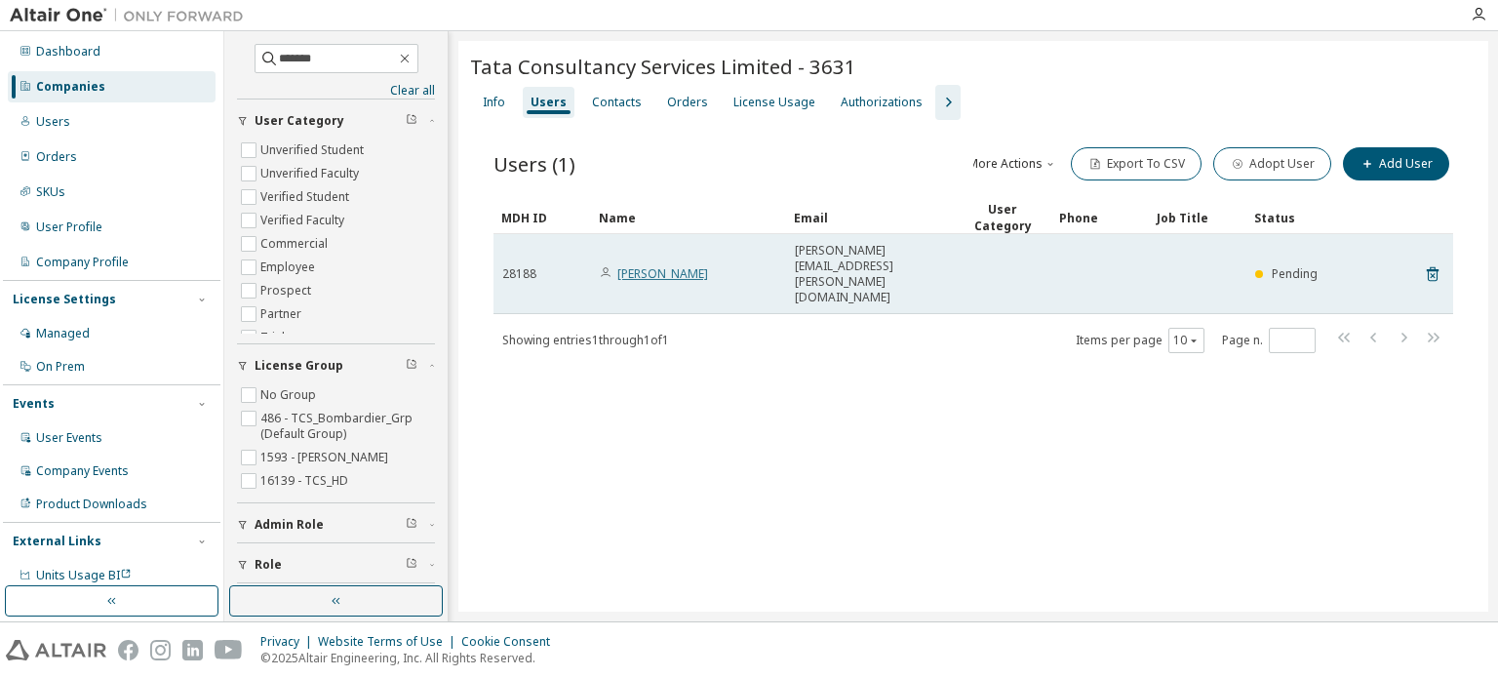
click at [655, 265] on link "Roopesh Shroff" at bounding box center [662, 273] width 91 height 17
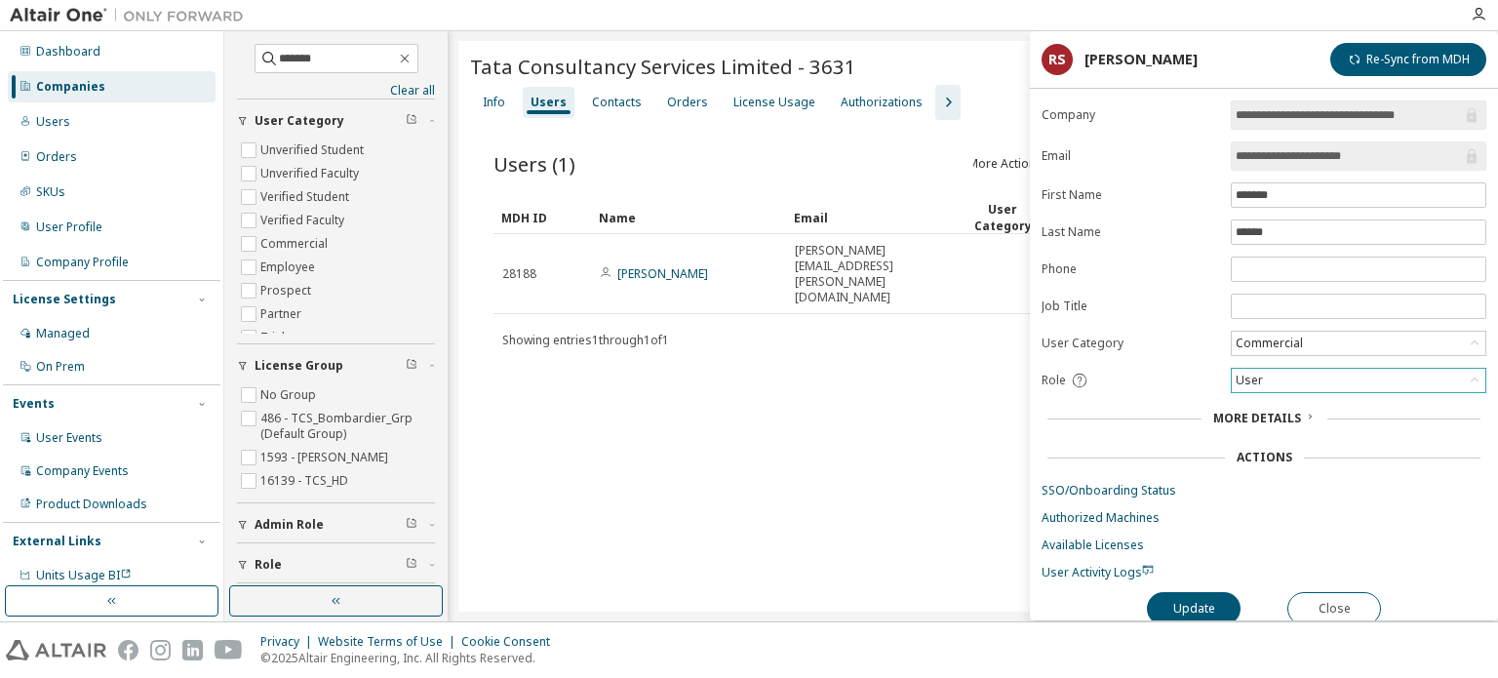
click at [1335, 373] on div "User" at bounding box center [1357, 380] width 253 height 23
click at [1275, 401] on li "Admin" at bounding box center [1357, 402] width 250 height 25
click at [1218, 596] on button "Update" at bounding box center [1194, 608] width 94 height 33
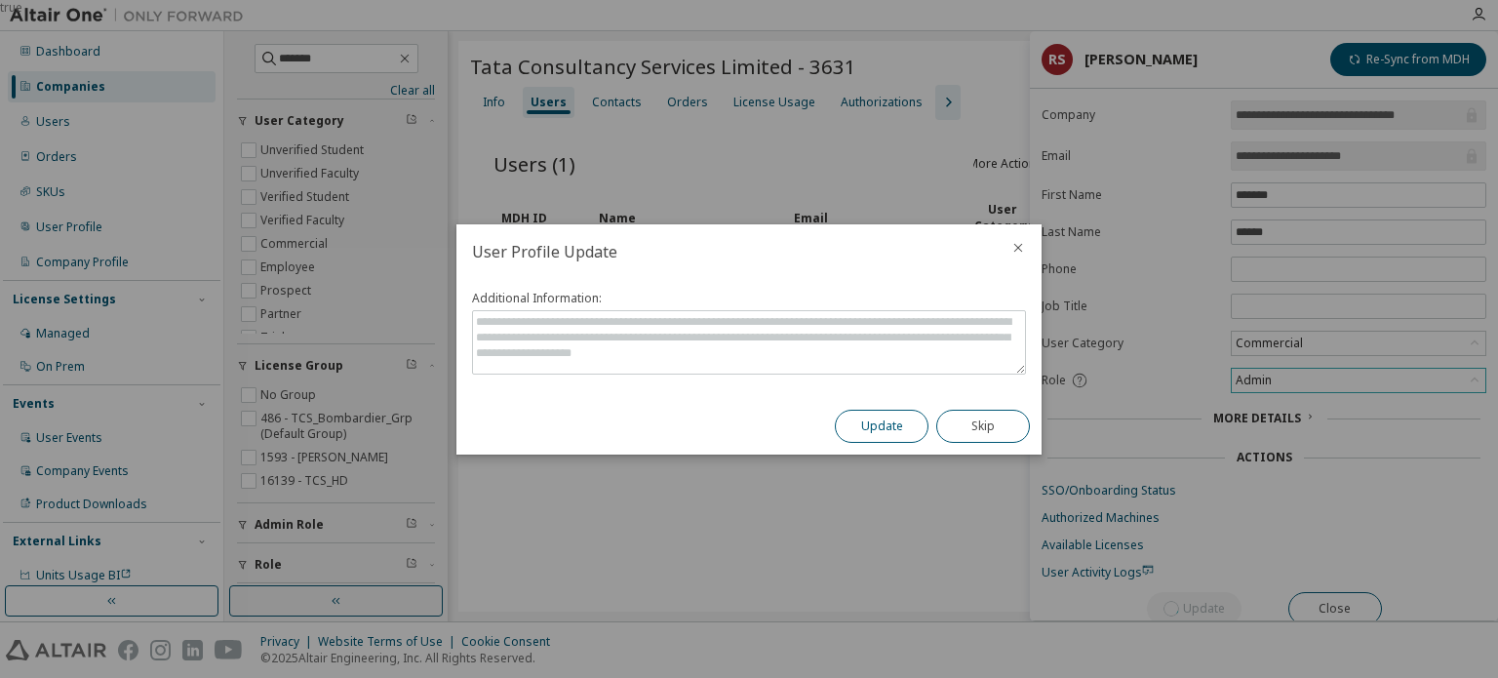
click at [857, 426] on button "Update" at bounding box center [882, 425] width 94 height 33
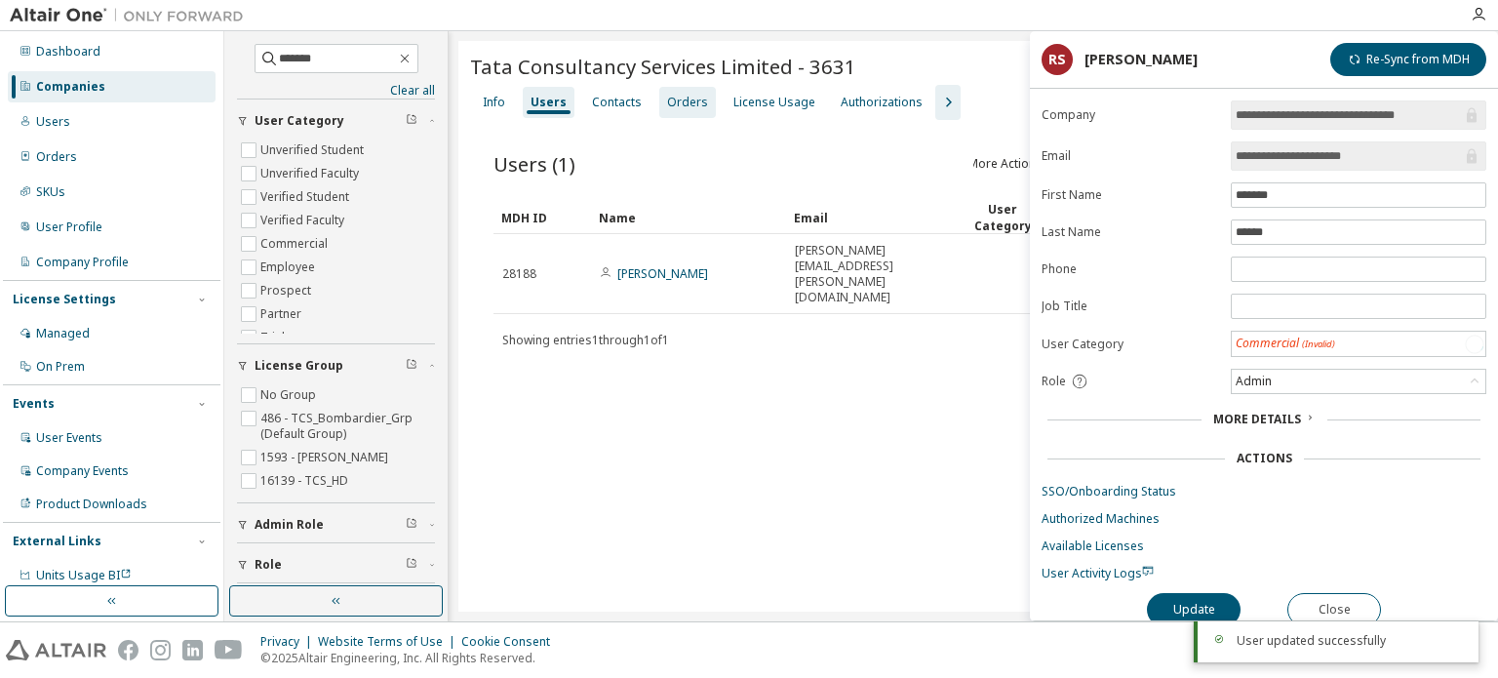
click at [683, 108] on div "Orders" at bounding box center [687, 103] width 41 height 16
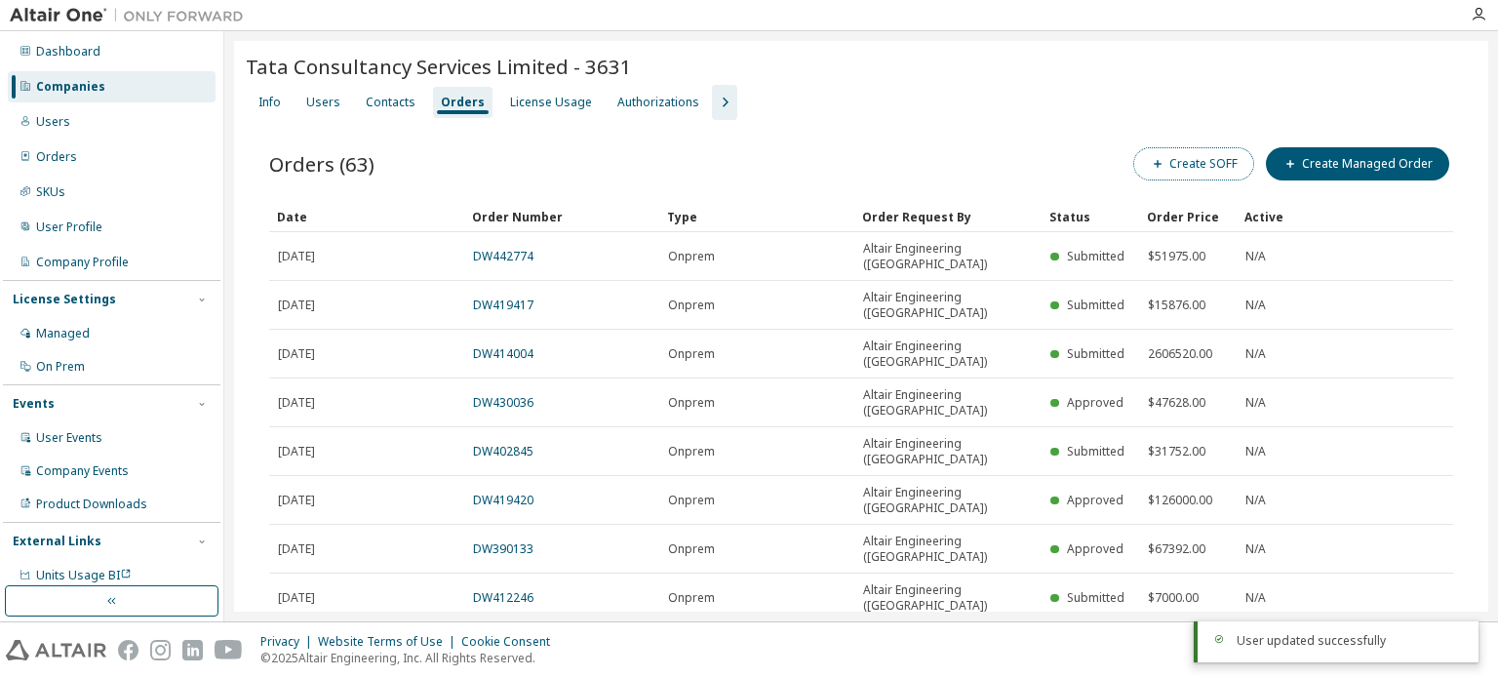
click at [1201, 164] on button "Create SOFF" at bounding box center [1193, 163] width 121 height 33
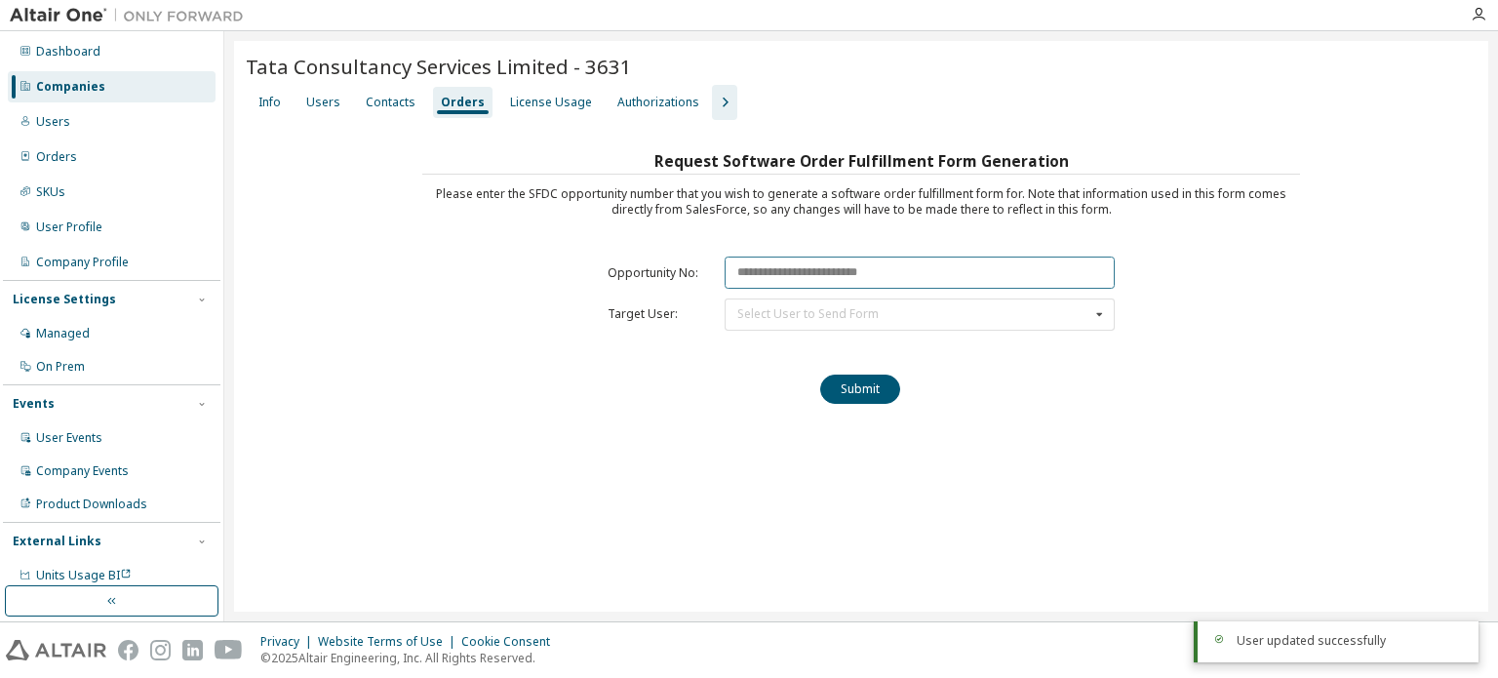
click at [924, 278] on input "text" at bounding box center [919, 272] width 390 height 32
paste input "********"
drag, startPoint x: 924, startPoint y: 278, endPoint x: 937, endPoint y: 301, distance: 26.6
click at [936, 299] on table "Opportunity No: ******** Target User: Select User to Send Form rajesh Duraisamy…" at bounding box center [861, 294] width 526 height 94
type input "********"
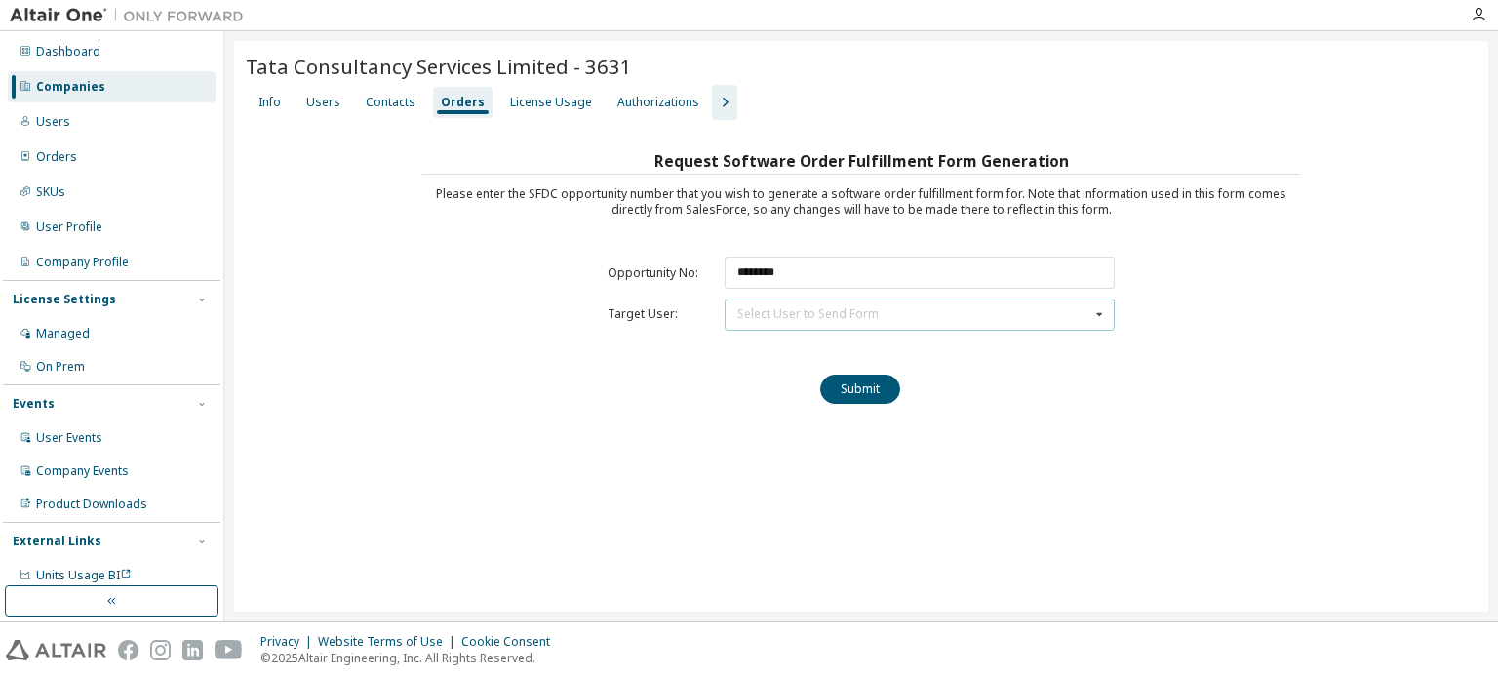
click at [952, 323] on div "Select User to Send Form rajesh Duraisamy (rajesh.duraisamy@tcs.com) Arun Ram A…" at bounding box center [919, 314] width 390 height 32
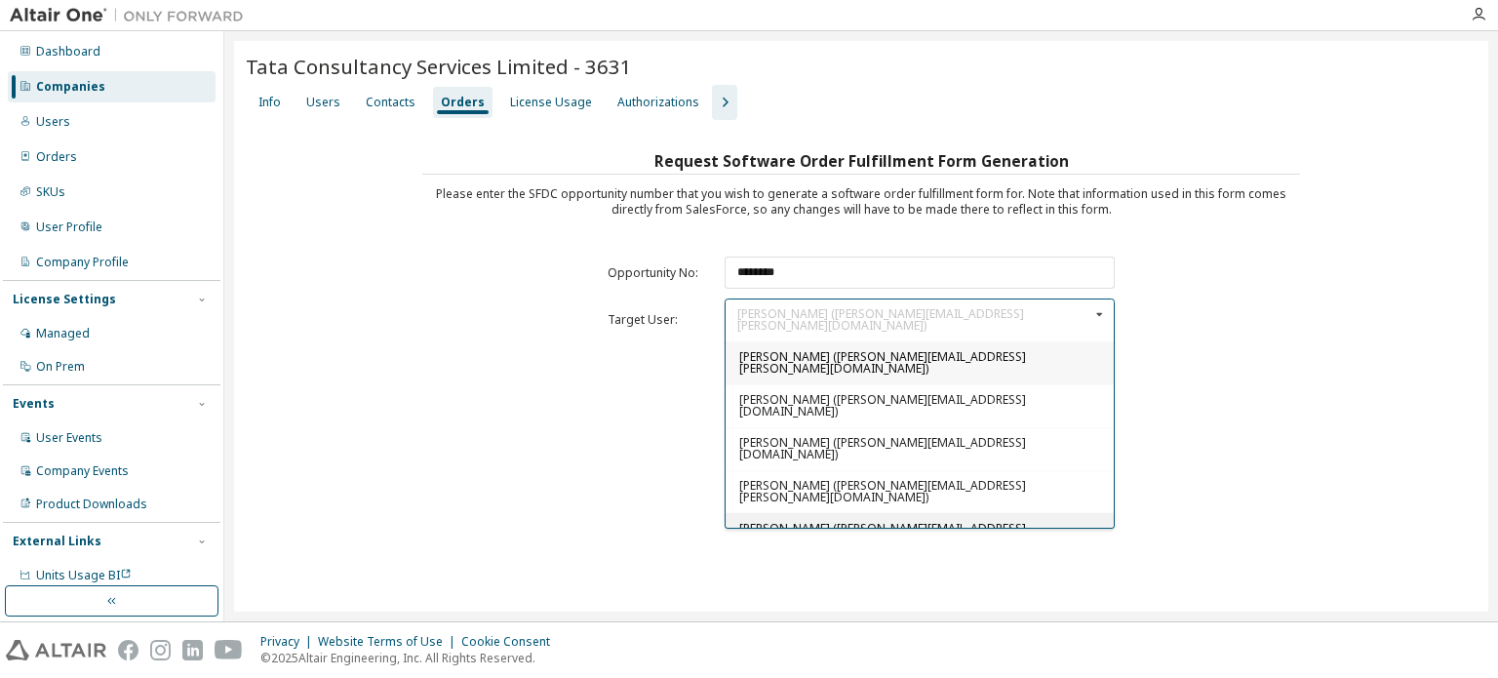
click at [907, 520] on span "Roopesh Shroff (roopesh.shroff@tcs.com)" at bounding box center [882, 534] width 287 height 28
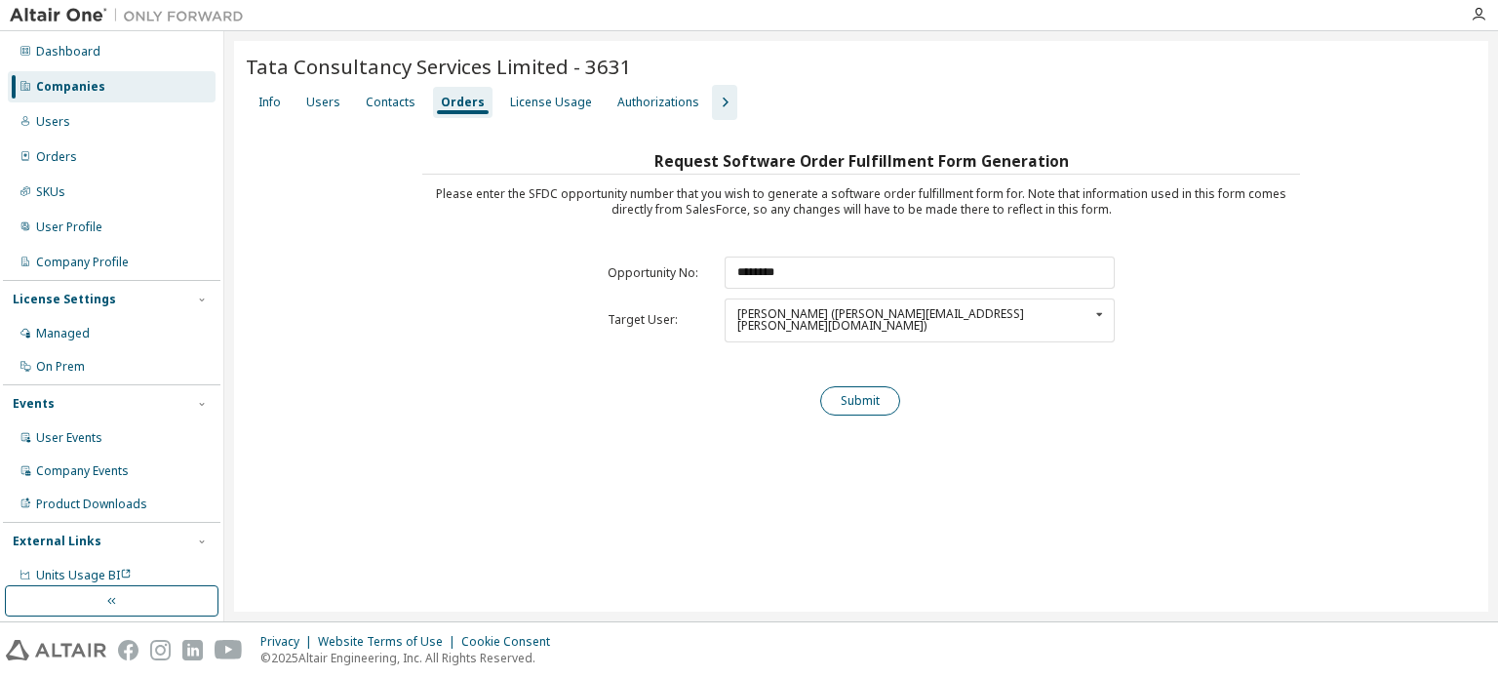
click at [833, 386] on button "Submit" at bounding box center [860, 400] width 80 height 29
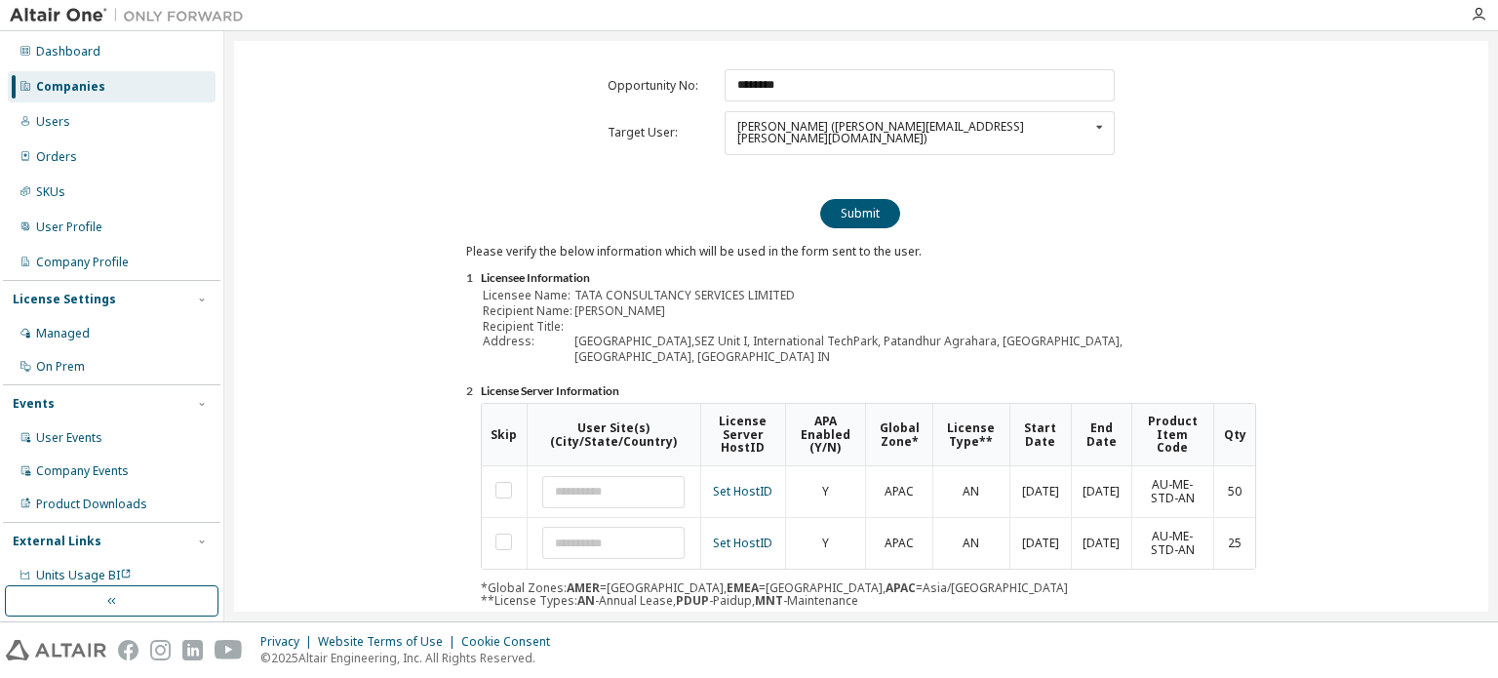
scroll to position [266, 0]
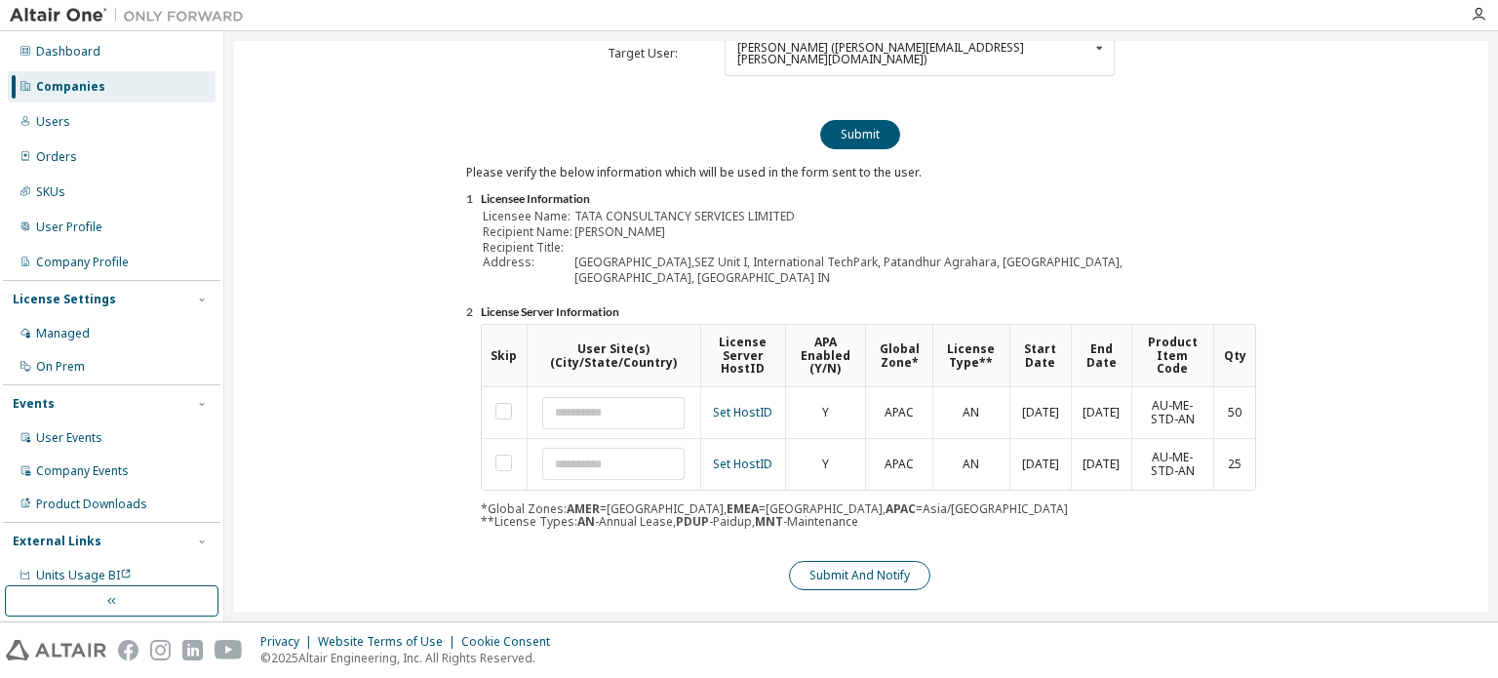
click at [904, 561] on button "Submit And Notify" at bounding box center [859, 575] width 141 height 29
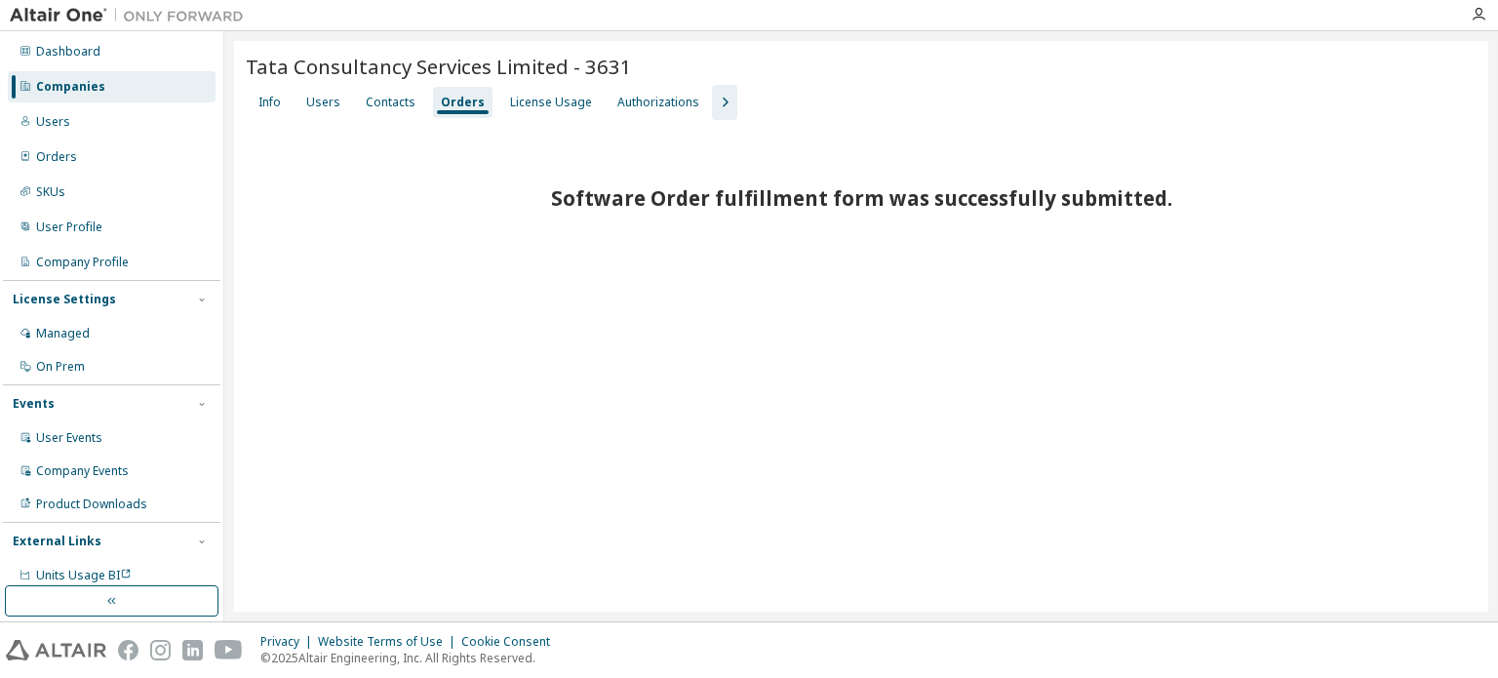
scroll to position [0, 0]
drag, startPoint x: 325, startPoint y: 101, endPoint x: 456, endPoint y: 108, distance: 131.8
click at [324, 101] on div "Users" at bounding box center [323, 103] width 34 height 16
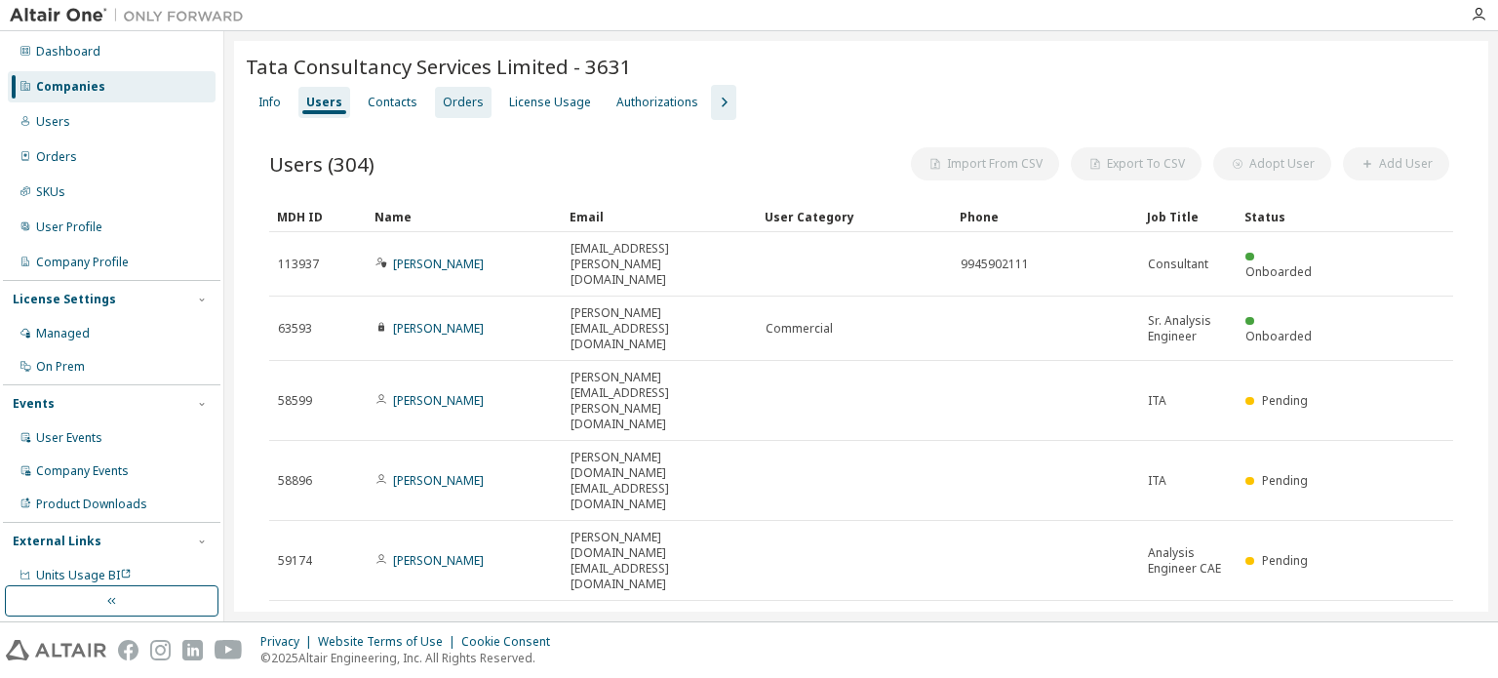
click at [459, 108] on div "Orders" at bounding box center [463, 103] width 41 height 16
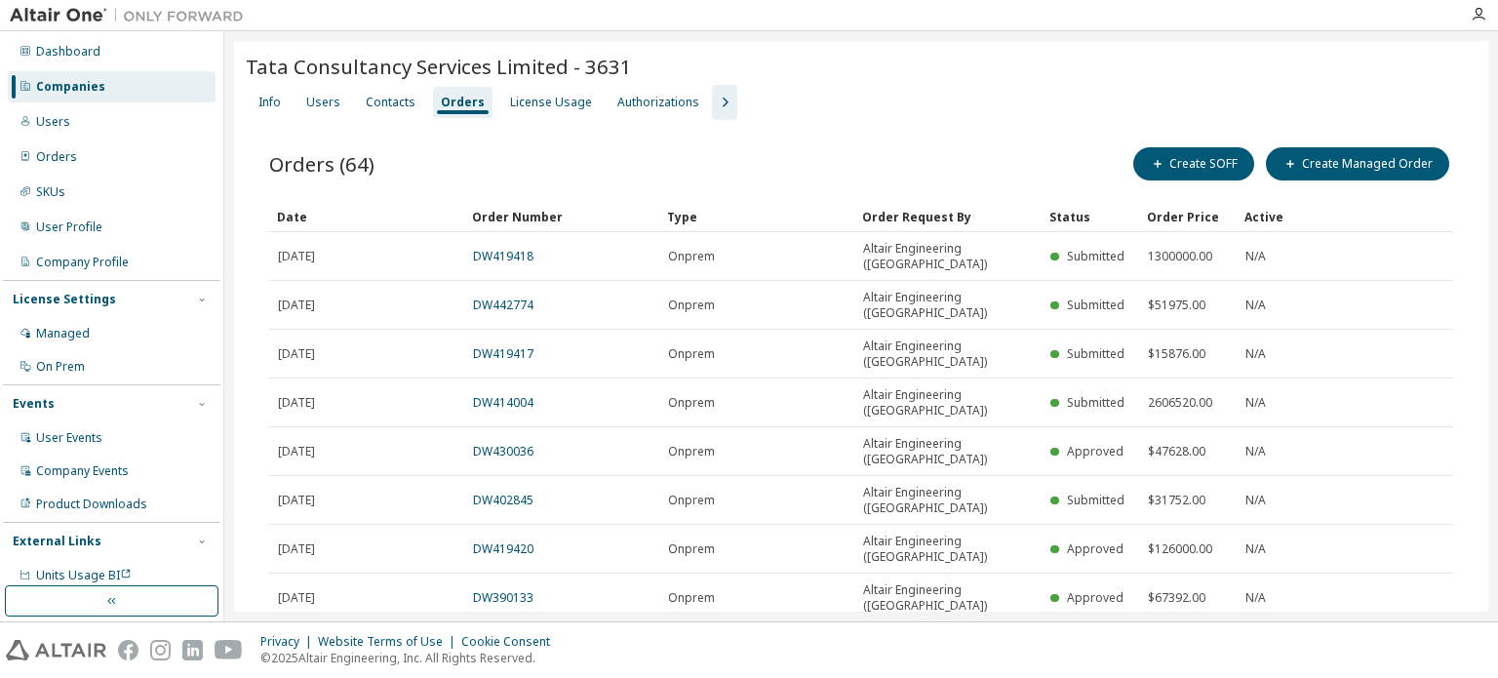
click at [144, 91] on div "Companies" at bounding box center [112, 86] width 208 height 31
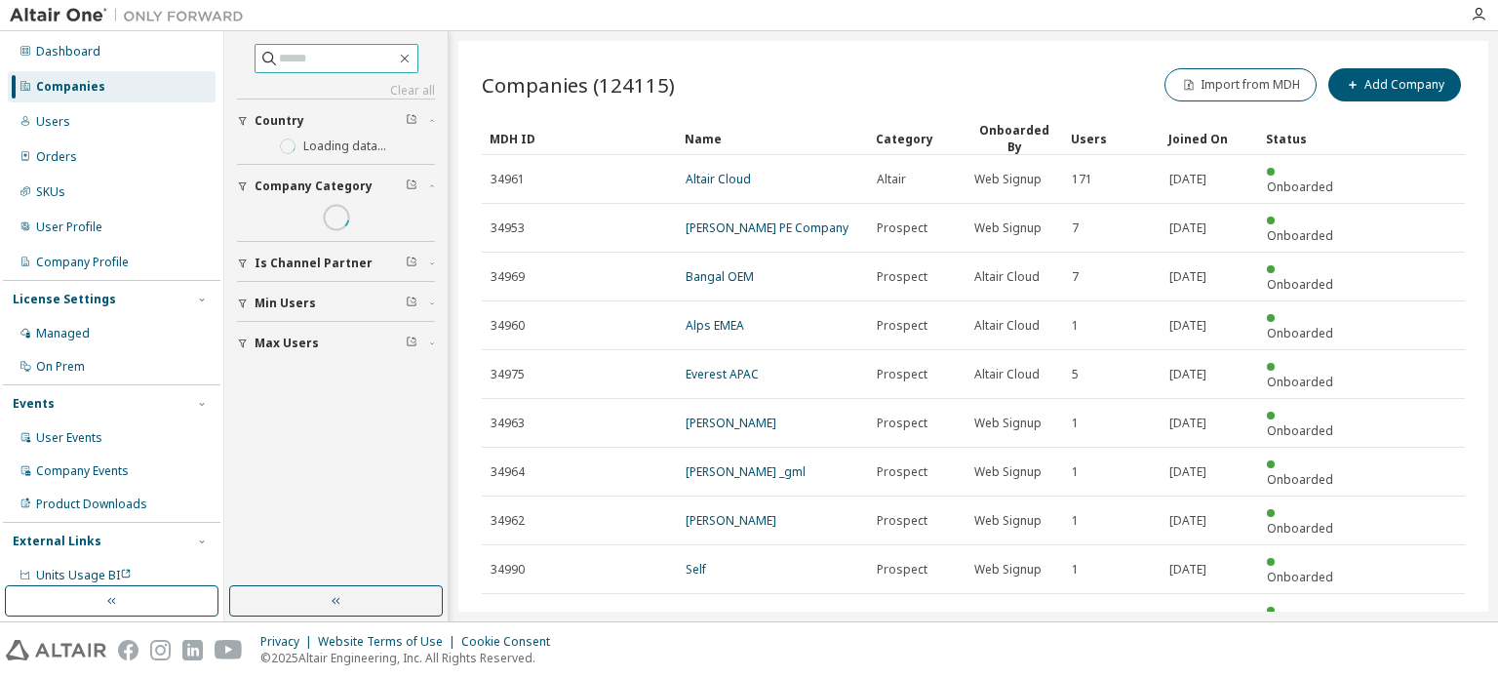
click at [347, 58] on input "text" at bounding box center [337, 58] width 117 height 19
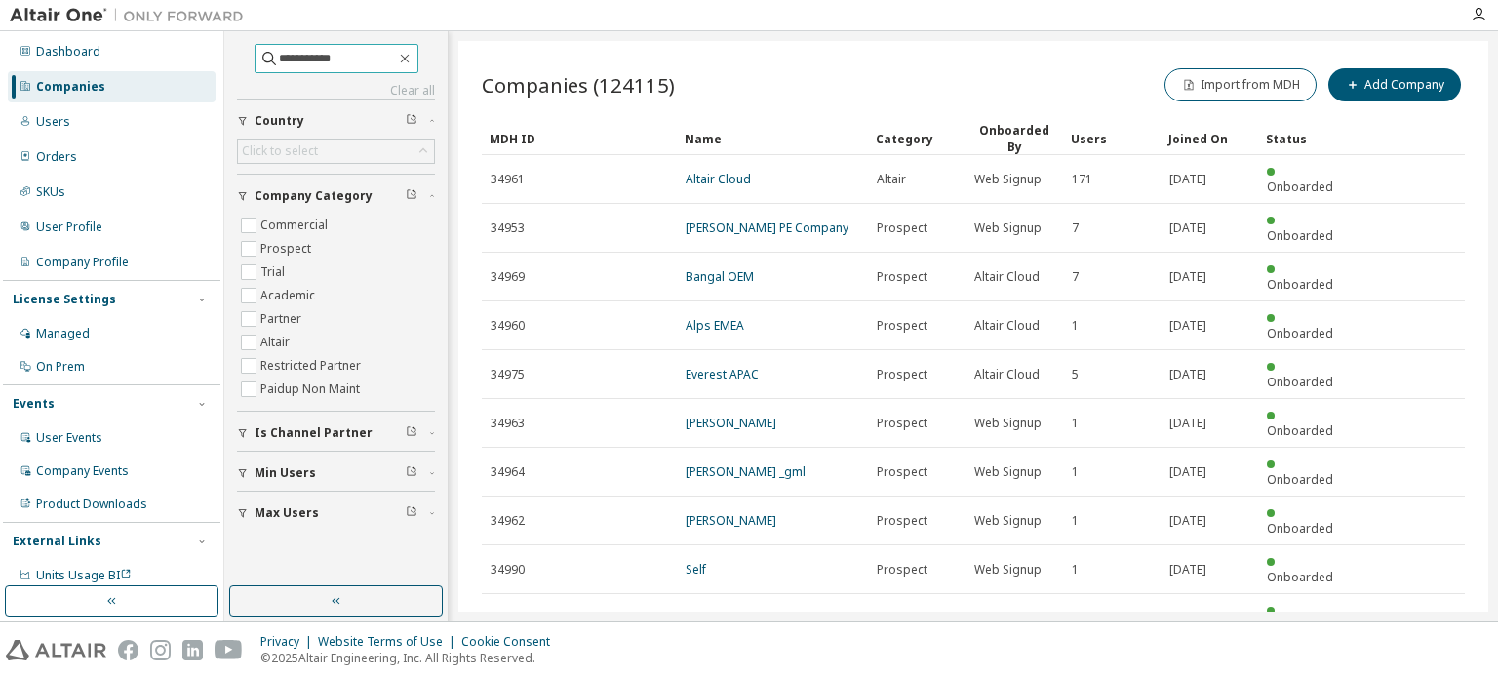
type input "**********"
